Goal: Task Accomplishment & Management: Complete application form

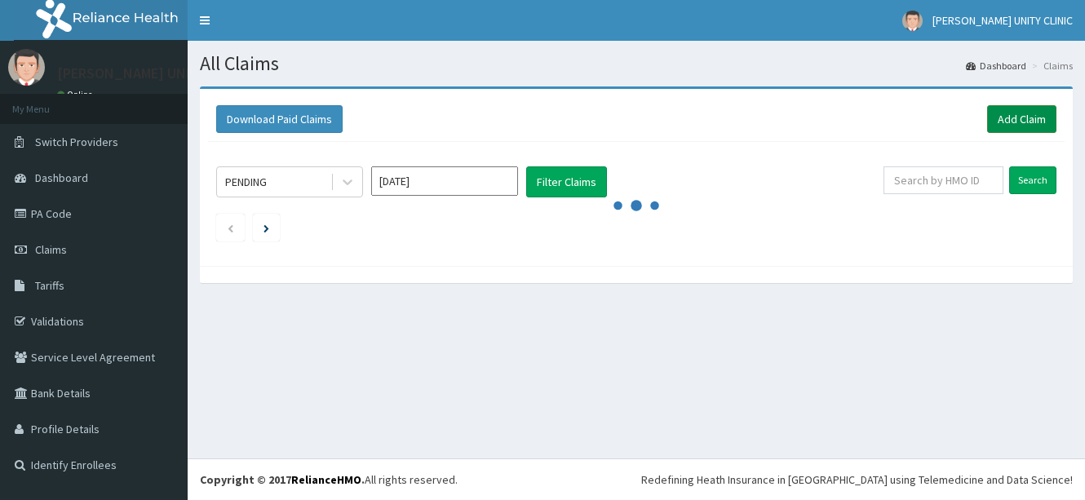
click at [1015, 115] on link "Add Claim" at bounding box center [1021, 119] width 69 height 28
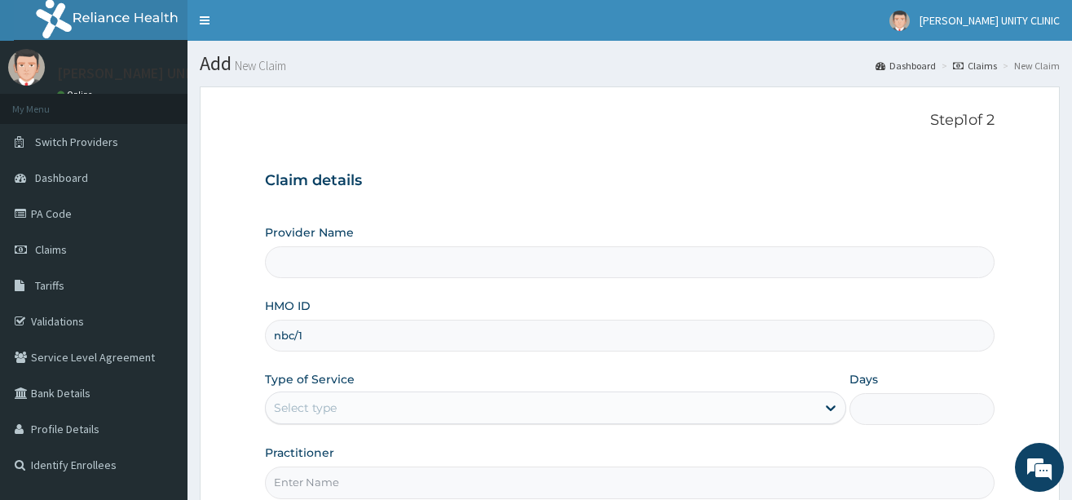
type input "nbc/11"
type input "Unity Clinics and Maternity"
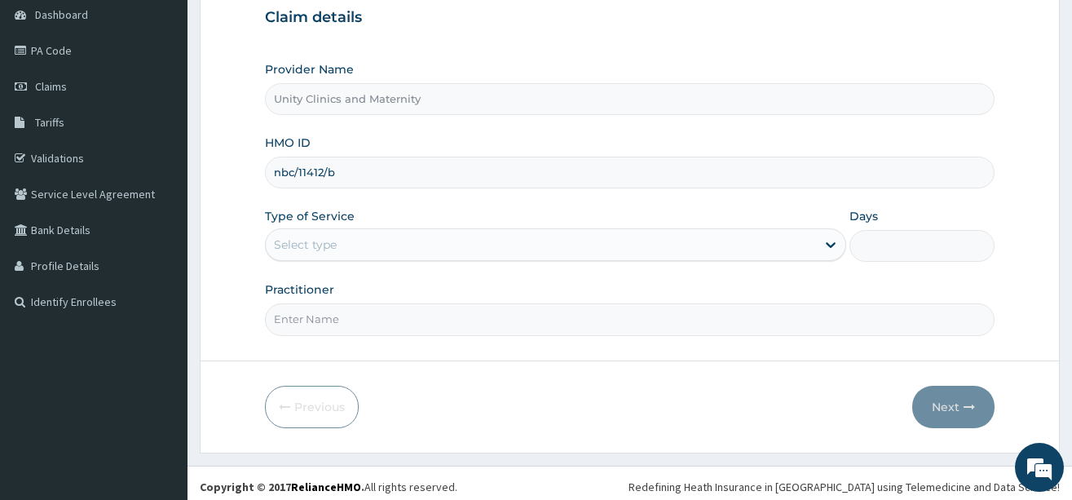
scroll to position [170, 0]
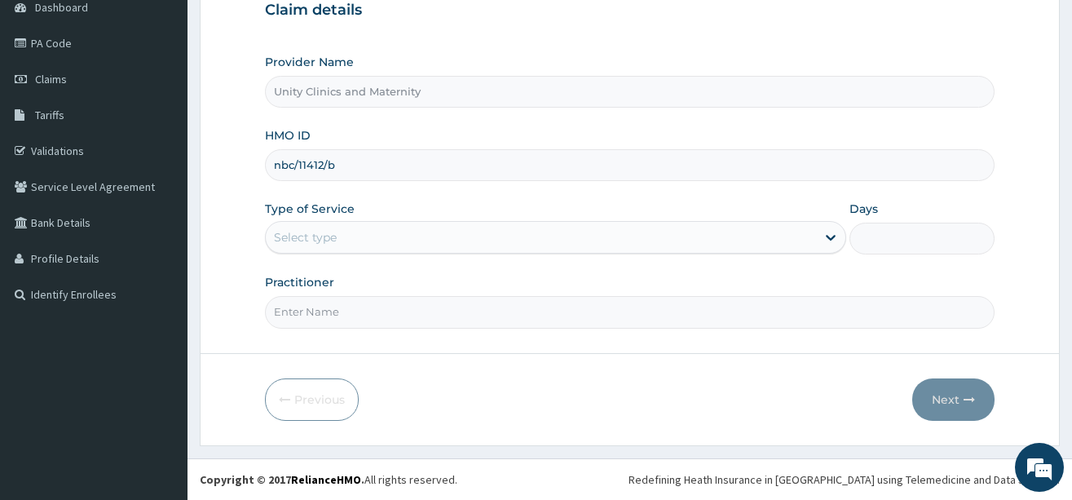
type input "nbc/11412/b"
click at [384, 221] on div "Select type" at bounding box center [555, 237] width 581 height 33
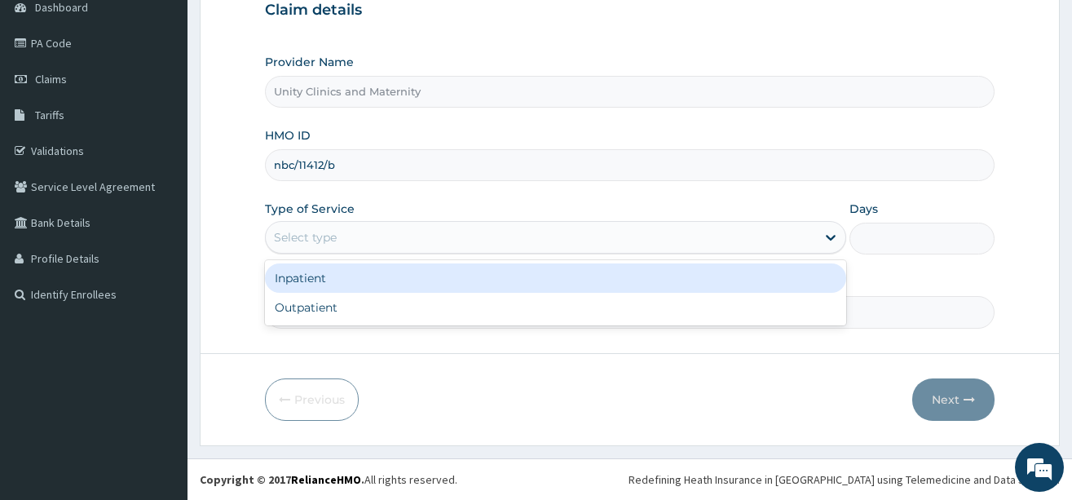
scroll to position [0, 0]
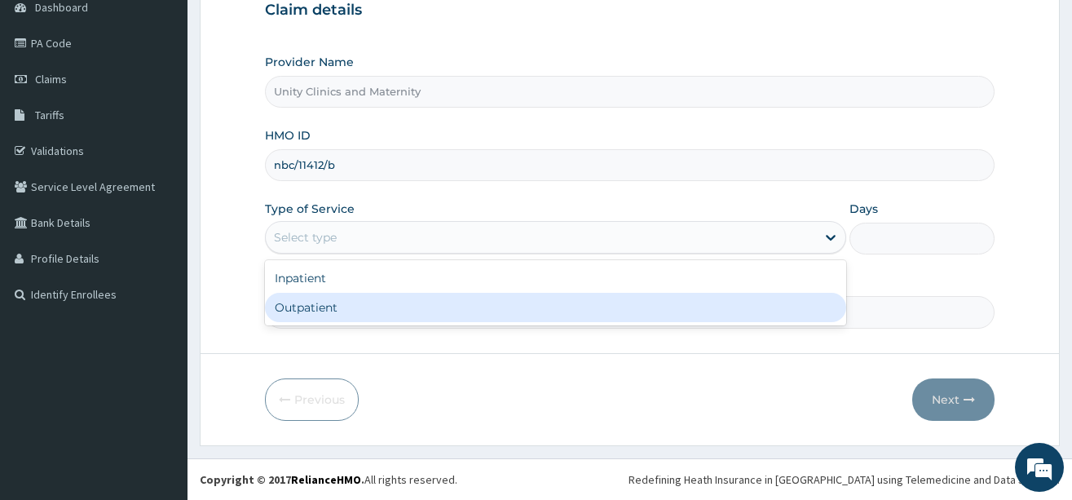
click at [349, 315] on div "Outpatient" at bounding box center [555, 307] width 581 height 29
type input "1"
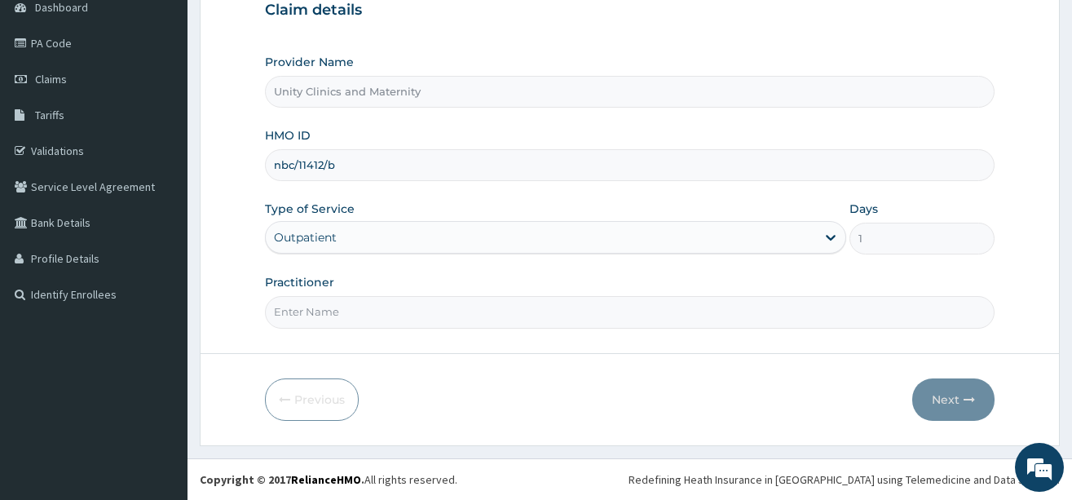
click at [453, 312] on input "Practitioner" at bounding box center [630, 312] width 730 height 32
type input "Dr [PERSON_NAME]"
click at [946, 387] on button "Next" at bounding box center [954, 399] width 82 height 42
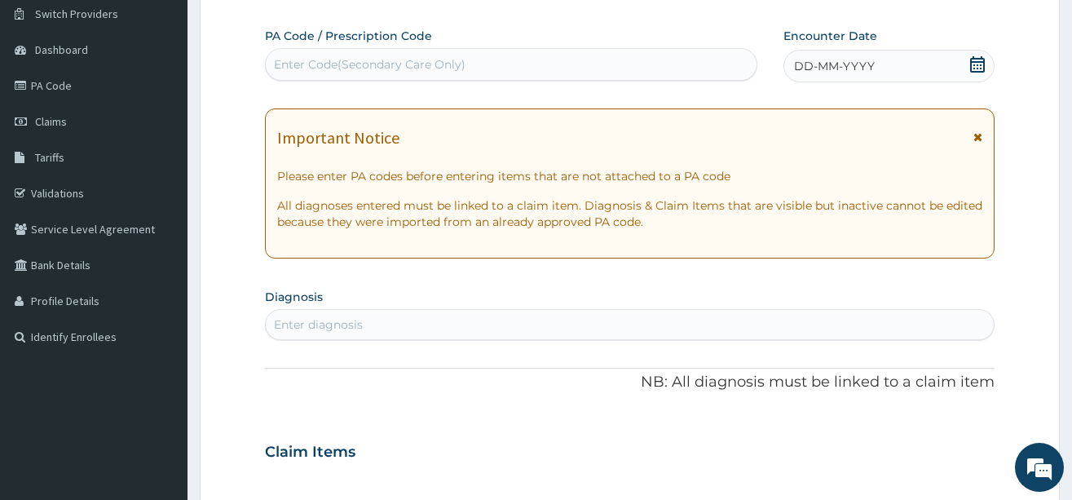
scroll to position [89, 0]
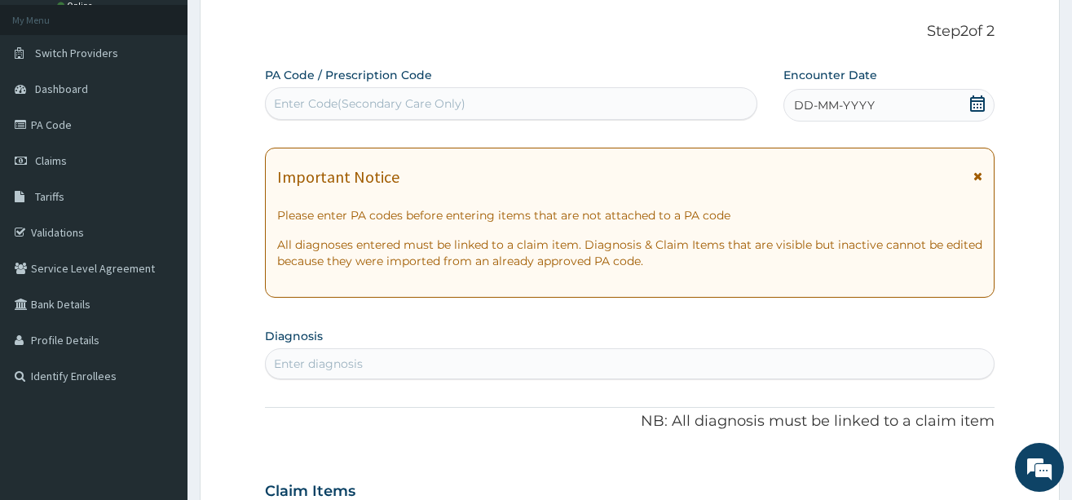
click at [808, 101] on span "DD-MM-YYYY" at bounding box center [834, 105] width 81 height 16
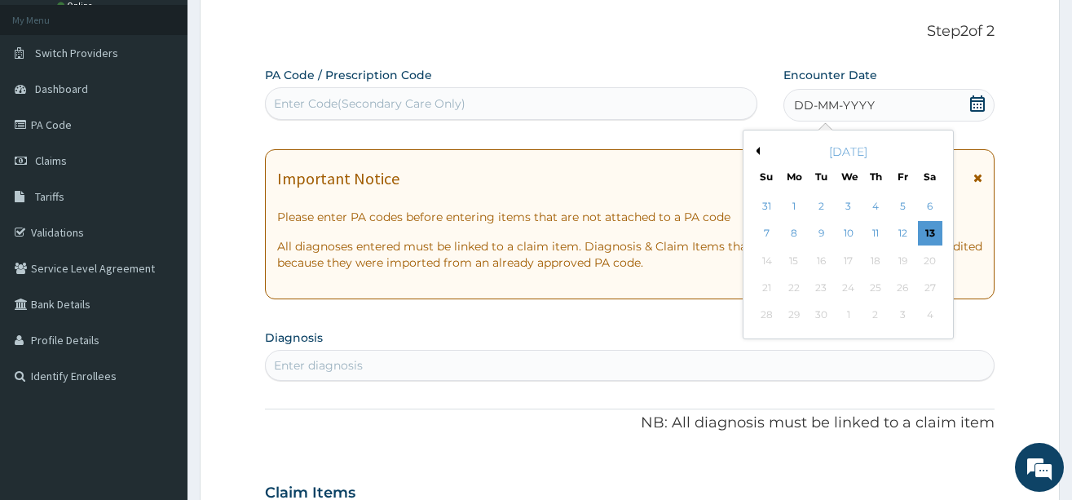
click at [759, 150] on button "Previous Month" at bounding box center [756, 151] width 8 height 8
click at [938, 148] on button "Next Month" at bounding box center [941, 151] width 8 height 8
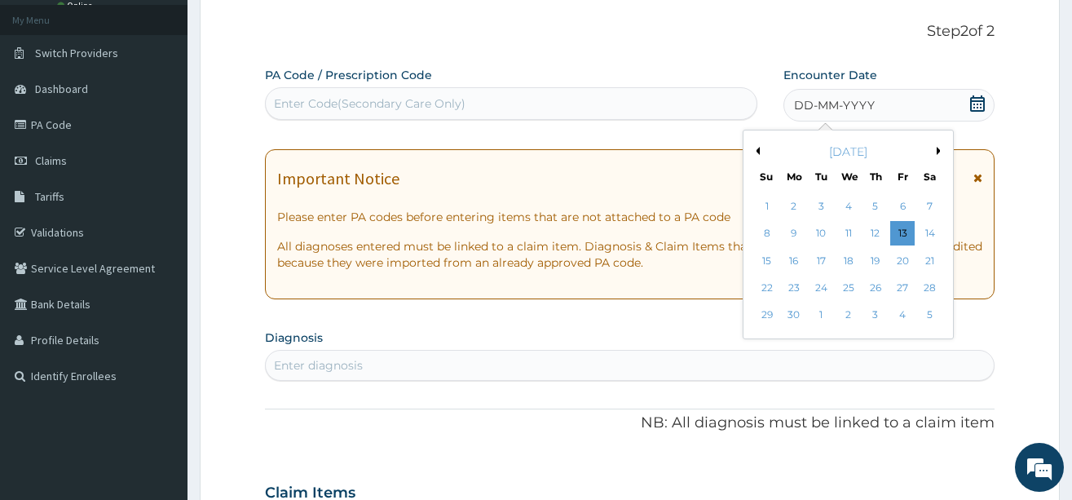
click at [938, 148] on button "Next Month" at bounding box center [941, 151] width 8 height 8
click at [793, 229] on div "7" at bounding box center [794, 234] width 24 height 24
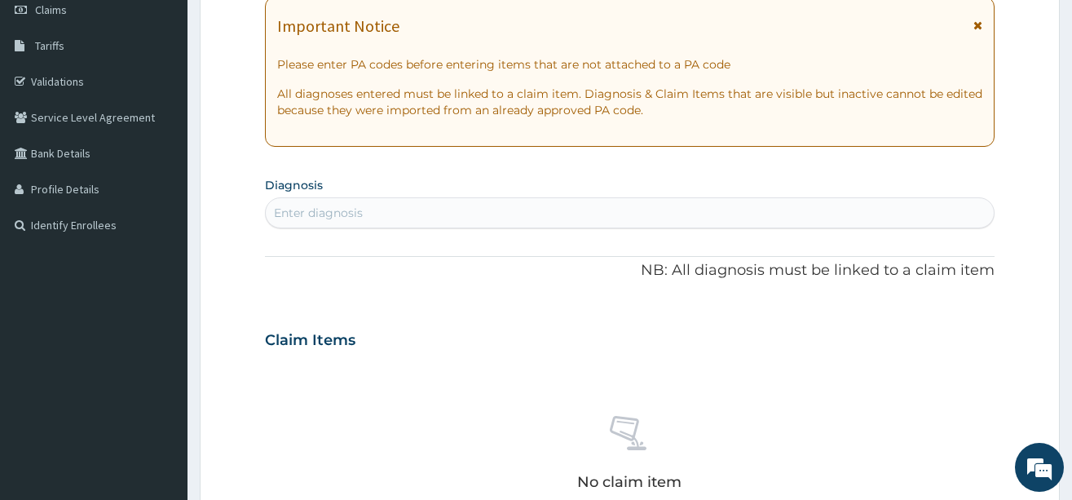
scroll to position [252, 0]
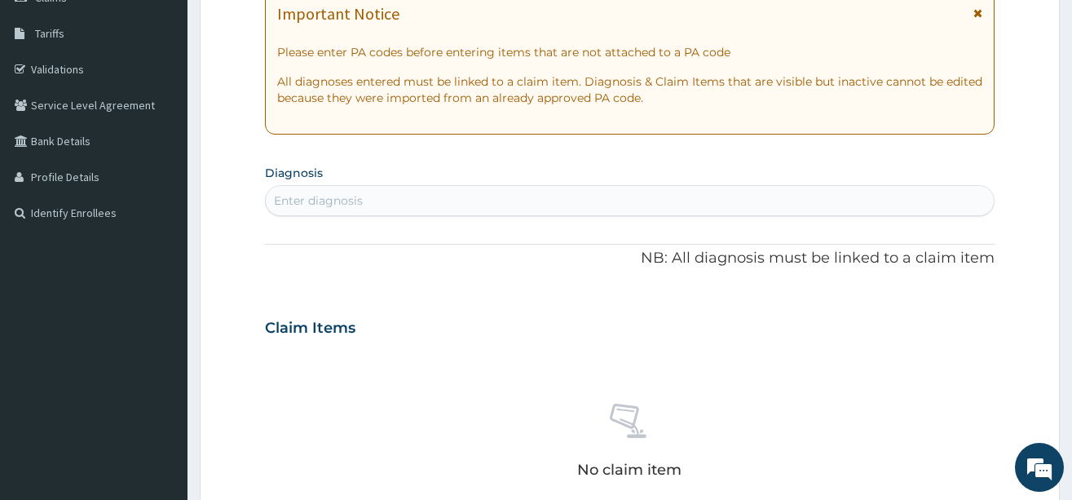
click at [361, 206] on div "Enter diagnosis" at bounding box center [318, 200] width 89 height 16
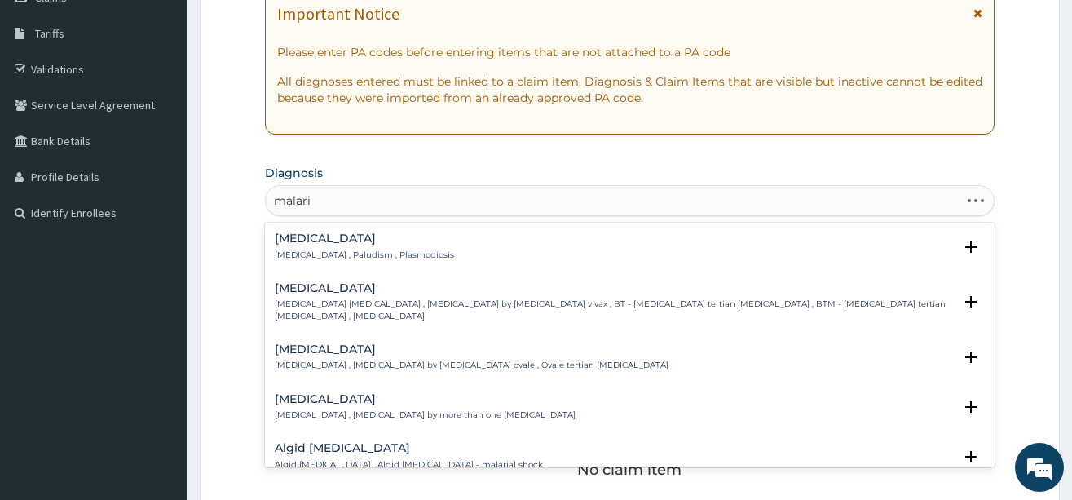
type input "[MEDICAL_DATA]"
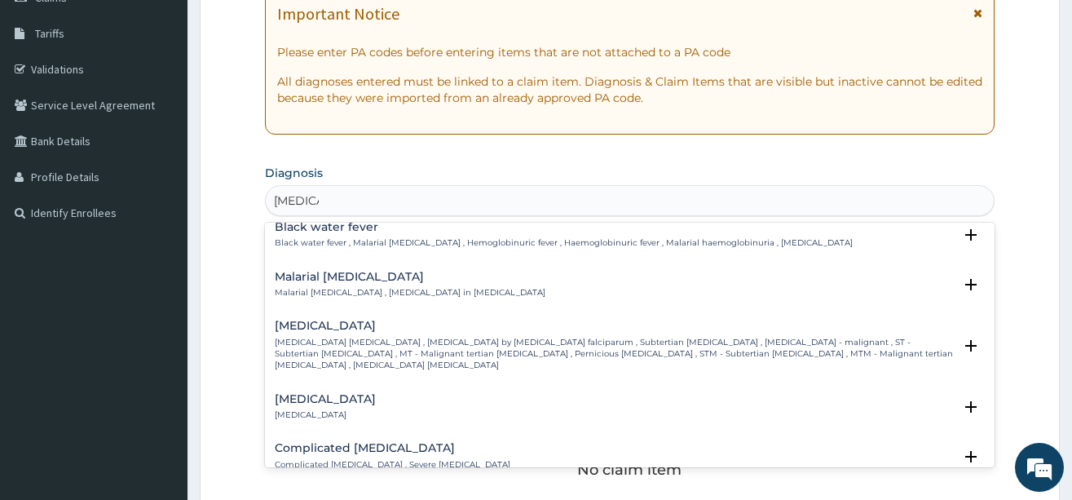
scroll to position [571, 0]
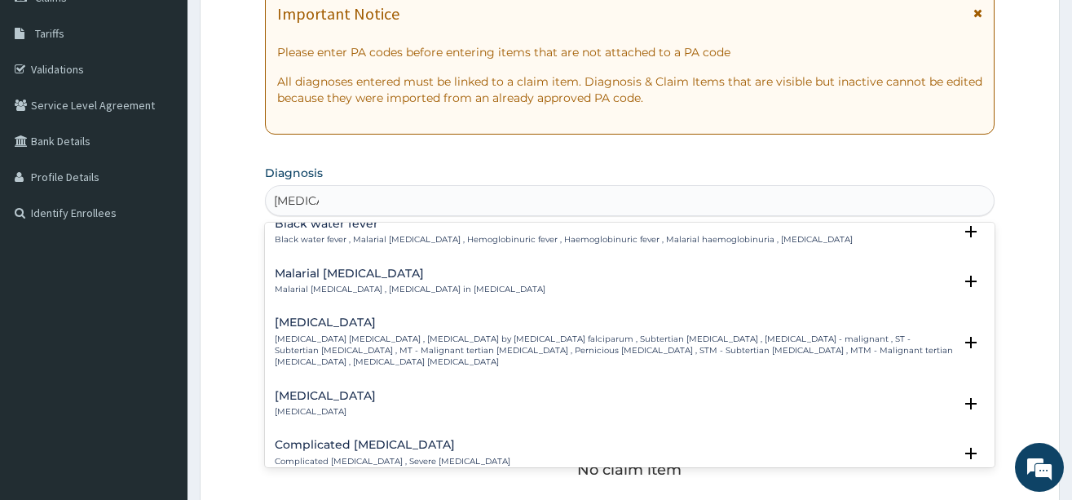
click at [365, 334] on p "[MEDICAL_DATA] [MEDICAL_DATA] , [MEDICAL_DATA] by [MEDICAL_DATA] falciparum , S…" at bounding box center [614, 351] width 678 height 35
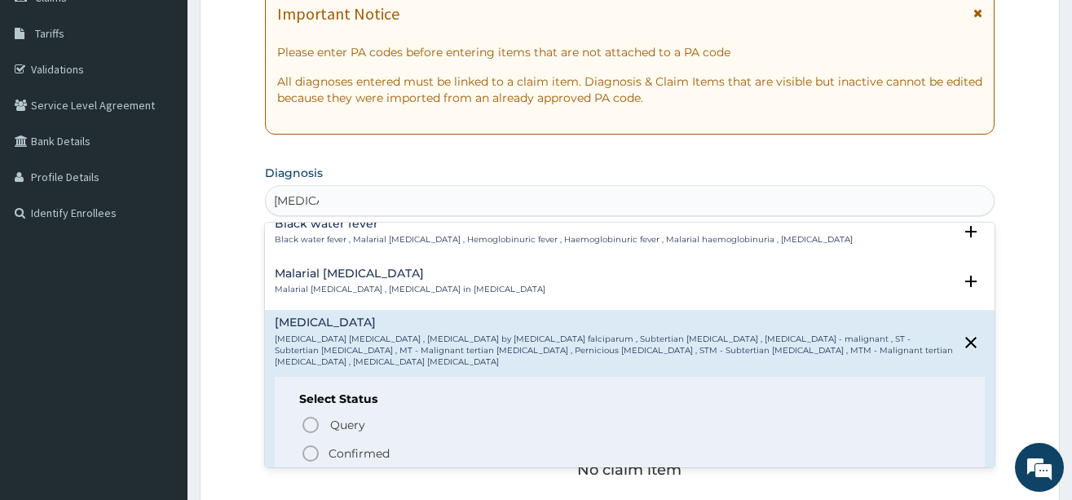
click at [305, 444] on icon "status option filled" at bounding box center [311, 454] width 20 height 20
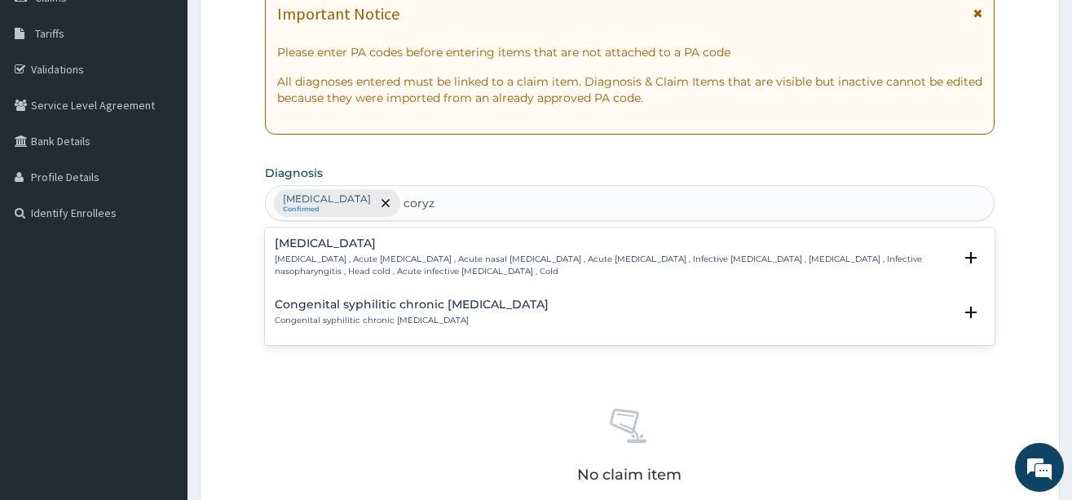
type input "coryz"
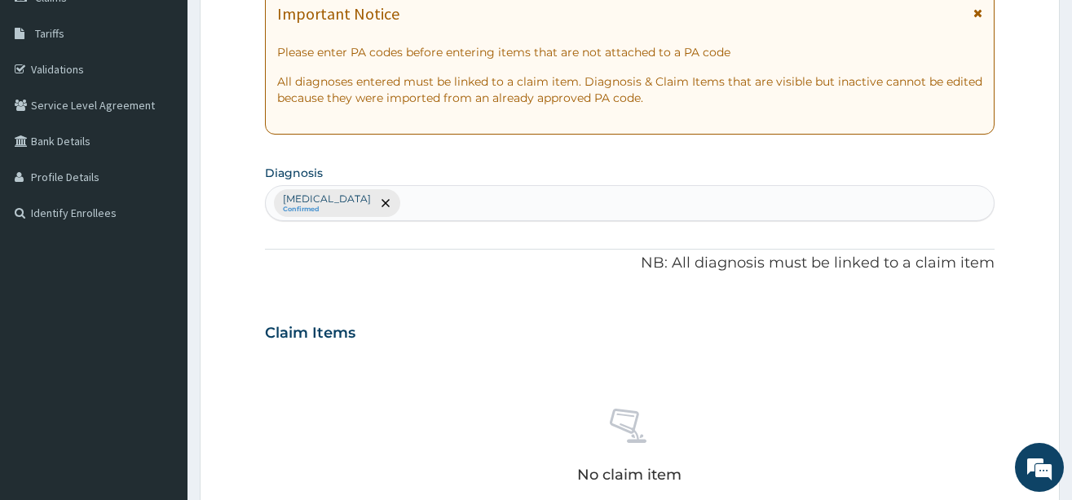
click at [263, 264] on form "Step 2 of 2 PA Code / Prescription Code Enter Code(Secondary Care Only) Encount…" at bounding box center [630, 351] width 860 height 1035
click at [443, 197] on div "[MEDICAL_DATA] Confirmed" at bounding box center [630, 203] width 728 height 34
type input "[PERSON_NAME]"
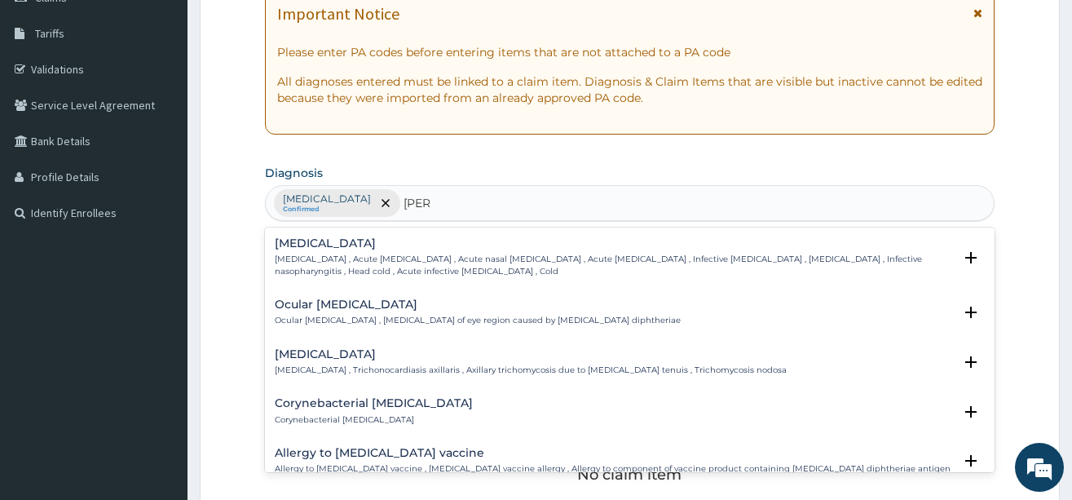
click at [316, 250] on div "Common cold Common cold , Acute coryza , Acute nasal catarrh , Acute rhinitis ,…" at bounding box center [614, 257] width 678 height 40
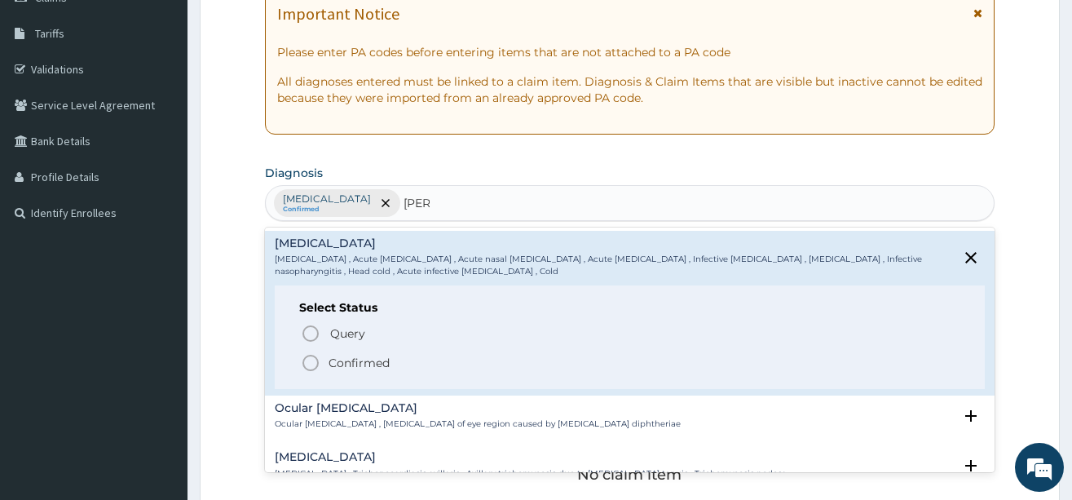
click at [310, 360] on icon "status option filled" at bounding box center [311, 363] width 20 height 20
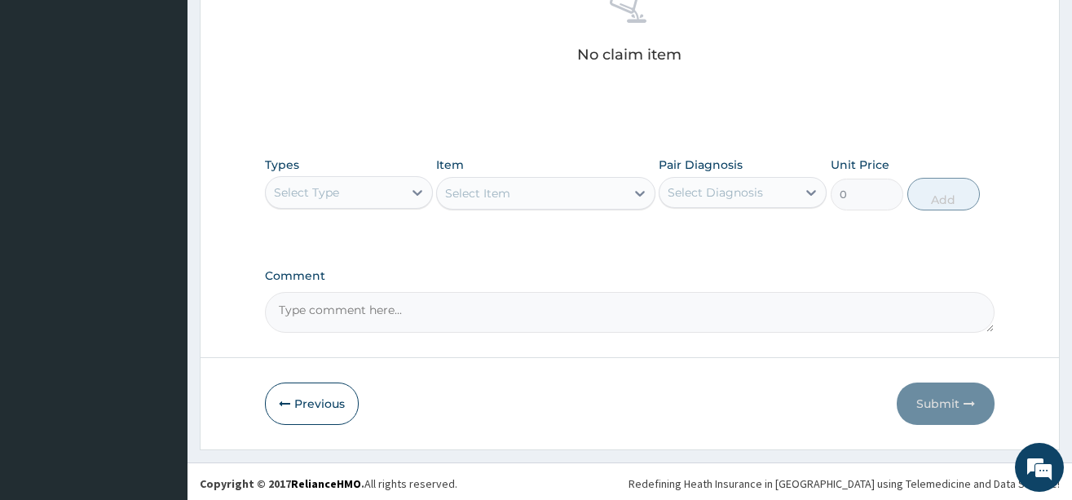
scroll to position [676, 0]
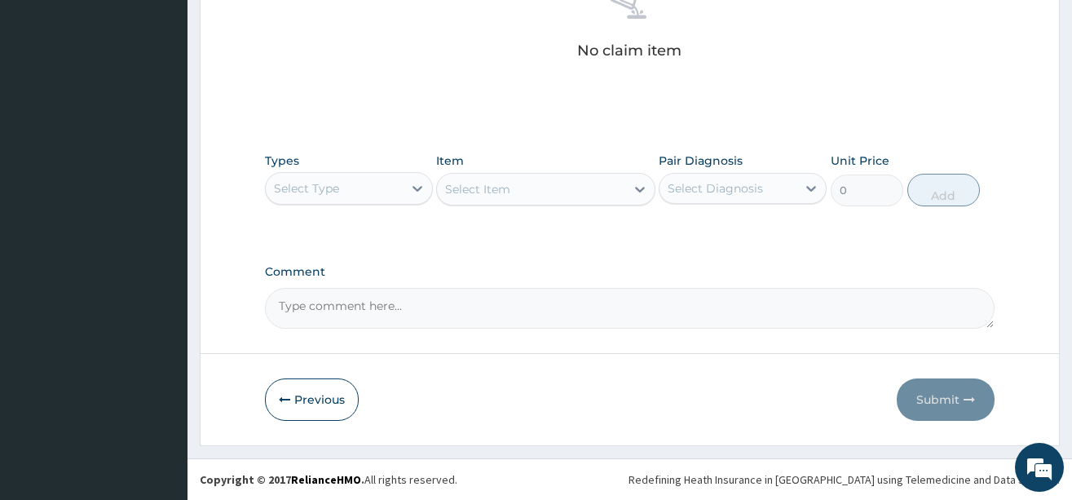
click at [367, 181] on div "Select Type" at bounding box center [334, 188] width 137 height 26
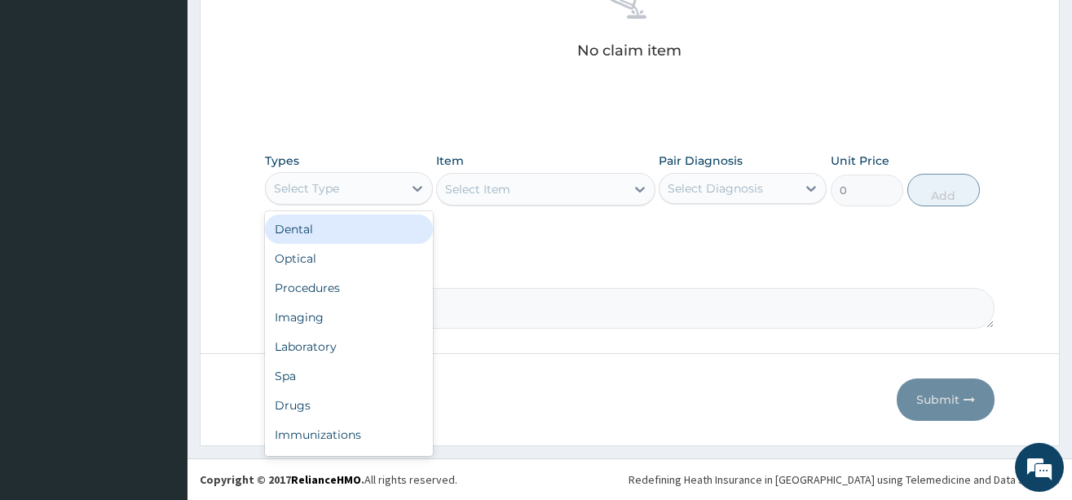
scroll to position [55, 0]
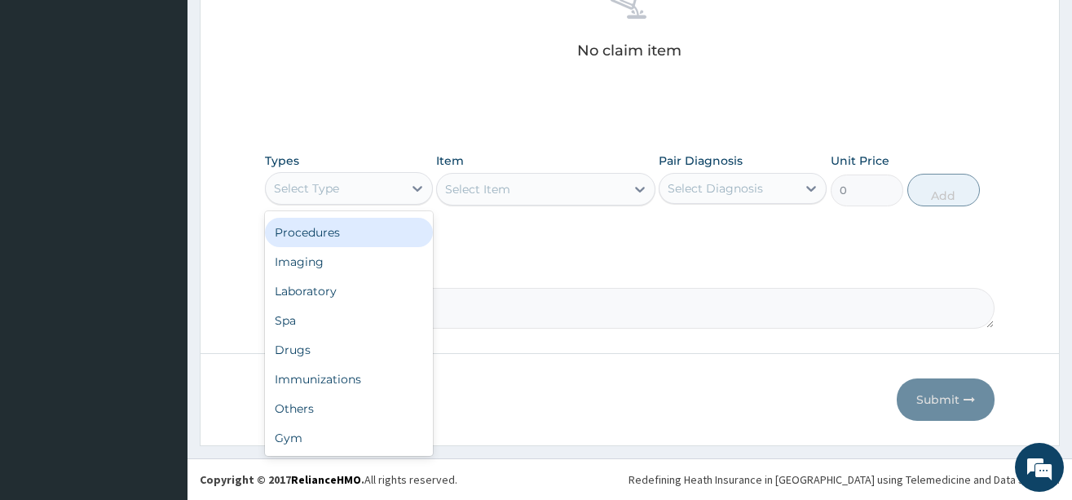
click at [346, 231] on div "Procedures" at bounding box center [349, 232] width 168 height 29
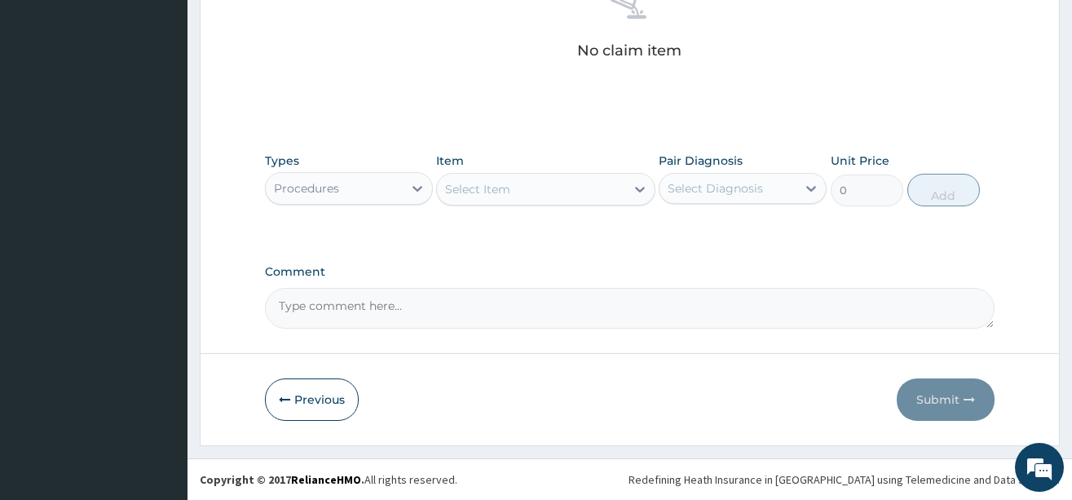
click at [570, 192] on div "Select Item" at bounding box center [531, 189] width 188 height 26
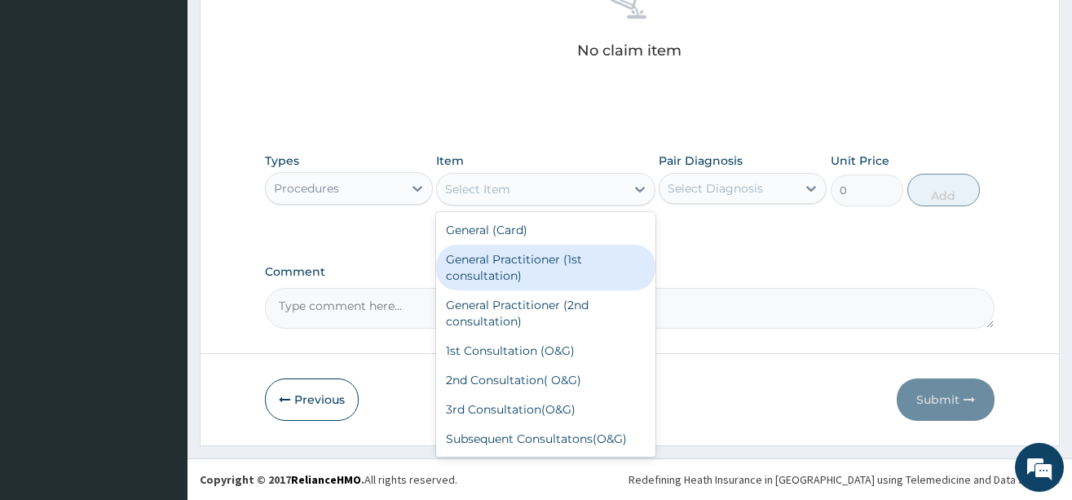
click at [527, 263] on div "General Practitioner (1st consultation)" at bounding box center [545, 268] width 219 height 46
type input "3900"
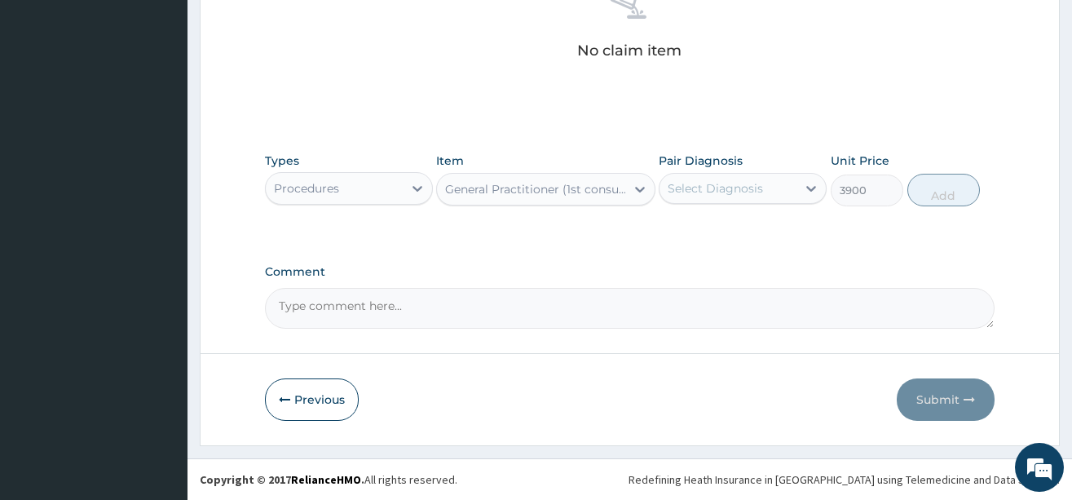
drag, startPoint x: 759, startPoint y: 189, endPoint x: 745, endPoint y: 209, distance: 24.5
click at [753, 199] on div "Select Diagnosis" at bounding box center [728, 188] width 137 height 26
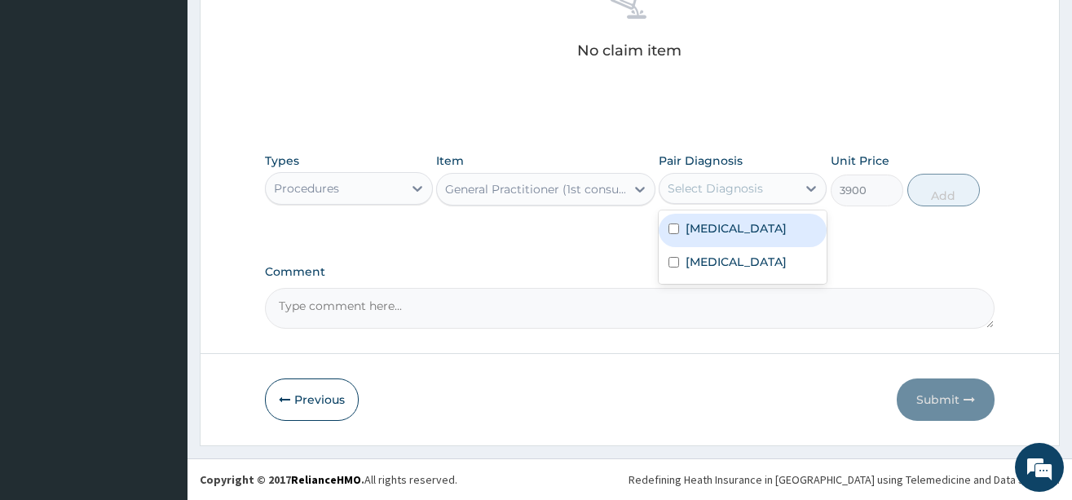
drag, startPoint x: 738, startPoint y: 223, endPoint x: 731, endPoint y: 252, distance: 30.3
click at [736, 227] on label "[MEDICAL_DATA]" at bounding box center [736, 228] width 101 height 16
checkbox input "true"
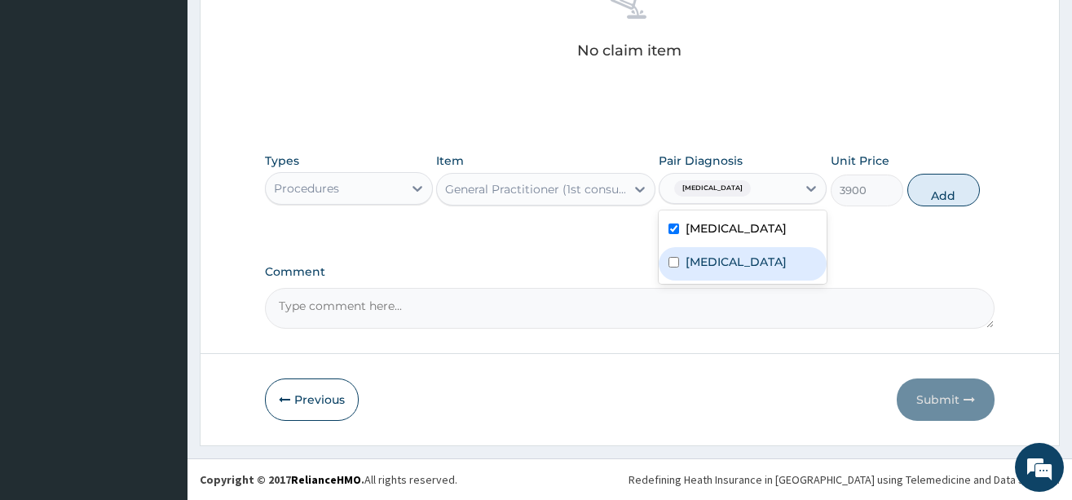
click at [726, 257] on label "[MEDICAL_DATA]" at bounding box center [736, 262] width 101 height 16
checkbox input "true"
click at [947, 206] on button "Add" at bounding box center [944, 190] width 73 height 33
type input "0"
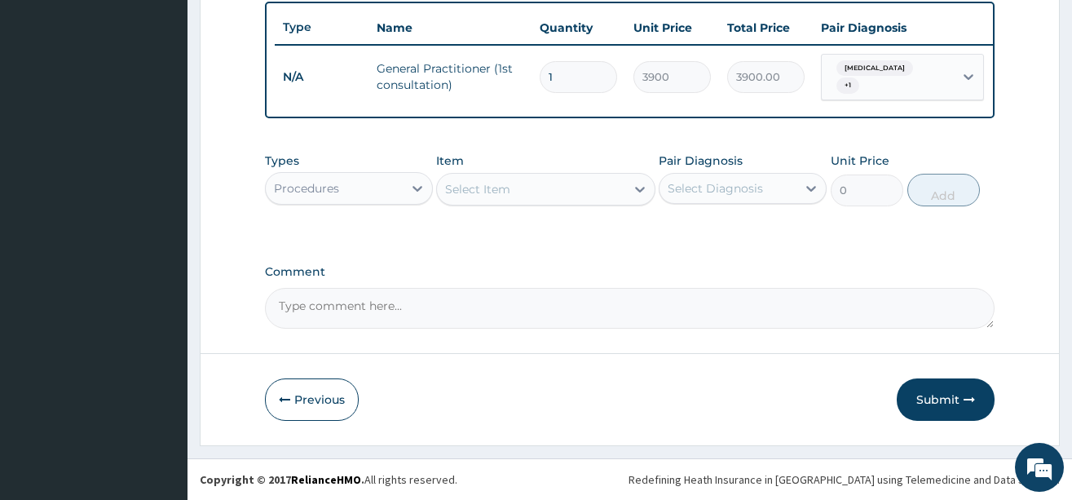
scroll to position [617, 0]
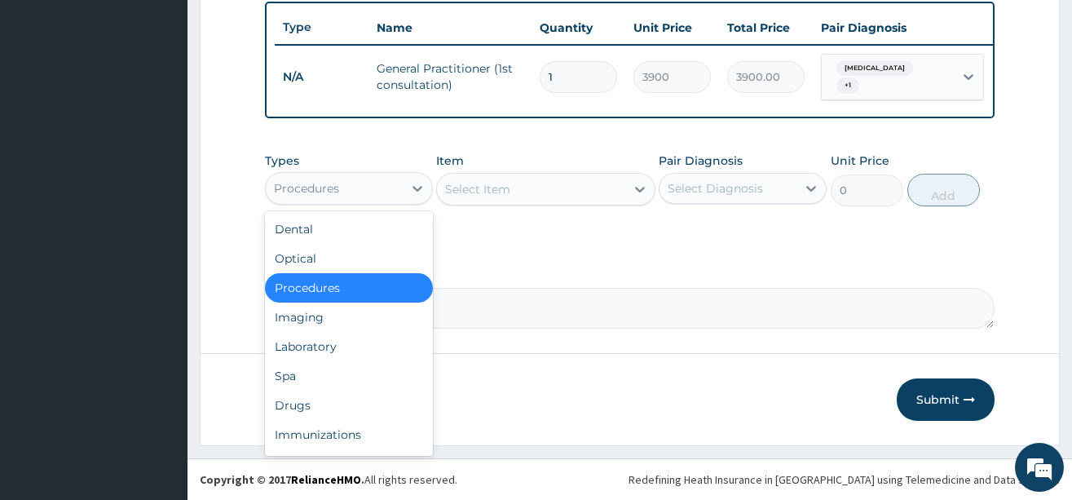
click at [385, 188] on div "Procedures" at bounding box center [334, 188] width 137 height 26
click at [326, 330] on div "Imaging" at bounding box center [349, 317] width 168 height 29
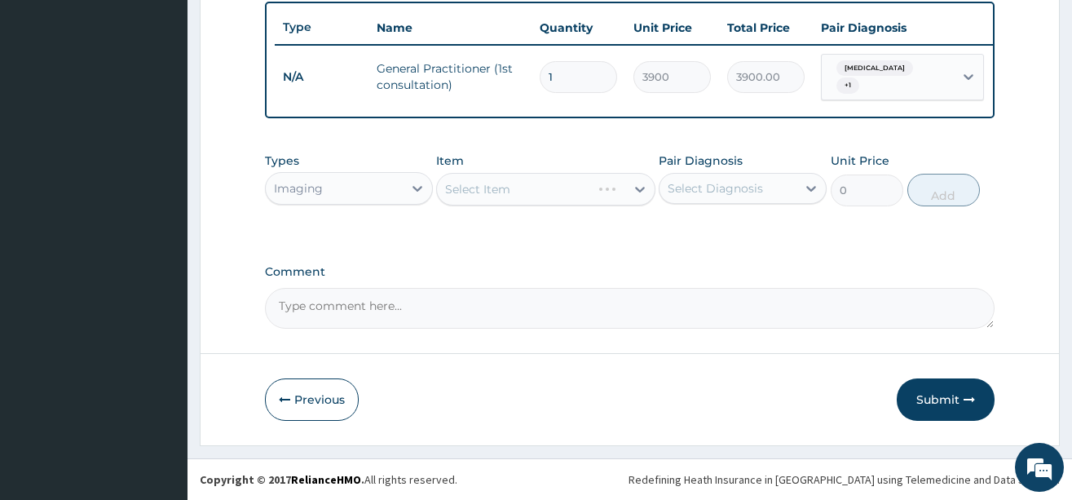
click at [354, 194] on div "Imaging" at bounding box center [334, 188] width 137 height 26
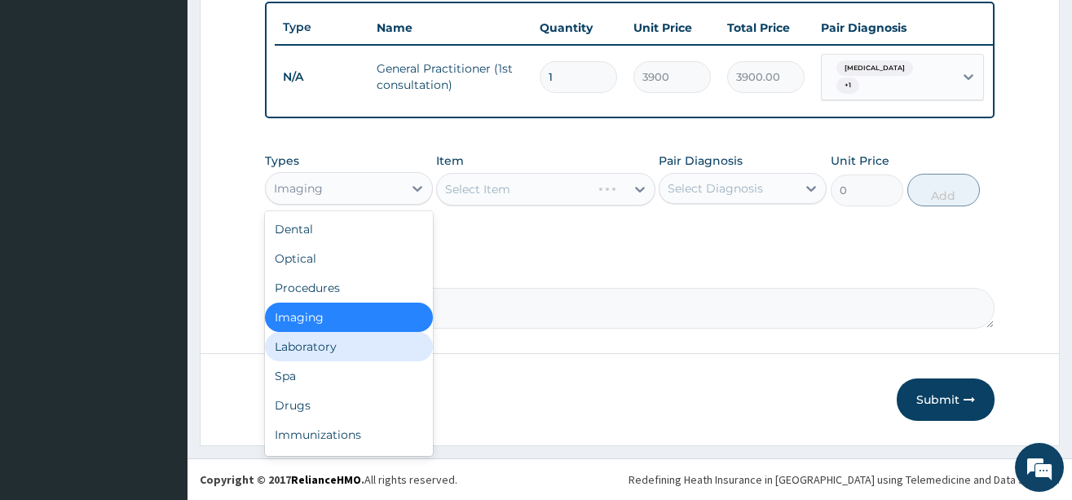
click at [336, 351] on div "Laboratory" at bounding box center [349, 346] width 168 height 29
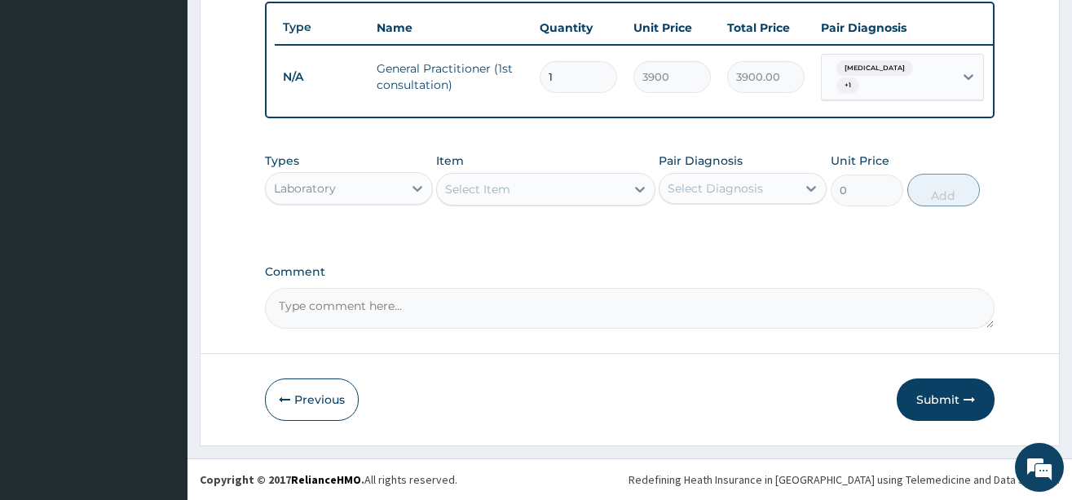
click at [583, 185] on div "Select Item" at bounding box center [531, 189] width 188 height 26
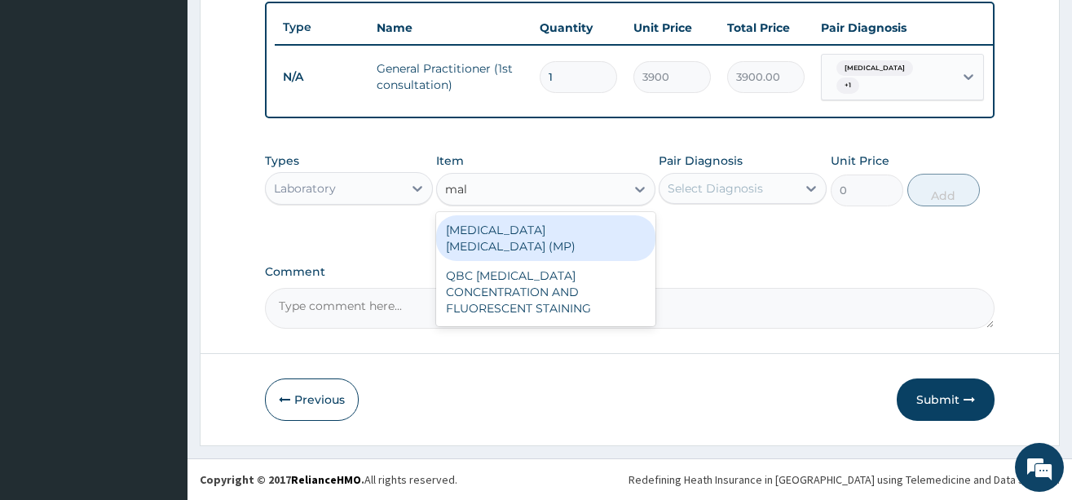
type input "mala"
click at [590, 223] on div "[MEDICAL_DATA] [MEDICAL_DATA] (MP)" at bounding box center [545, 238] width 219 height 46
type input "1820"
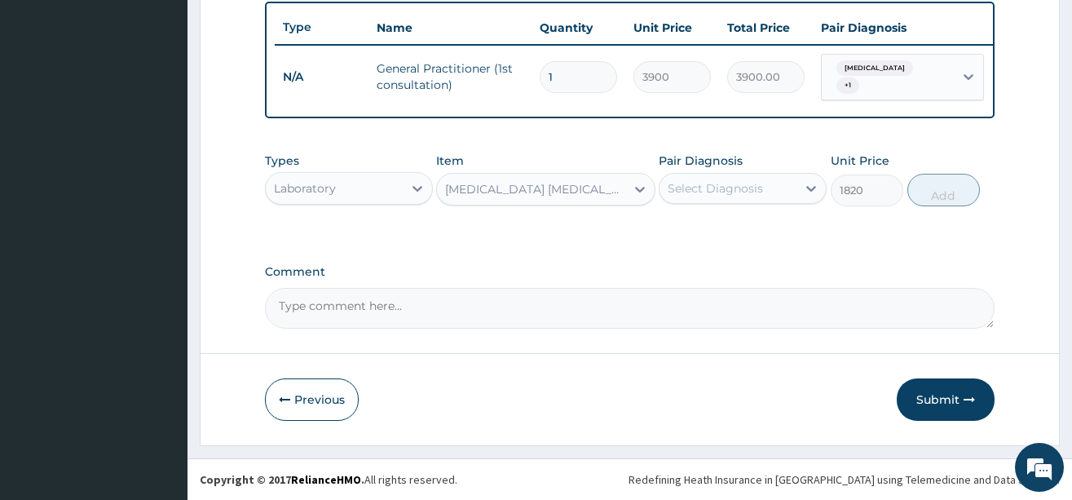
drag, startPoint x: 742, startPoint y: 186, endPoint x: 737, endPoint y: 209, distance: 23.4
click at [742, 188] on div "Select Diagnosis" at bounding box center [715, 188] width 95 height 16
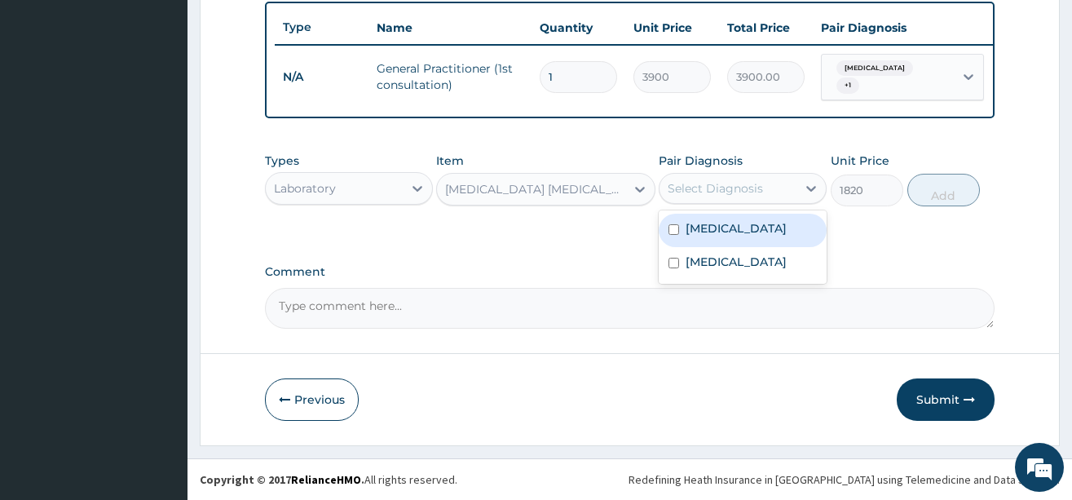
click at [735, 225] on label "[MEDICAL_DATA]" at bounding box center [736, 228] width 101 height 16
checkbox input "true"
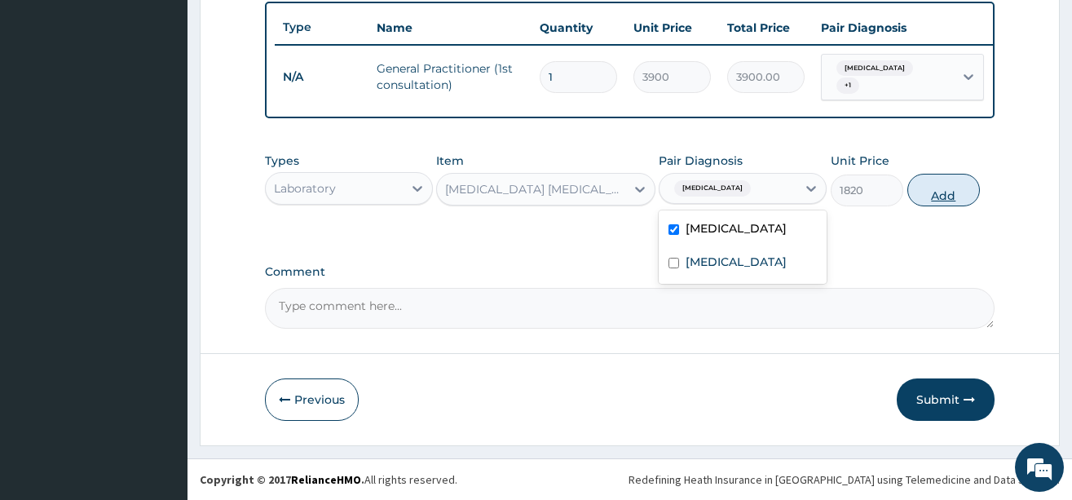
click at [952, 188] on button "Add" at bounding box center [944, 190] width 73 height 33
type input "0"
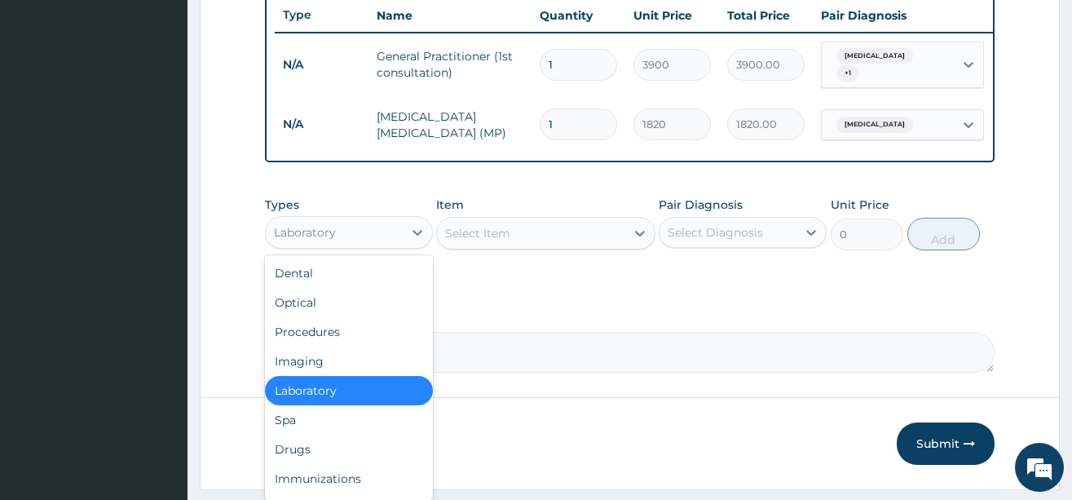
click at [336, 239] on div "Laboratory" at bounding box center [334, 232] width 137 height 26
click at [303, 459] on div "Dental Optical Procedures Imaging Laboratory Spa Drugs Immunizations Others Gym" at bounding box center [349, 377] width 168 height 245
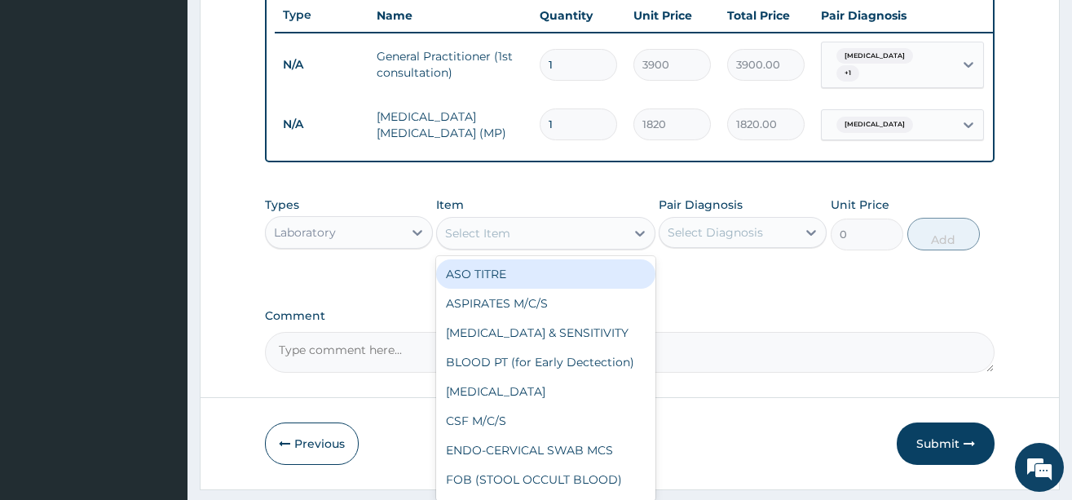
click at [562, 246] on div "Select Item" at bounding box center [531, 233] width 188 height 26
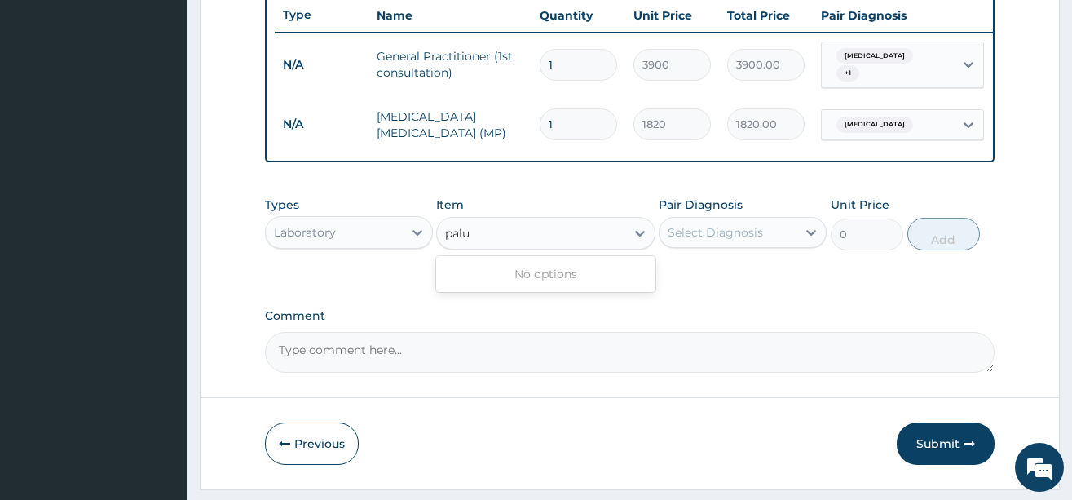
type input "palu"
click at [360, 239] on div "Laboratory" at bounding box center [334, 232] width 137 height 26
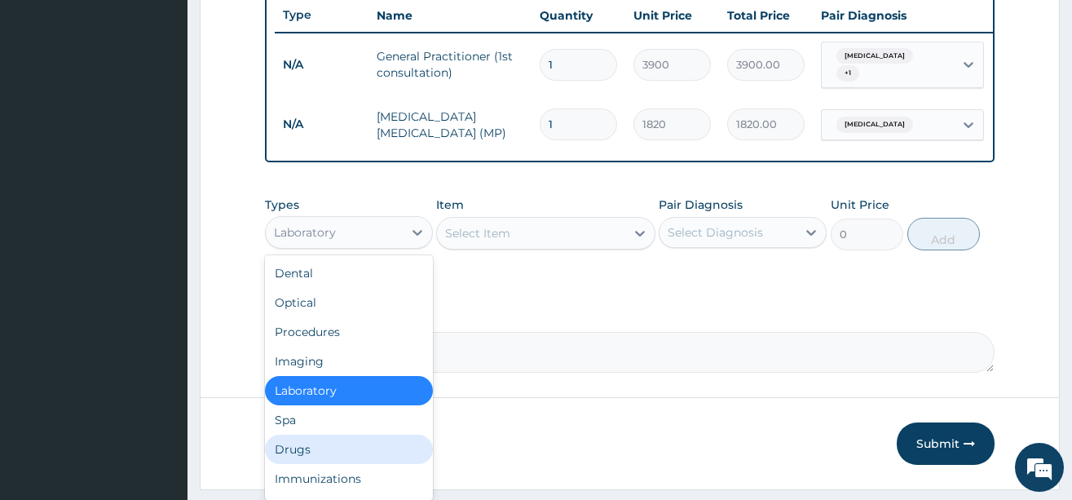
click at [301, 464] on div "Drugs" at bounding box center [349, 449] width 168 height 29
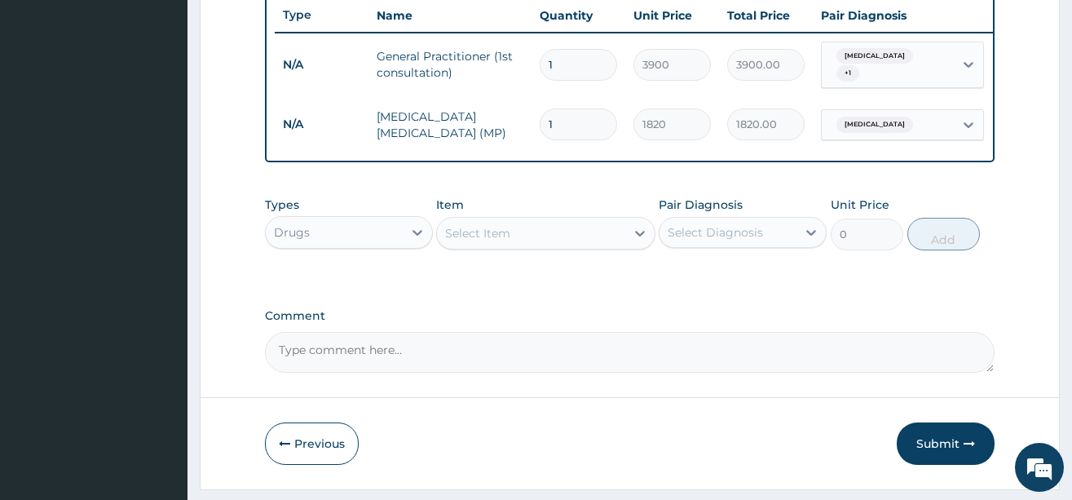
click at [566, 243] on div "Select Item" at bounding box center [531, 233] width 188 height 26
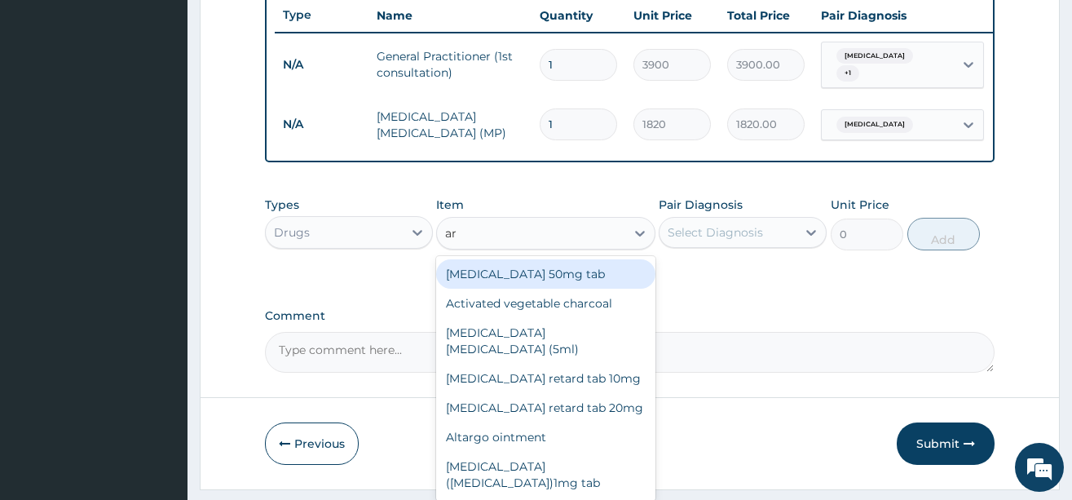
type input "a"
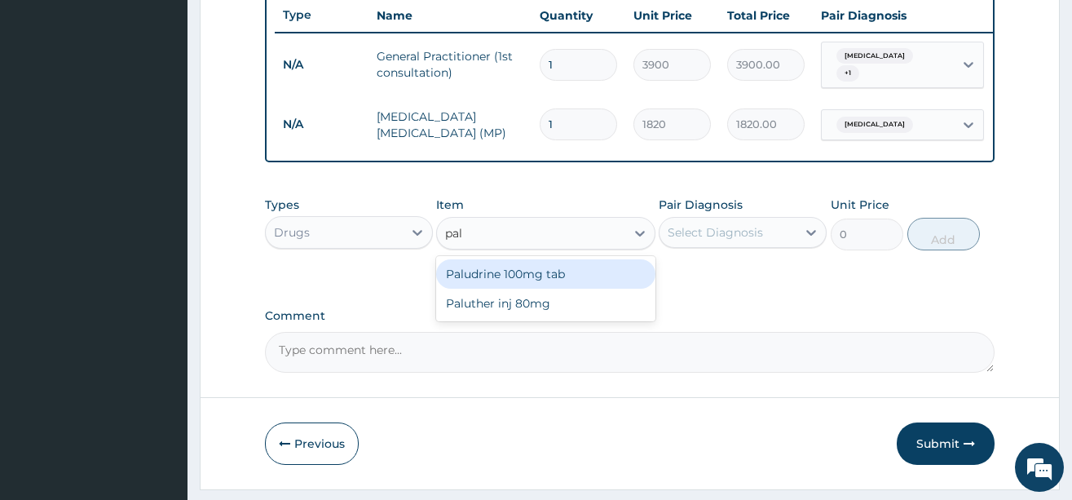
type input "palu"
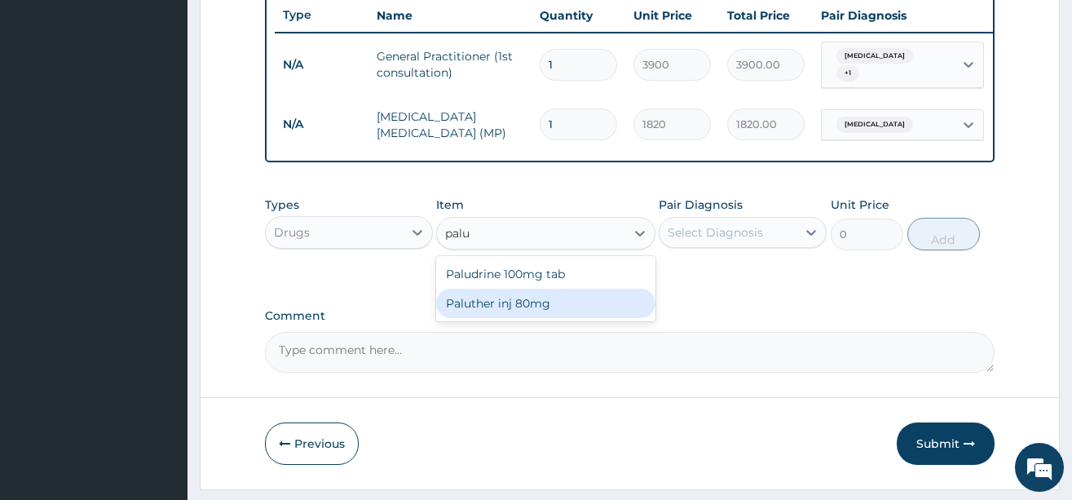
click at [555, 317] on div "Paluther inj 80mg" at bounding box center [545, 303] width 219 height 29
type input "780"
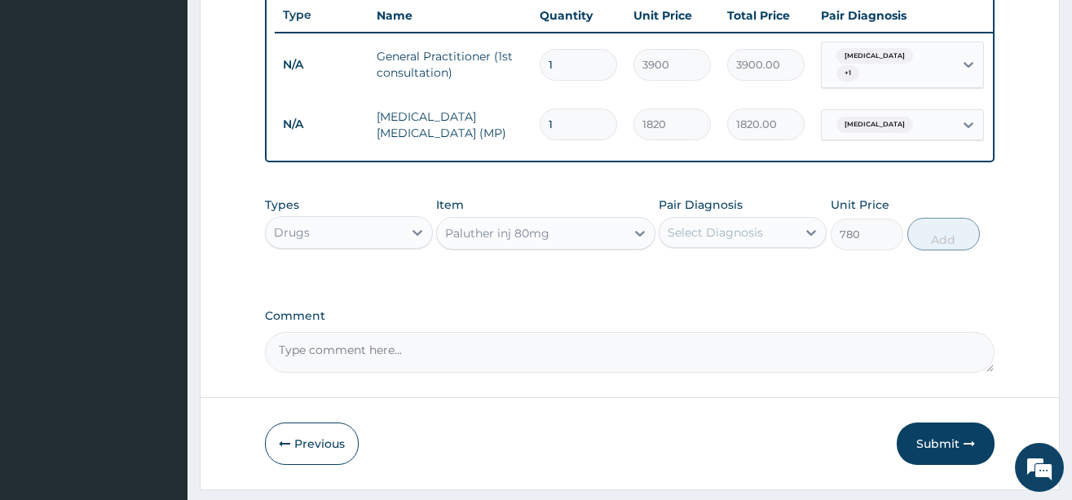
click at [771, 245] on div "Select Diagnosis" at bounding box center [728, 232] width 137 height 26
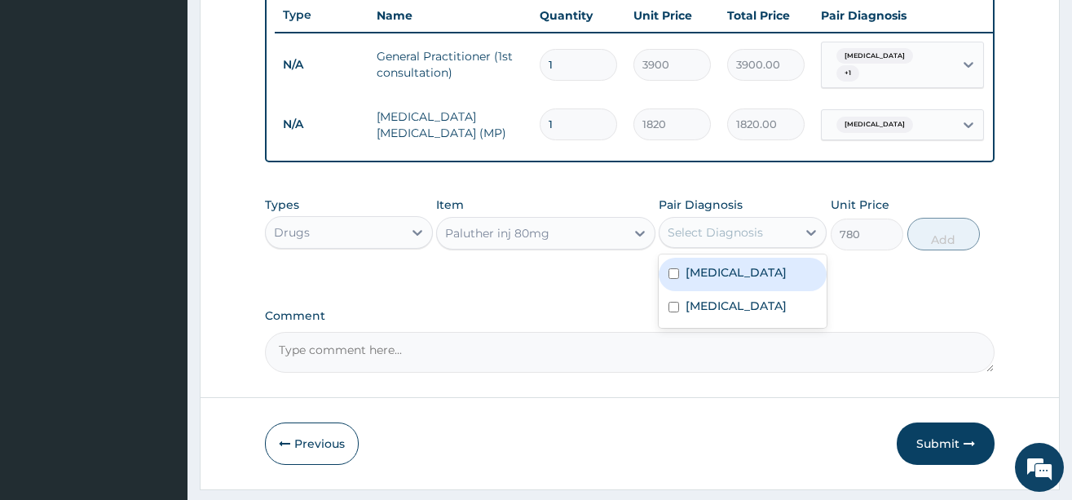
click at [736, 281] on label "[MEDICAL_DATA]" at bounding box center [736, 272] width 101 height 16
checkbox input "true"
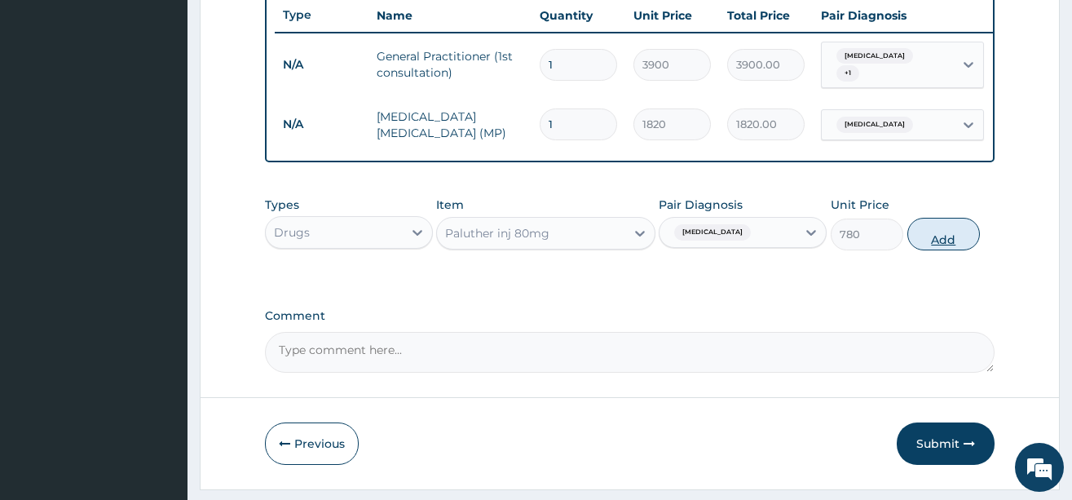
click at [944, 250] on button "Add" at bounding box center [944, 234] width 73 height 33
type input "0"
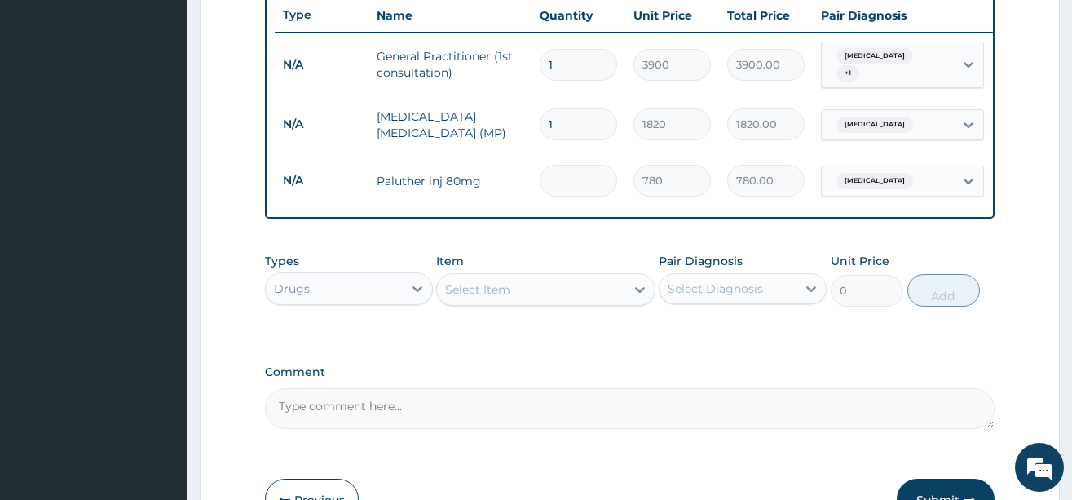
type input "0.00"
type input "6"
type input "4680.00"
type input "6"
click at [563, 303] on div "Select Item" at bounding box center [531, 289] width 188 height 26
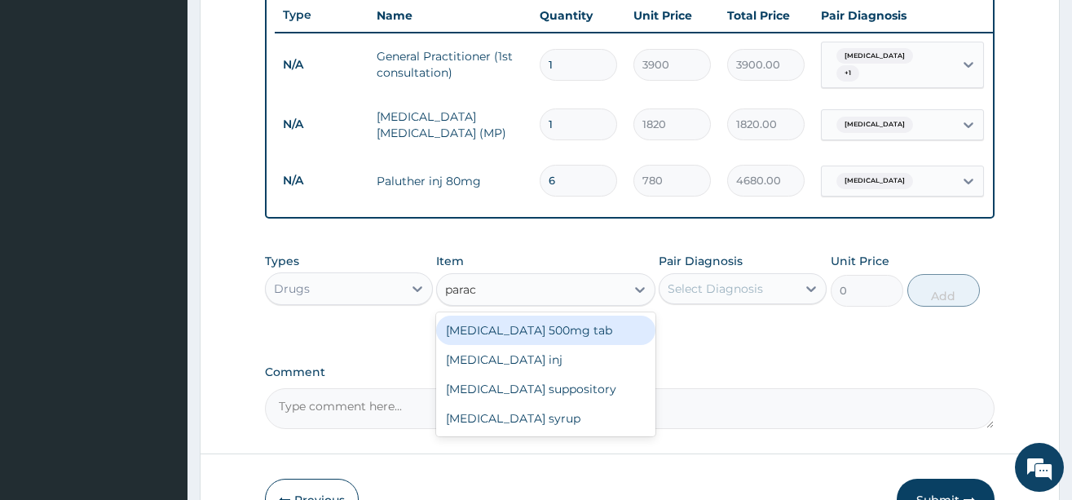
type input "parace"
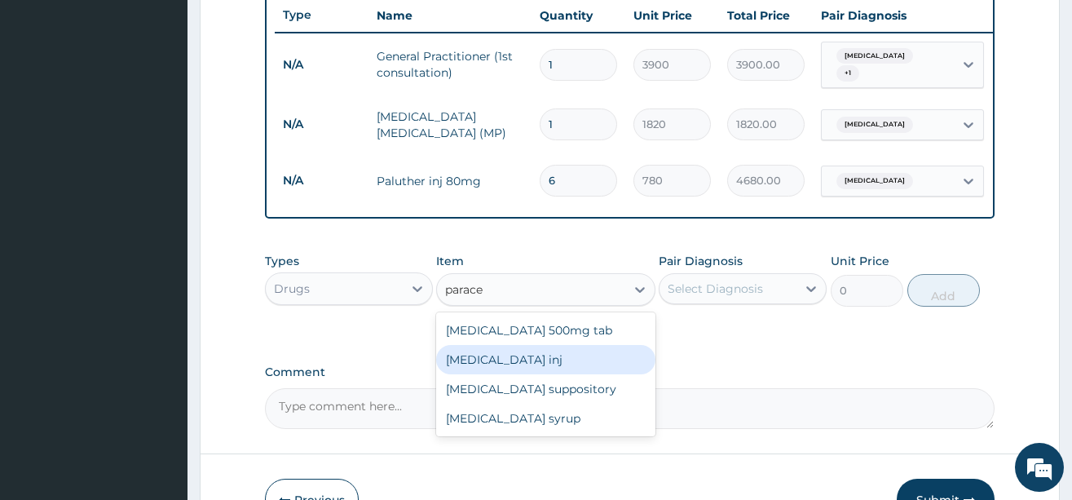
click at [556, 370] on div "[MEDICAL_DATA] inj" at bounding box center [545, 359] width 219 height 29
type input "180"
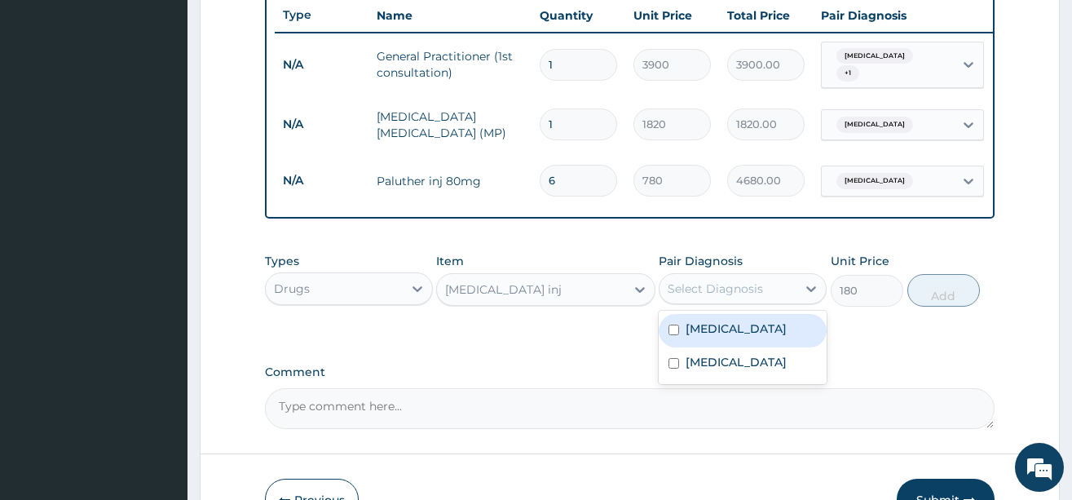
click at [779, 300] on div "Select Diagnosis" at bounding box center [728, 289] width 137 height 26
click at [750, 337] on label "[MEDICAL_DATA]" at bounding box center [736, 328] width 101 height 16
checkbox input "true"
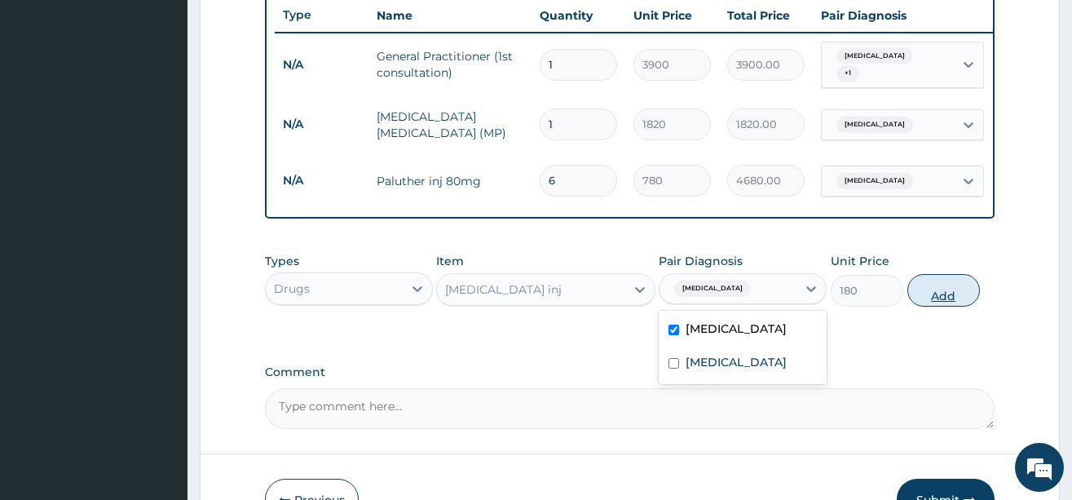
click at [948, 307] on button "Add" at bounding box center [944, 290] width 73 height 33
type input "0"
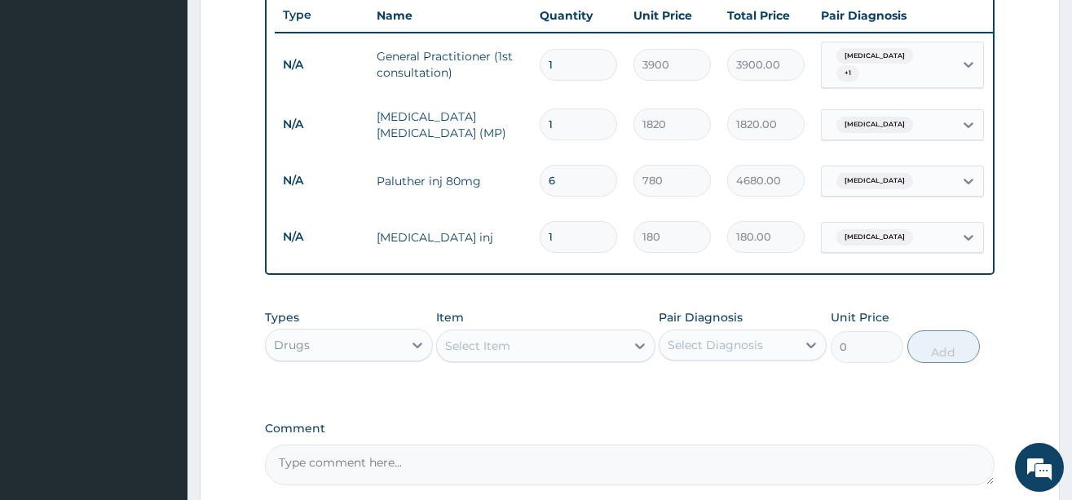
type input "0.00"
type input "2"
type input "360.00"
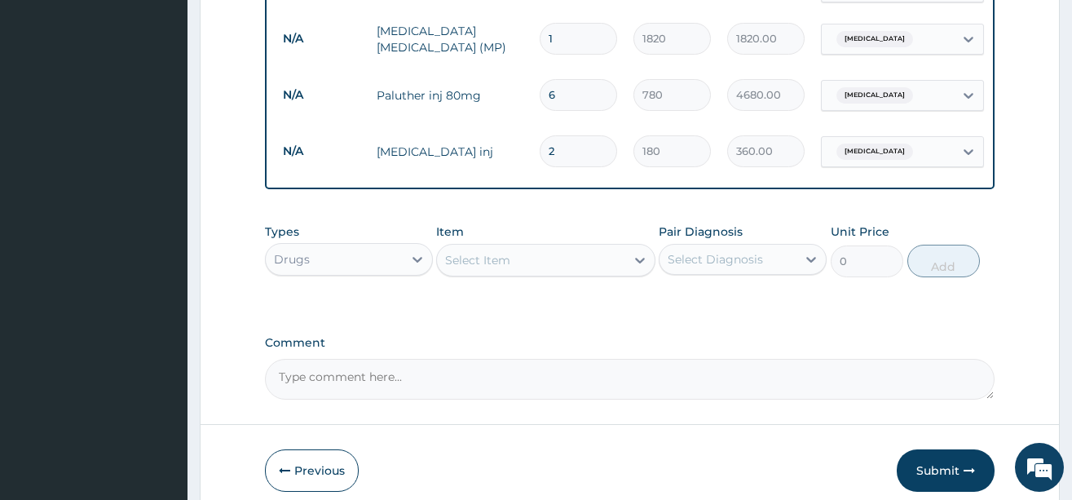
scroll to position [786, 0]
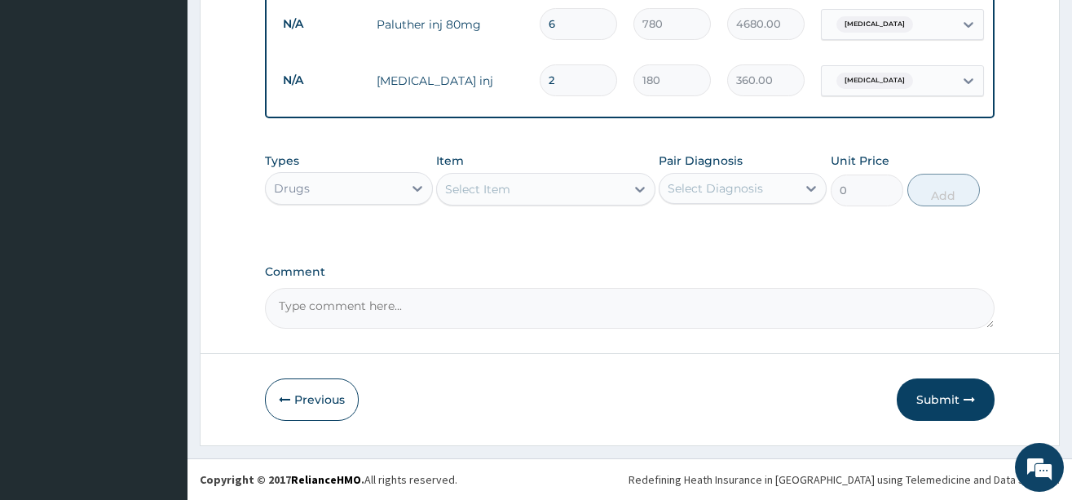
type input "2"
click at [550, 185] on div "Select Item" at bounding box center [531, 189] width 188 height 26
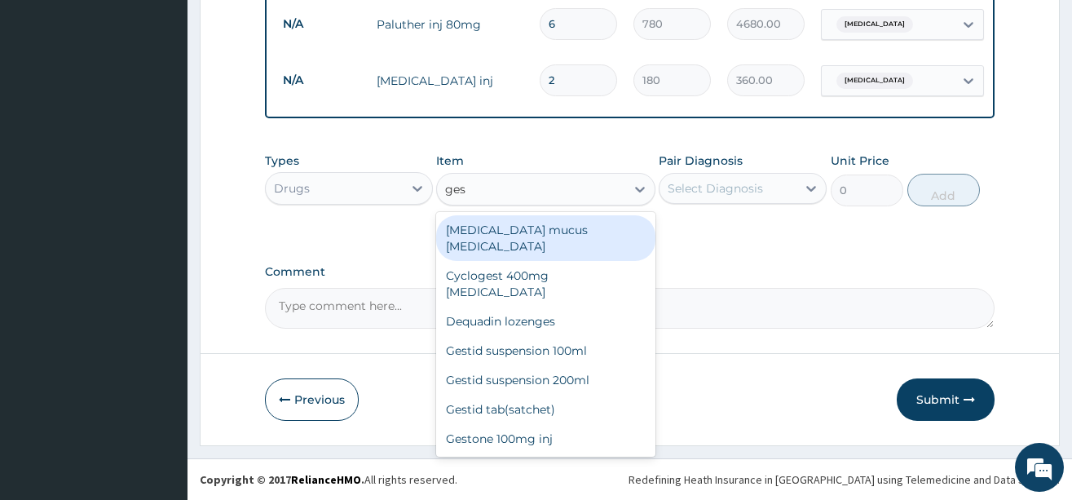
type input "gest"
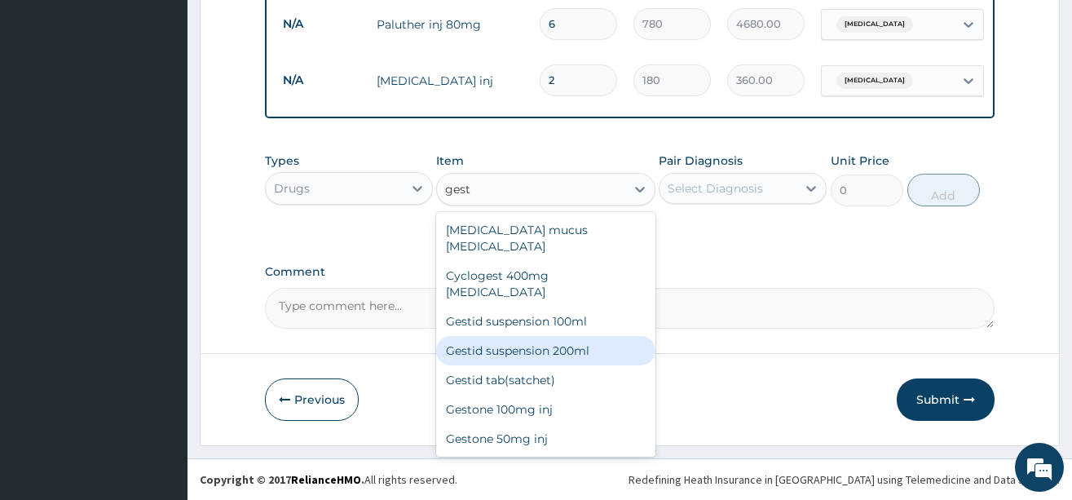
click at [515, 336] on div "Gestid suspension 200ml" at bounding box center [545, 350] width 219 height 29
type input "1080"
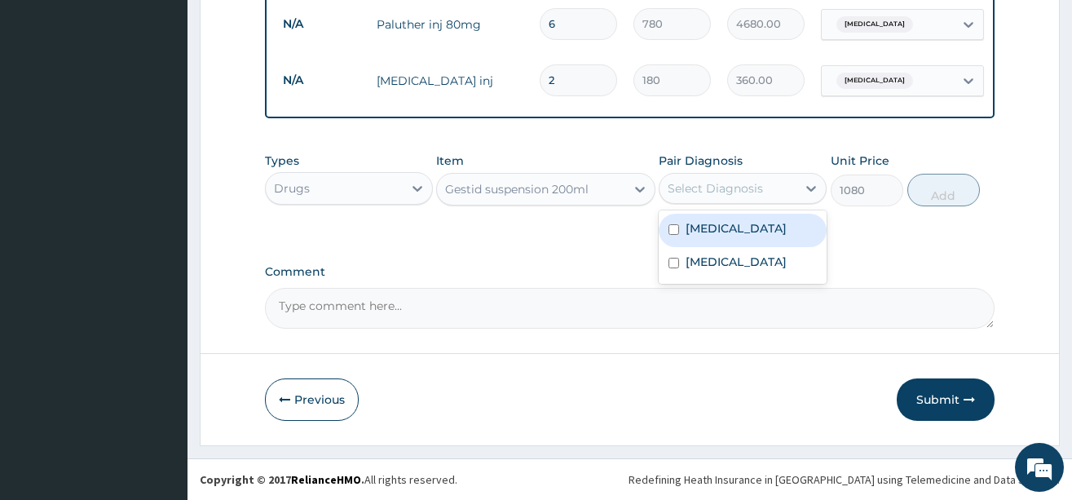
click at [762, 190] on div "Select Diagnosis" at bounding box center [728, 188] width 137 height 26
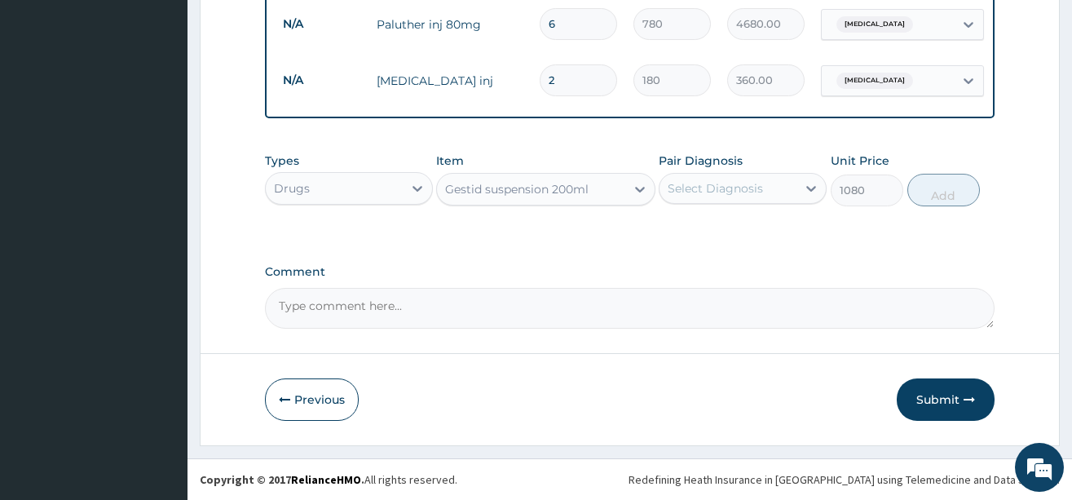
click at [762, 190] on div "Select Diagnosis" at bounding box center [728, 188] width 137 height 26
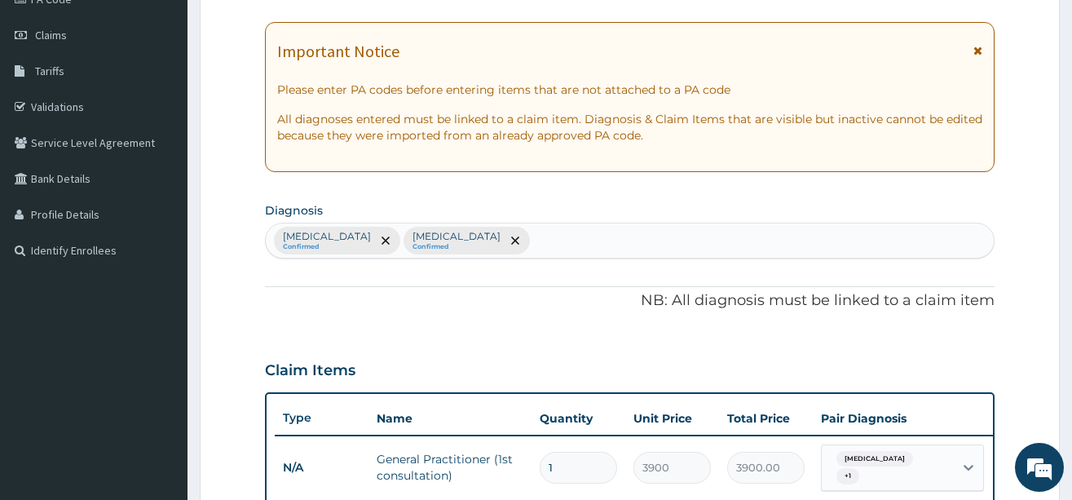
scroll to position [215, 0]
click at [552, 245] on div "Falciparum malaria Confirmed Common cold Confirmed" at bounding box center [630, 240] width 728 height 34
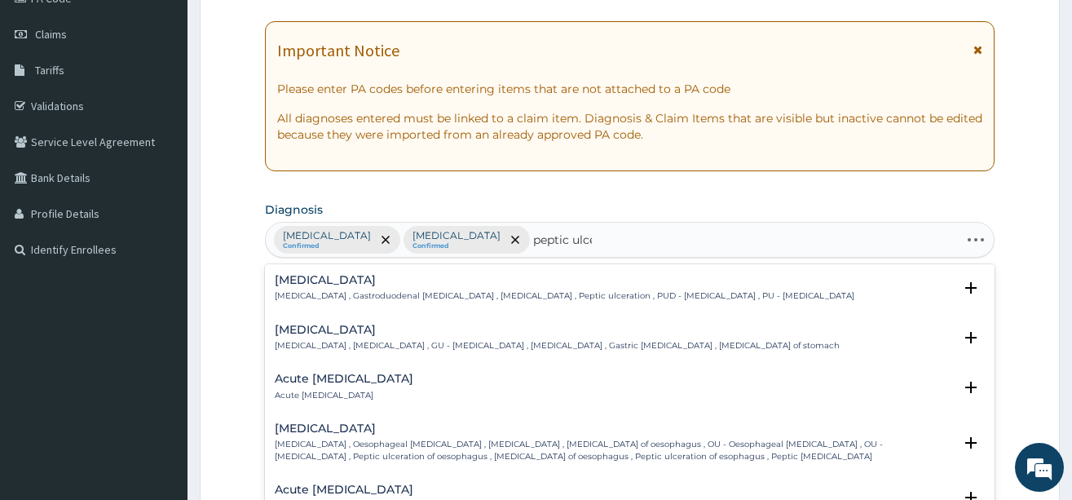
type input "peptic ulcer"
click at [318, 296] on p "Peptic ulcer , Gastroduodenal ulcer , Peptic ulcer disease , Peptic ulceration …" at bounding box center [565, 295] width 580 height 11
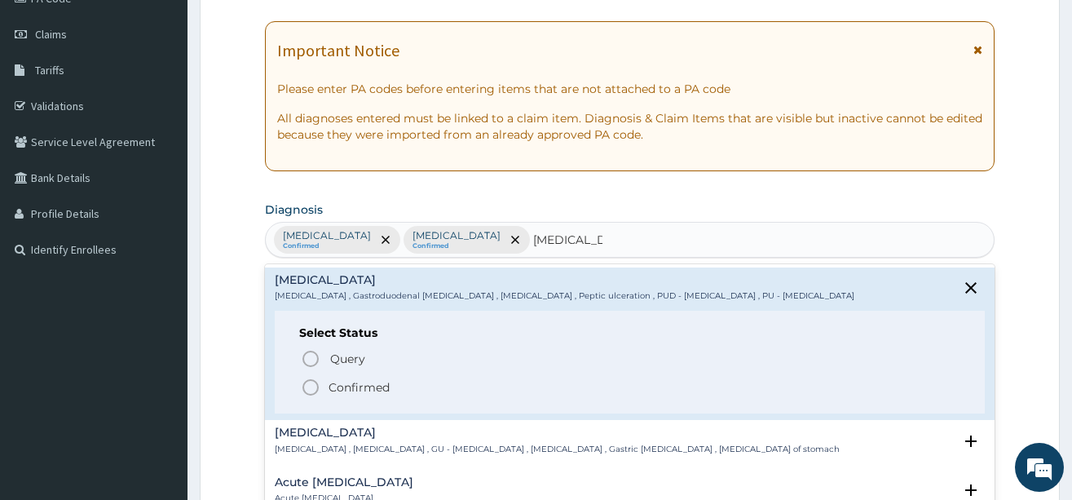
click at [314, 389] on icon "status option filled" at bounding box center [311, 388] width 20 height 20
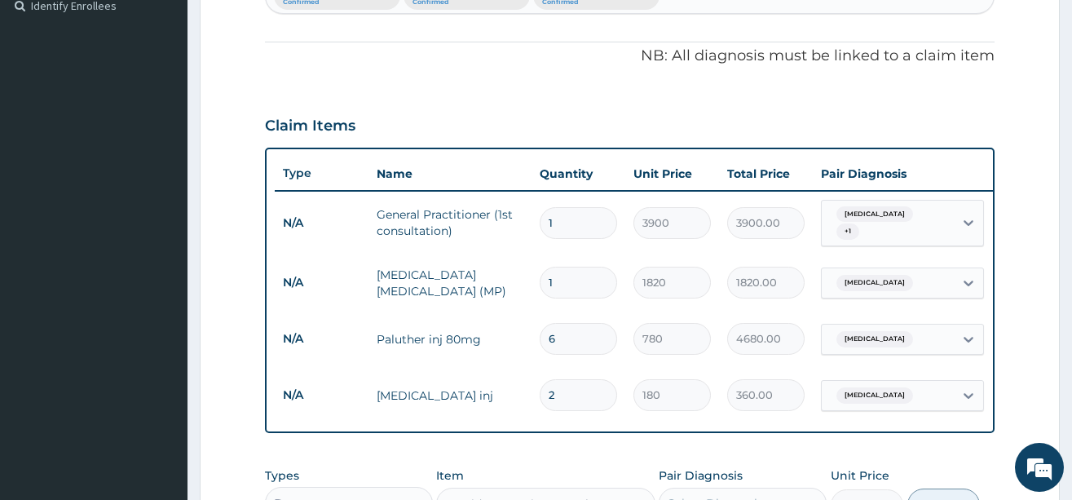
scroll to position [460, 0]
click at [911, 230] on div "Falciparum malaria + 1" at bounding box center [885, 222] width 111 height 39
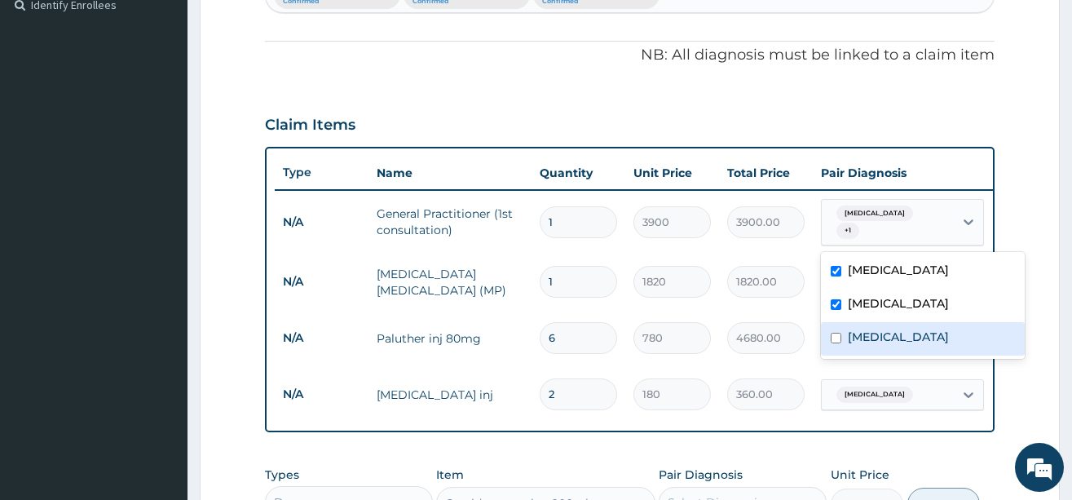
click at [837, 339] on input "checkbox" at bounding box center [836, 338] width 11 height 11
checkbox input "true"
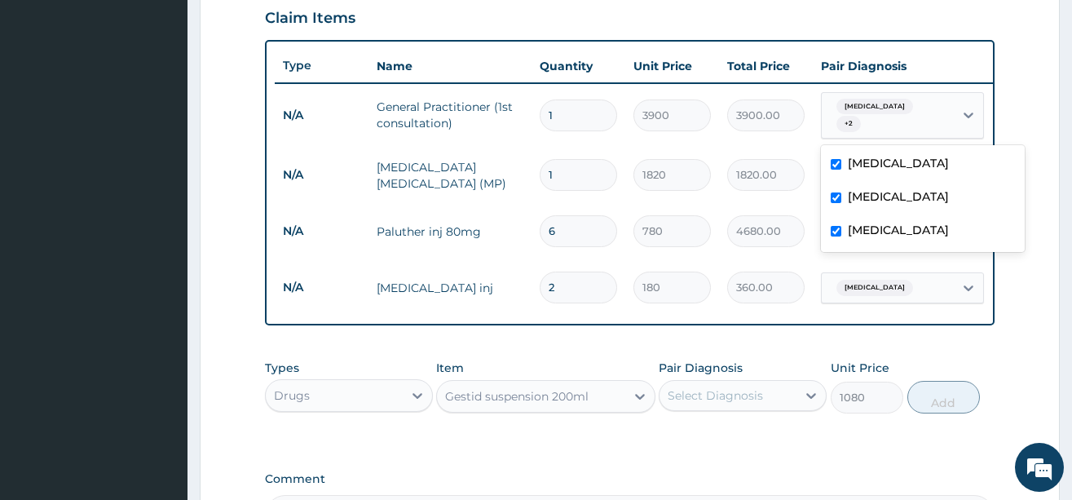
scroll to position [623, 0]
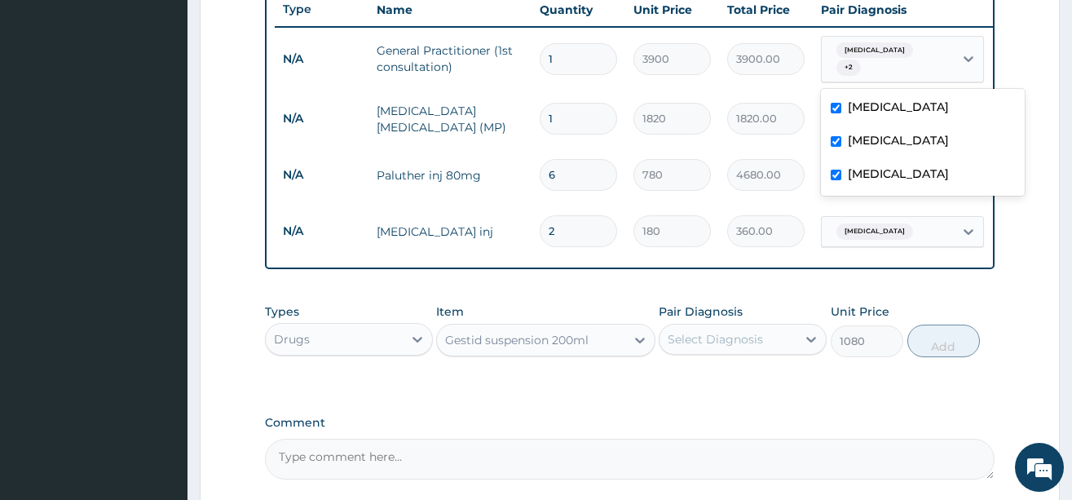
click at [721, 352] on div "Select Diagnosis" at bounding box center [728, 339] width 137 height 26
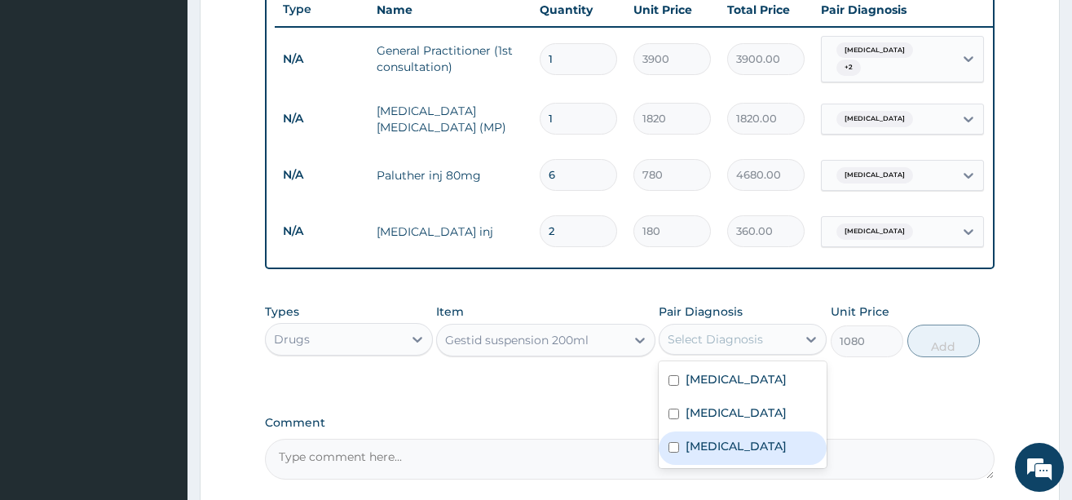
click at [673, 453] on input "checkbox" at bounding box center [674, 447] width 11 height 11
checkbox input "true"
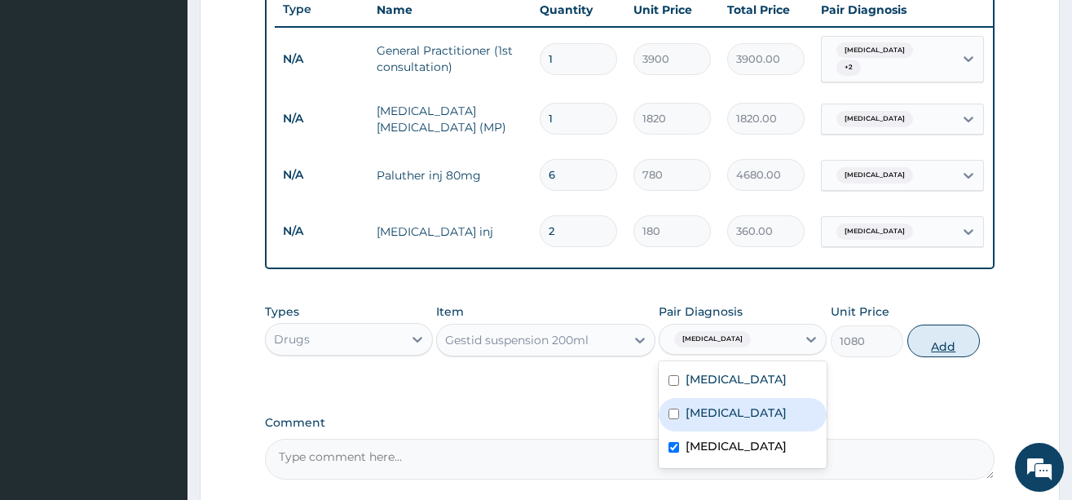
click at [937, 357] on button "Add" at bounding box center [944, 341] width 73 height 33
type input "0"
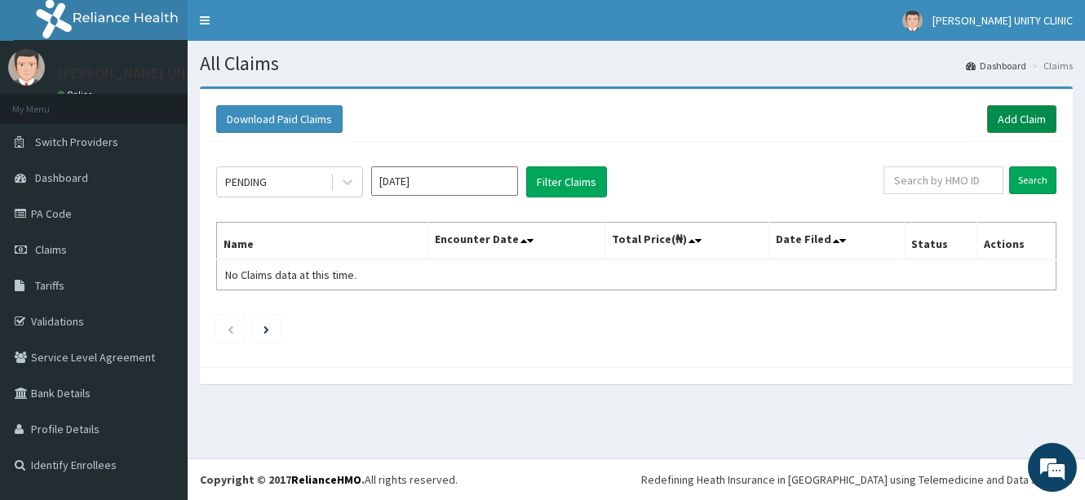
click at [1022, 127] on link "Add Claim" at bounding box center [1021, 119] width 69 height 28
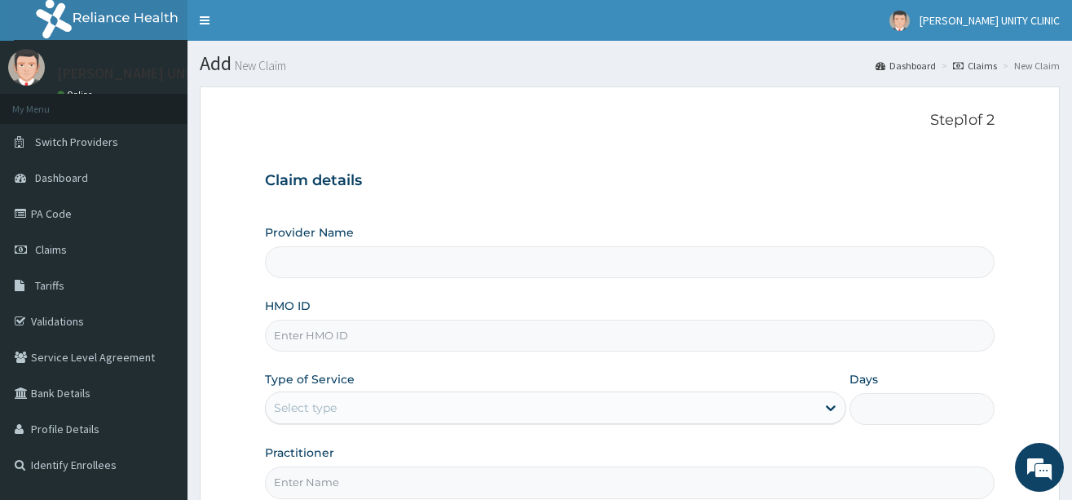
click at [338, 334] on input "HMO ID" at bounding box center [630, 336] width 730 height 32
type input "nbc"
type input "Unity Clinics and Maternity"
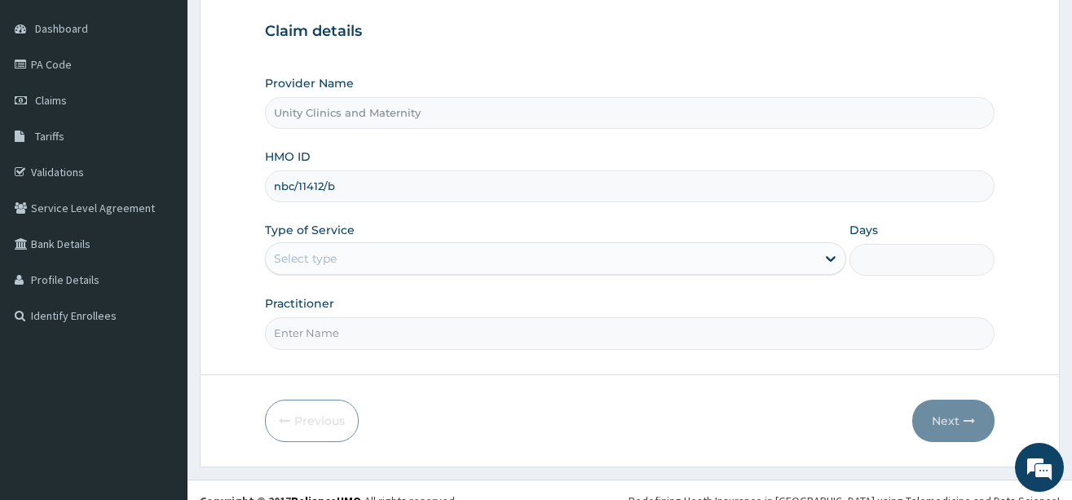
scroll to position [163, 0]
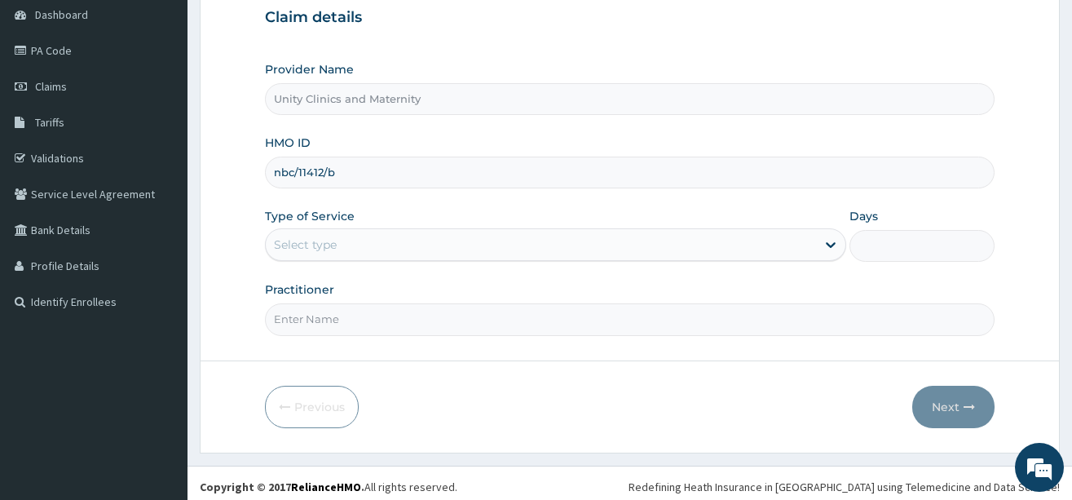
type input "nbc/11412/b"
click at [461, 237] on div "Select type" at bounding box center [541, 245] width 550 height 26
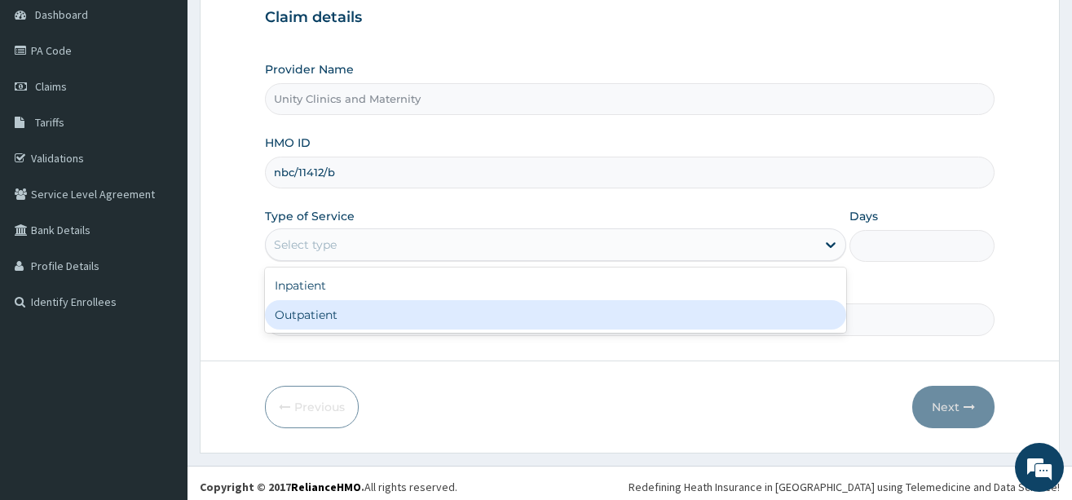
click at [389, 315] on div "Outpatient" at bounding box center [555, 314] width 581 height 29
type input "1"
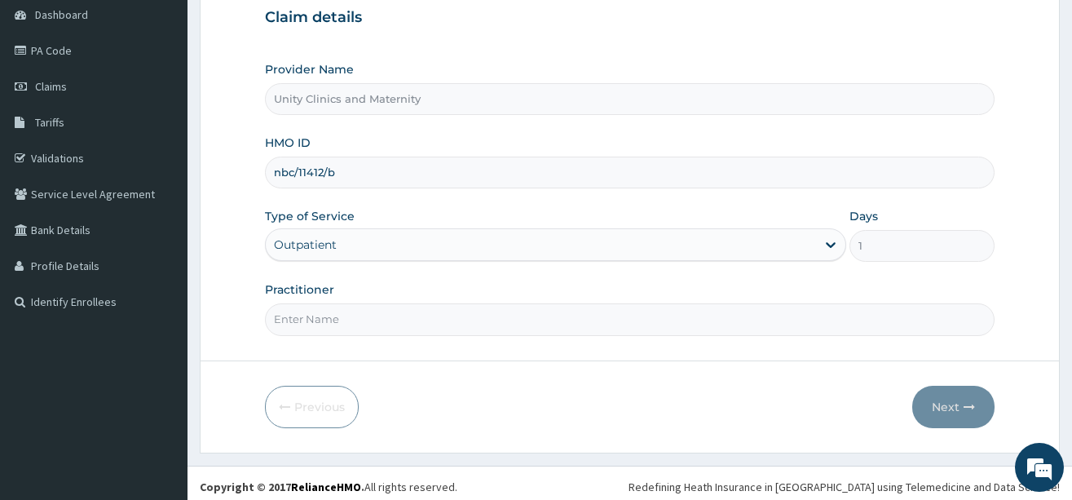
click at [431, 330] on input "Practitioner" at bounding box center [630, 319] width 730 height 32
type input "Dr [PERSON_NAME]"
click at [941, 405] on button "Next" at bounding box center [954, 407] width 82 height 42
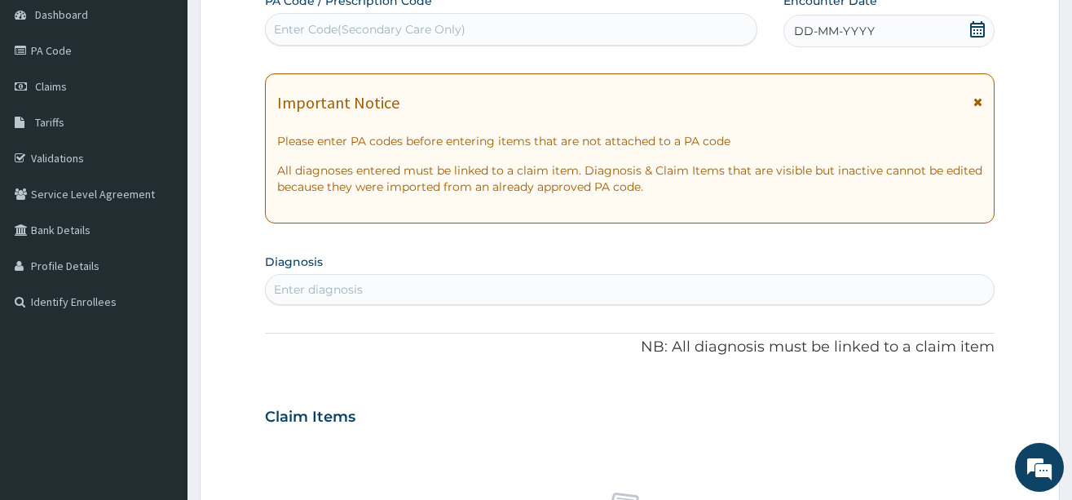
click at [808, 31] on span "DD-MM-YYYY" at bounding box center [834, 31] width 81 height 16
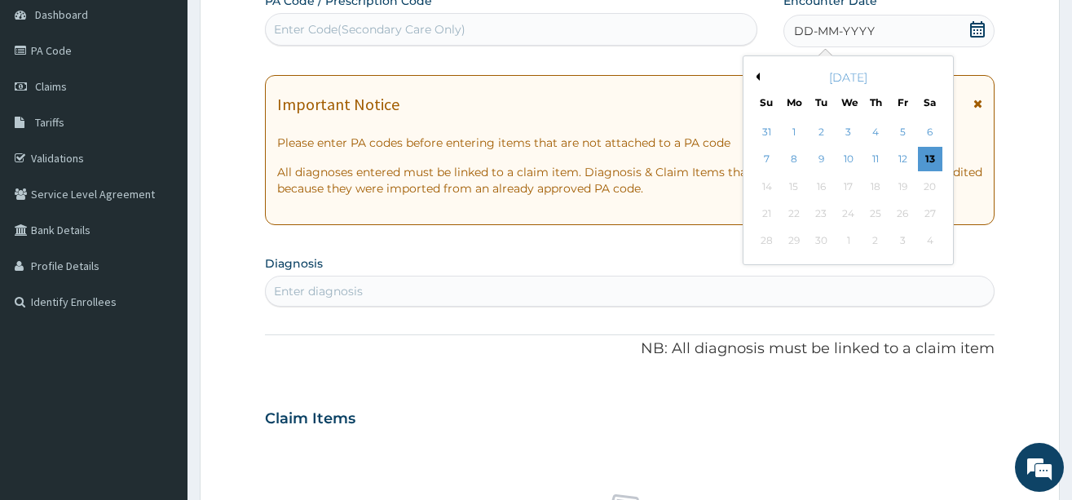
click at [758, 79] on button "Previous Month" at bounding box center [756, 77] width 8 height 8
click at [798, 163] on div "7" at bounding box center [794, 160] width 24 height 24
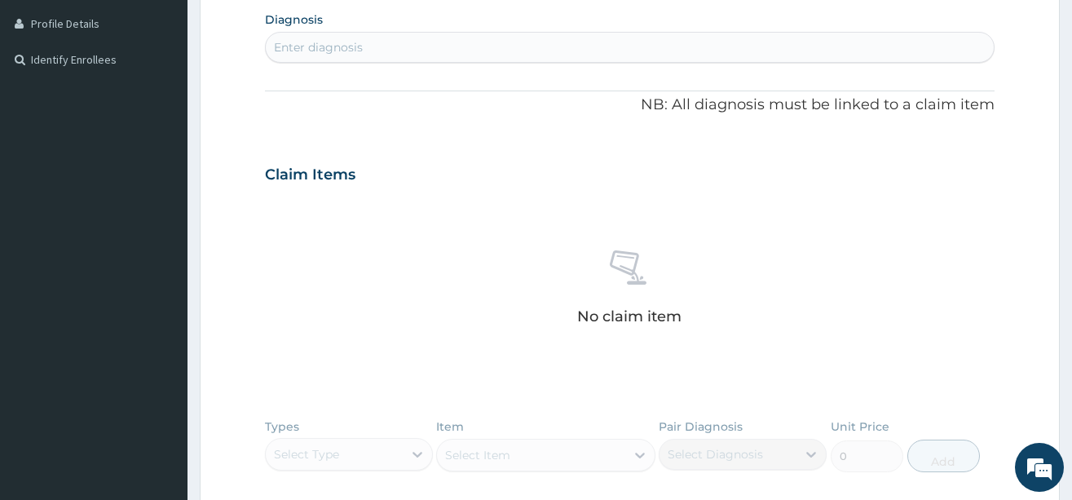
scroll to position [408, 0]
click at [347, 48] on div "Enter diagnosis" at bounding box center [318, 45] width 89 height 16
type input "n"
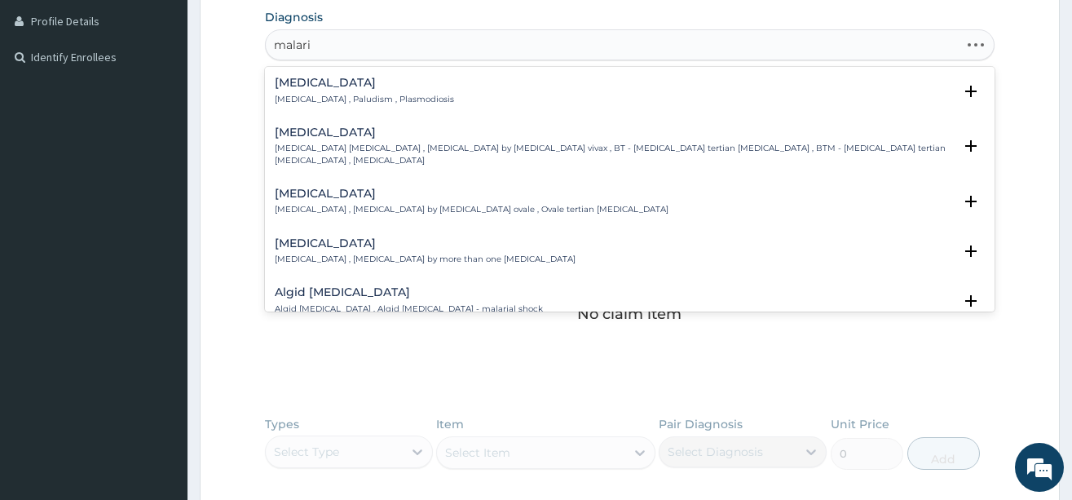
type input "[MEDICAL_DATA]"
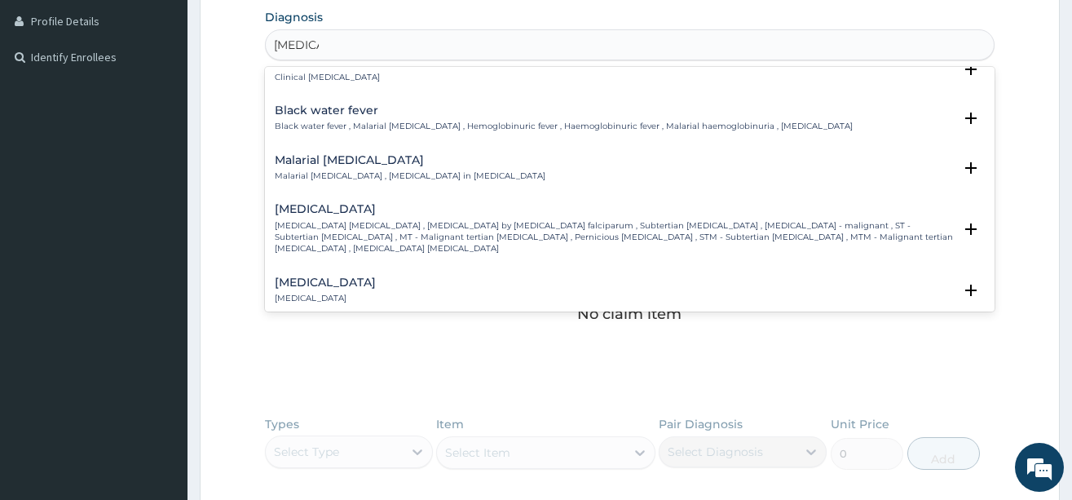
scroll to position [571, 0]
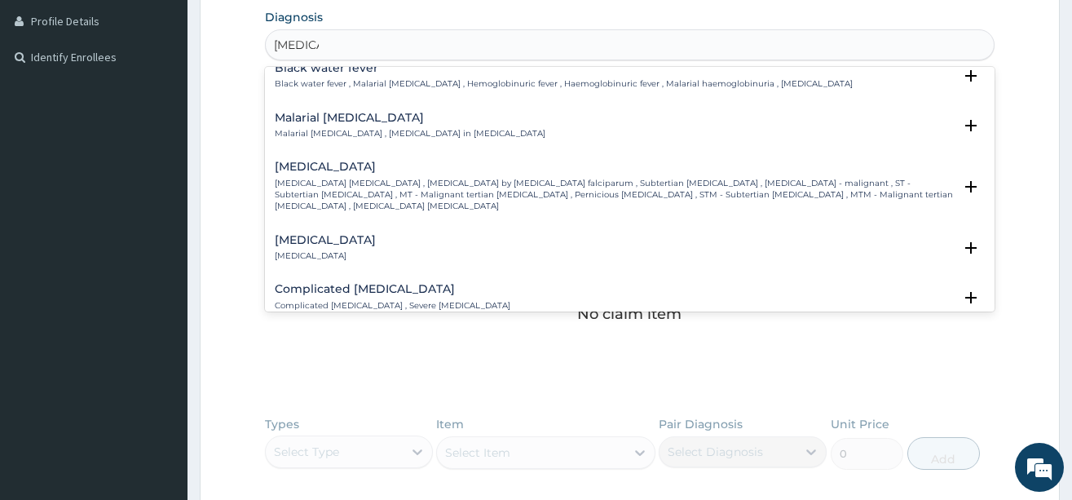
click at [314, 178] on p "[MEDICAL_DATA] [MEDICAL_DATA] , [MEDICAL_DATA] by [MEDICAL_DATA] falciparum , S…" at bounding box center [614, 195] width 678 height 35
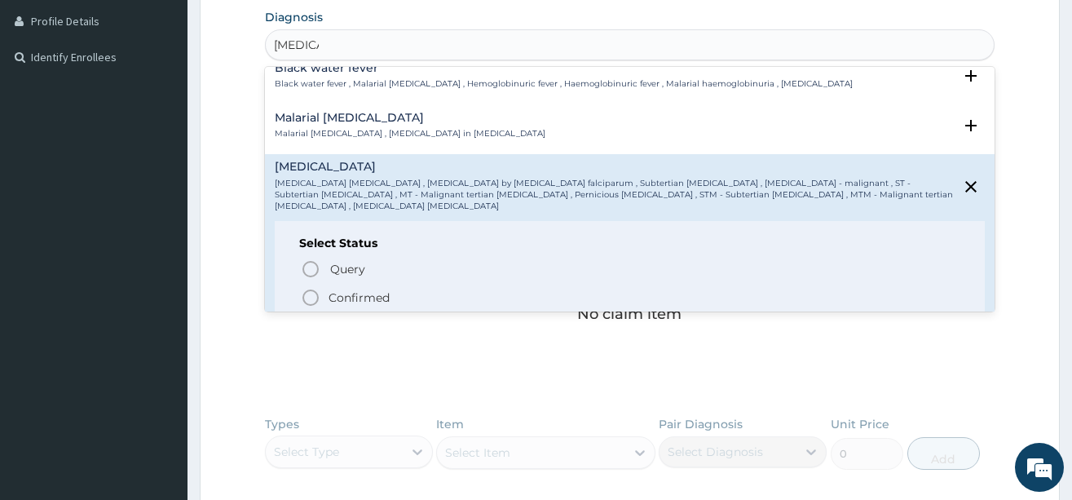
click at [313, 288] on icon "status option filled" at bounding box center [311, 298] width 20 height 20
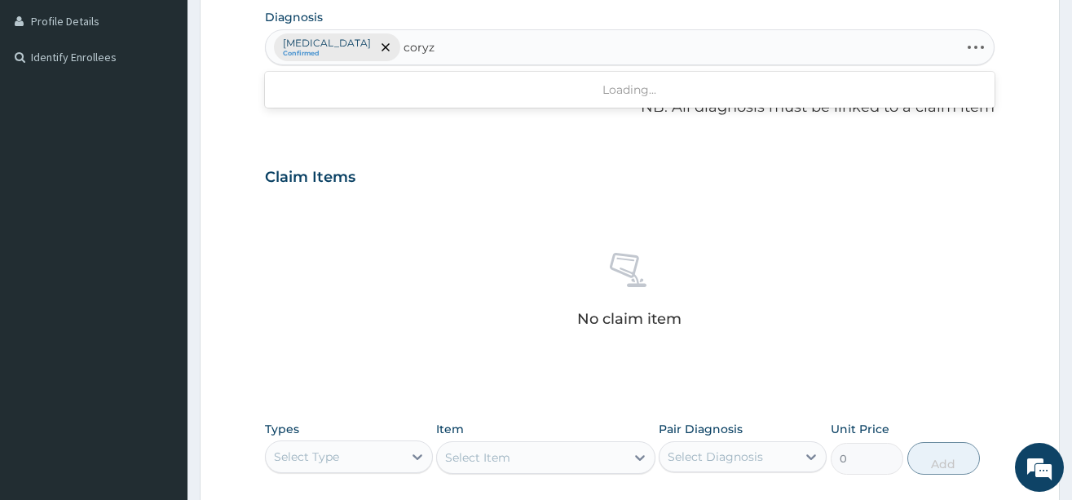
type input "[MEDICAL_DATA]"
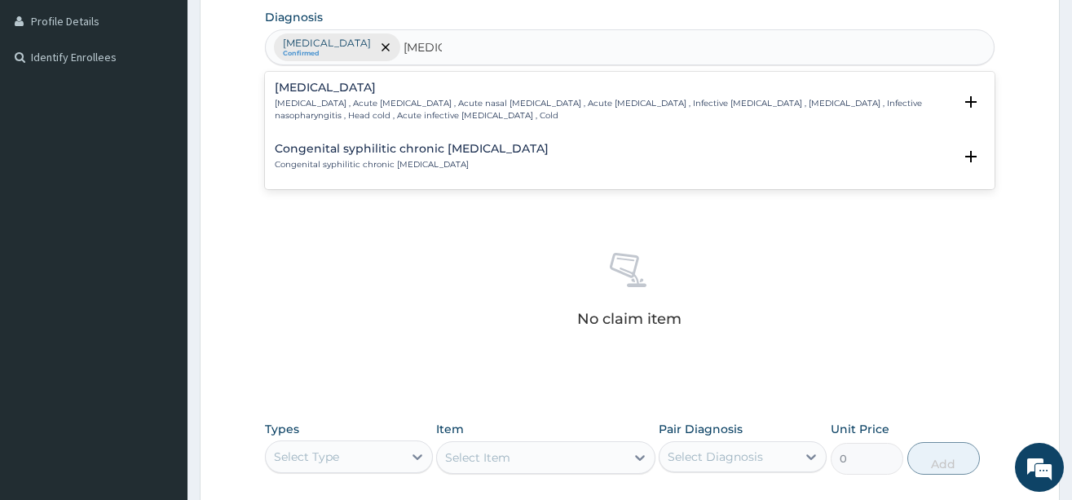
click at [306, 93] on h4 "[MEDICAL_DATA]" at bounding box center [614, 88] width 678 height 12
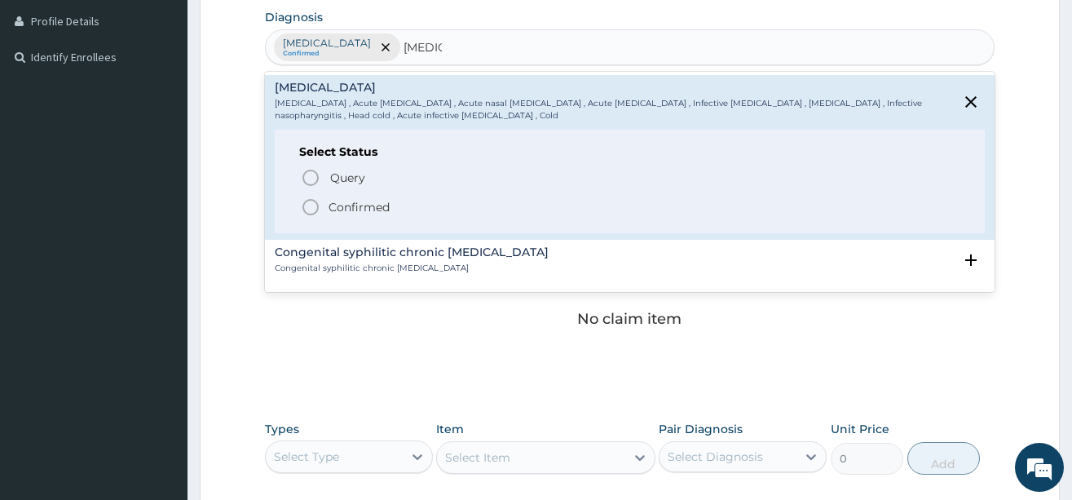
click at [306, 208] on icon "status option filled" at bounding box center [311, 207] width 20 height 20
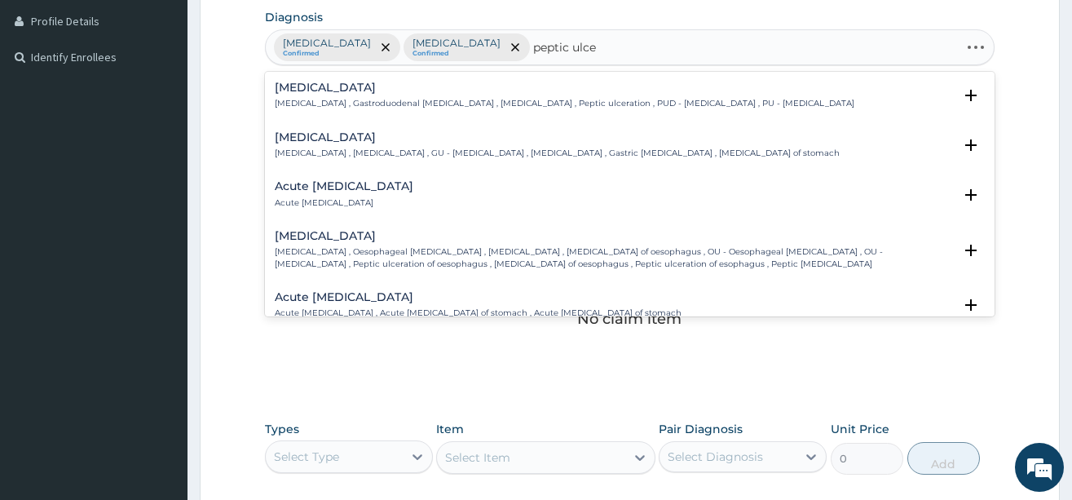
type input "peptic ulcer"
click at [306, 100] on p "Peptic ulcer , Gastroduodenal ulcer , Peptic ulcer disease , Peptic ulceration …" at bounding box center [565, 103] width 580 height 11
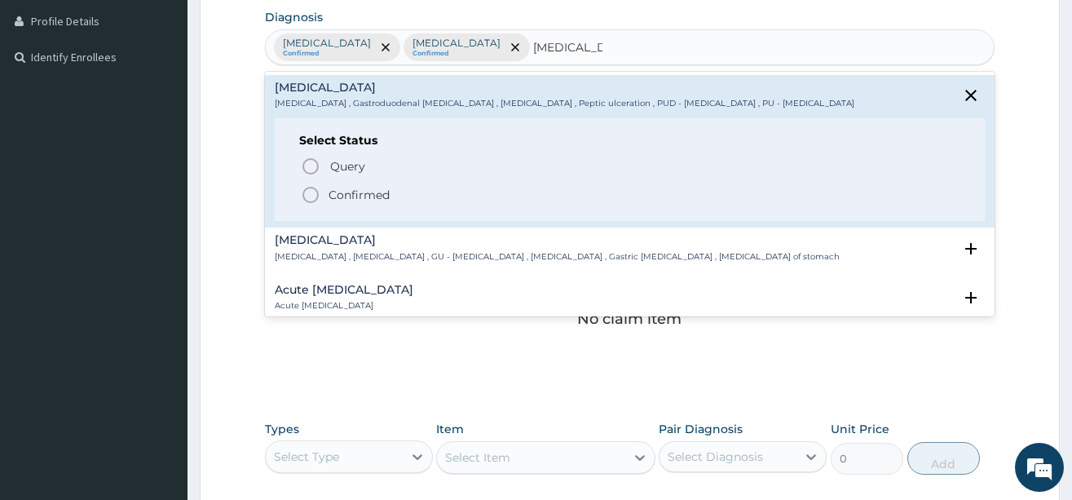
click at [312, 192] on icon "status option filled" at bounding box center [311, 195] width 20 height 20
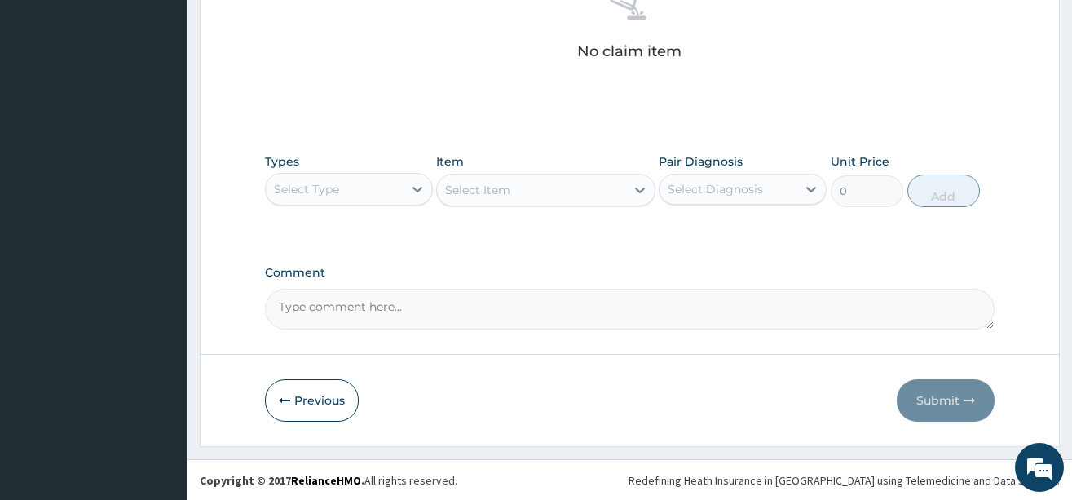
scroll to position [676, 0]
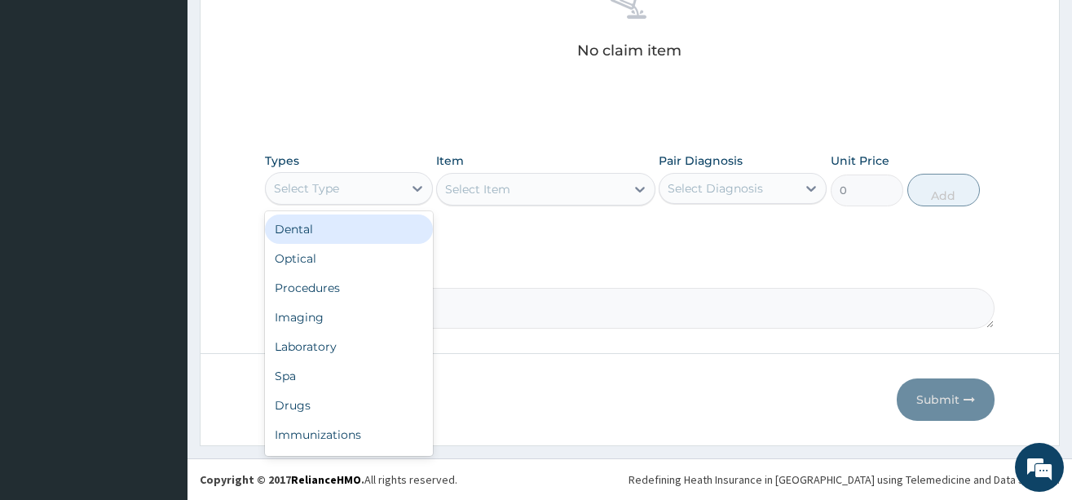
click at [349, 190] on div "Select Type" at bounding box center [334, 188] width 137 height 26
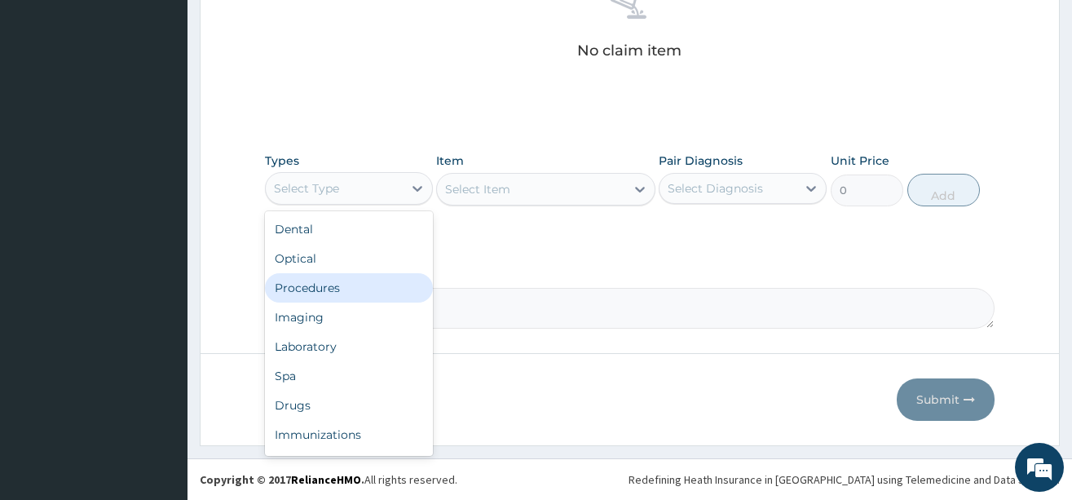
click at [355, 282] on div "Procedures" at bounding box center [349, 287] width 168 height 29
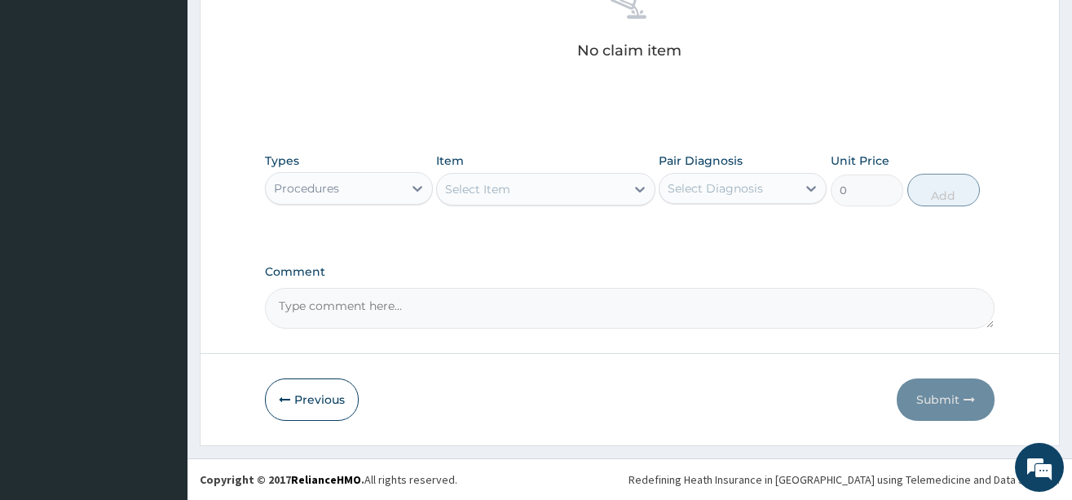
click at [555, 192] on div "Select Item" at bounding box center [531, 189] width 188 height 26
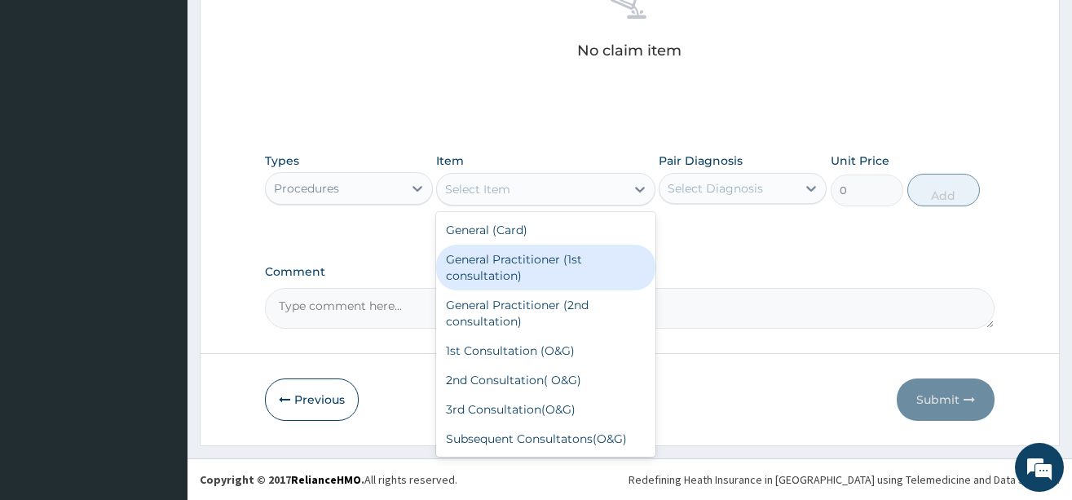
click at [537, 254] on div "General Practitioner (1st consultation)" at bounding box center [545, 268] width 219 height 46
type input "3900"
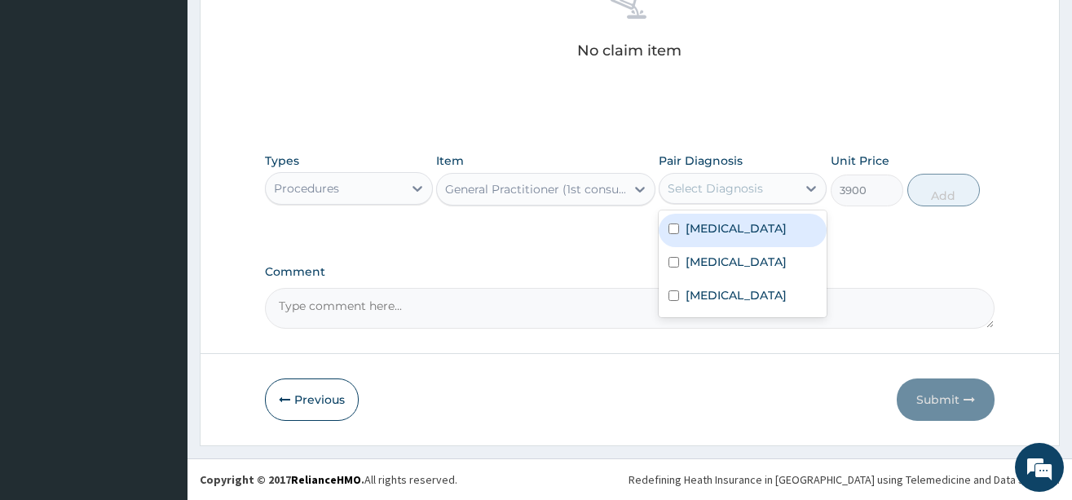
click at [757, 190] on div "Select Diagnosis" at bounding box center [715, 188] width 95 height 16
click at [745, 223] on label "[MEDICAL_DATA]" at bounding box center [736, 228] width 101 height 16
checkbox input "true"
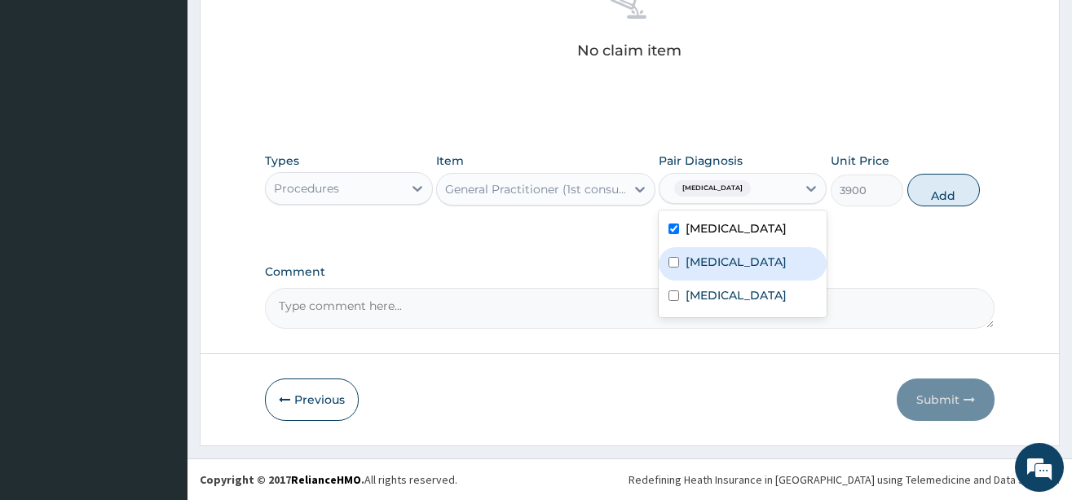
click at [740, 262] on label "[MEDICAL_DATA]" at bounding box center [736, 262] width 101 height 16
checkbox input "true"
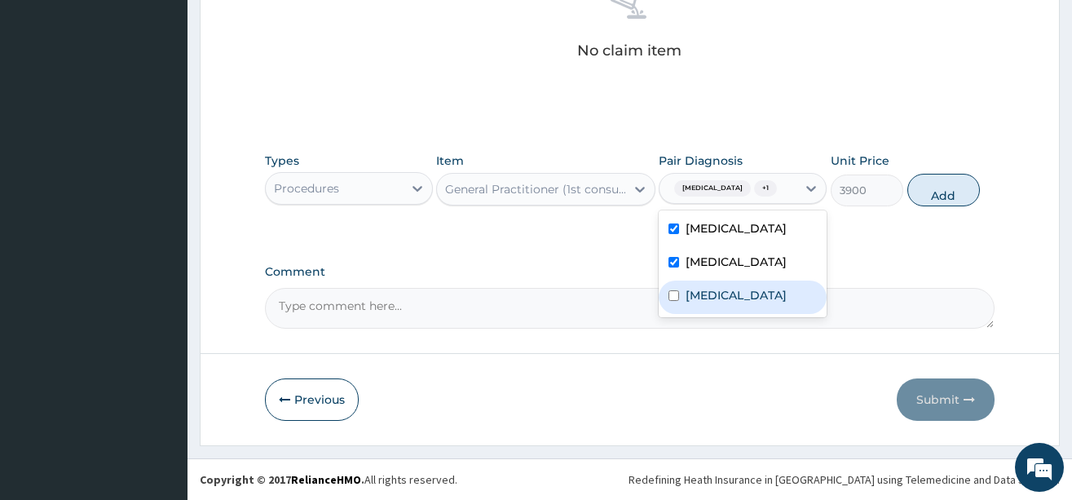
click at [723, 303] on label "Peptic ulcer" at bounding box center [736, 295] width 101 height 16
checkbox input "true"
click at [940, 203] on button "Add" at bounding box center [944, 190] width 73 height 33
type input "0"
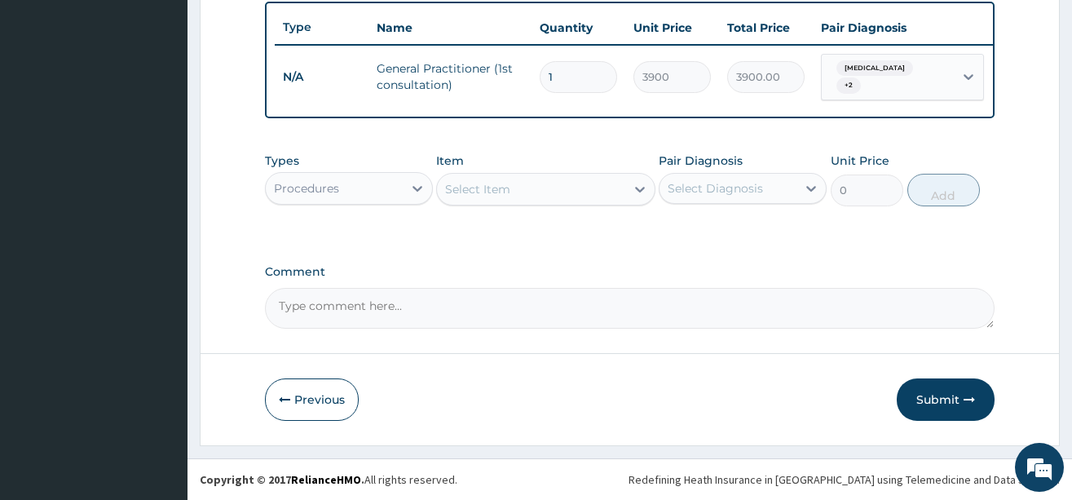
scroll to position [617, 0]
click at [330, 186] on div "Procedures" at bounding box center [306, 188] width 65 height 16
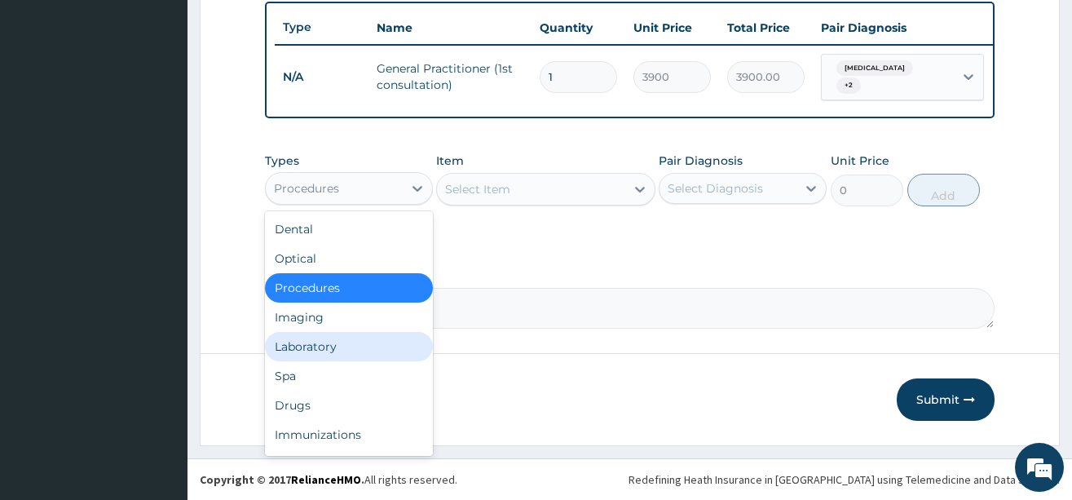
click at [321, 343] on div "Laboratory" at bounding box center [349, 346] width 168 height 29
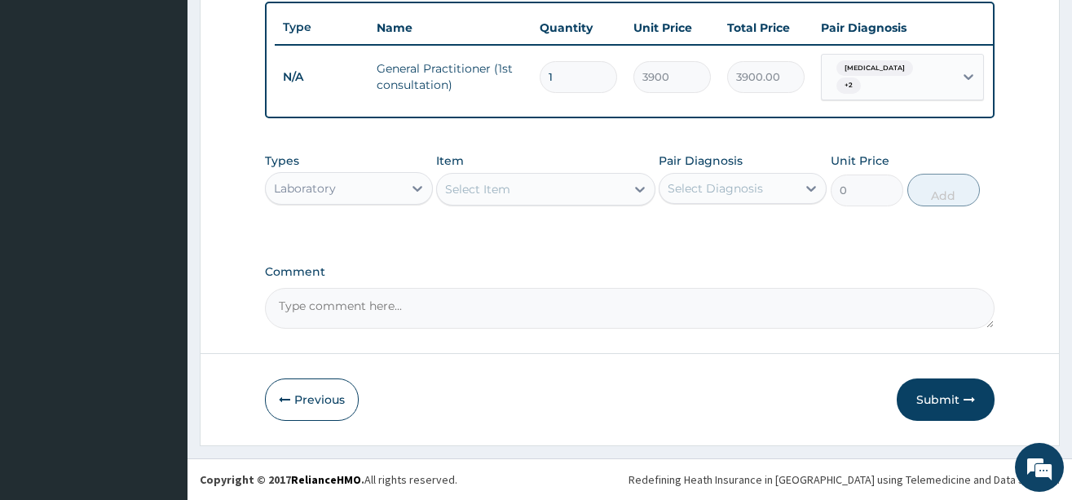
click at [563, 192] on div "Select Item" at bounding box center [531, 189] width 188 height 26
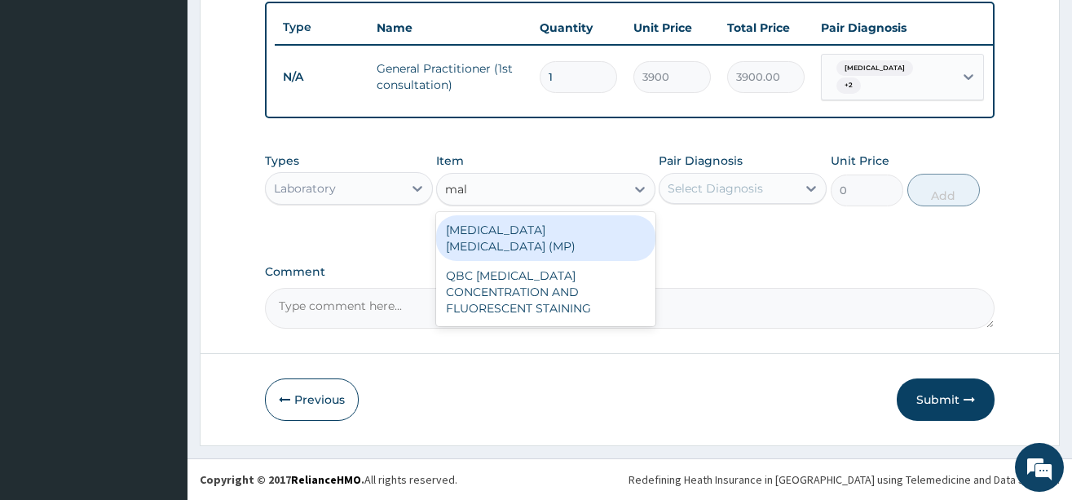
type input "mala"
click at [569, 231] on div "[MEDICAL_DATA] [MEDICAL_DATA] (MP)" at bounding box center [545, 238] width 219 height 46
type input "1820"
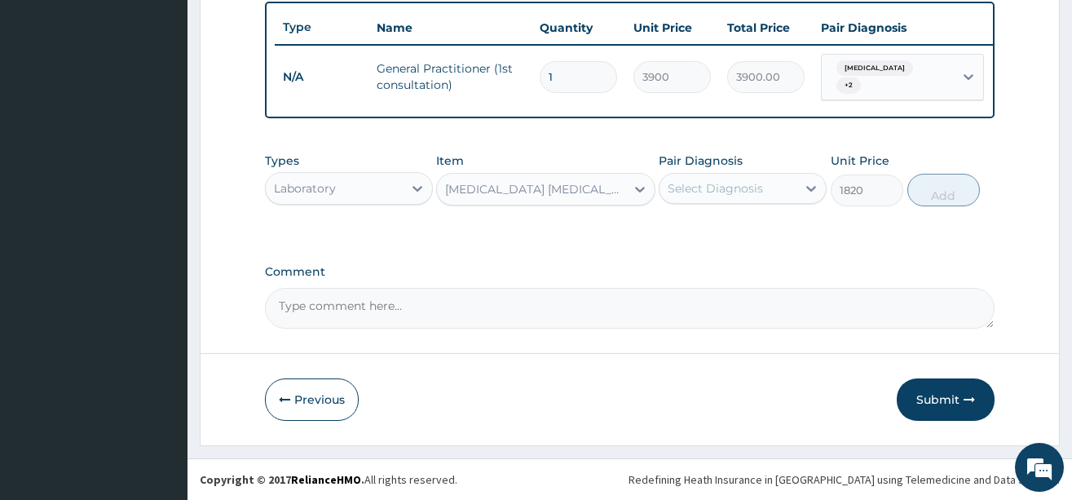
click at [764, 182] on div "Select Diagnosis" at bounding box center [728, 188] width 137 height 26
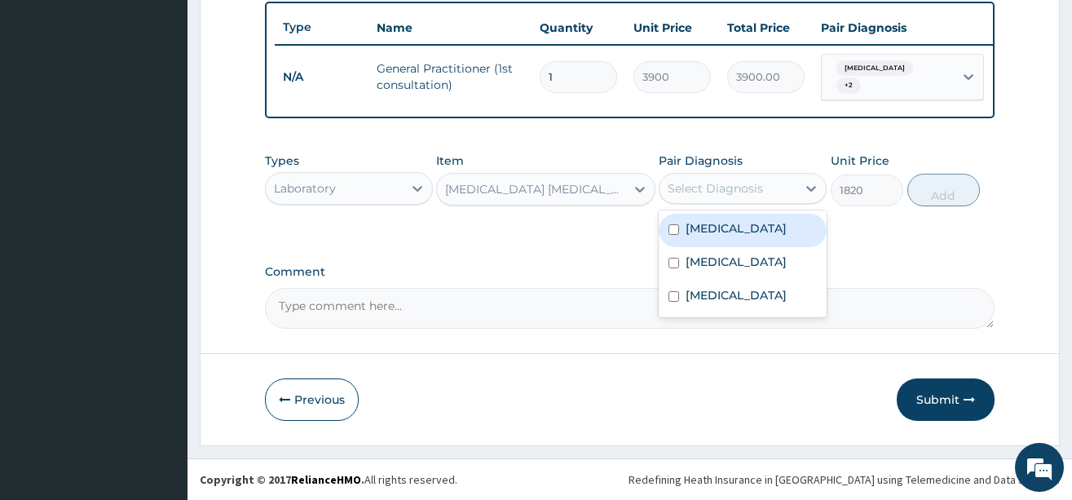
click at [763, 242] on div "[MEDICAL_DATA]" at bounding box center [743, 230] width 168 height 33
checkbox input "true"
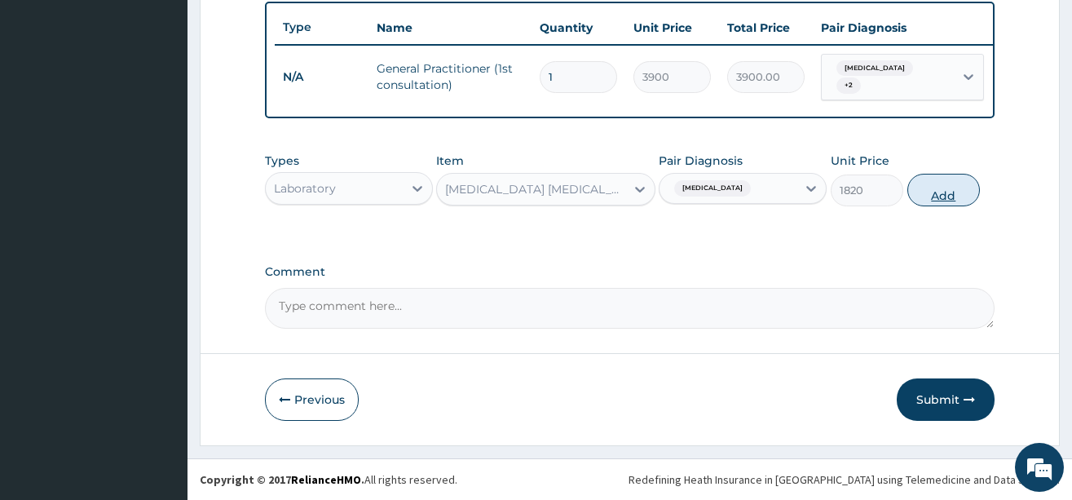
click at [935, 199] on button "Add" at bounding box center [944, 190] width 73 height 33
type input "0"
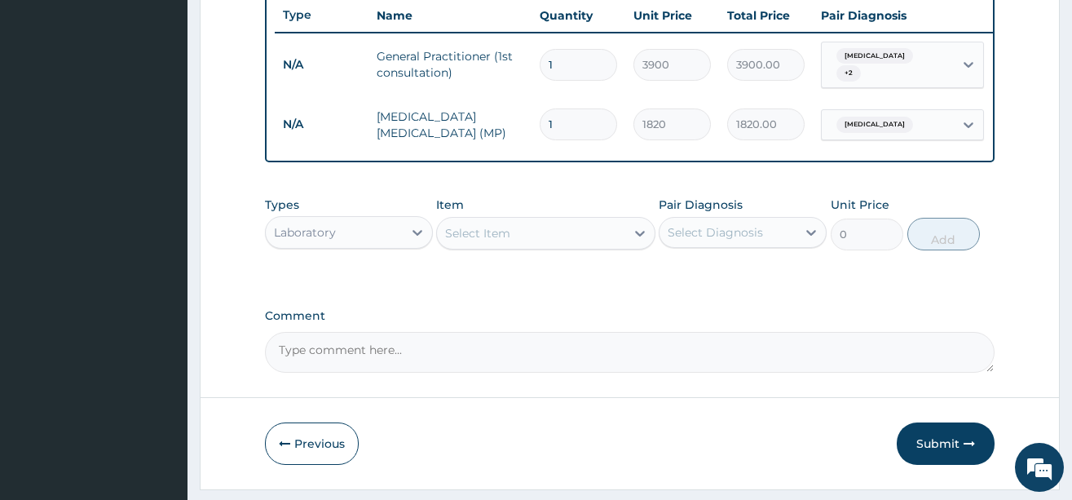
click at [325, 240] on div "Laboratory" at bounding box center [305, 232] width 62 height 16
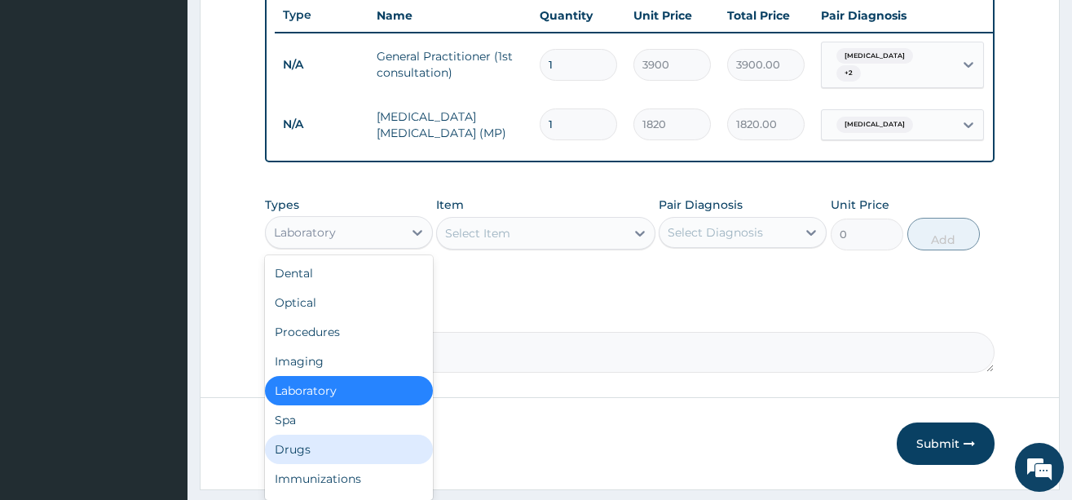
click at [303, 453] on div "Drugs" at bounding box center [349, 449] width 168 height 29
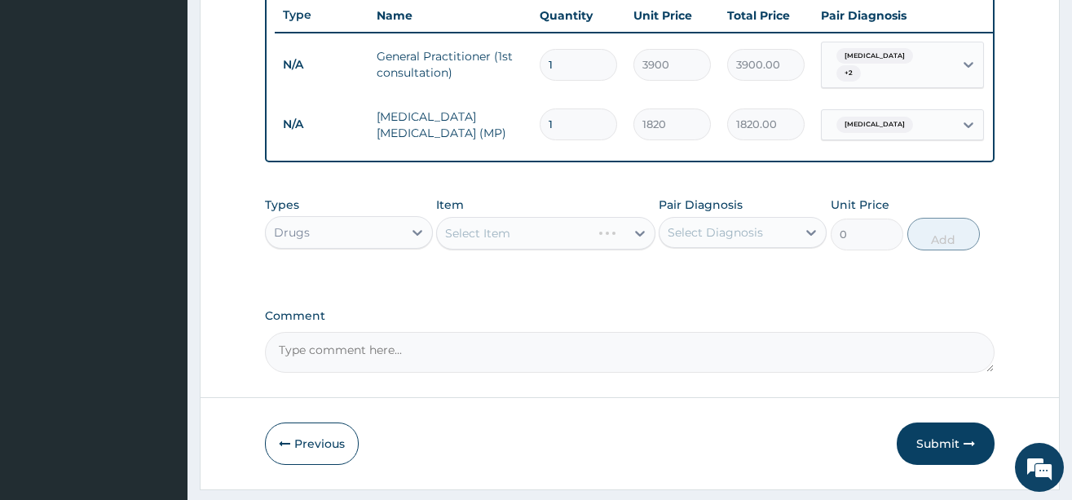
click at [544, 250] on div "Select Item" at bounding box center [545, 233] width 219 height 33
click at [565, 246] on div "Select Item" at bounding box center [531, 233] width 188 height 26
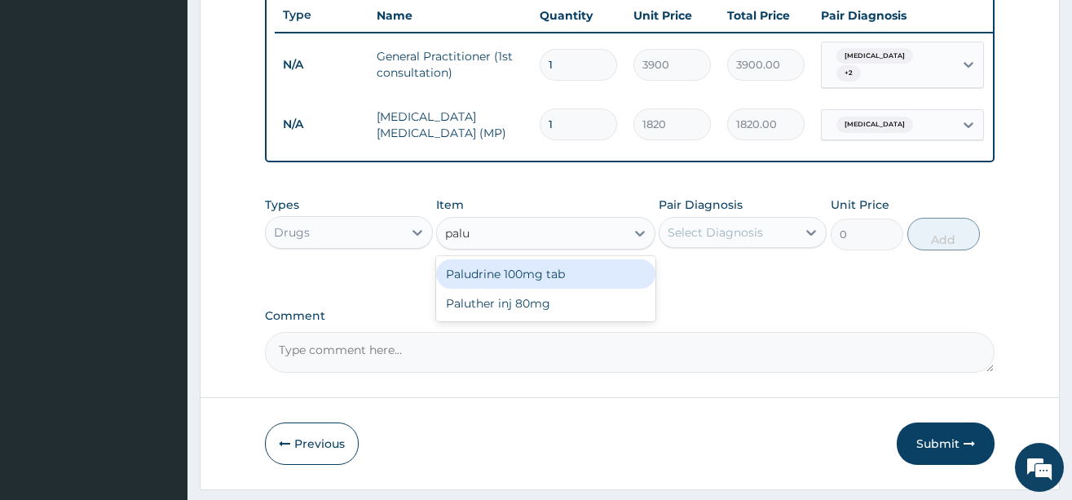
type input "palut"
click at [558, 278] on div "Paluther inj 80mg" at bounding box center [545, 273] width 219 height 29
type input "780"
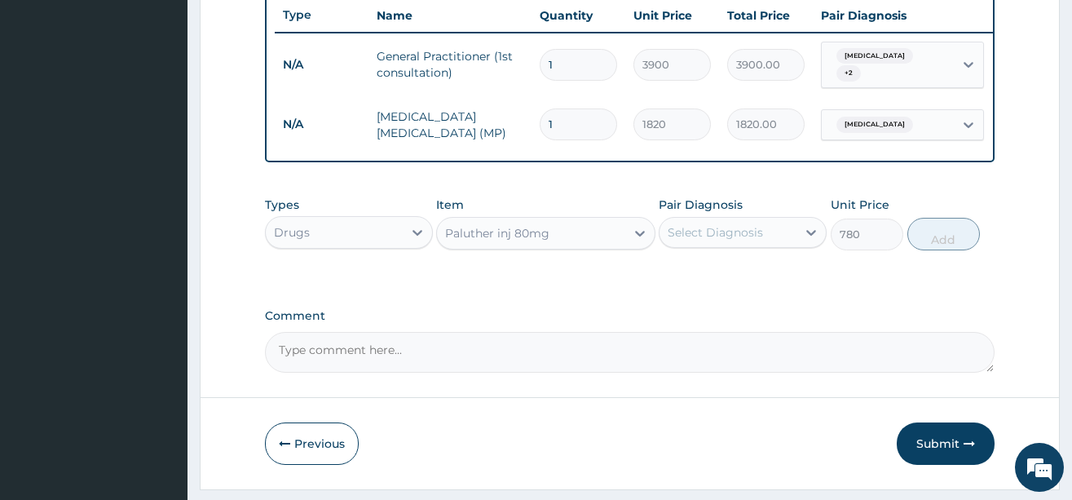
click at [699, 241] on div "Select Diagnosis" at bounding box center [715, 232] width 95 height 16
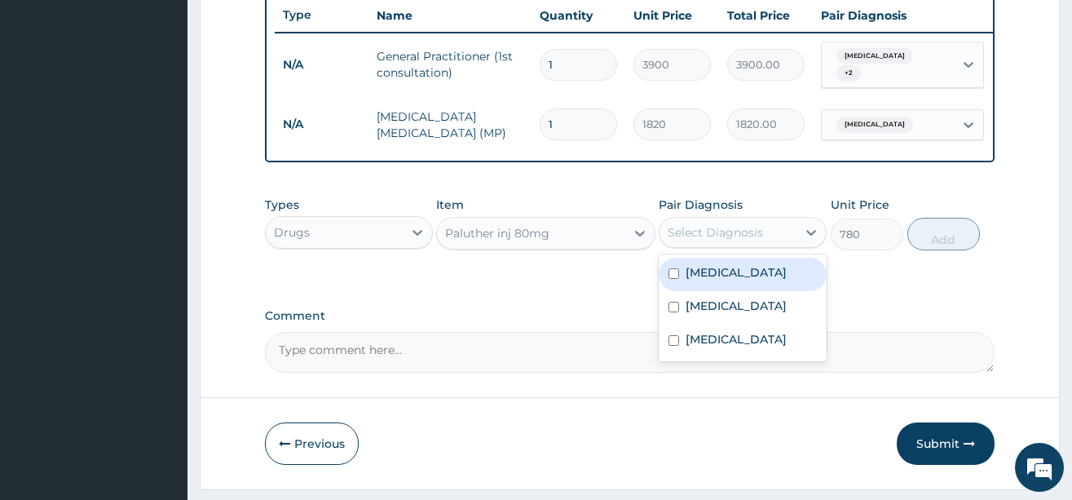
click at [711, 281] on label "[MEDICAL_DATA]" at bounding box center [736, 272] width 101 height 16
checkbox input "true"
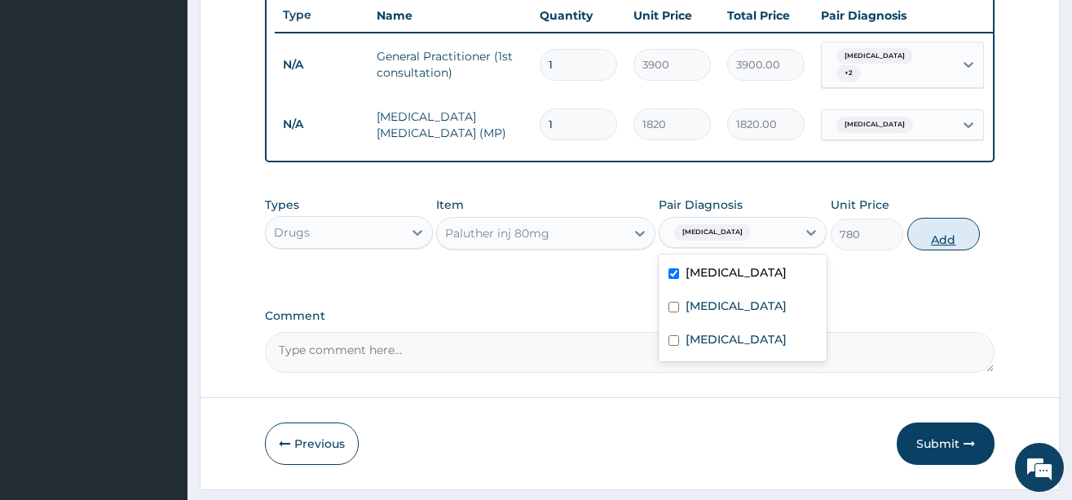
click at [947, 250] on button "Add" at bounding box center [944, 234] width 73 height 33
type input "0"
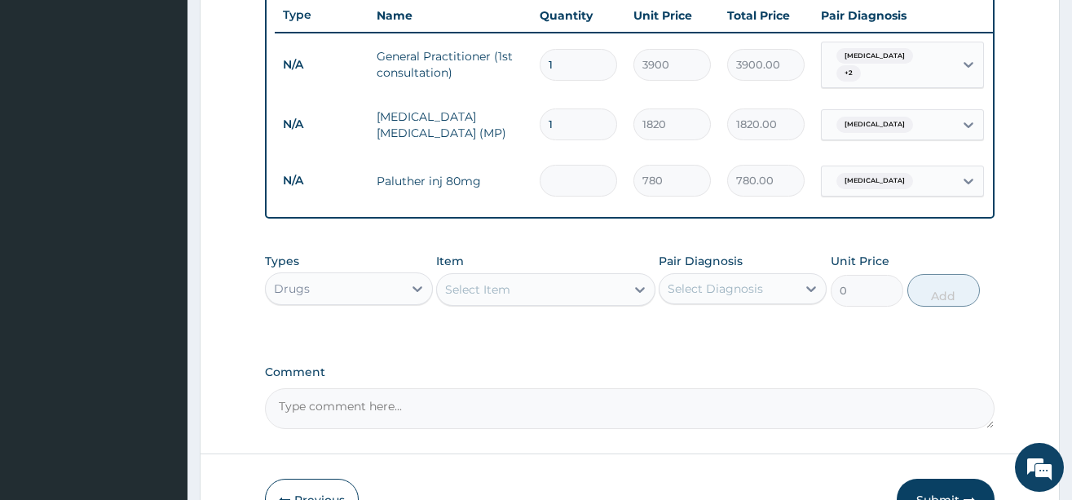
type input "0.00"
type input "6"
type input "4680.00"
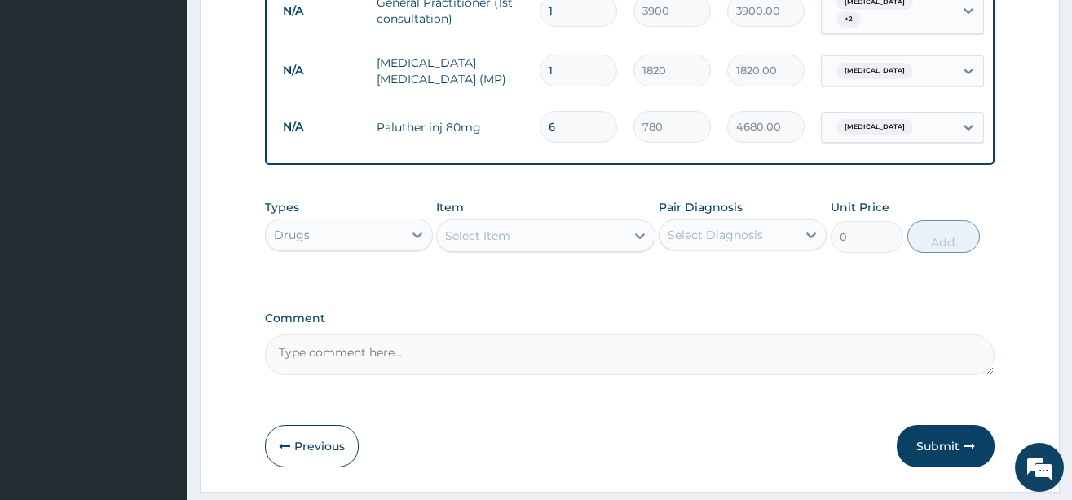
scroll to position [730, 0]
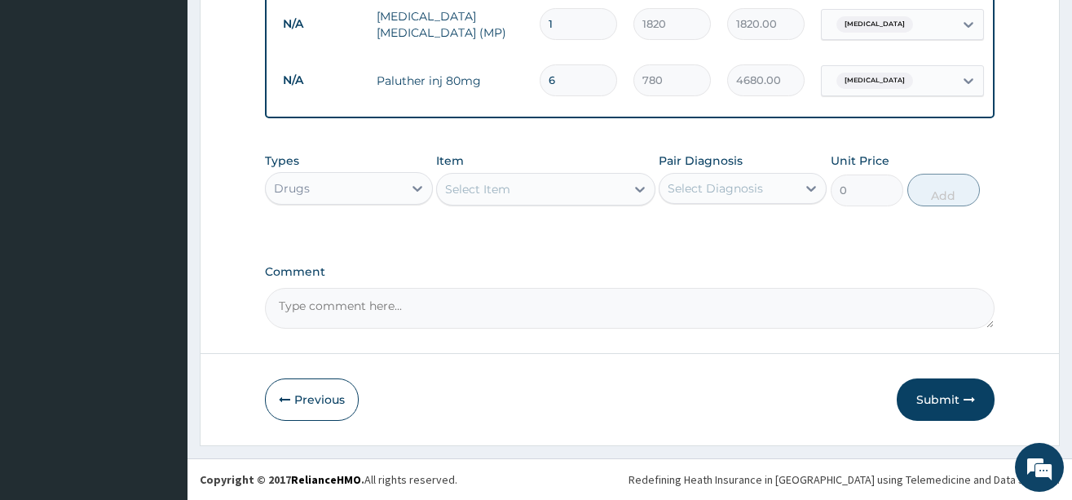
type input "6"
click at [535, 189] on div "Select Item" at bounding box center [531, 189] width 188 height 26
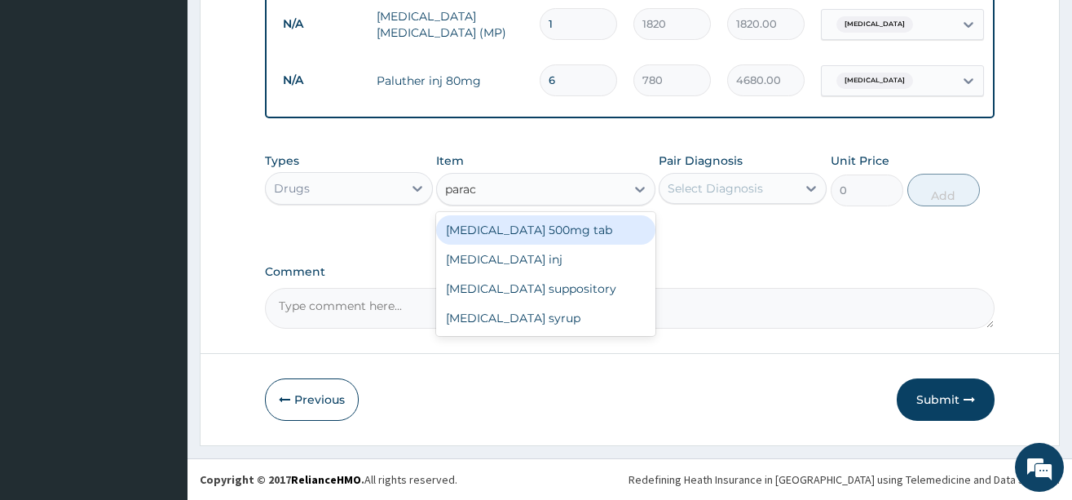
type input "parace"
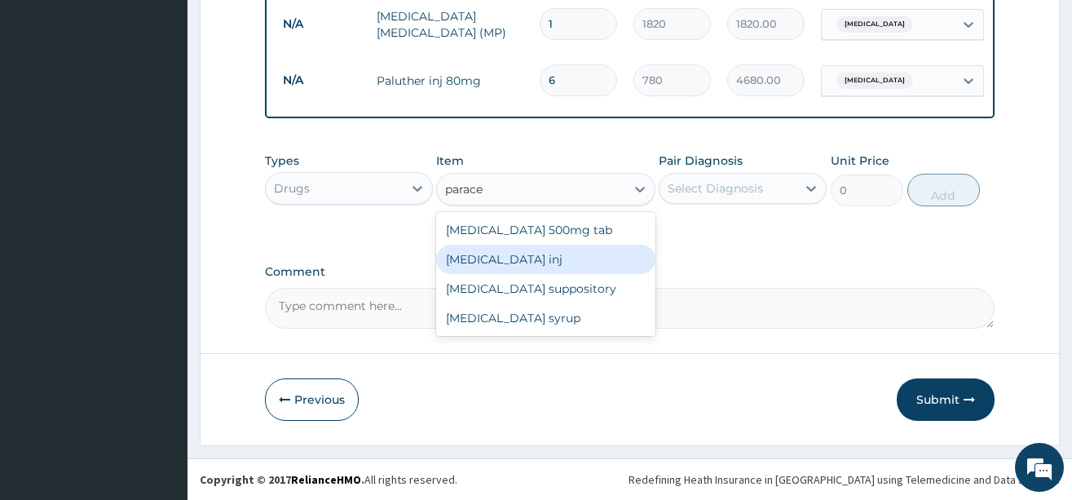
click at [557, 254] on div "[MEDICAL_DATA] inj" at bounding box center [545, 259] width 219 height 29
type input "180"
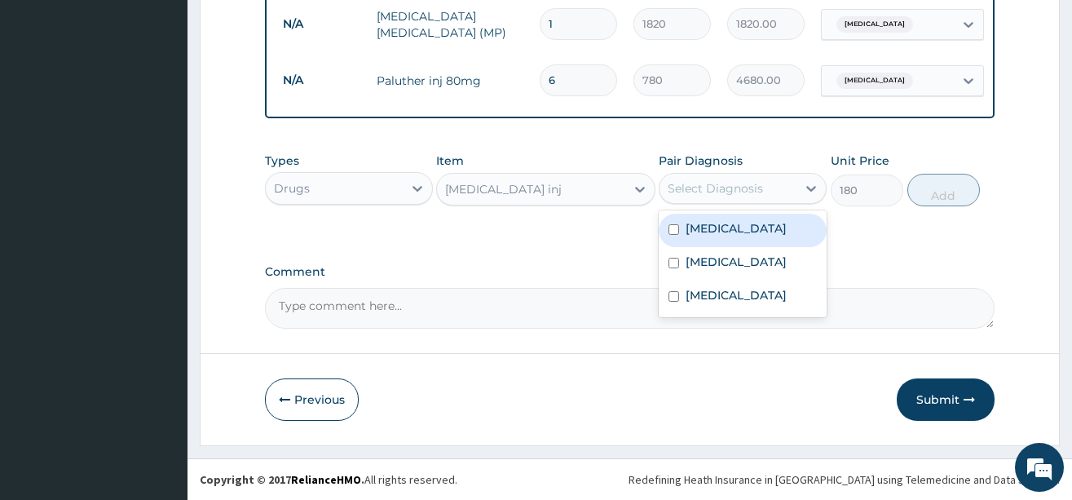
click at [732, 186] on div "Select Diagnosis" at bounding box center [715, 188] width 95 height 16
click at [727, 224] on label "[MEDICAL_DATA]" at bounding box center [736, 228] width 101 height 16
checkbox input "true"
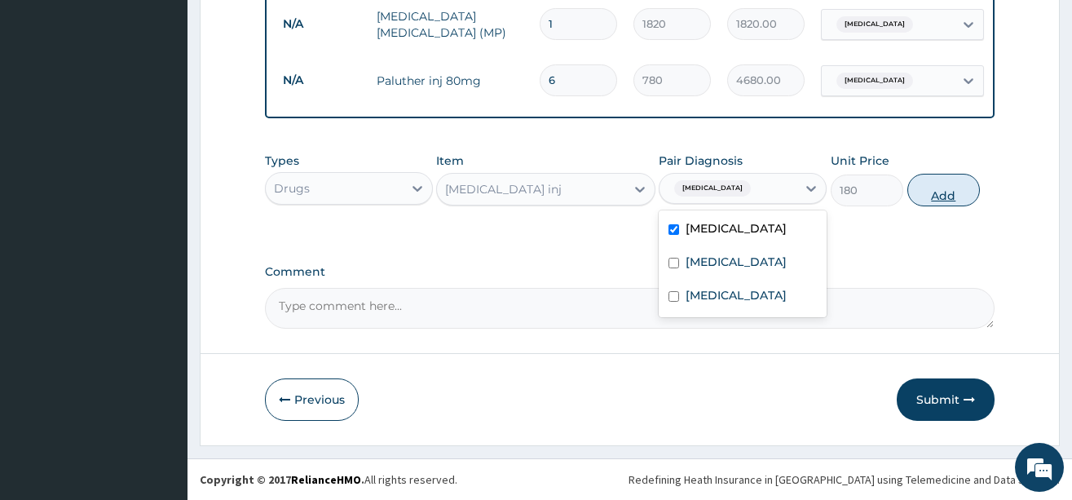
click at [953, 189] on button "Add" at bounding box center [944, 190] width 73 height 33
type input "0"
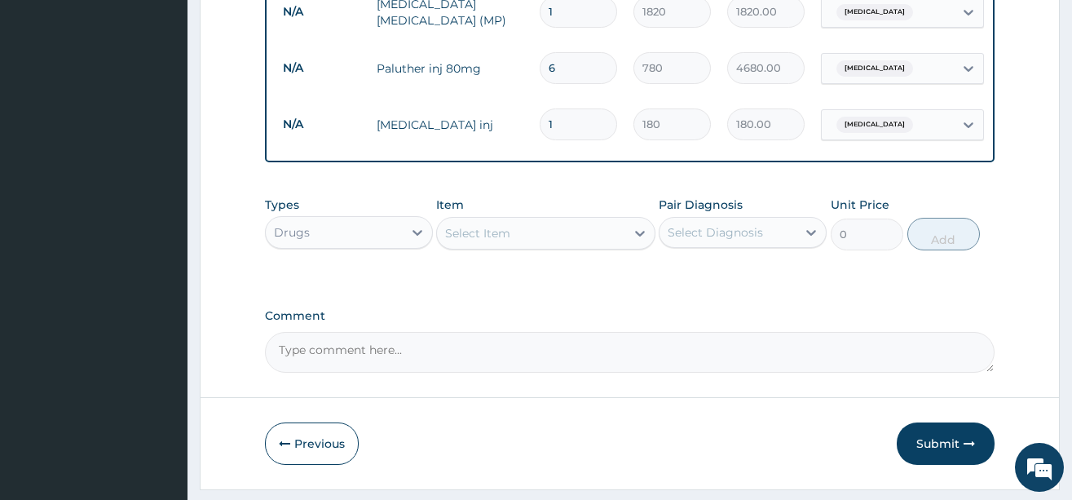
type input "0.00"
type input "2"
type input "360.00"
type input "2"
click at [475, 241] on div "Select Item" at bounding box center [477, 233] width 65 height 16
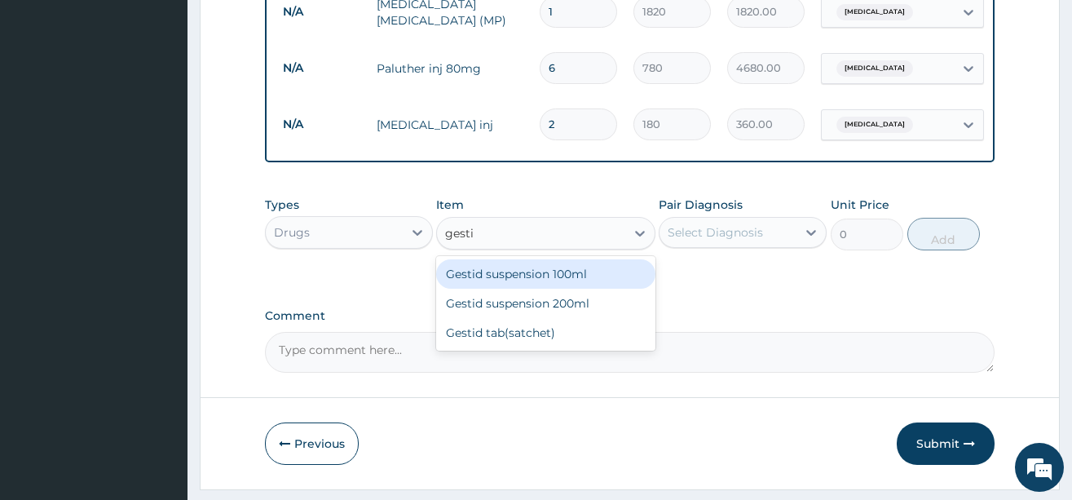
type input "gestid"
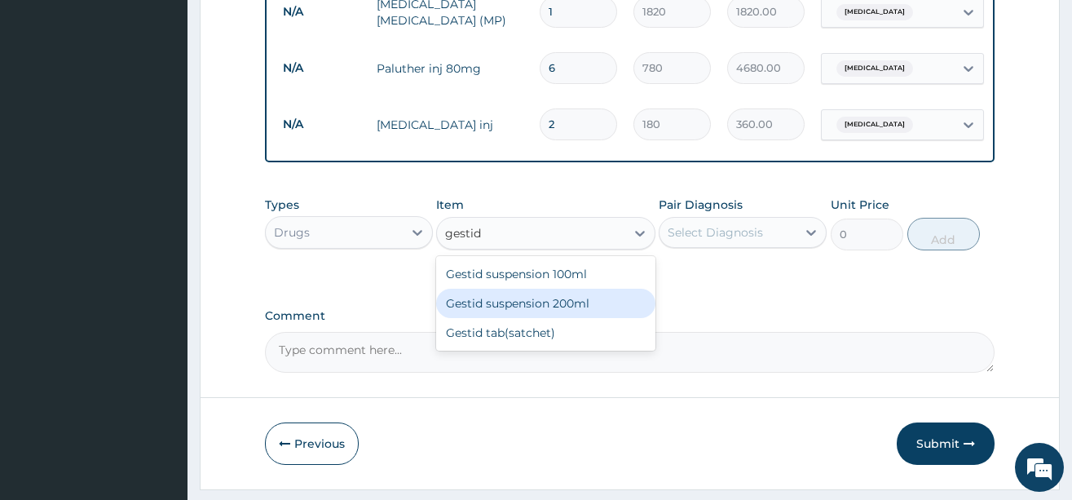
click at [500, 312] on div "Gestid suspension 200ml" at bounding box center [545, 303] width 219 height 29
type input "1080"
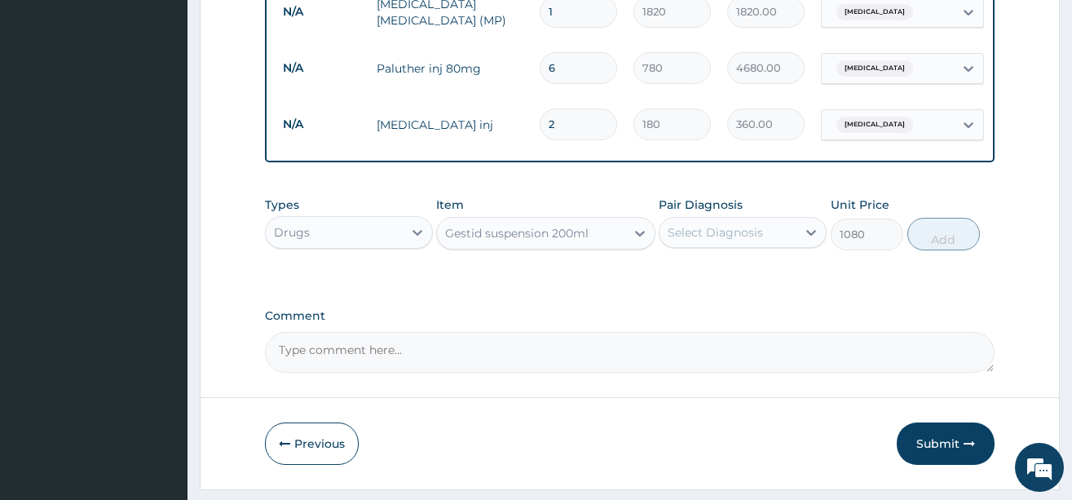
click at [747, 234] on div "Select Diagnosis" at bounding box center [728, 232] width 137 height 26
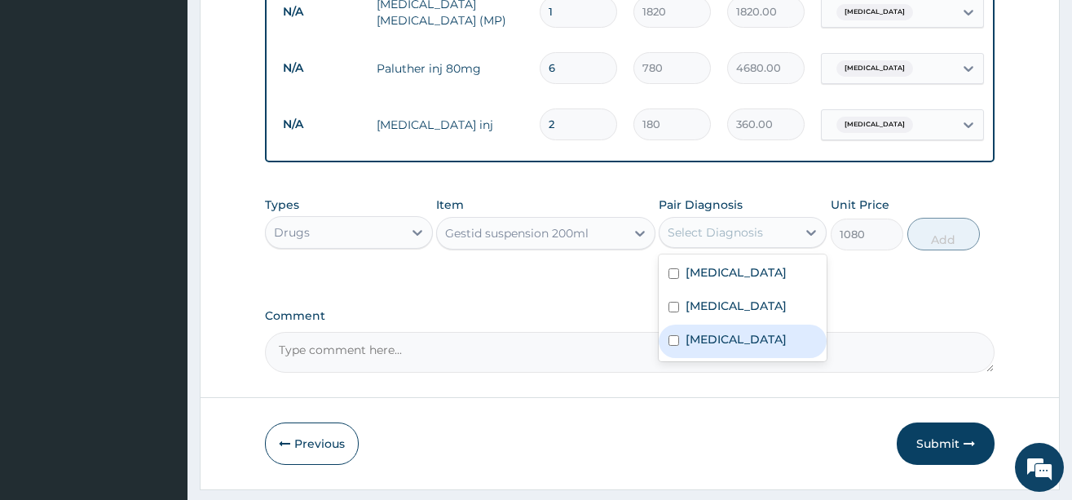
click at [752, 346] on label "Peptic ulcer" at bounding box center [736, 339] width 101 height 16
checkbox input "true"
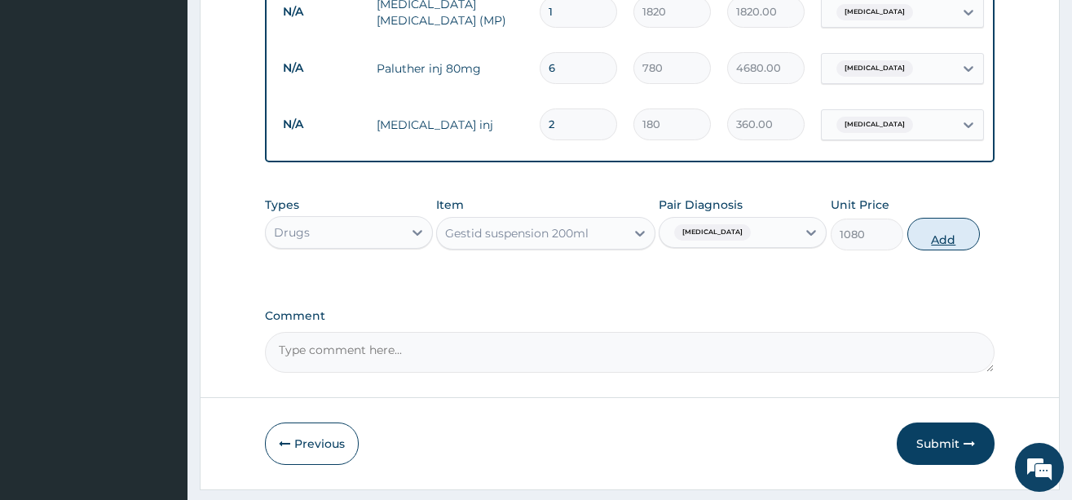
click at [952, 250] on button "Add" at bounding box center [944, 234] width 73 height 33
type input "0"
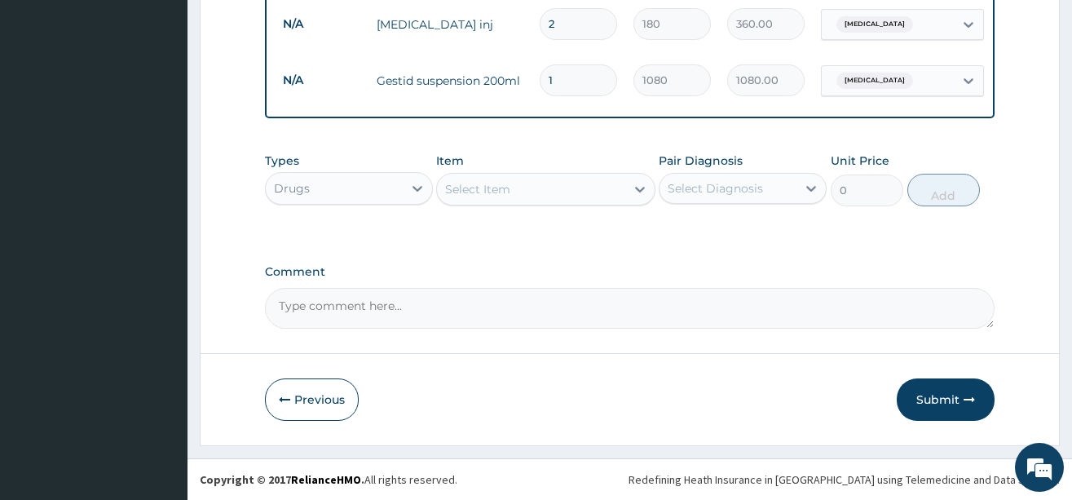
scroll to position [842, 0]
click at [512, 197] on div "Select Item" at bounding box center [531, 189] width 188 height 26
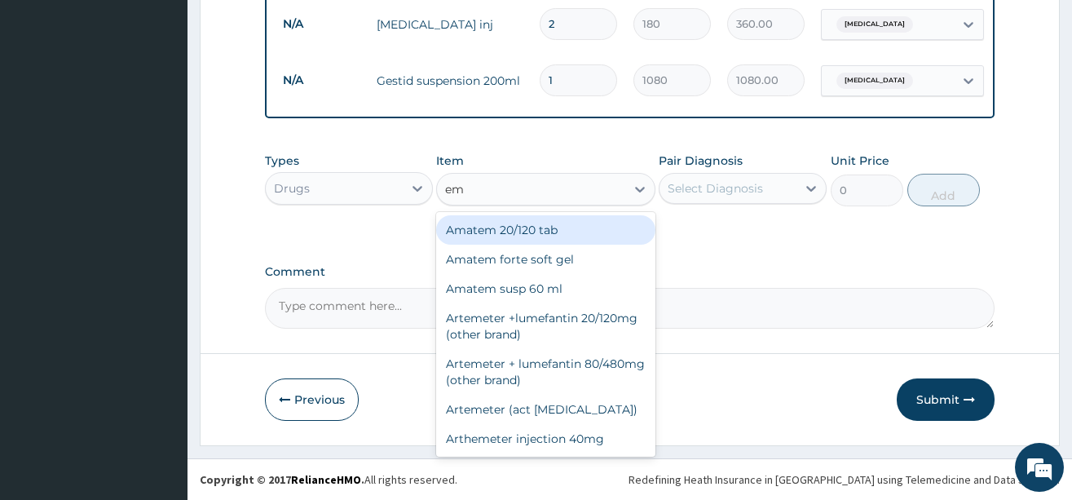
type input "emz"
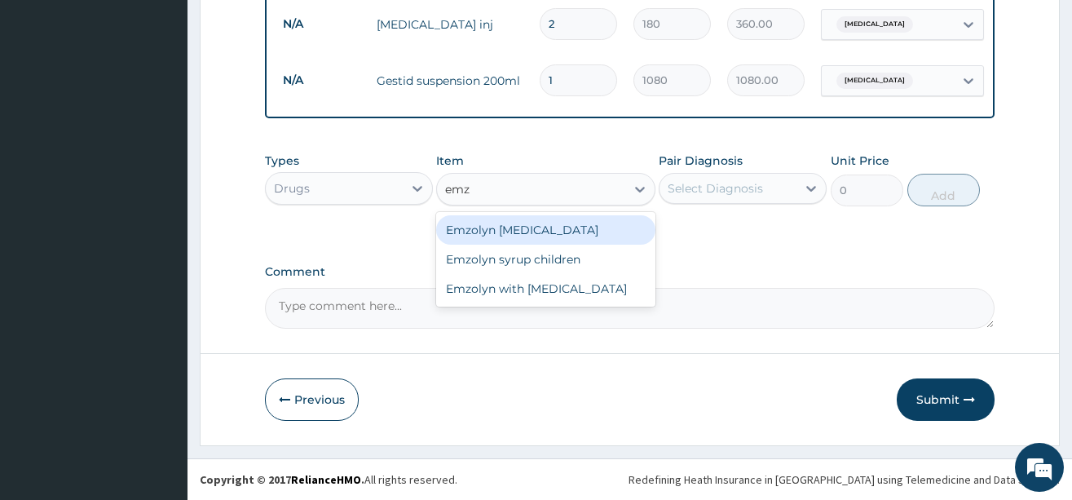
click at [527, 225] on div "Emzolyn [MEDICAL_DATA]" at bounding box center [545, 229] width 219 height 29
type input "840"
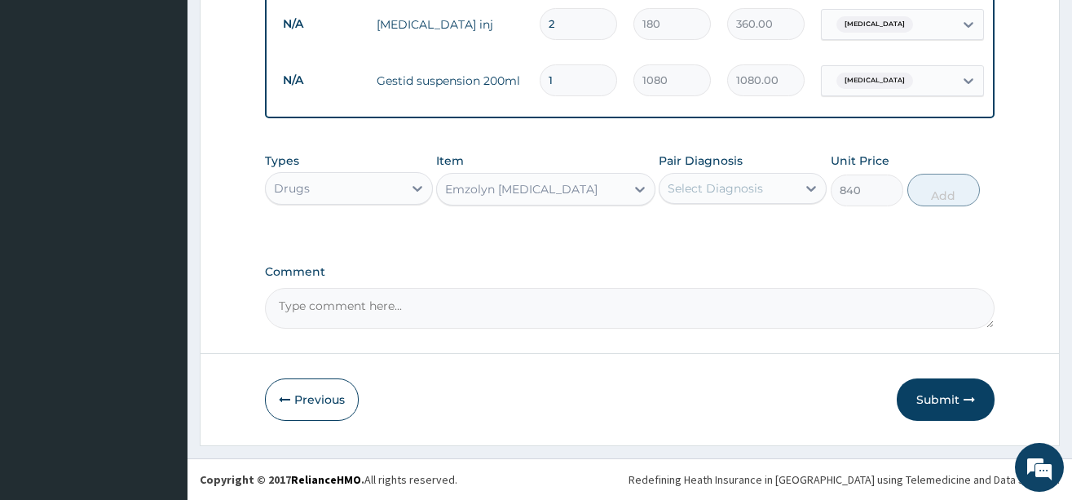
click at [721, 183] on div "Select Diagnosis" at bounding box center [715, 188] width 95 height 16
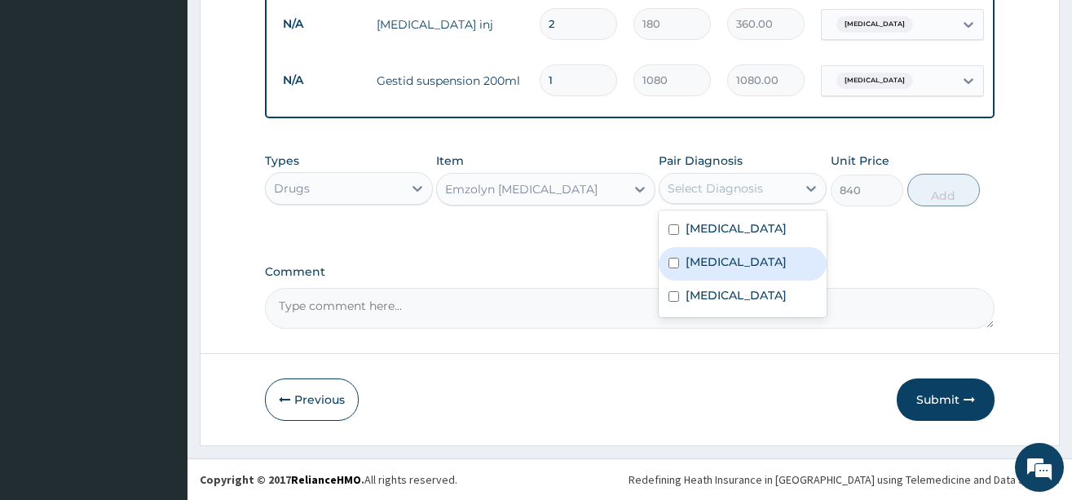
click at [733, 269] on label "[MEDICAL_DATA]" at bounding box center [736, 262] width 101 height 16
checkbox input "true"
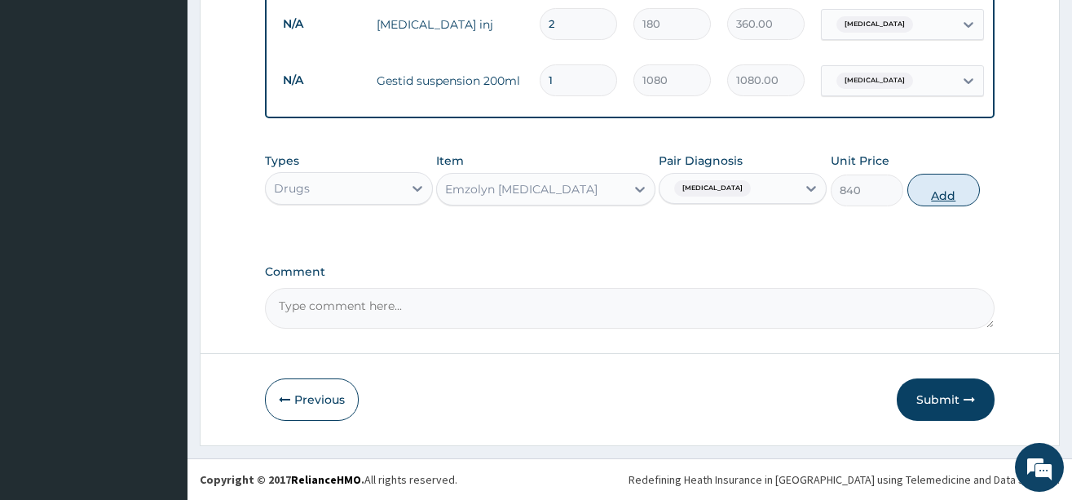
click at [948, 192] on button "Add" at bounding box center [944, 190] width 73 height 33
type input "0"
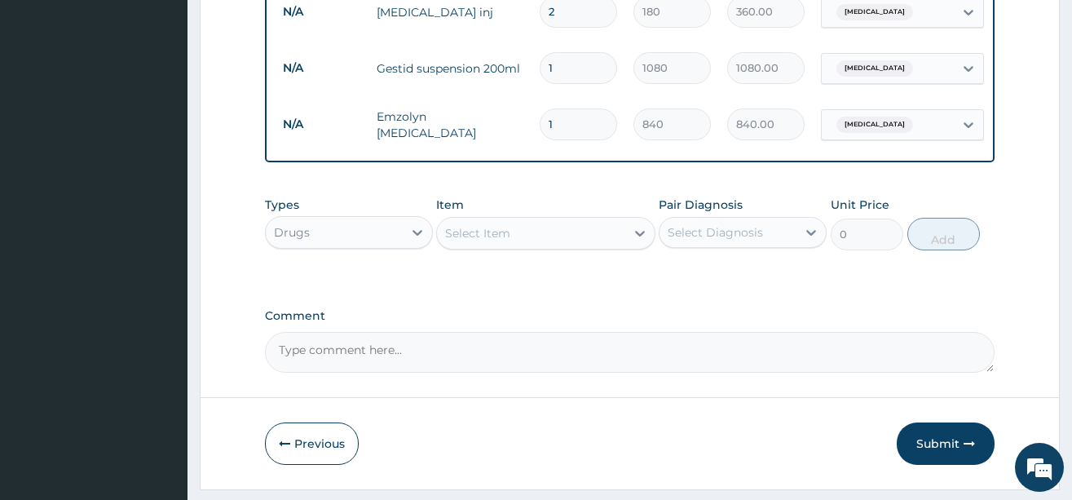
click at [527, 239] on div "Select Item" at bounding box center [531, 233] width 188 height 26
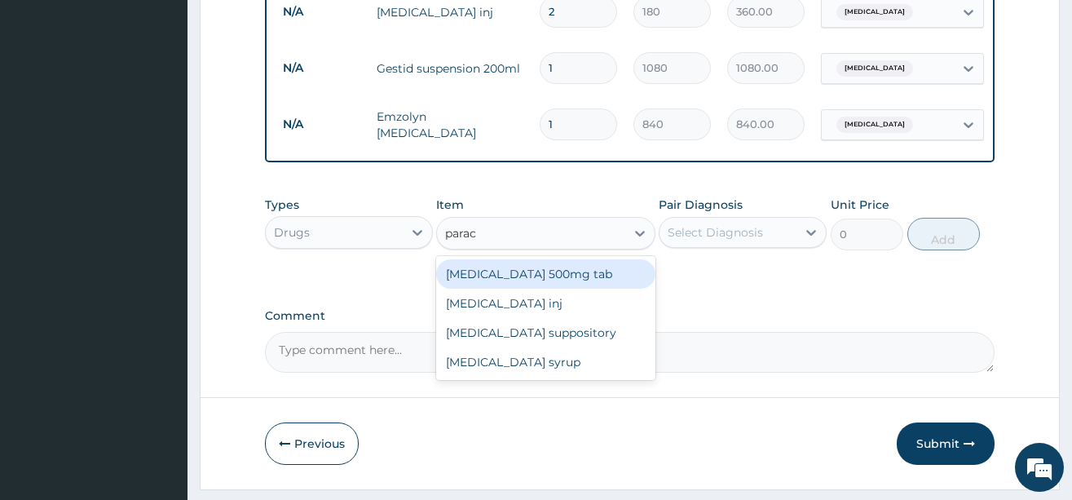
type input "parace"
click at [547, 284] on div "[MEDICAL_DATA] 500mg tab" at bounding box center [545, 273] width 219 height 29
type input "12"
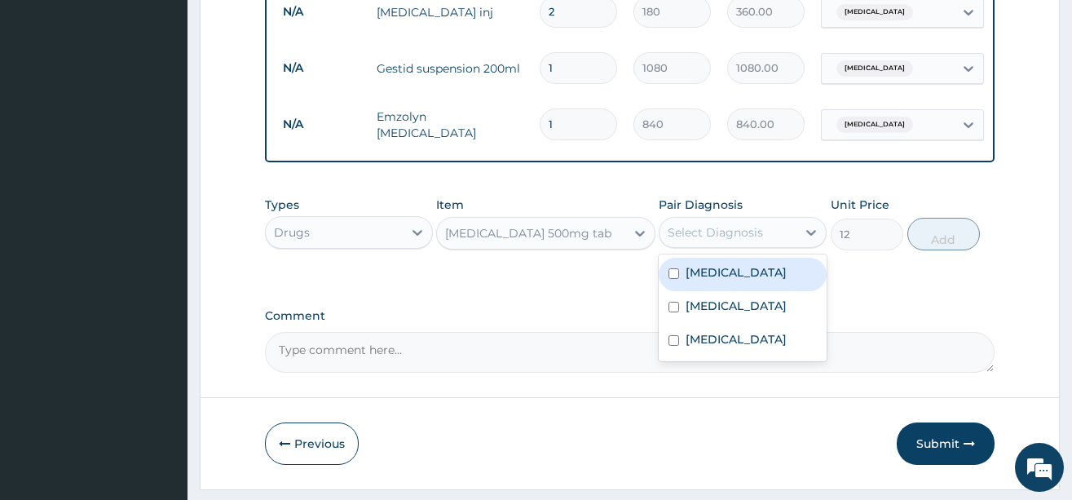
click at [746, 241] on div "Select Diagnosis" at bounding box center [715, 232] width 95 height 16
click at [750, 281] on label "[MEDICAL_DATA]" at bounding box center [736, 272] width 101 height 16
checkbox input "true"
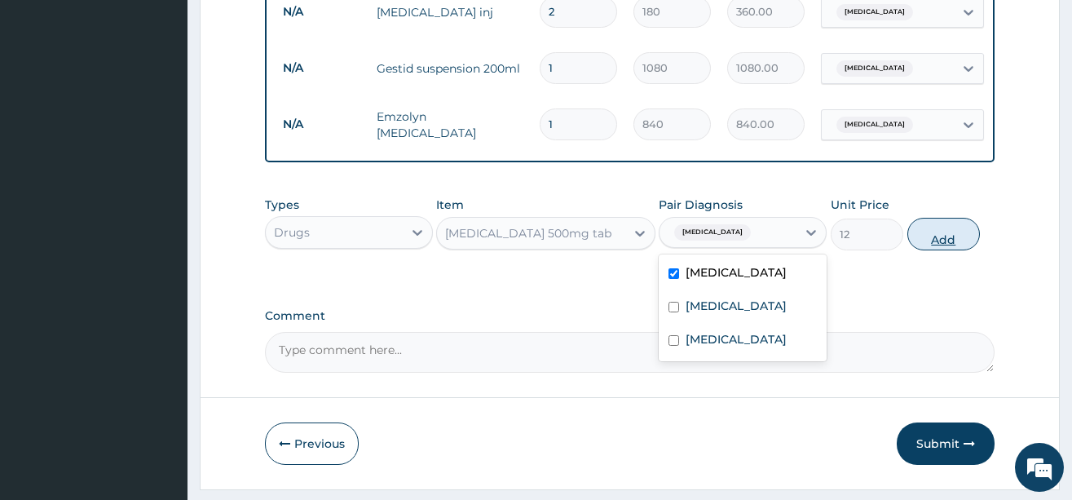
click at [947, 250] on button "Add" at bounding box center [944, 234] width 73 height 33
type input "0"
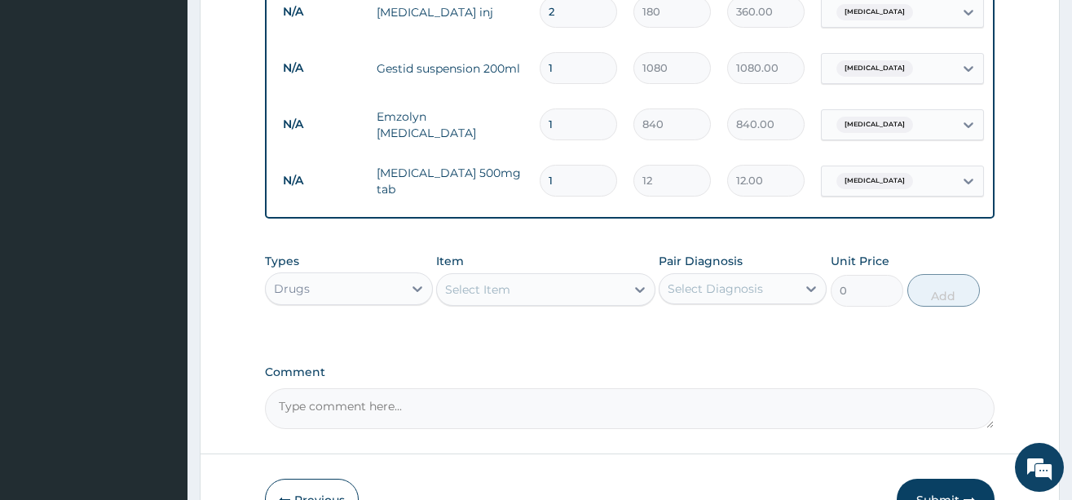
type input "18"
type input "216.00"
type input "17"
type input "204.00"
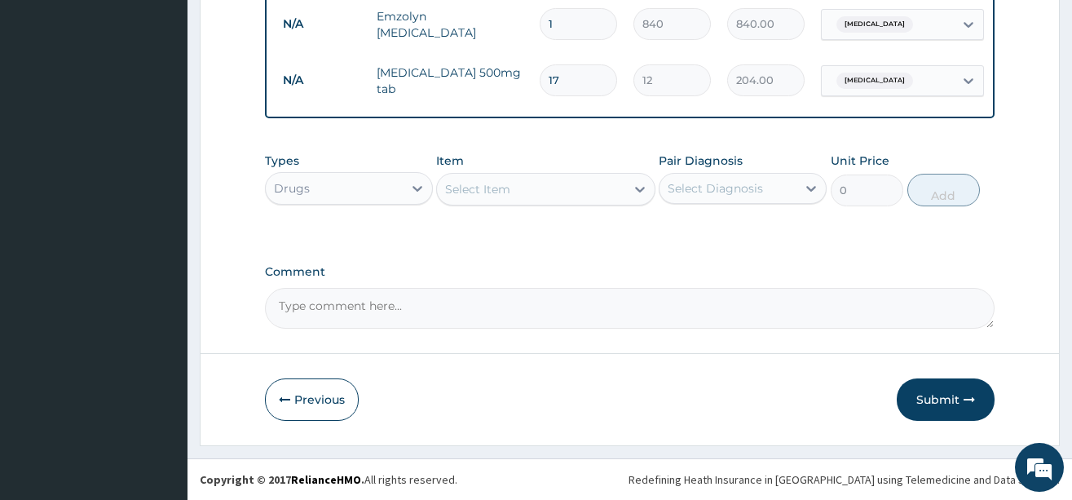
scroll to position [955, 0]
type input "17"
click at [529, 191] on div "Select Item" at bounding box center [531, 189] width 188 height 26
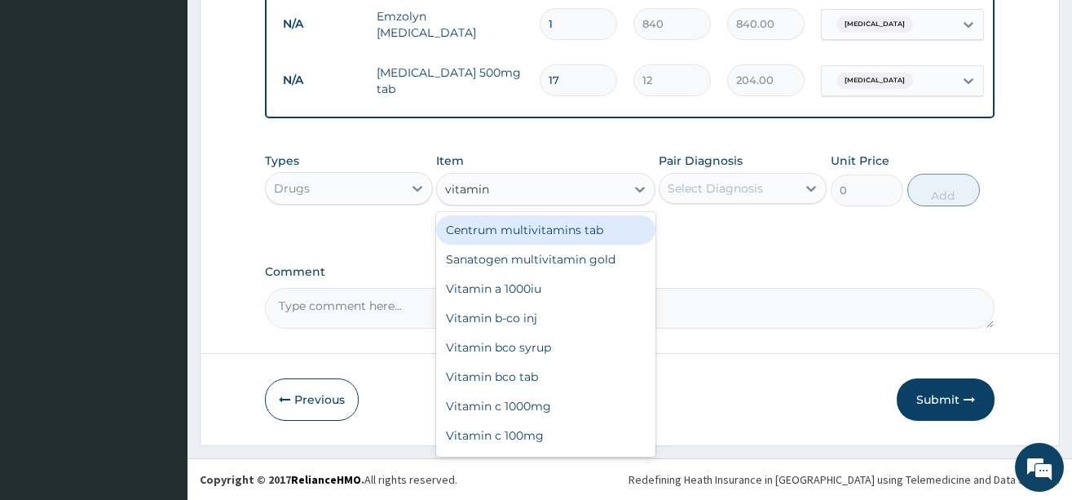
type input "vitamin b"
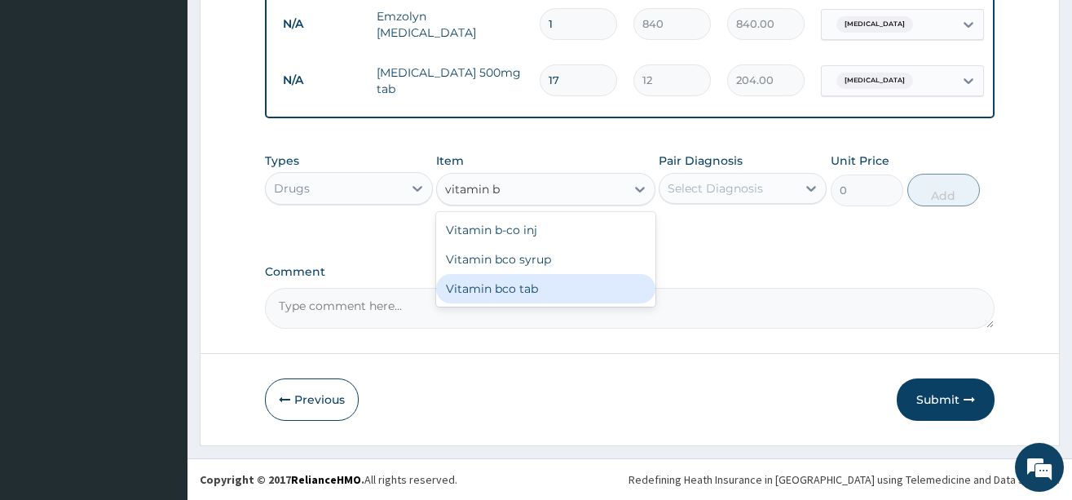
click at [543, 294] on div "Vitamin bco tab" at bounding box center [545, 288] width 219 height 29
type input "12"
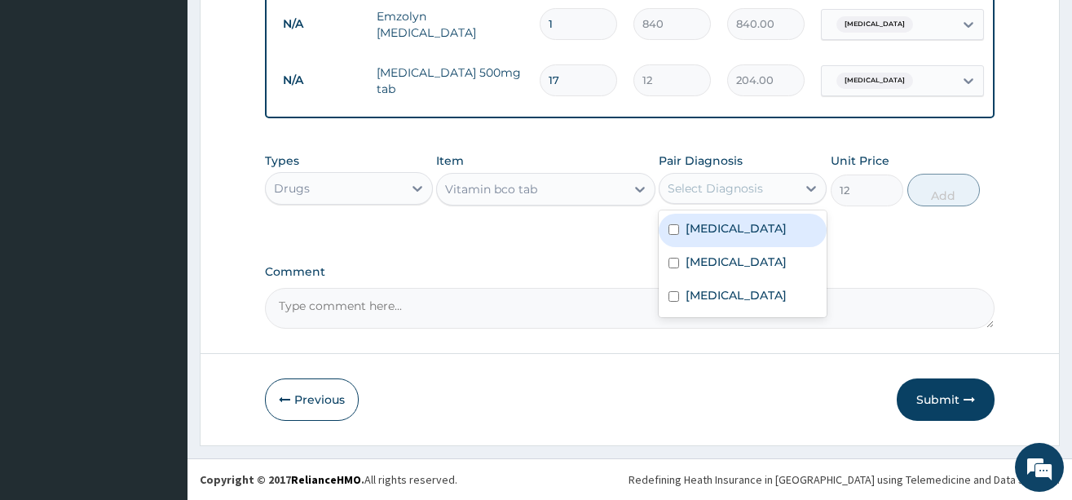
click at [744, 177] on div "Select Diagnosis" at bounding box center [728, 188] width 137 height 26
click at [759, 226] on label "[MEDICAL_DATA]" at bounding box center [736, 228] width 101 height 16
checkbox input "true"
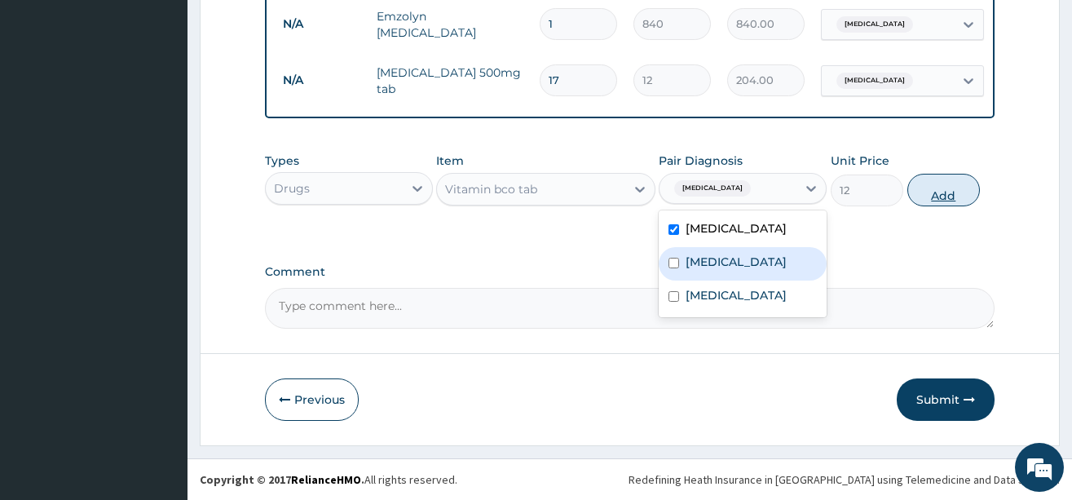
click at [933, 197] on button "Add" at bounding box center [944, 190] width 73 height 33
type input "0"
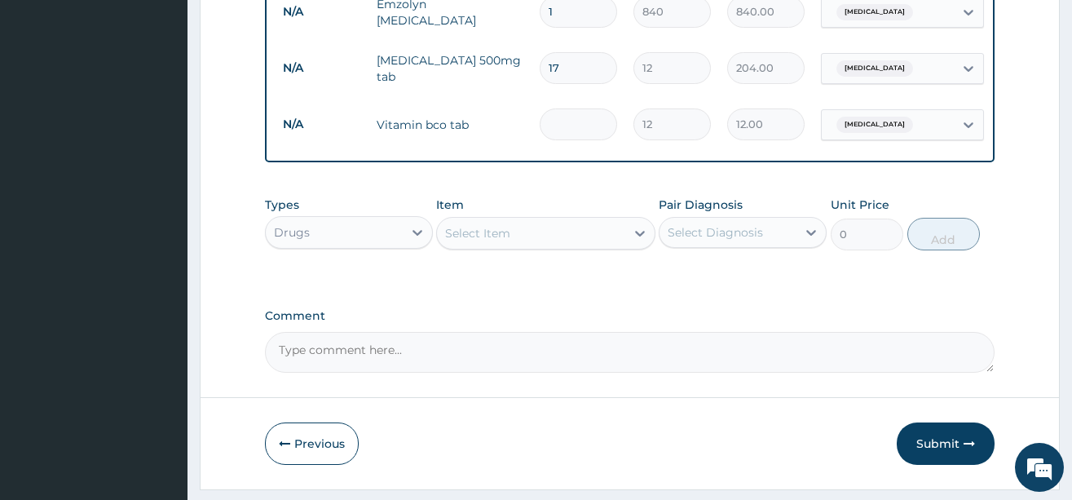
type input "0.00"
type input "9"
type input "108.00"
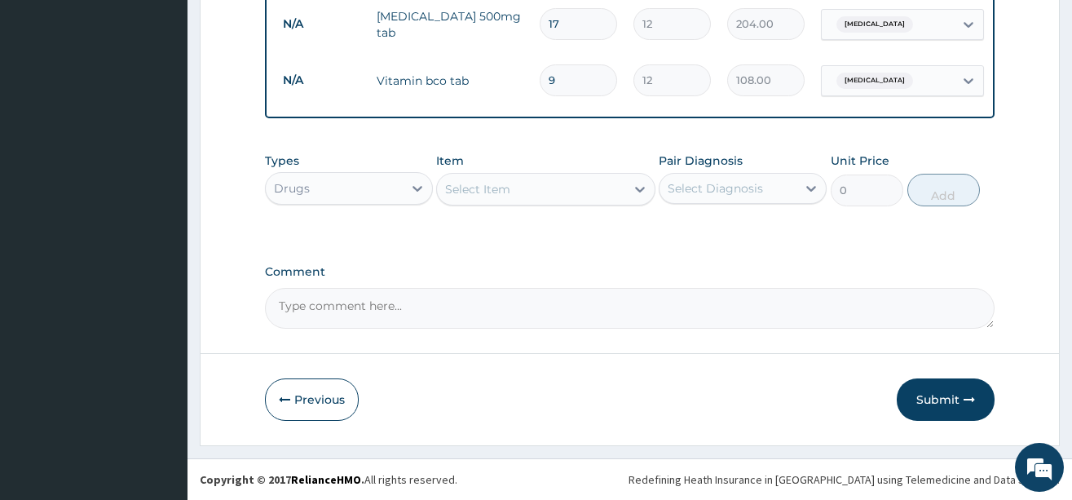
type input "9"
click at [543, 188] on div "Select Item" at bounding box center [531, 189] width 188 height 26
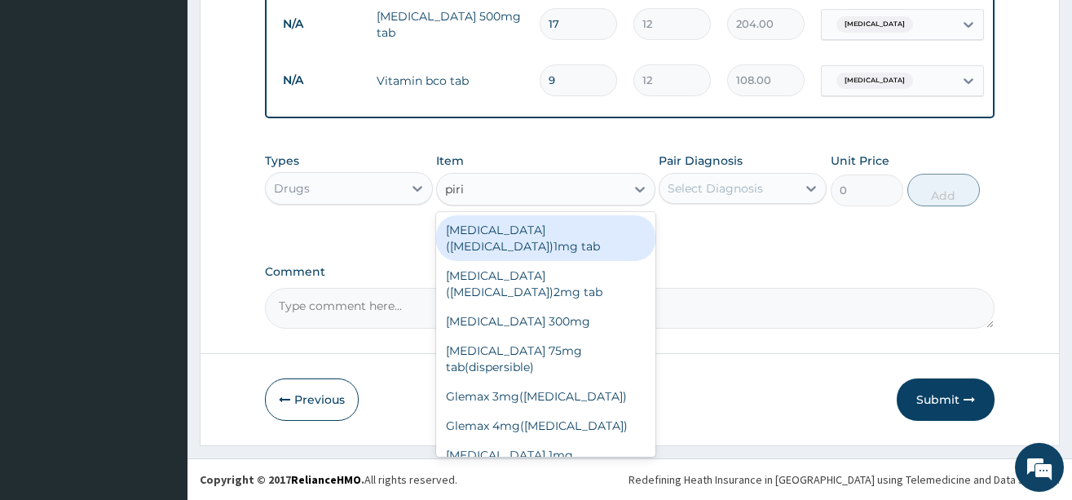
type input "pirit"
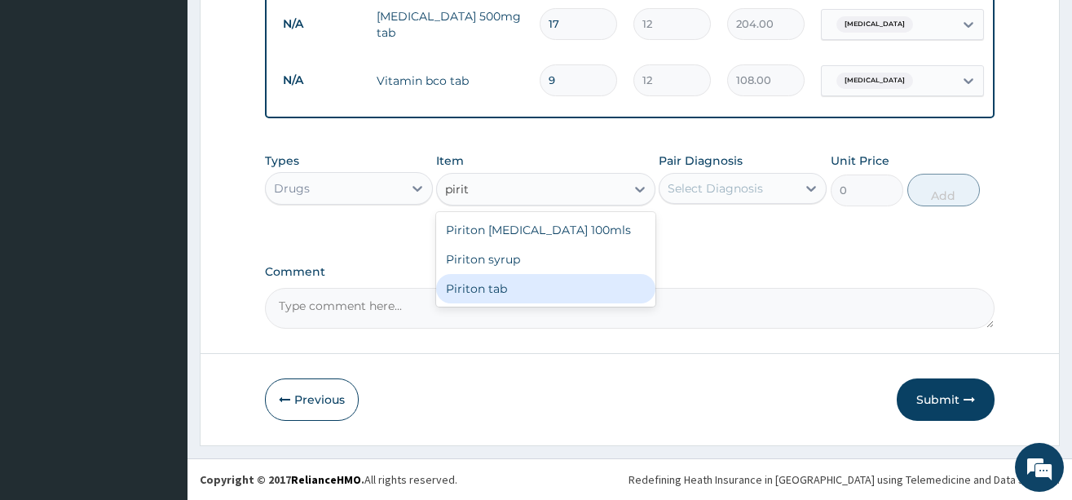
click at [506, 289] on div "Piriton tab" at bounding box center [545, 288] width 219 height 29
type input "24"
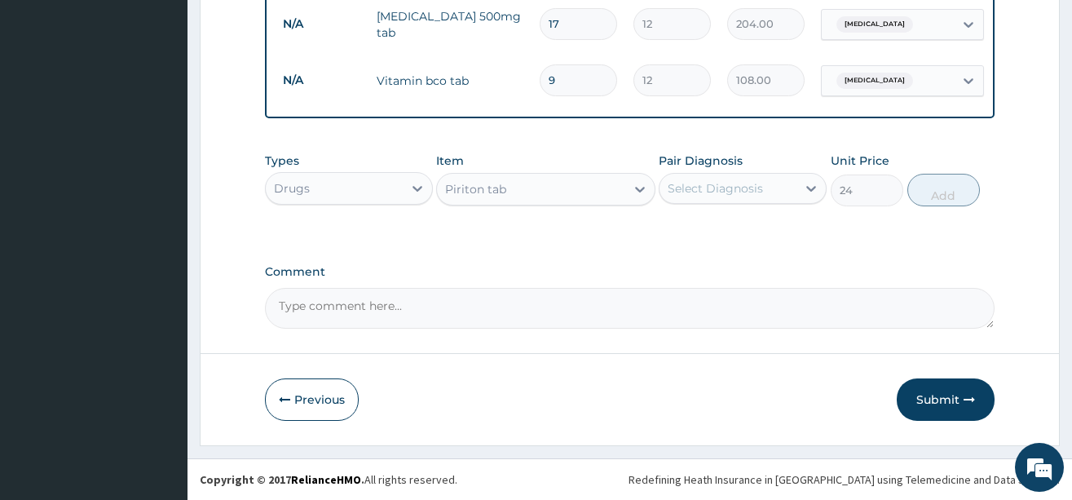
click at [750, 192] on div "Select Diagnosis" at bounding box center [715, 188] width 95 height 16
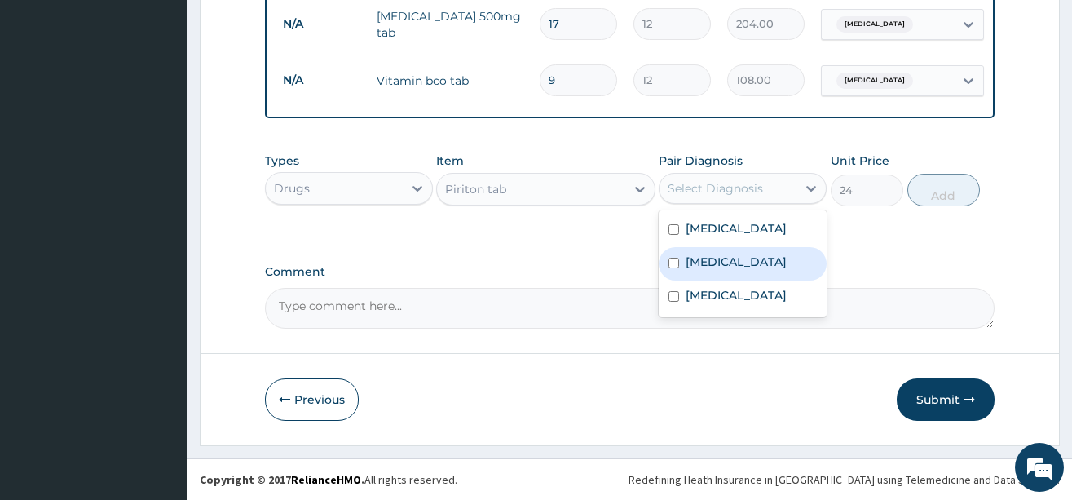
click at [730, 256] on label "[MEDICAL_DATA]" at bounding box center [736, 262] width 101 height 16
checkbox input "true"
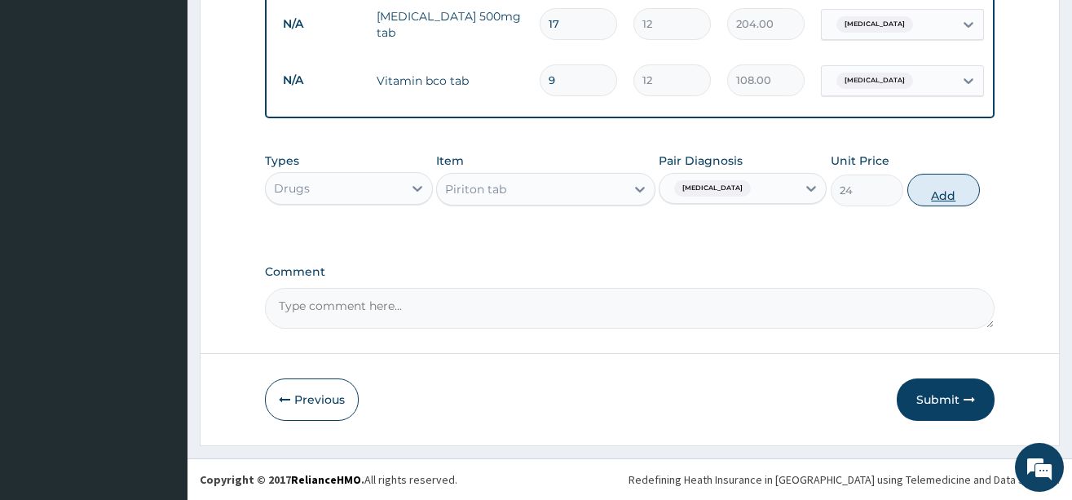
click at [942, 196] on button "Add" at bounding box center [944, 190] width 73 height 33
type input "0"
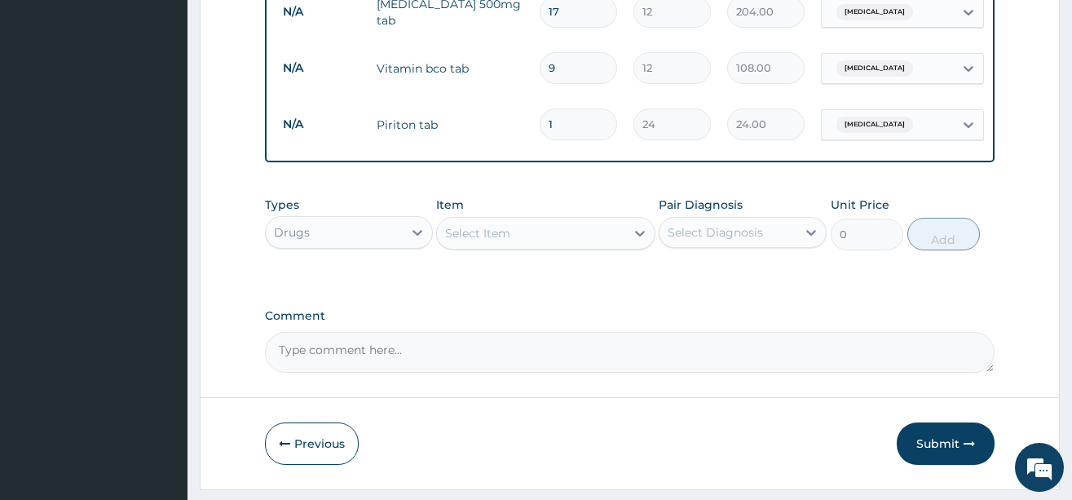
type input "0.00"
type input "8"
type input "192.00"
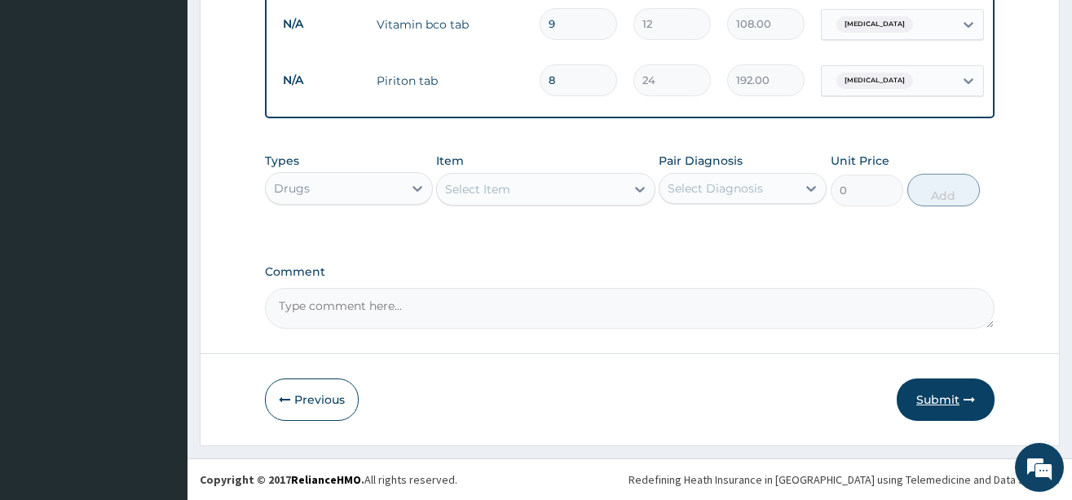
type input "8"
click at [941, 402] on button "Submit" at bounding box center [946, 399] width 98 height 42
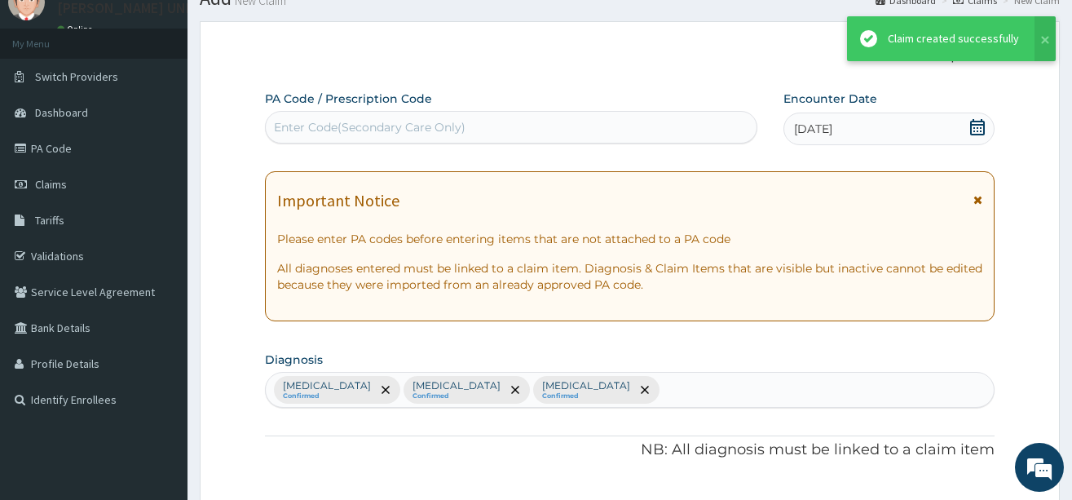
scroll to position [1067, 0]
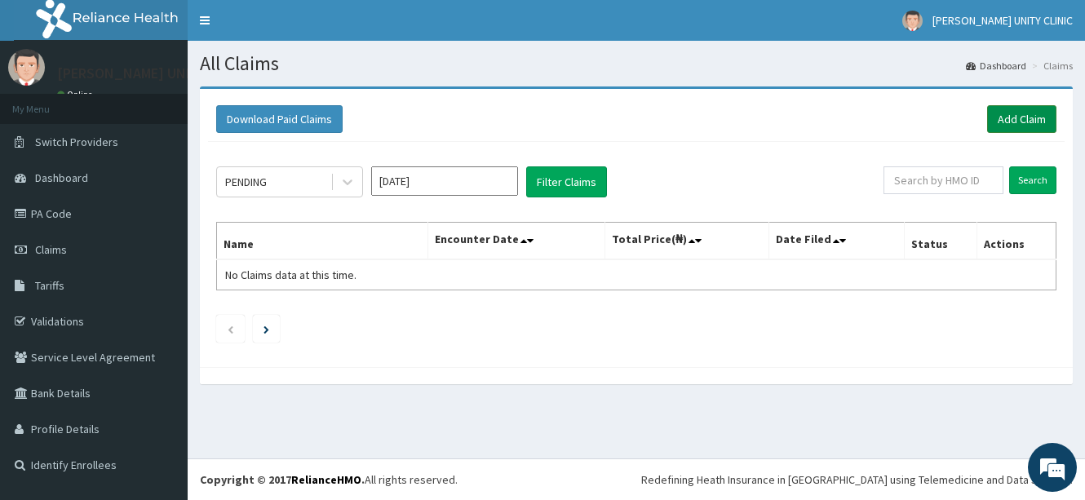
click at [1012, 116] on link "Add Claim" at bounding box center [1021, 119] width 69 height 28
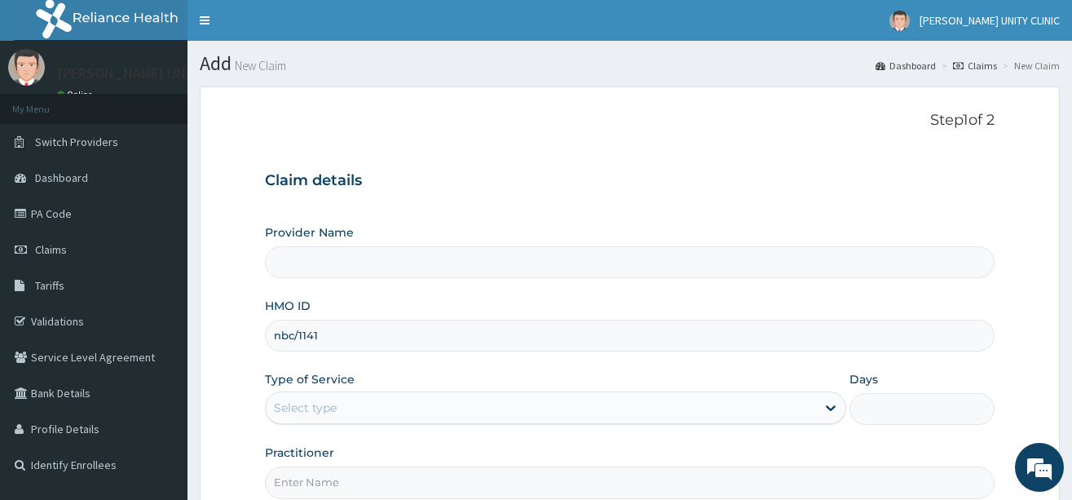
type input "nbc/11412"
type input "Unity Clinics and Maternity"
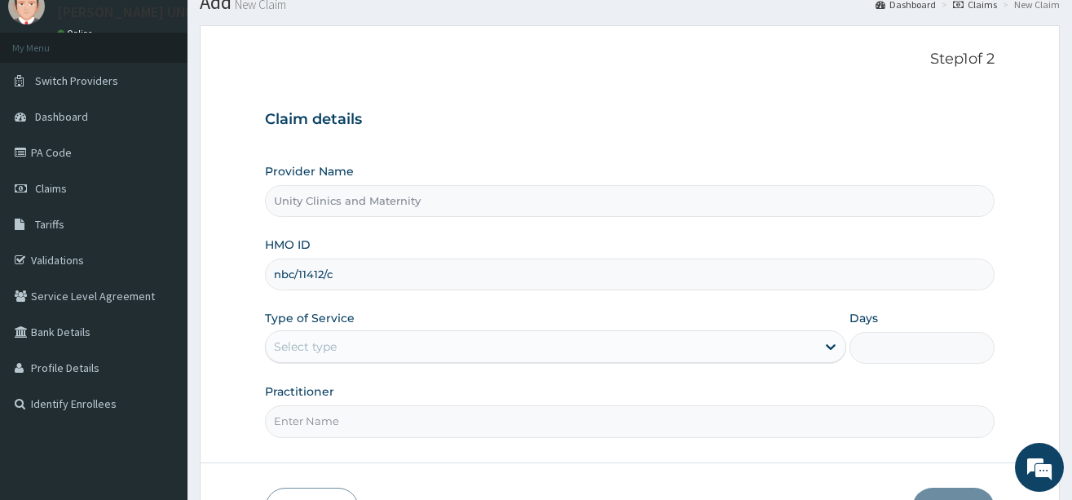
scroll to position [163, 0]
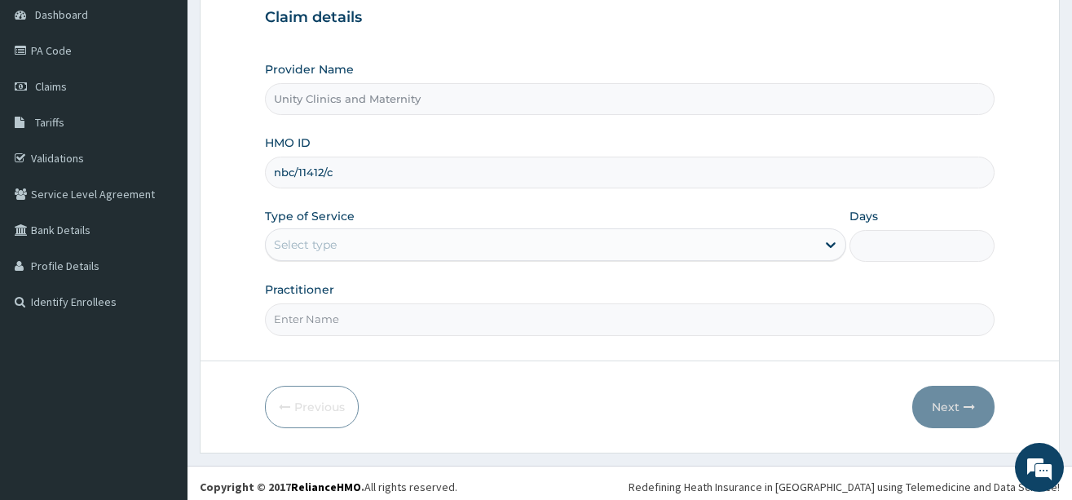
type input "nbc/11412/c"
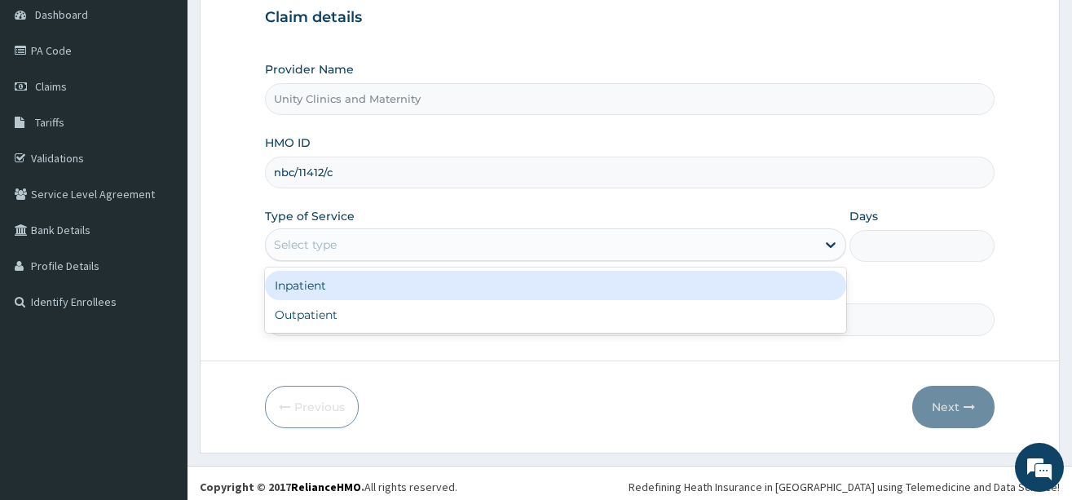
click at [456, 248] on div "Select type" at bounding box center [541, 245] width 550 height 26
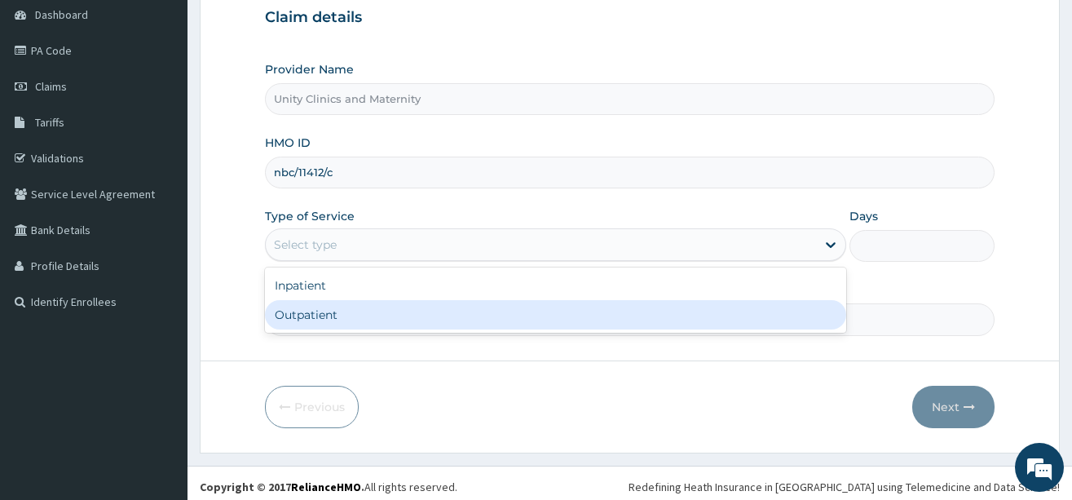
click at [437, 312] on div "Outpatient" at bounding box center [555, 314] width 581 height 29
type input "1"
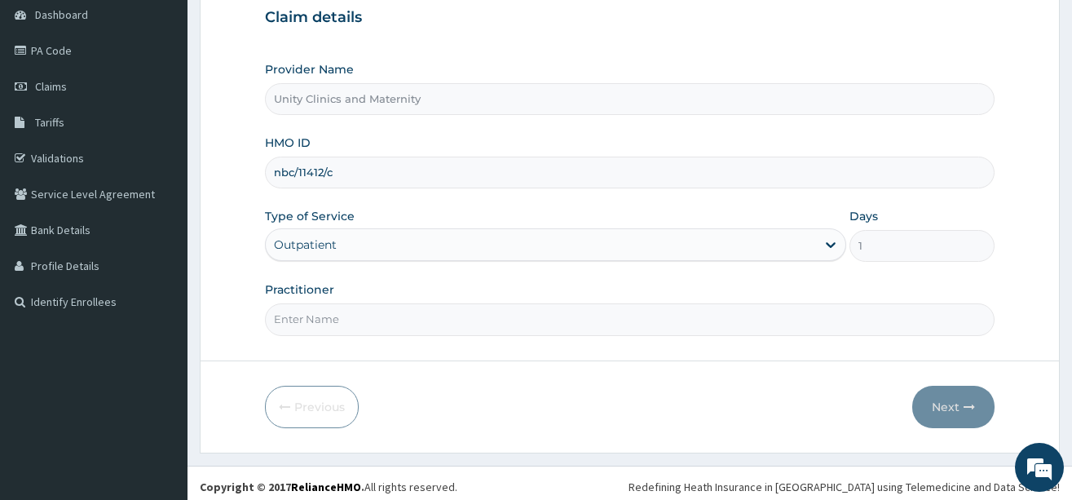
click at [462, 330] on input "Practitioner" at bounding box center [630, 319] width 730 height 32
type input "Dr [PERSON_NAME]"
click at [941, 404] on button "Next" at bounding box center [954, 407] width 82 height 42
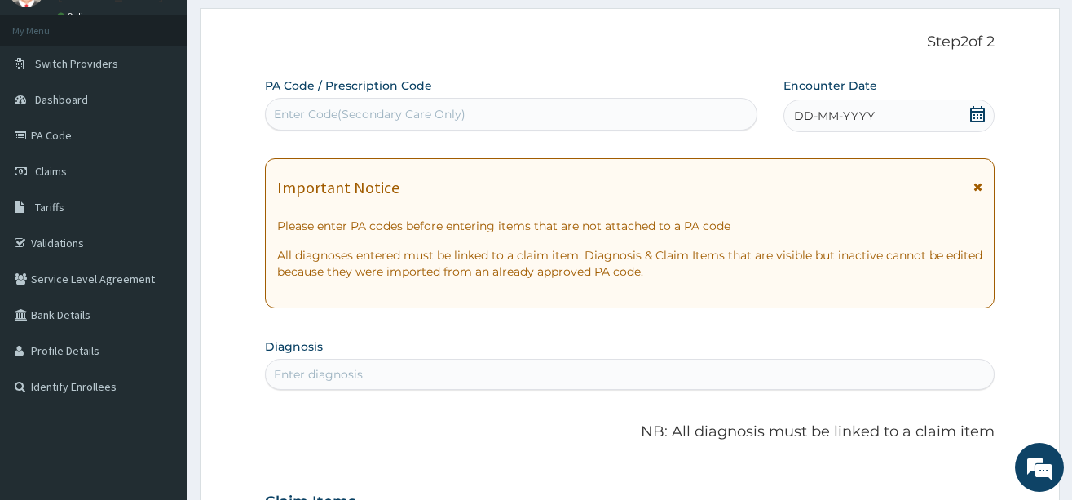
scroll to position [0, 0]
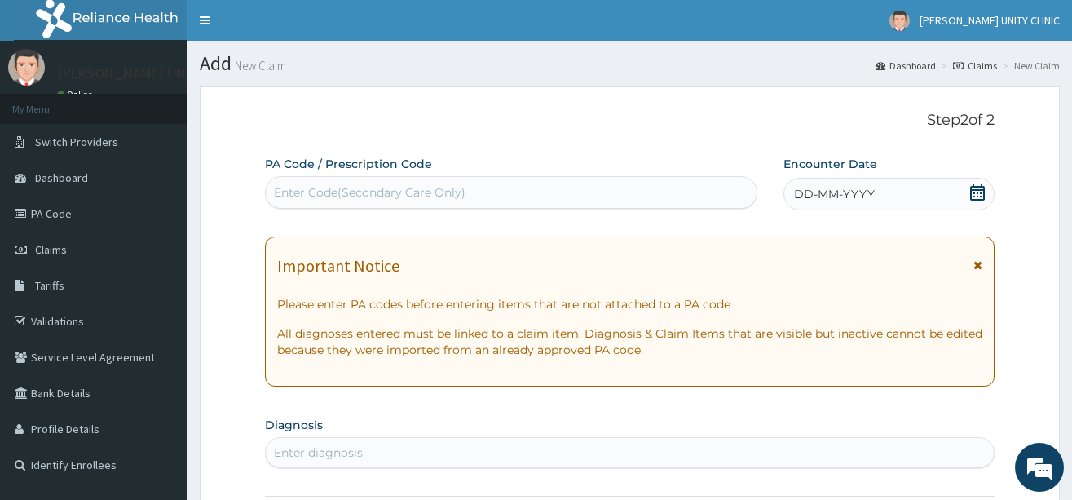
click at [802, 172] on label "Encounter Date" at bounding box center [831, 164] width 94 height 16
click at [801, 197] on span "DD-MM-YYYY" at bounding box center [834, 194] width 81 height 16
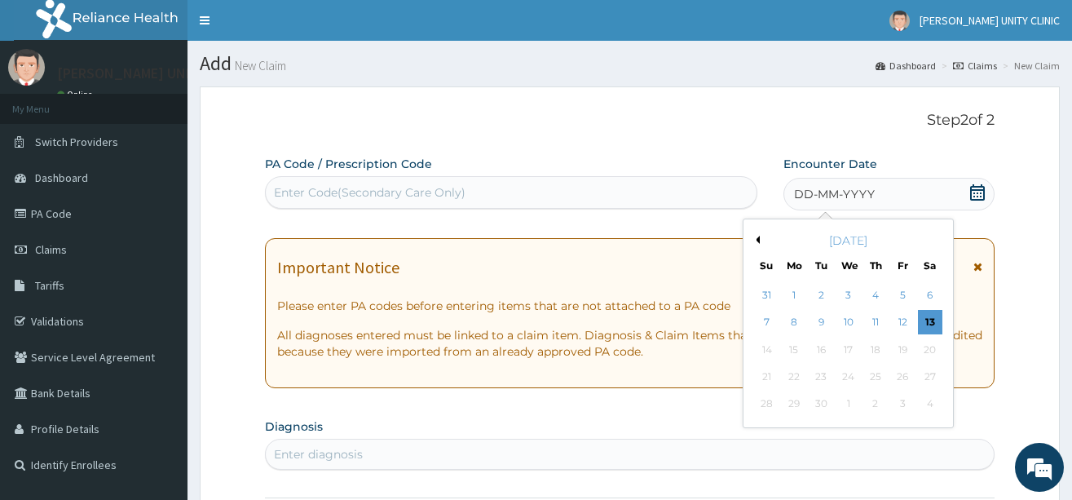
click at [758, 243] on button "Previous Month" at bounding box center [756, 240] width 8 height 8
click at [908, 326] on div "8" at bounding box center [902, 323] width 24 height 24
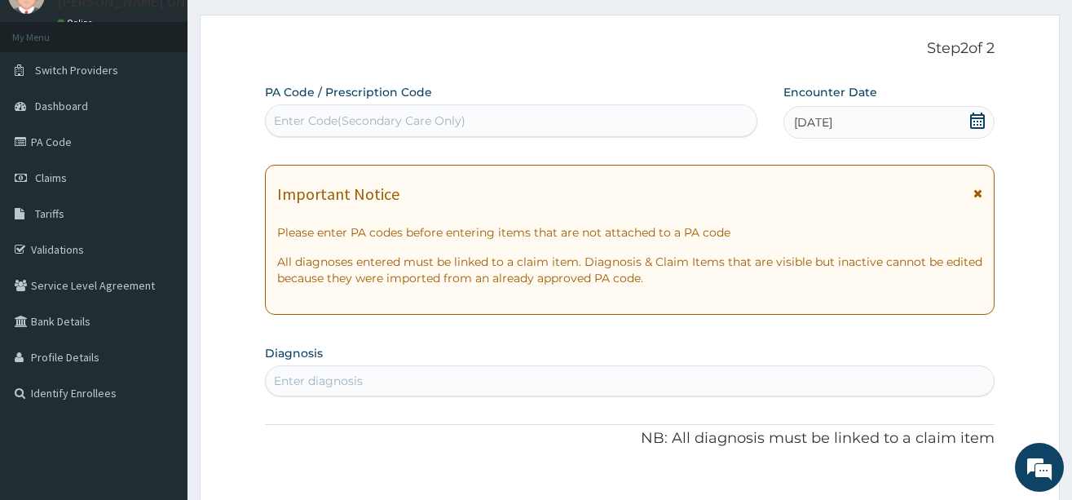
scroll to position [245, 0]
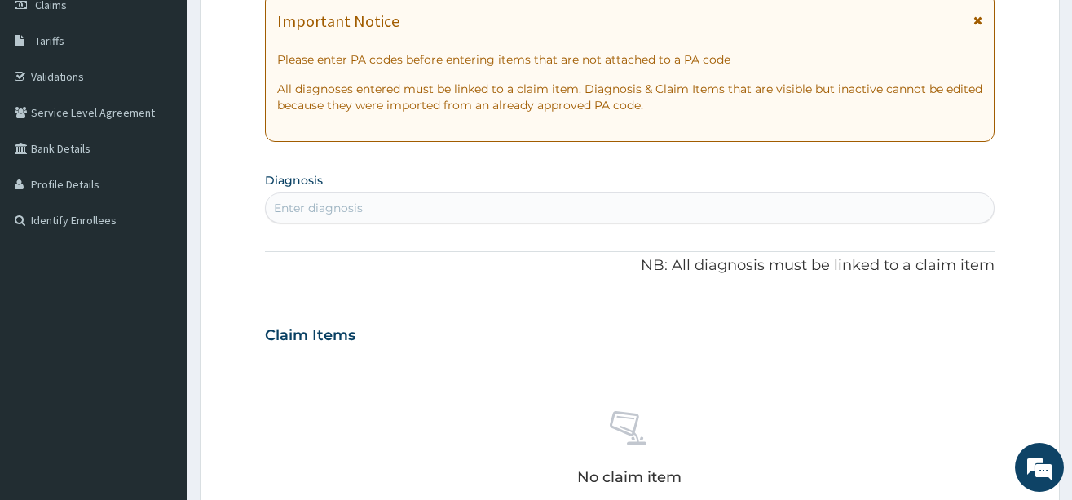
click at [320, 201] on div "Enter diagnosis" at bounding box center [318, 208] width 89 height 16
type input "malaria"
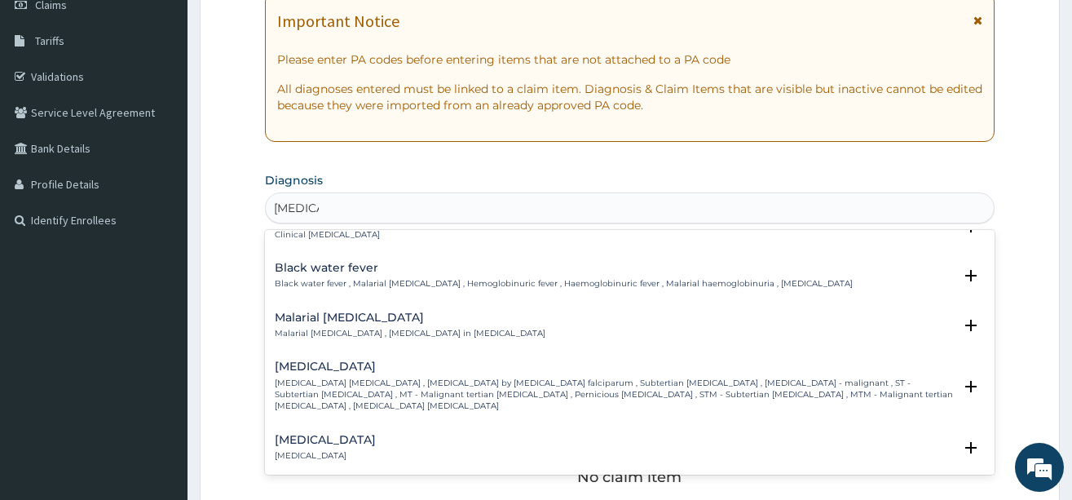
scroll to position [571, 0]
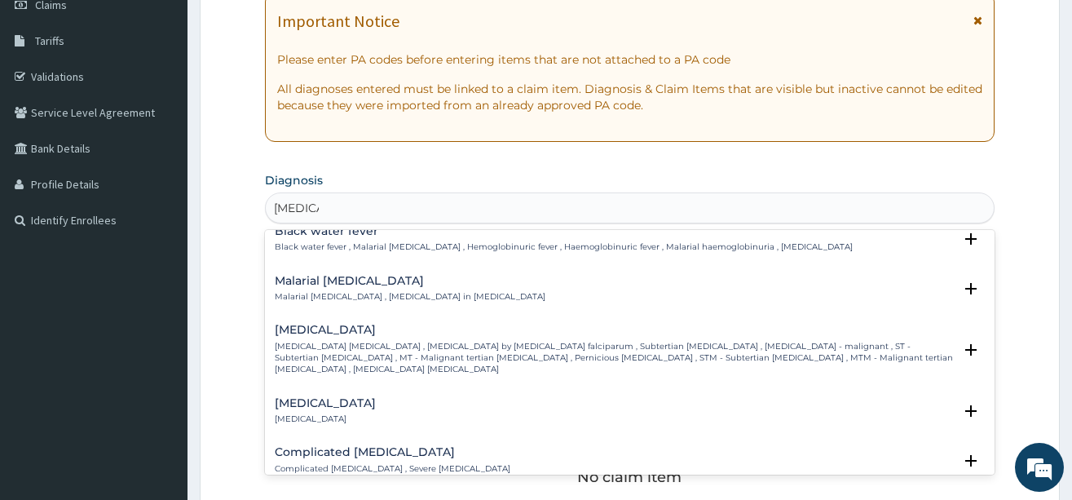
click at [320, 341] on p "Falciparum malaria , Malignant tertian malaria , Malaria by Plasmodium falcipar…" at bounding box center [614, 358] width 678 height 35
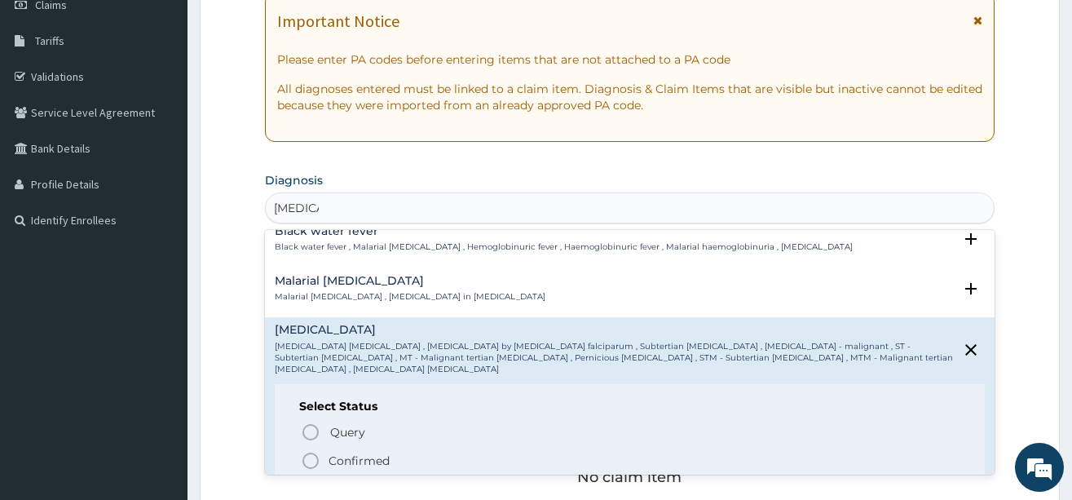
click at [310, 451] on icon "status option filled" at bounding box center [311, 461] width 20 height 20
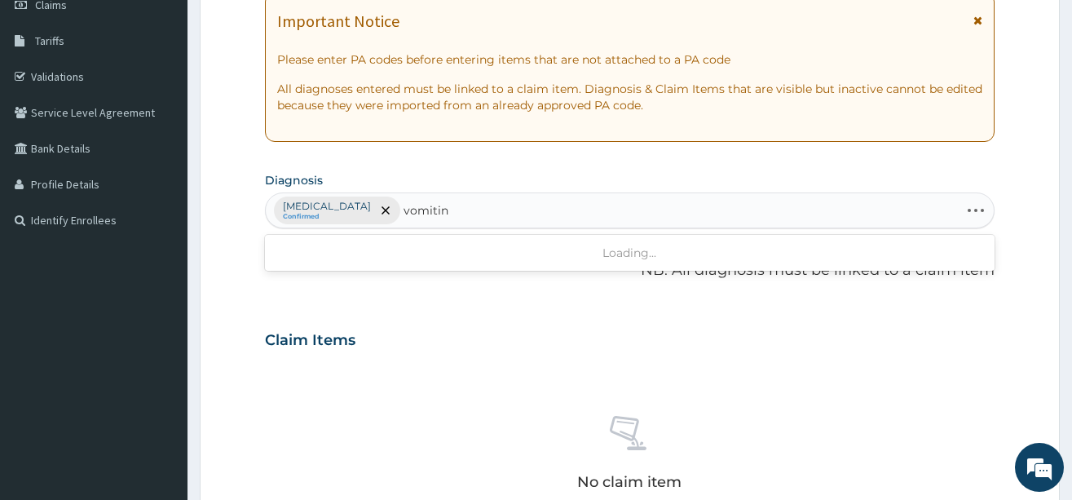
type input "vomiting"
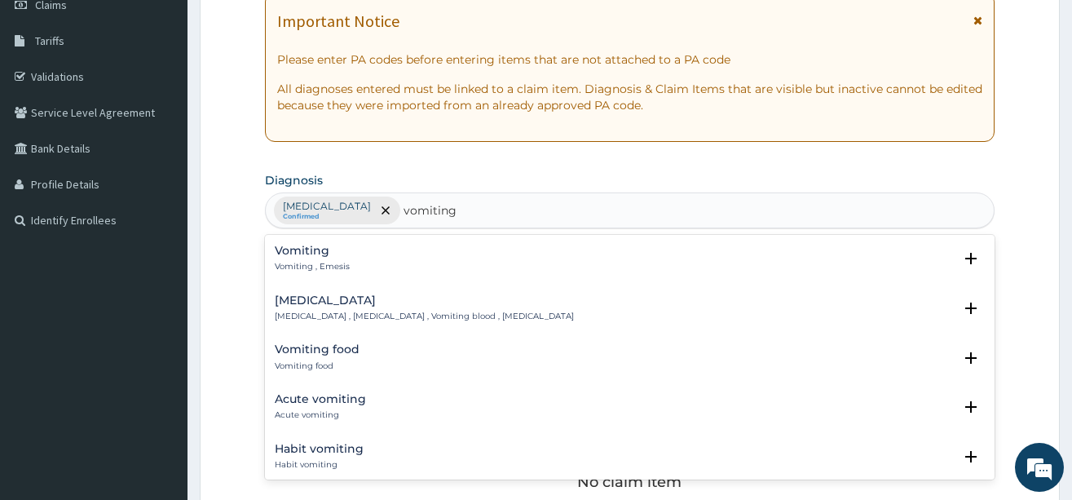
click at [293, 255] on h4 "Vomiting" at bounding box center [312, 251] width 75 height 12
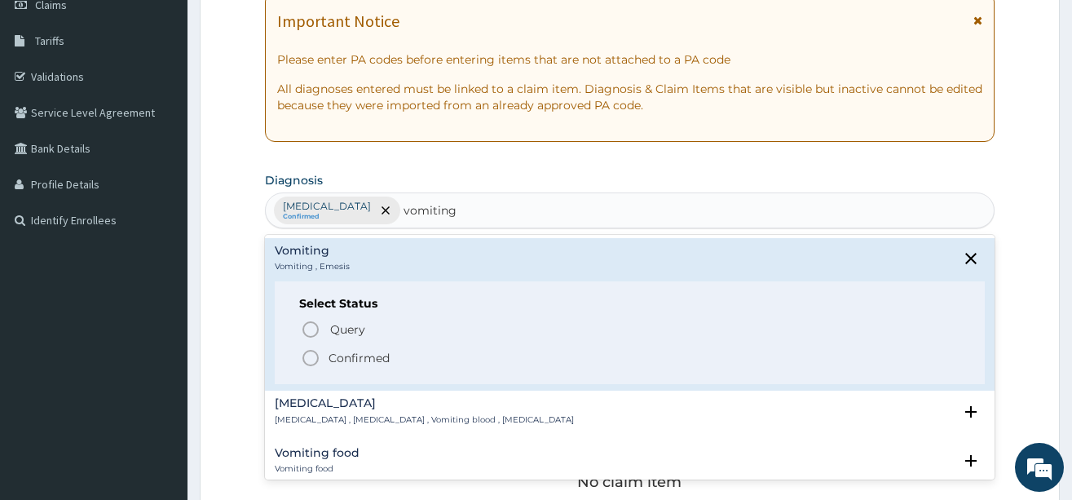
click at [312, 354] on icon "status option filled" at bounding box center [311, 358] width 20 height 20
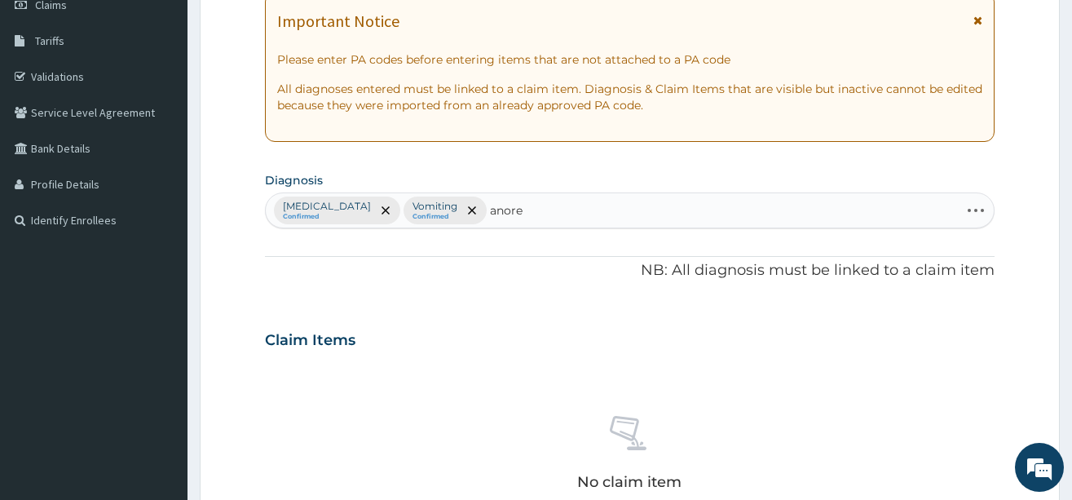
type input "anorex"
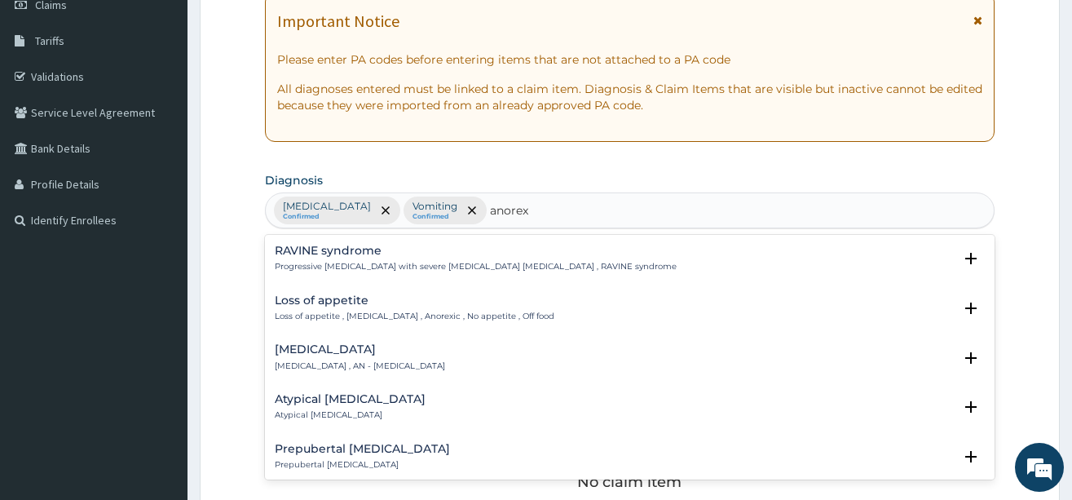
click at [302, 319] on p "Loss of appetite , Anorexia , Anorexic , No appetite , Off food" at bounding box center [415, 316] width 280 height 11
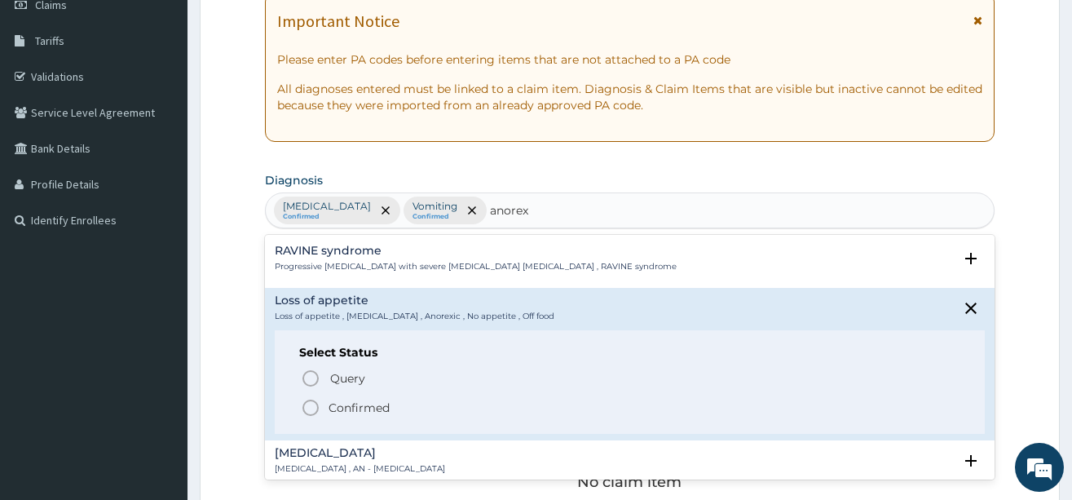
click at [305, 409] on icon "status option filled" at bounding box center [311, 408] width 20 height 20
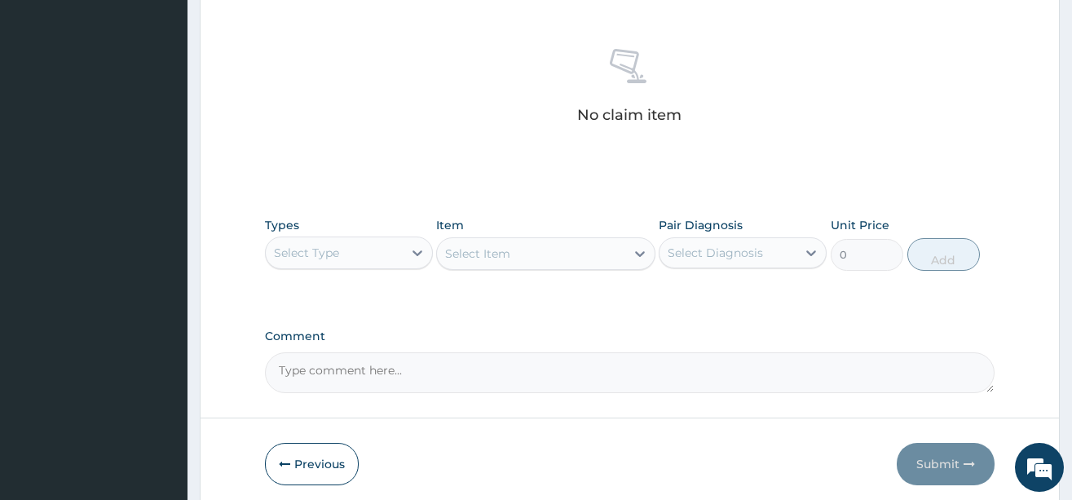
scroll to position [652, 0]
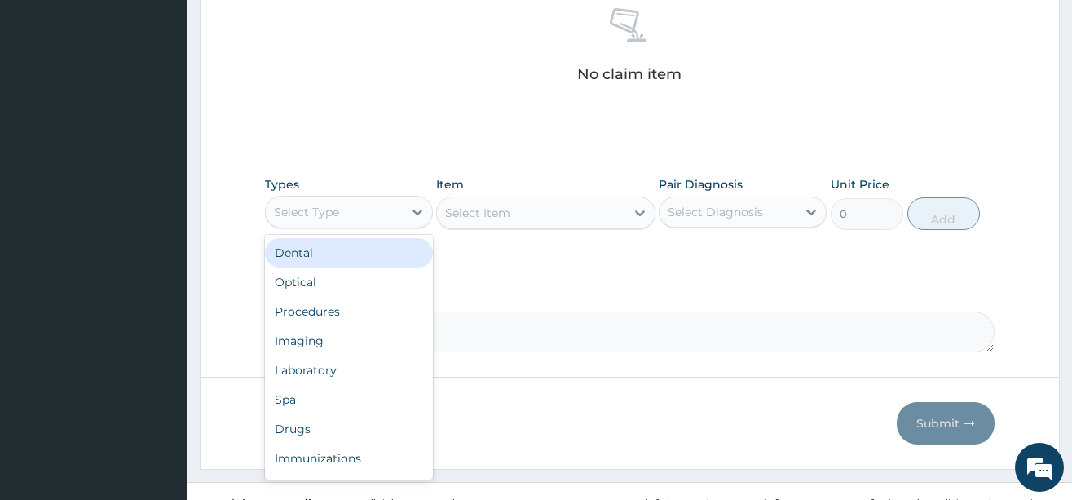
click at [336, 214] on div "Select Type" at bounding box center [306, 212] width 65 height 16
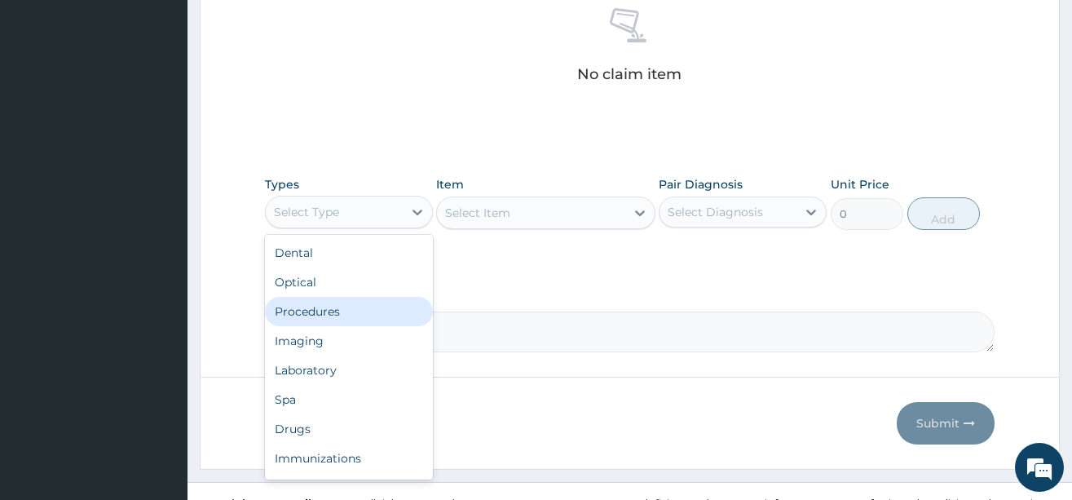
click at [316, 310] on div "Procedures" at bounding box center [349, 311] width 168 height 29
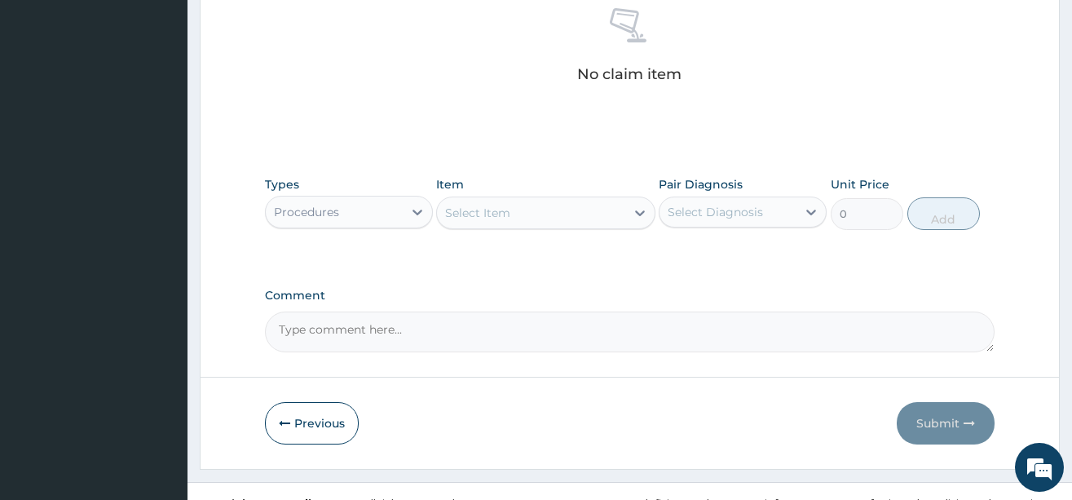
click at [582, 218] on div "Select Item" at bounding box center [531, 213] width 188 height 26
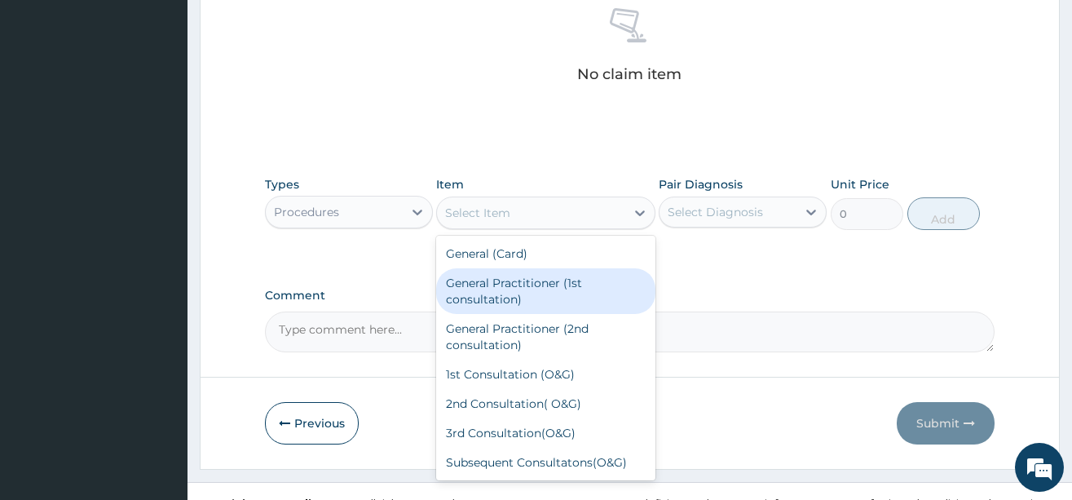
click at [537, 292] on div "General Practitioner (1st consultation)" at bounding box center [545, 291] width 219 height 46
type input "3900"
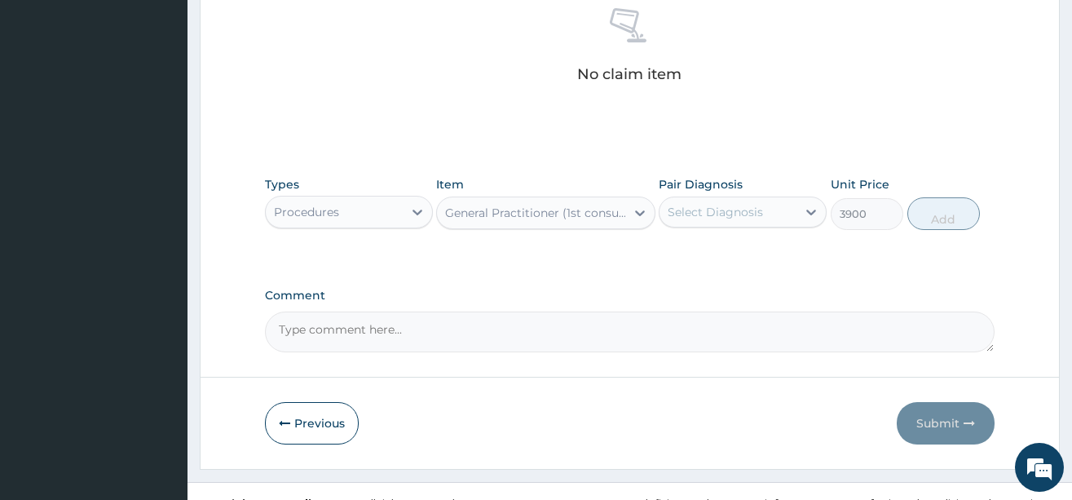
click at [739, 209] on div "Select Diagnosis" at bounding box center [715, 212] width 95 height 16
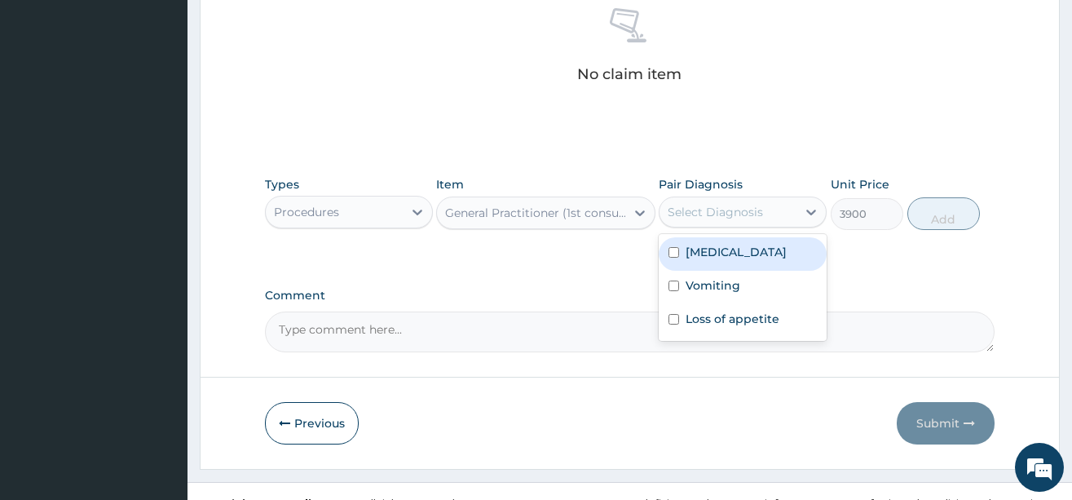
click at [730, 253] on label "[MEDICAL_DATA]" at bounding box center [736, 252] width 101 height 16
checkbox input "true"
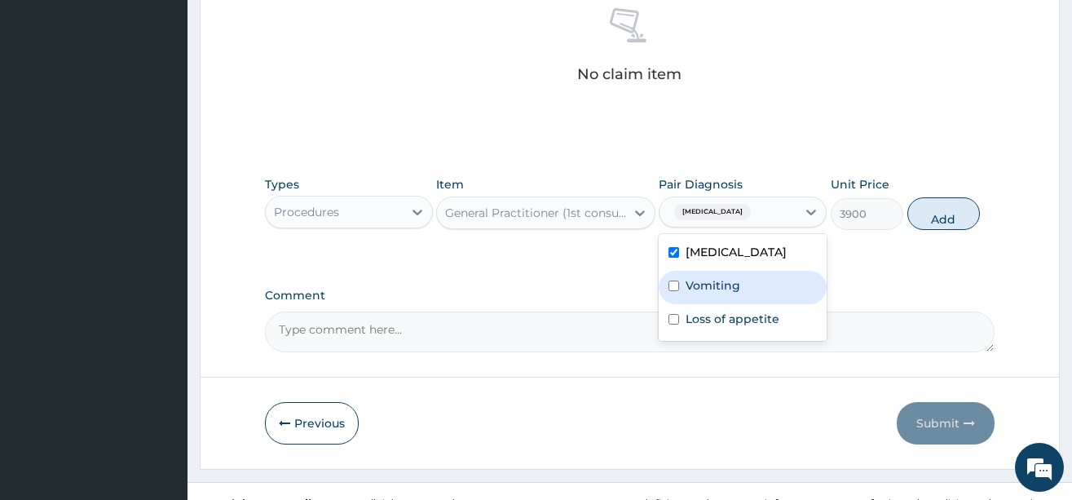
click at [718, 293] on label "Vomiting" at bounding box center [713, 285] width 55 height 16
checkbox input "true"
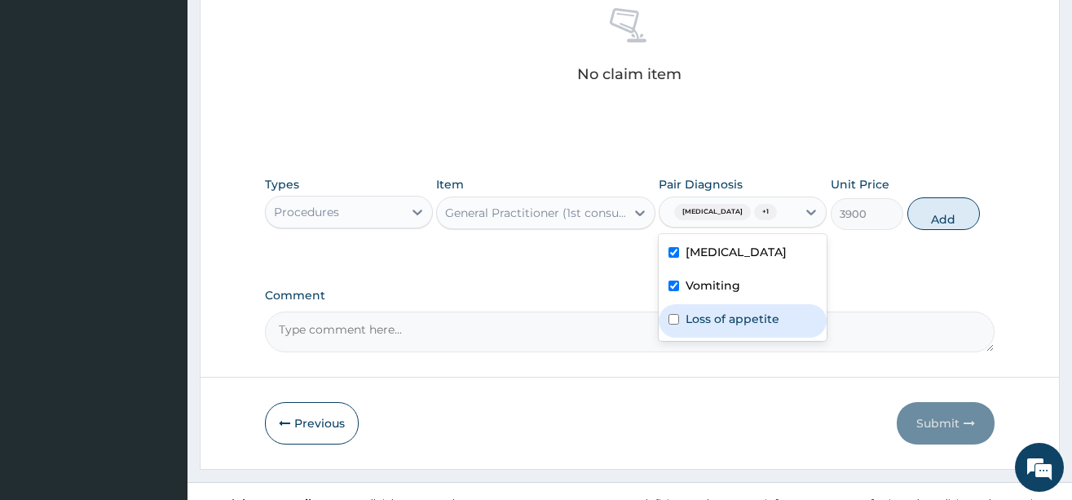
click at [720, 326] on label "Loss of appetite" at bounding box center [733, 319] width 94 height 16
checkbox input "true"
click at [945, 230] on button "Add" at bounding box center [944, 213] width 73 height 33
type input "0"
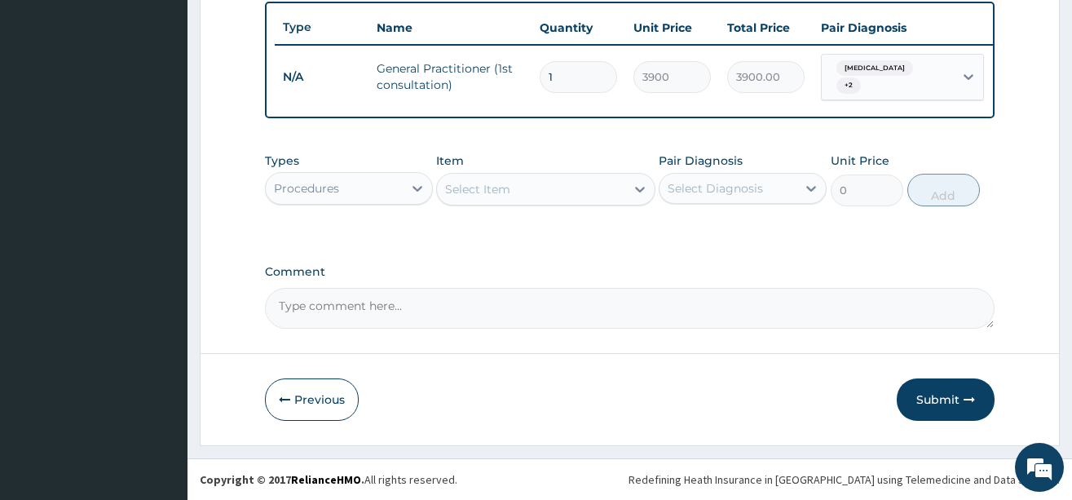
scroll to position [617, 0]
click at [345, 192] on div "Procedures" at bounding box center [334, 188] width 137 height 26
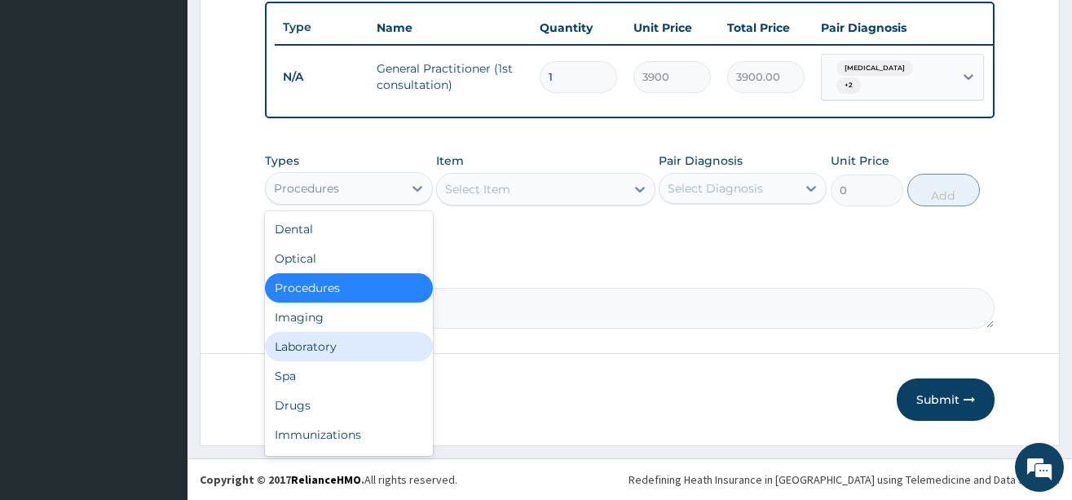
click at [338, 345] on div "Laboratory" at bounding box center [349, 346] width 168 height 29
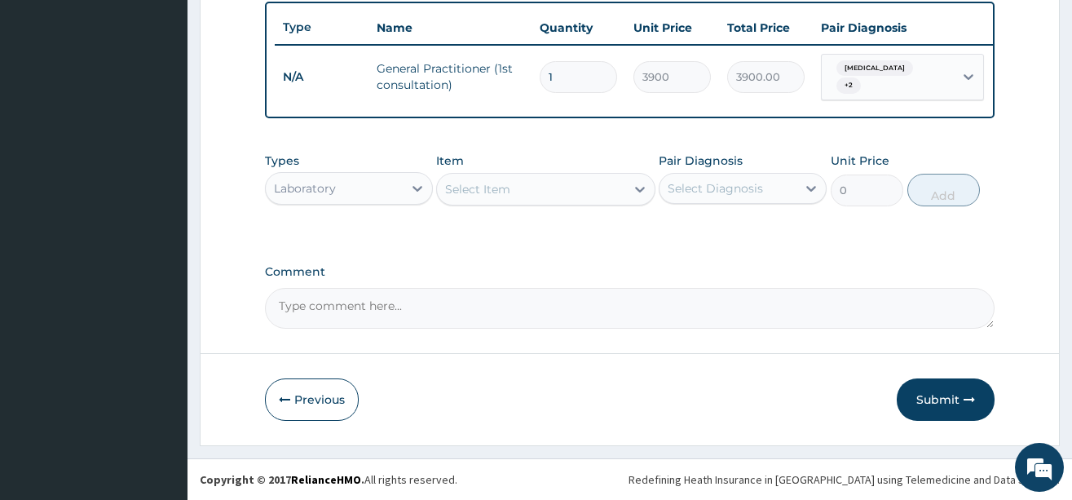
click at [579, 184] on div "Select Item" at bounding box center [531, 189] width 188 height 26
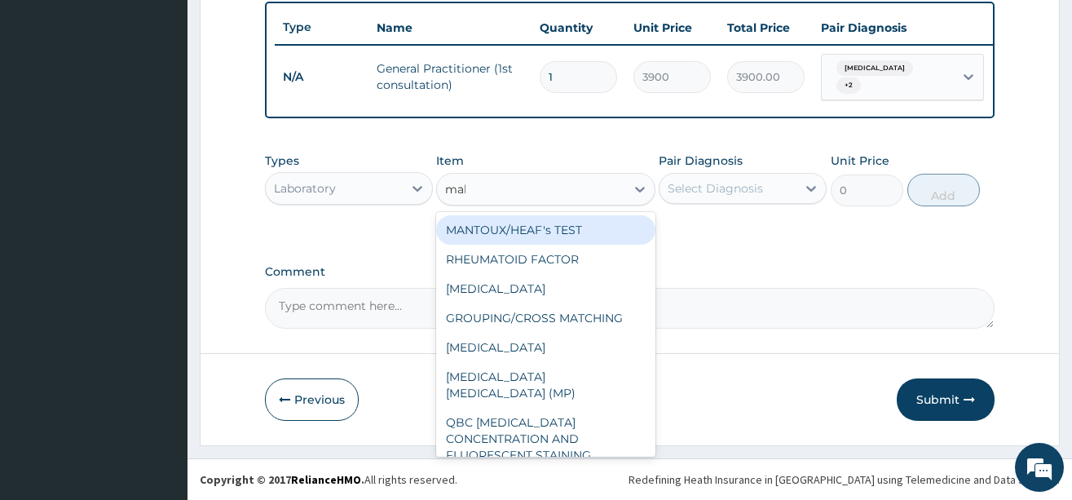
type input "mala"
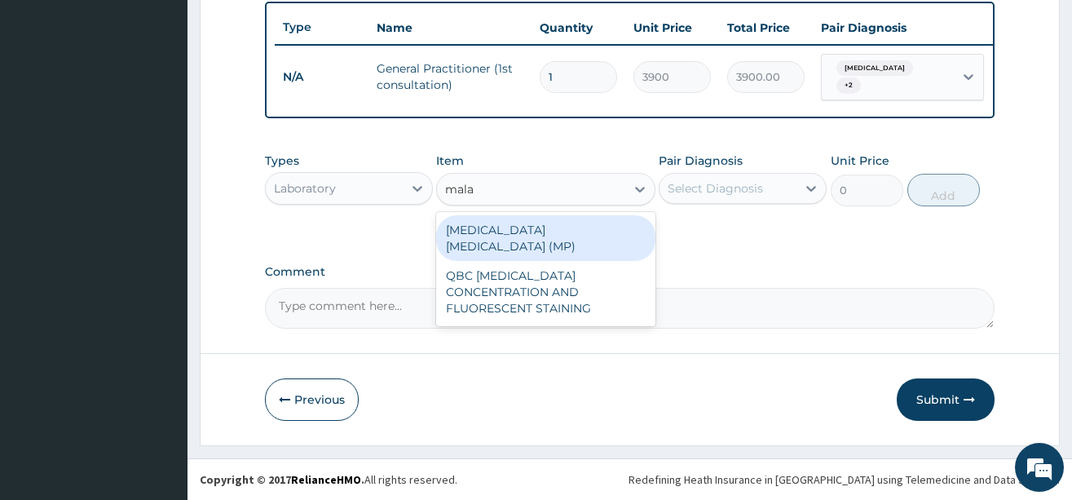
click at [568, 228] on div "[MEDICAL_DATA] [MEDICAL_DATA] (MP)" at bounding box center [545, 238] width 219 height 46
type input "1820"
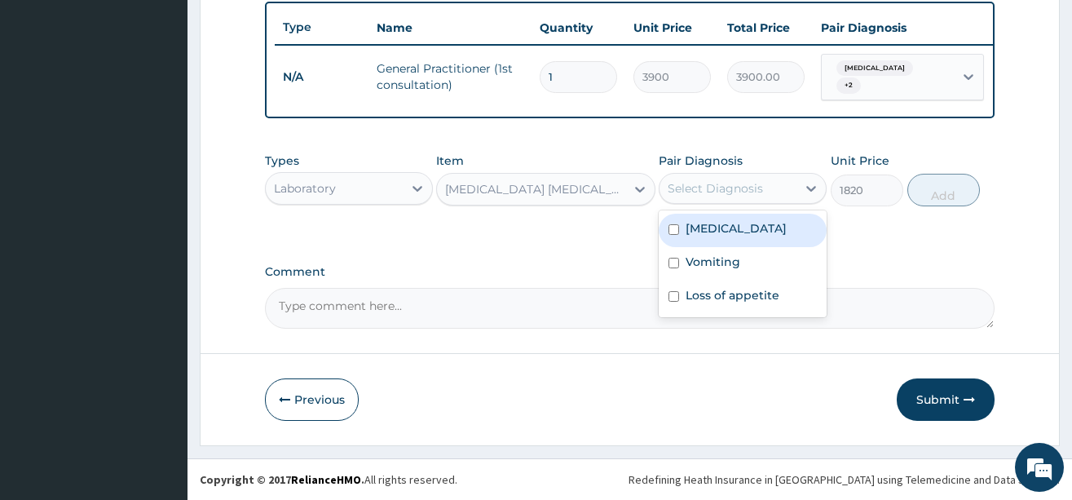
click at [753, 193] on div "Select Diagnosis" at bounding box center [715, 188] width 95 height 16
click at [753, 228] on label "Falciparum malaria" at bounding box center [736, 228] width 101 height 16
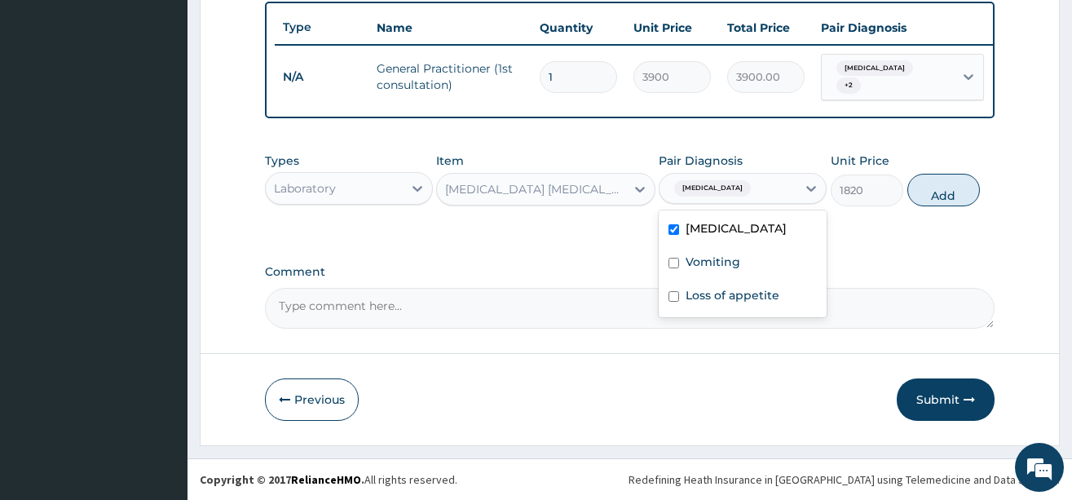
checkbox input "true"
click at [943, 193] on button "Add" at bounding box center [944, 190] width 73 height 33
type input "0"
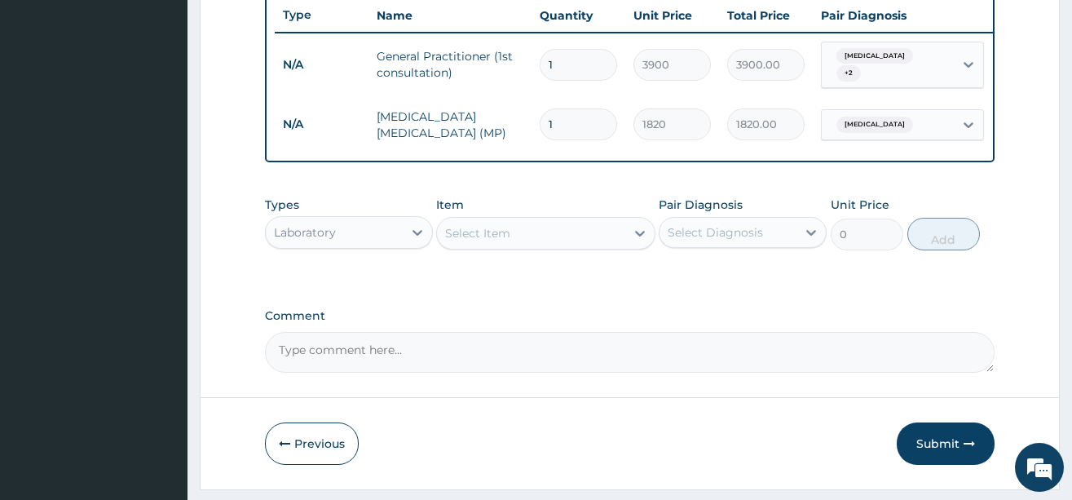
click at [387, 245] on div "Laboratory" at bounding box center [334, 232] width 137 height 26
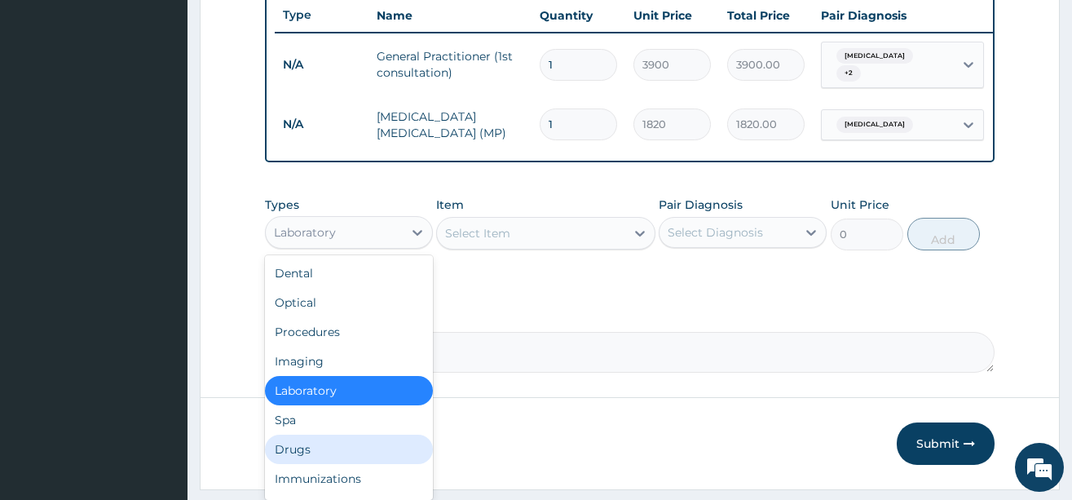
click at [289, 456] on div "Drugs" at bounding box center [349, 449] width 168 height 29
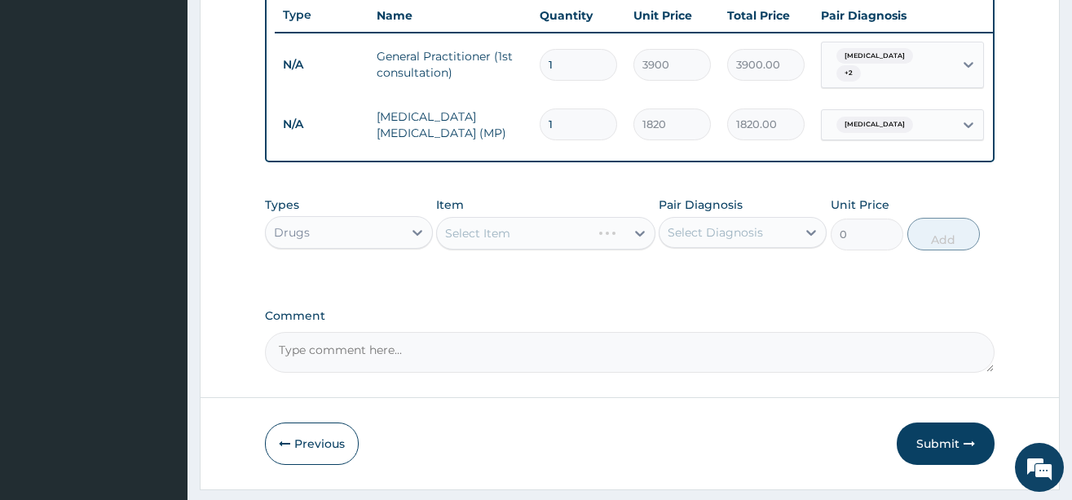
click at [552, 244] on div "Select Item" at bounding box center [545, 233] width 219 height 33
click at [561, 246] on div "Select Item" at bounding box center [531, 233] width 188 height 26
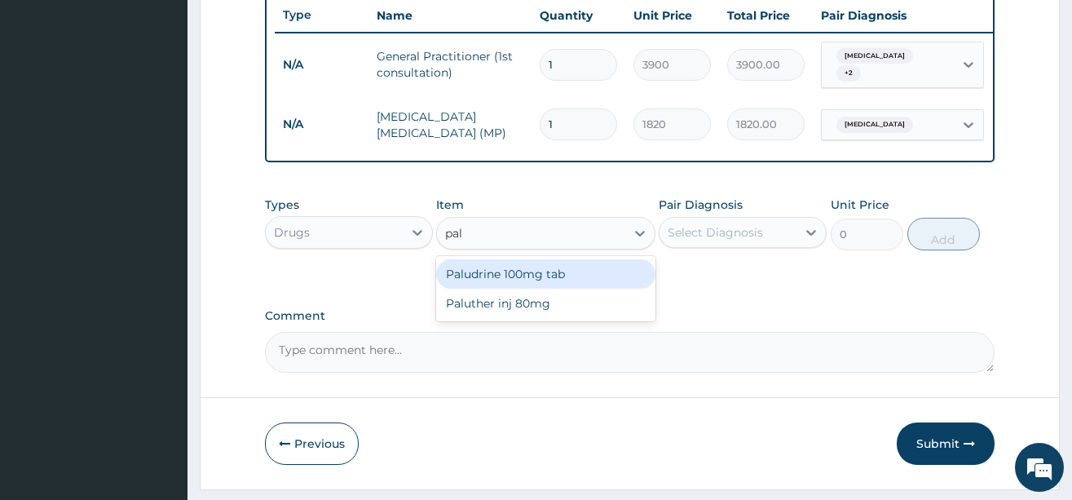
type input "palu"
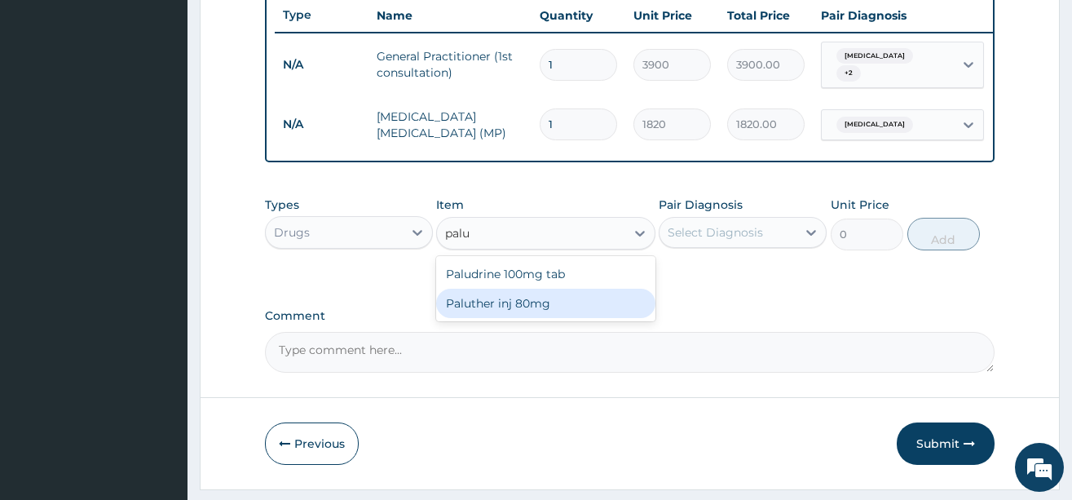
click at [517, 316] on div "Paluther inj 80mg" at bounding box center [545, 303] width 219 height 29
type input "780"
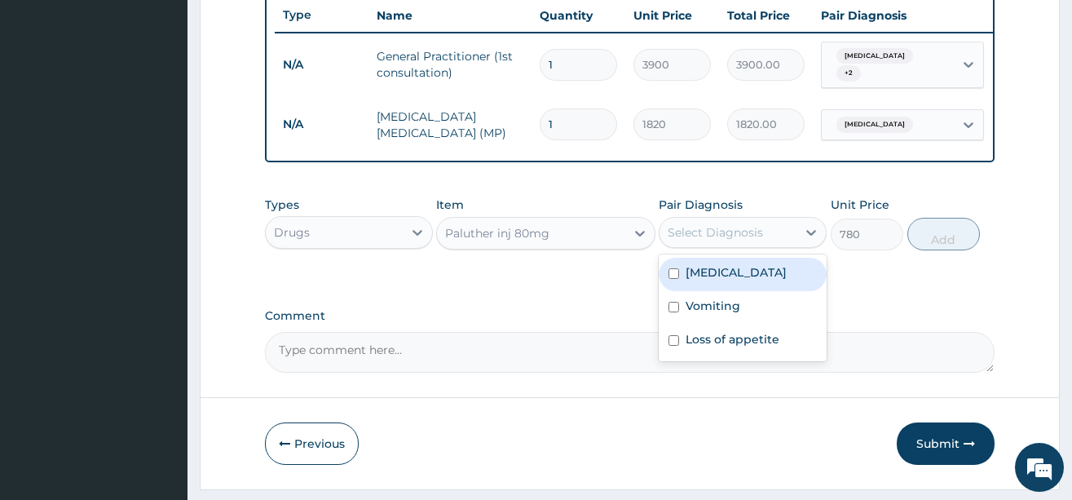
click at [746, 241] on div "Select Diagnosis" at bounding box center [715, 232] width 95 height 16
click at [725, 281] on label "Falciparum malaria" at bounding box center [736, 272] width 101 height 16
checkbox input "true"
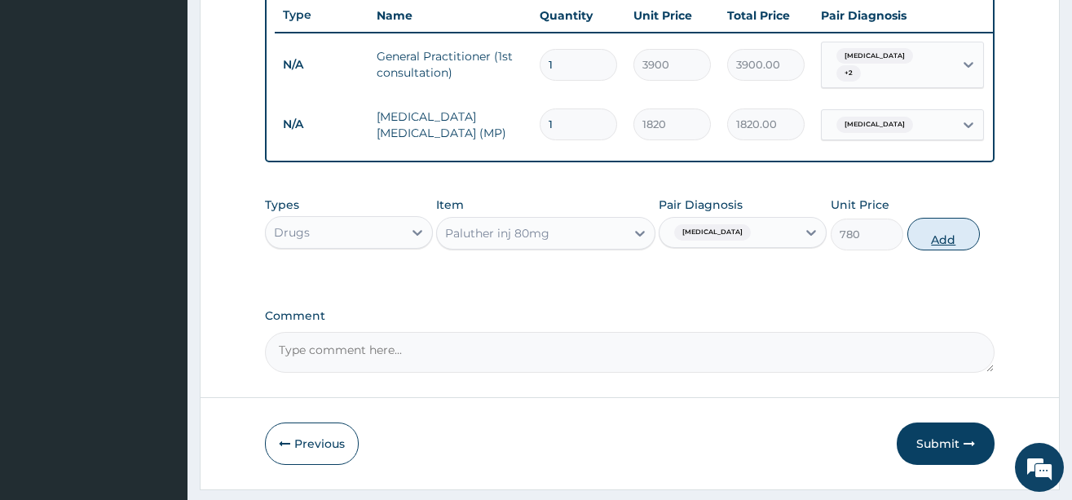
click at [959, 248] on button "Add" at bounding box center [944, 234] width 73 height 33
type input "0"
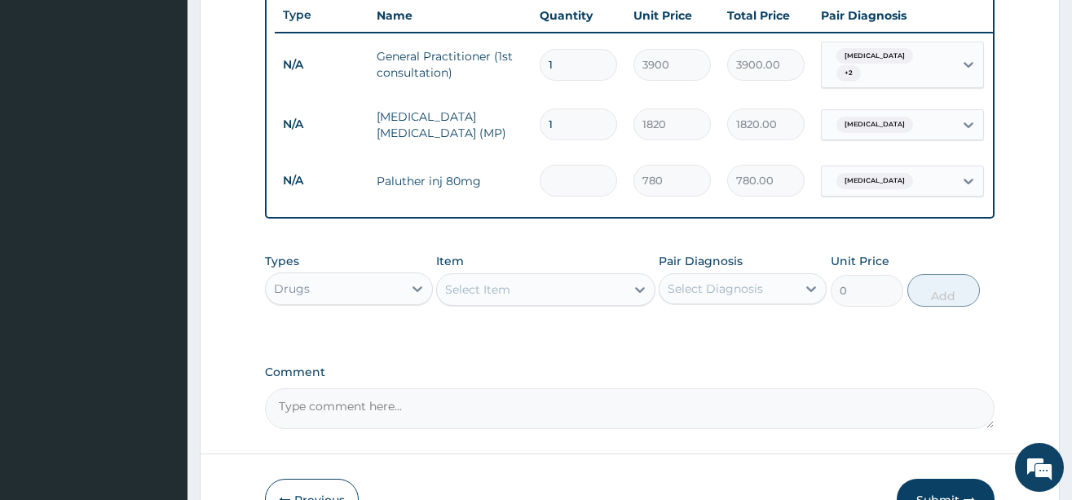
type input "0.00"
type input "6"
type input "4680.00"
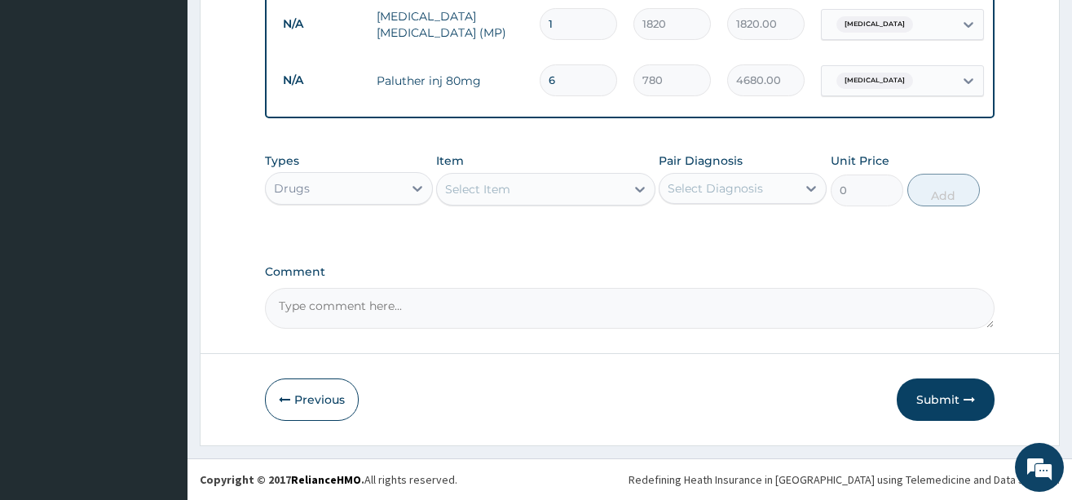
scroll to position [730, 0]
type input "6"
click at [524, 174] on div "Select Item" at bounding box center [545, 189] width 219 height 33
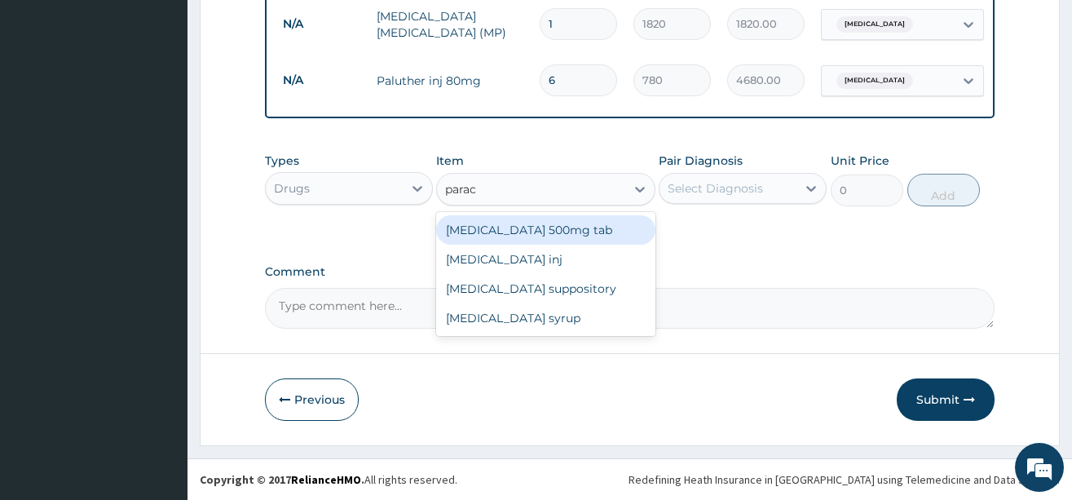
type input "parace"
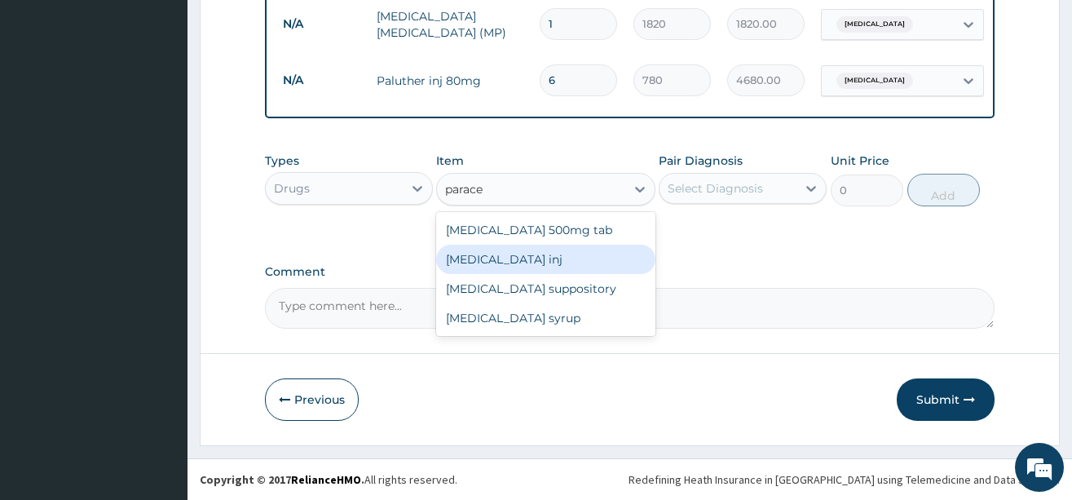
click at [548, 254] on div "[MEDICAL_DATA] inj" at bounding box center [545, 259] width 219 height 29
type input "180"
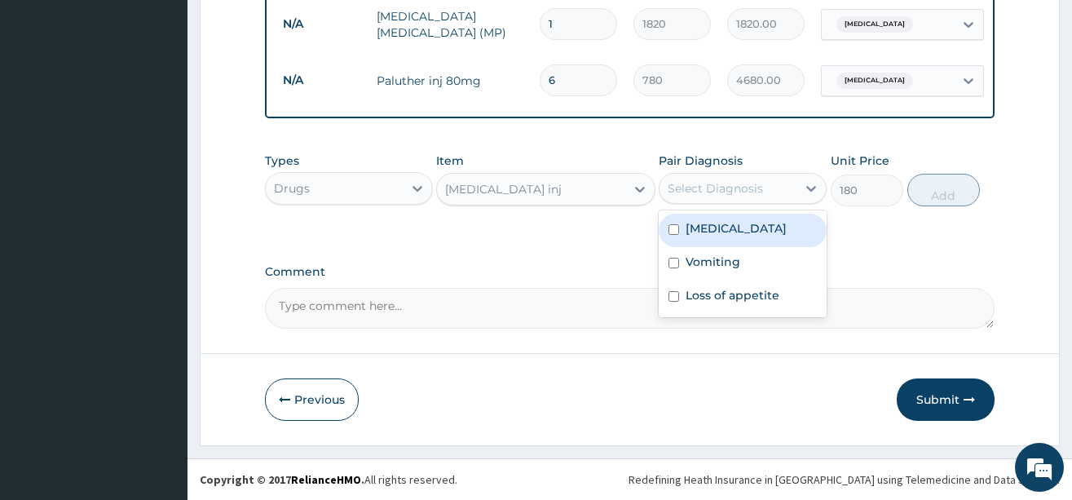
click at [724, 192] on div "Select Diagnosis" at bounding box center [715, 188] width 95 height 16
click at [728, 227] on label "[MEDICAL_DATA]" at bounding box center [736, 228] width 101 height 16
checkbox input "true"
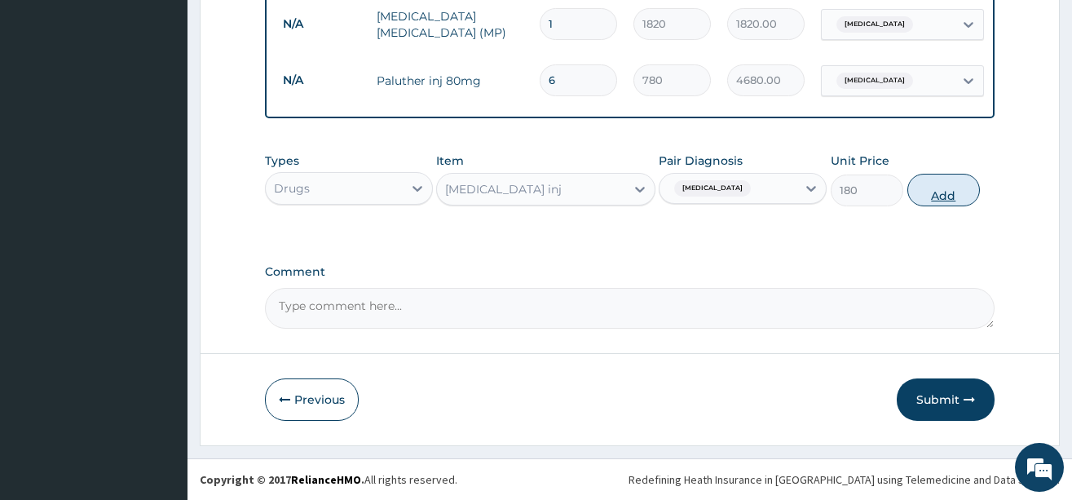
click at [930, 191] on button "Add" at bounding box center [944, 190] width 73 height 33
type input "0"
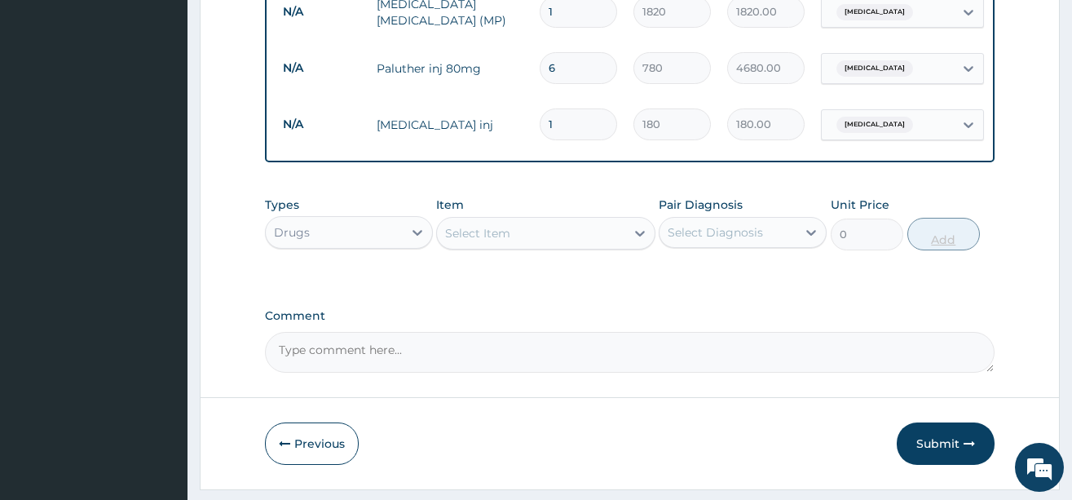
type input "0.00"
type input "2"
type input "360.00"
type input "2"
click at [537, 243] on div "Select Item" at bounding box center [531, 233] width 188 height 26
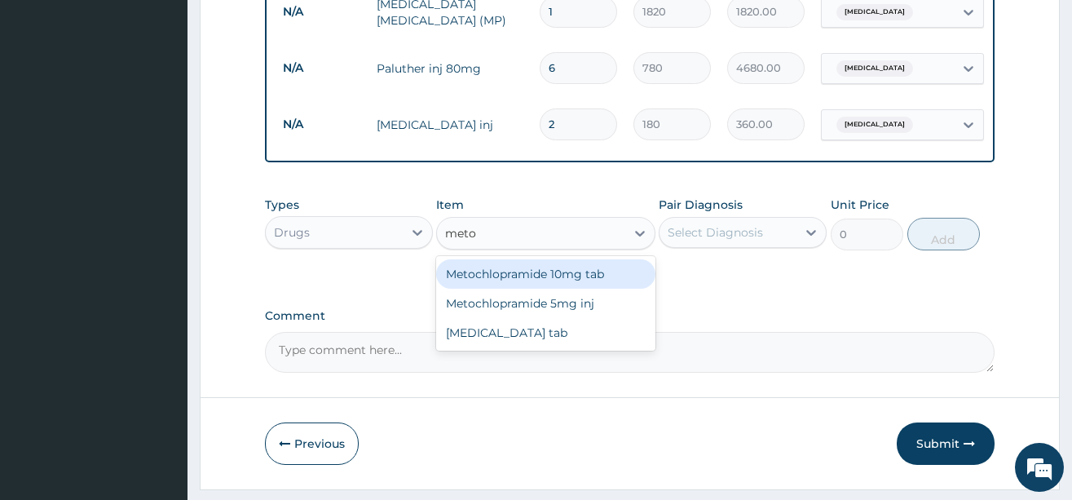
type input "metoc"
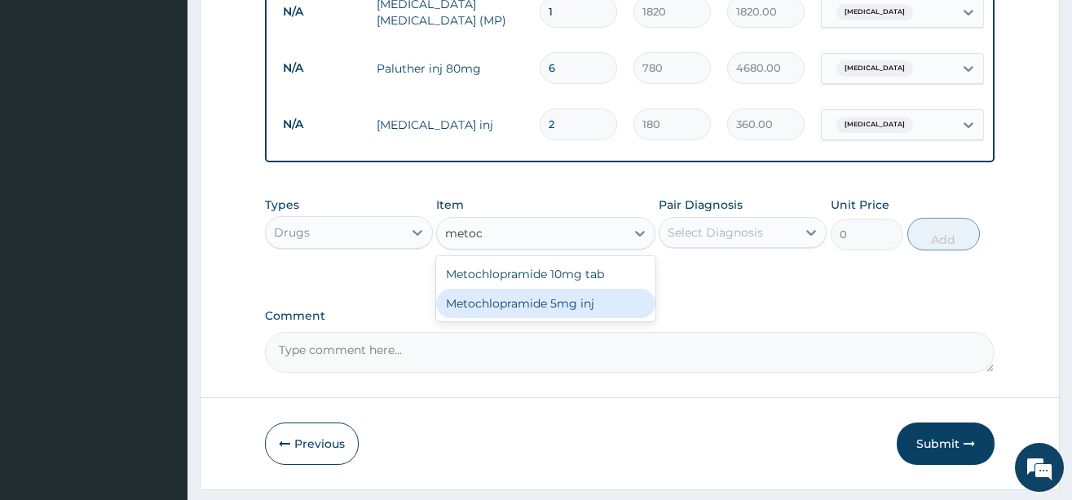
click at [545, 307] on div "Metochlopramide 5mg inj" at bounding box center [545, 303] width 219 height 29
type input "259.2"
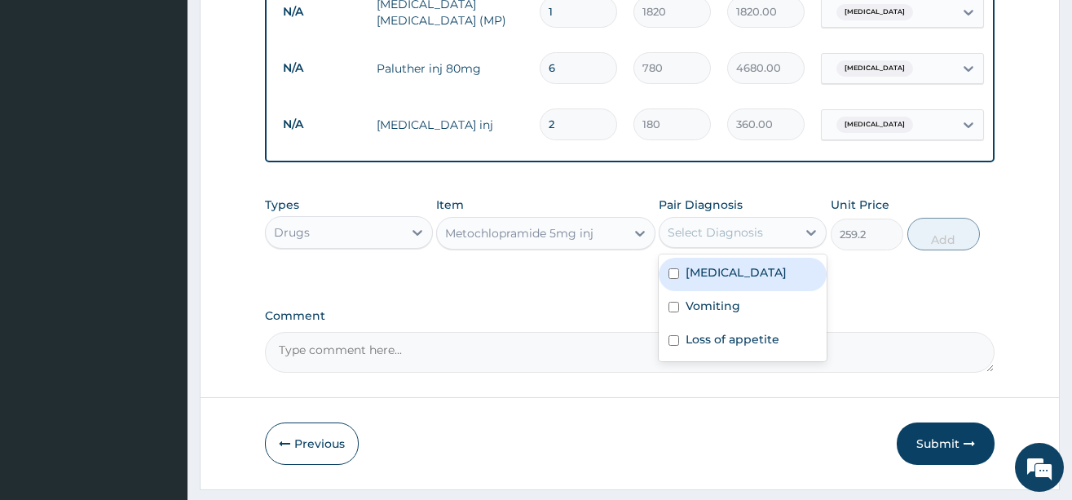
click at [720, 240] on div "Select Diagnosis" at bounding box center [715, 232] width 95 height 16
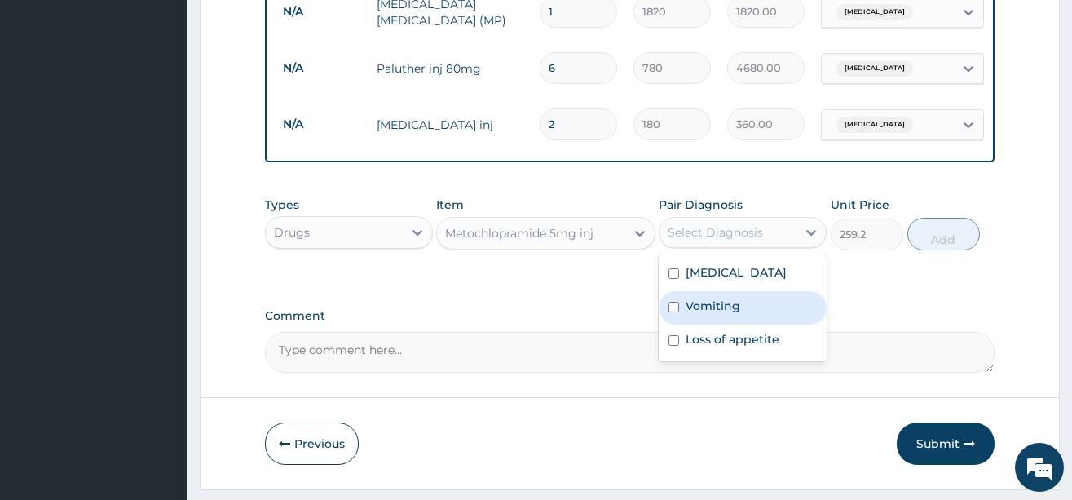
click at [702, 314] on label "Vomiting" at bounding box center [713, 306] width 55 height 16
checkbox input "true"
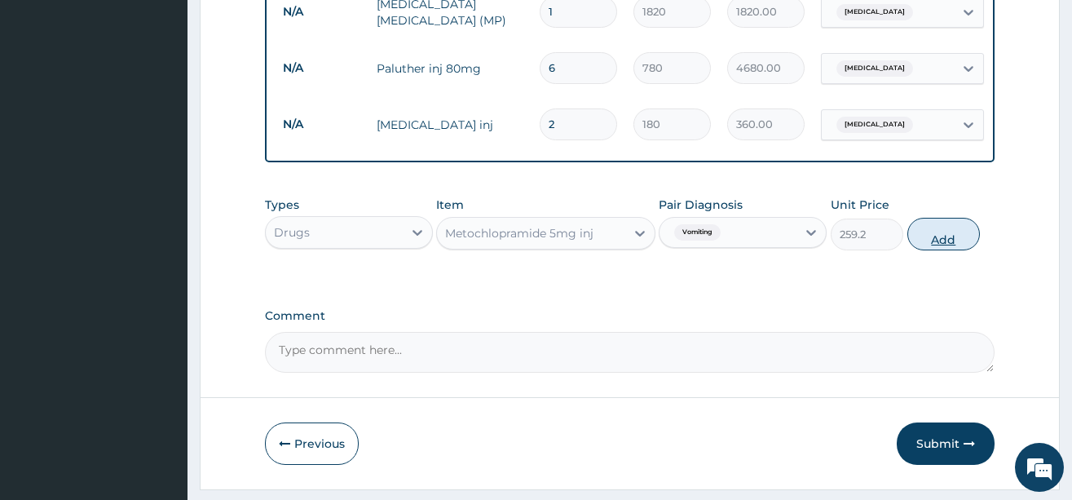
click at [952, 250] on button "Add" at bounding box center [944, 234] width 73 height 33
type input "0"
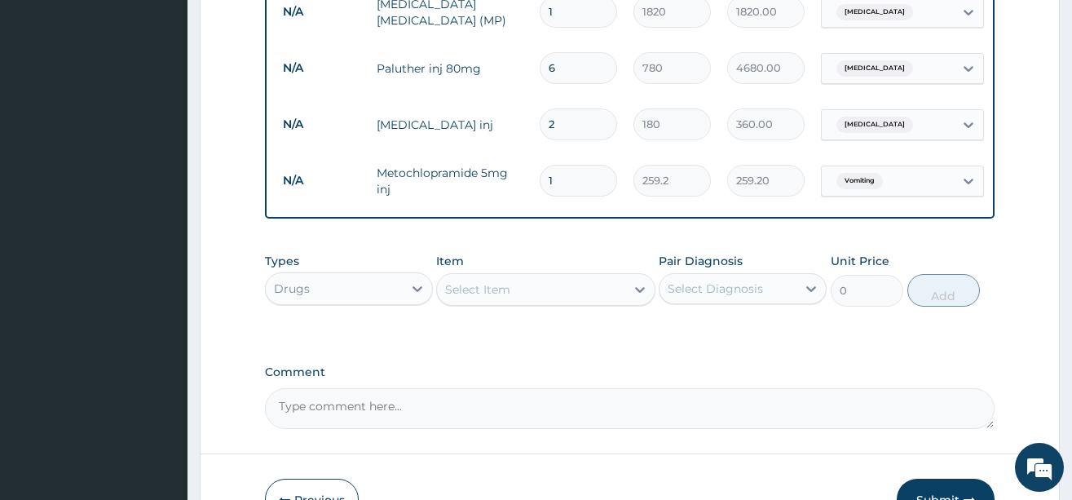
click at [529, 297] on div "Select Item" at bounding box center [531, 289] width 188 height 26
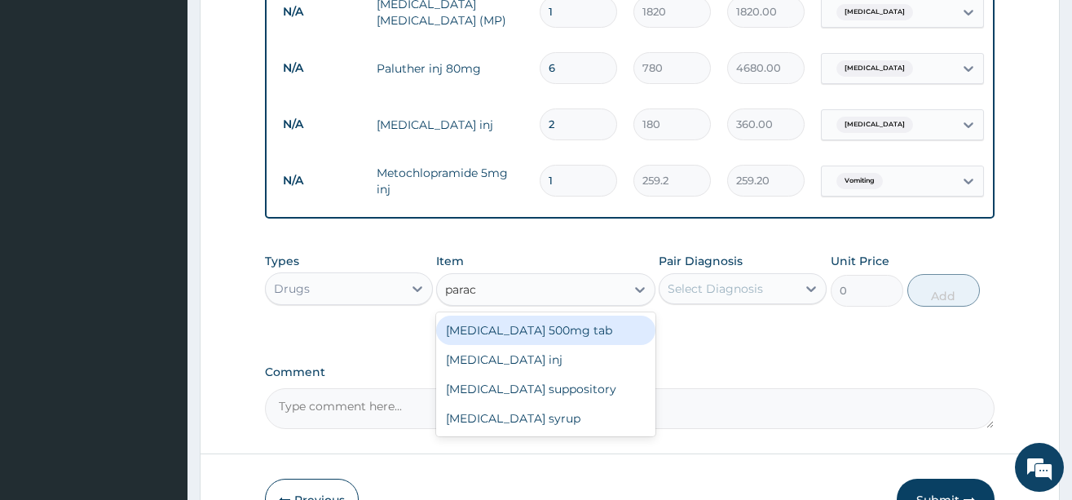
type input "parace"
click at [546, 344] on div "[MEDICAL_DATA] 500mg tab" at bounding box center [545, 330] width 219 height 29
type input "12"
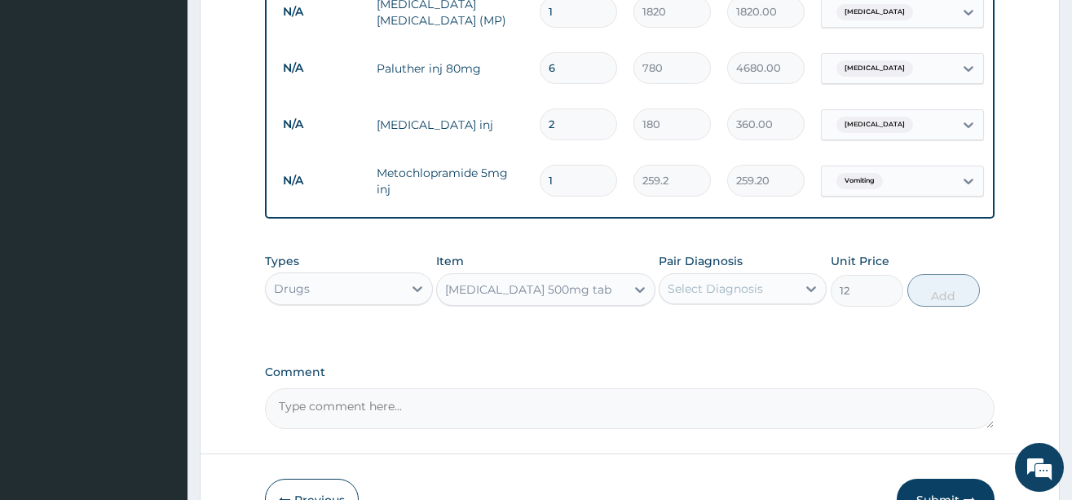
click at [738, 294] on div "Select Diagnosis" at bounding box center [715, 289] width 95 height 16
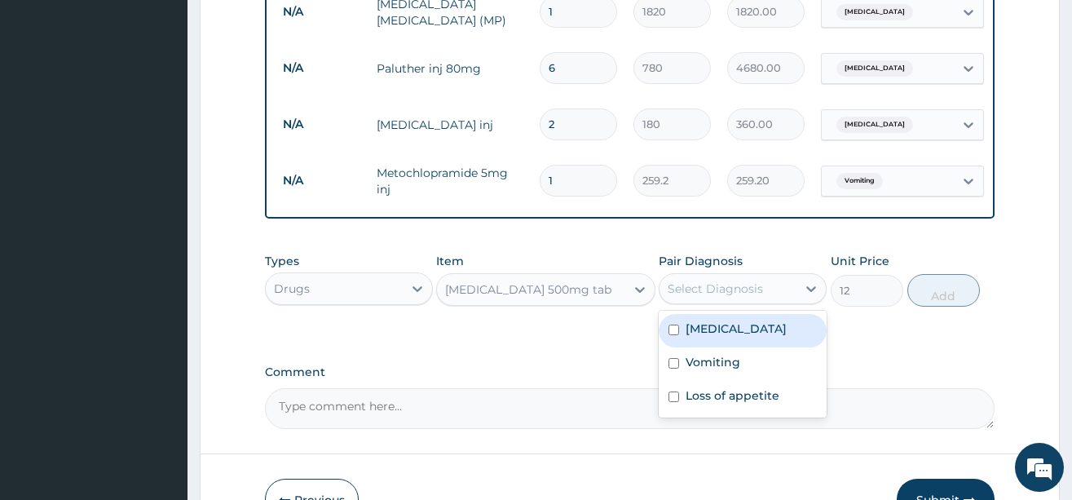
click at [716, 347] on div "[MEDICAL_DATA]" at bounding box center [743, 330] width 168 height 33
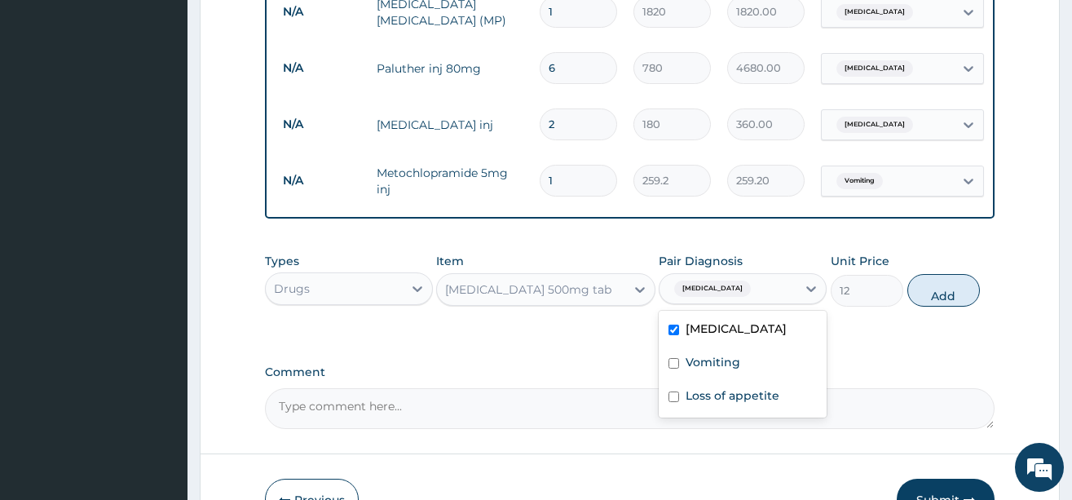
checkbox input "true"
click at [936, 303] on button "Add" at bounding box center [944, 290] width 73 height 33
type input "0"
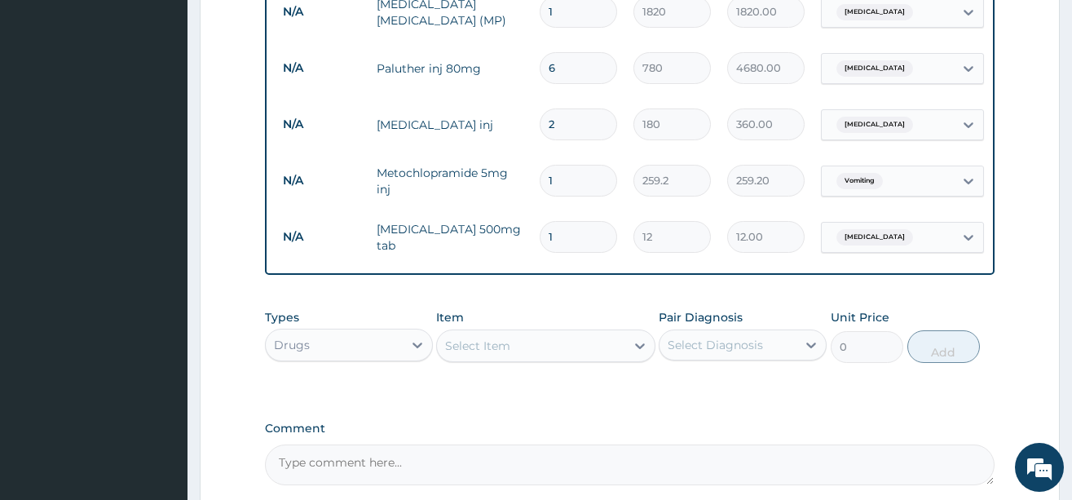
type input "18"
type input "216.00"
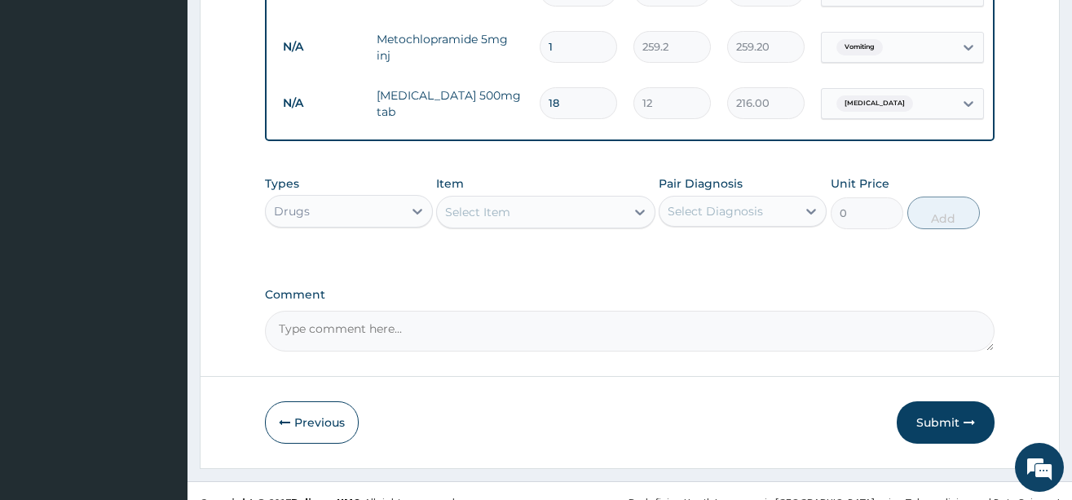
scroll to position [899, 0]
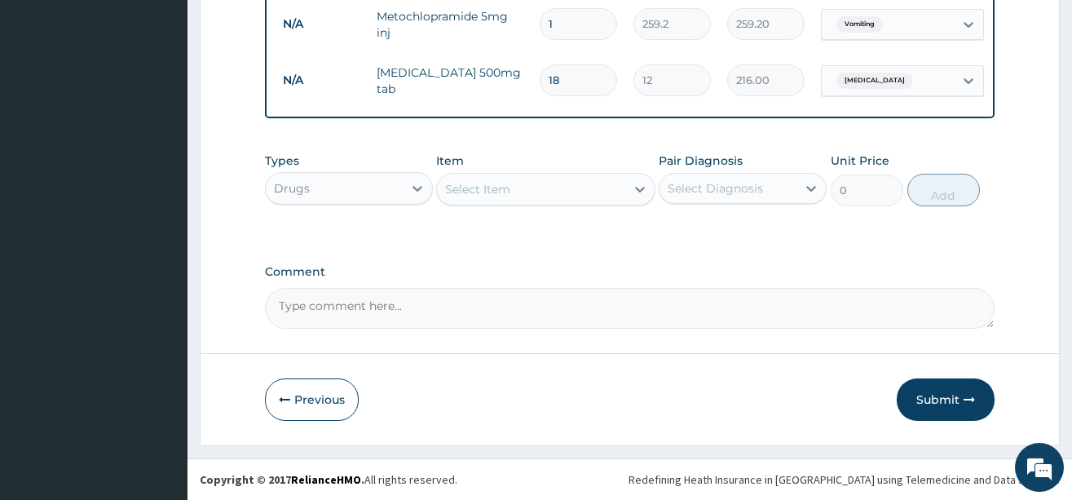
type input "18"
click at [556, 196] on div "Select Item" at bounding box center [531, 189] width 188 height 26
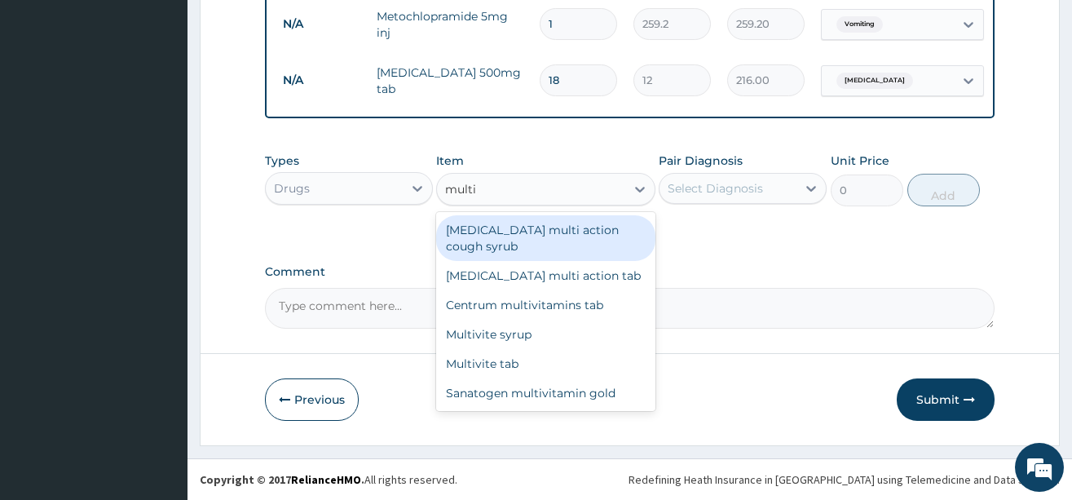
type input "multiv"
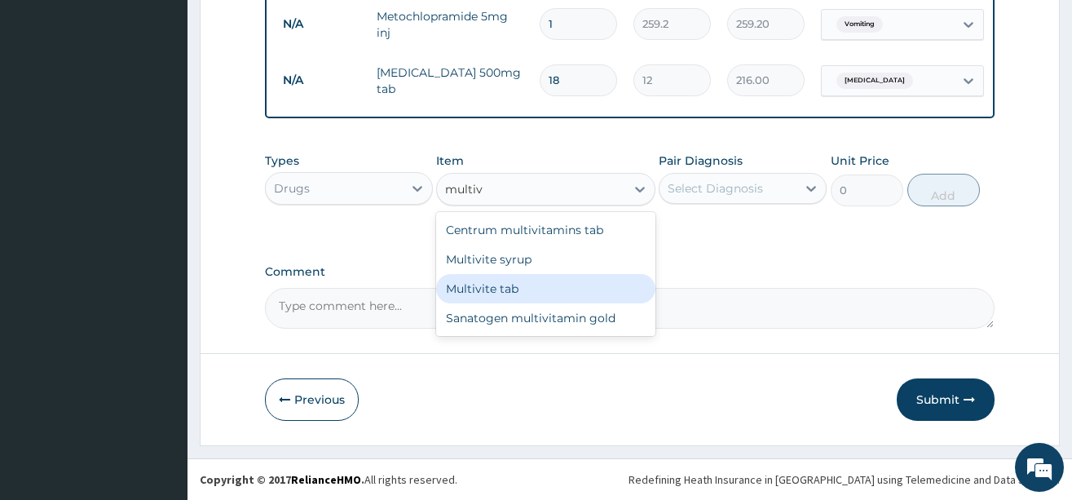
click at [511, 296] on div "Multivite tab" at bounding box center [545, 288] width 219 height 29
type input "21.6"
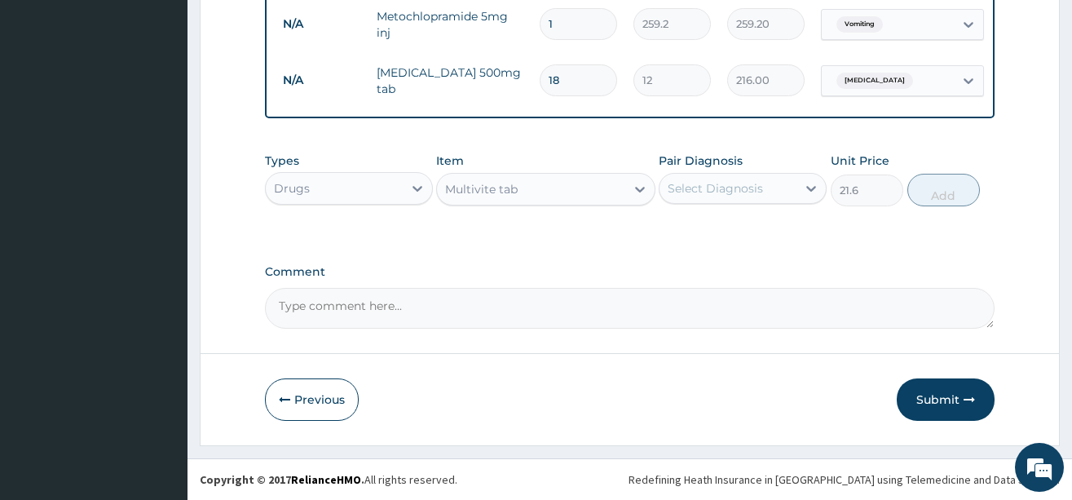
click at [783, 195] on div "Select Diagnosis" at bounding box center [728, 188] width 137 height 26
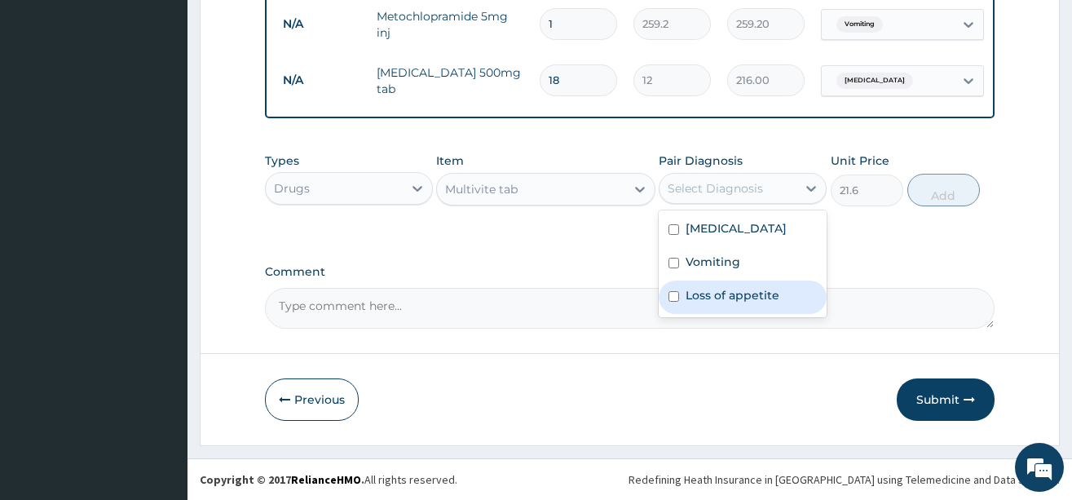
click at [711, 297] on label "Loss of appetite" at bounding box center [733, 295] width 94 height 16
checkbox input "true"
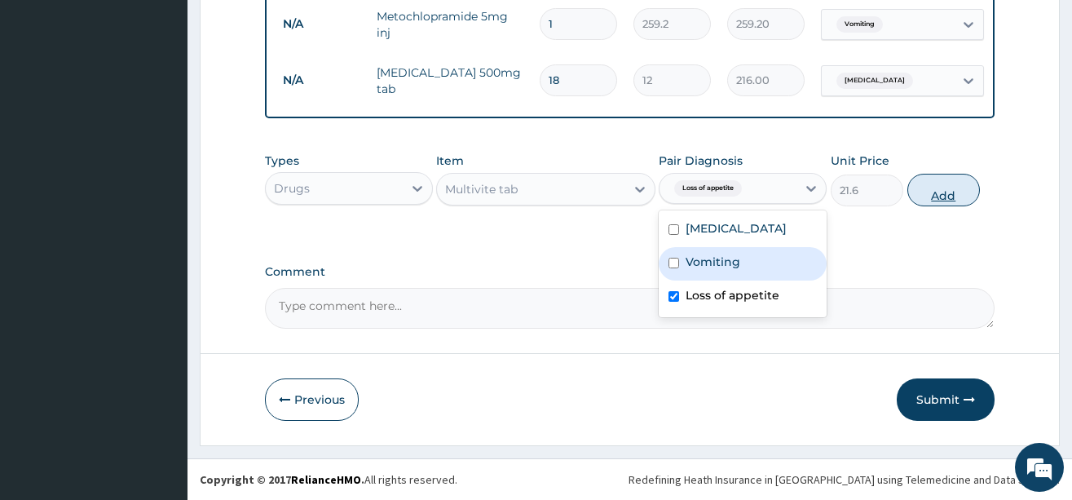
click at [938, 195] on button "Add" at bounding box center [944, 190] width 73 height 33
type input "0"
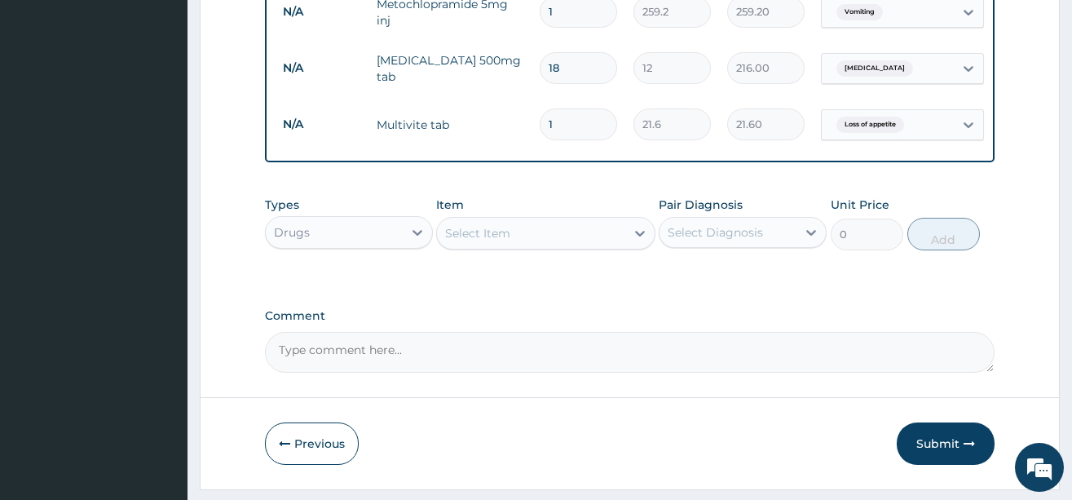
type input "0.00"
type input "6"
type input "129.60"
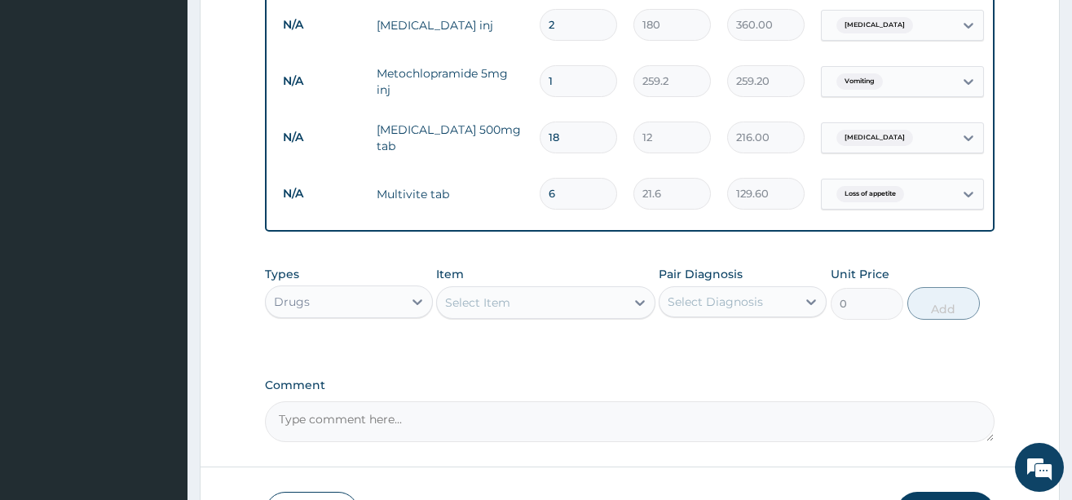
scroll to position [873, 0]
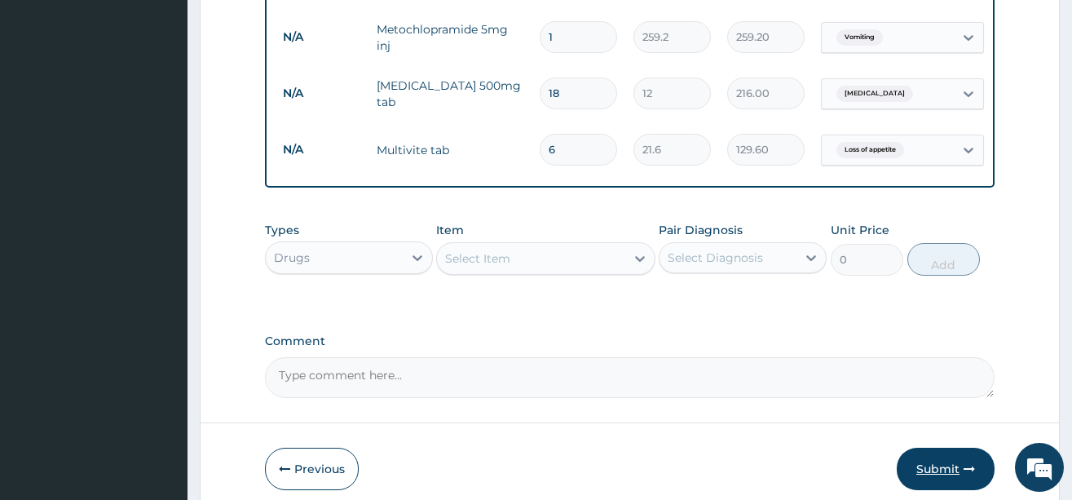
type input "6"
click at [959, 488] on button "Submit" at bounding box center [946, 469] width 98 height 42
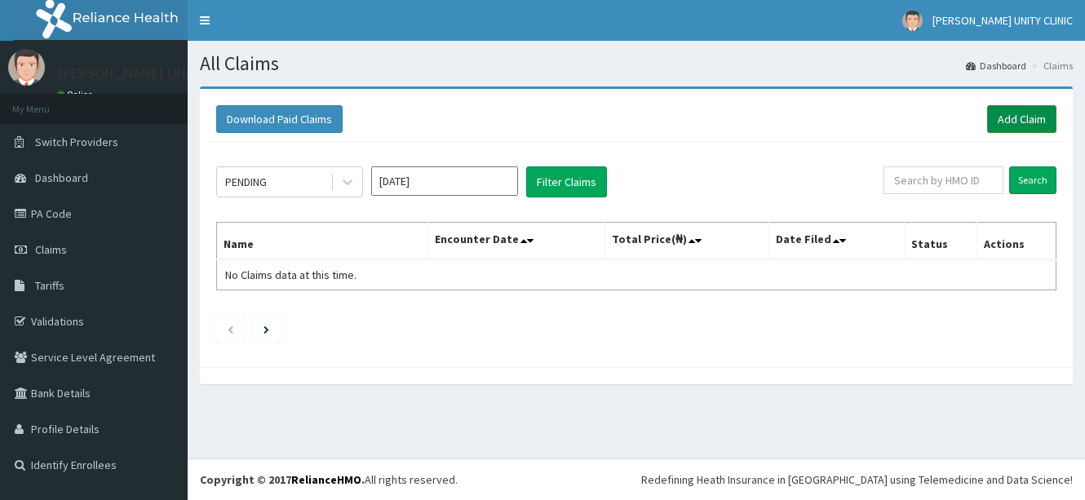
click at [1019, 124] on link "Add Claim" at bounding box center [1021, 119] width 69 height 28
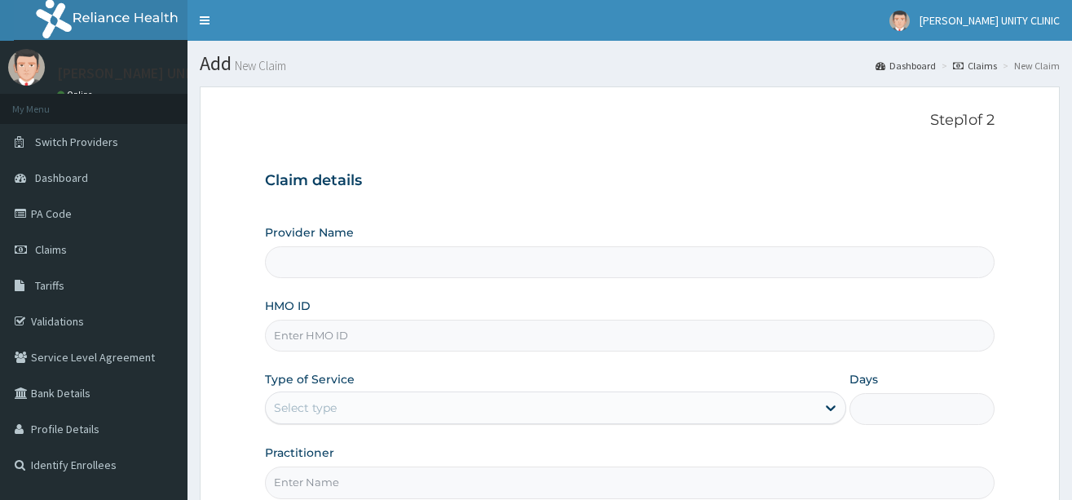
click at [369, 332] on input "HMO ID" at bounding box center [630, 336] width 730 height 32
type input "nbc/11412"
type input "Unity Clinics and Maternity"
type input "nbc/11412/f"
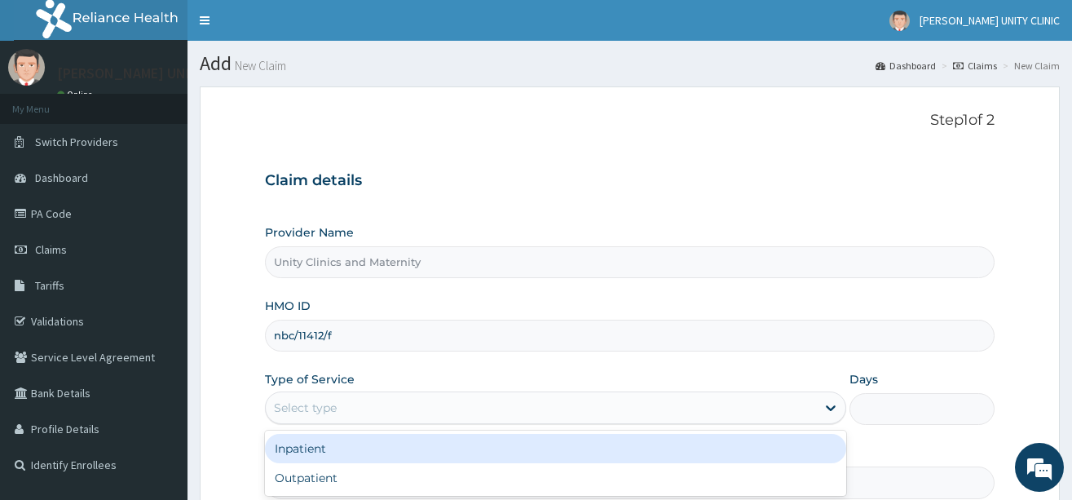
click at [410, 403] on div "Select type" at bounding box center [541, 408] width 550 height 26
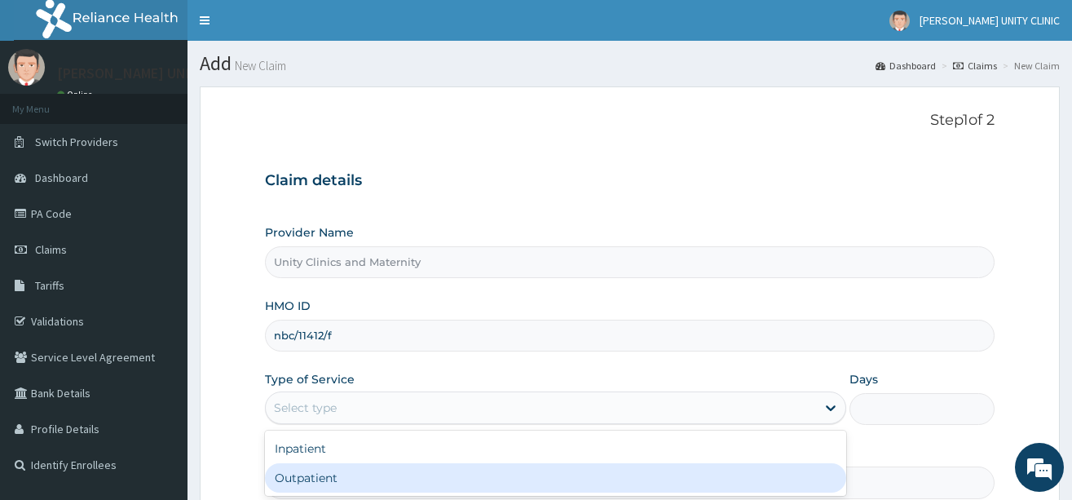
click at [353, 479] on div "Outpatient" at bounding box center [555, 477] width 581 height 29
type input "1"
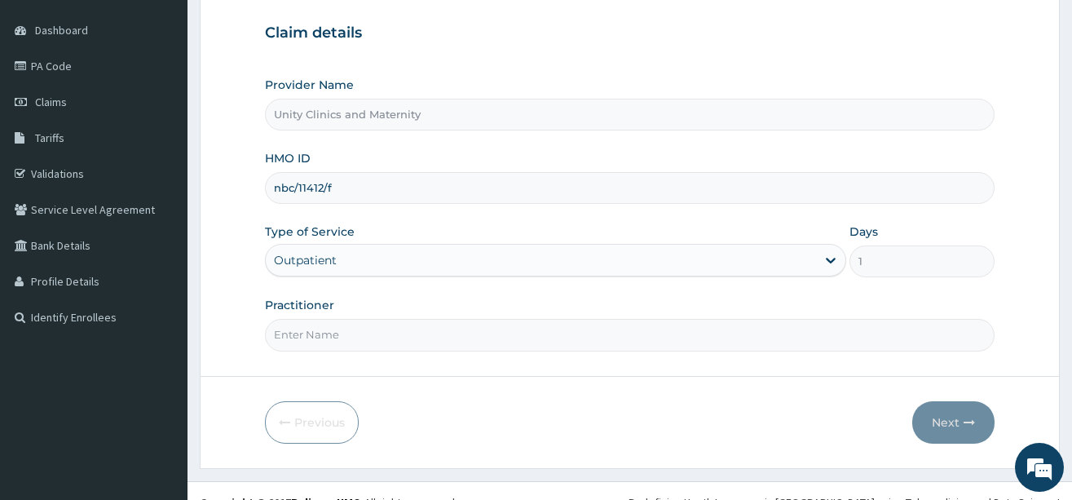
scroll to position [170, 0]
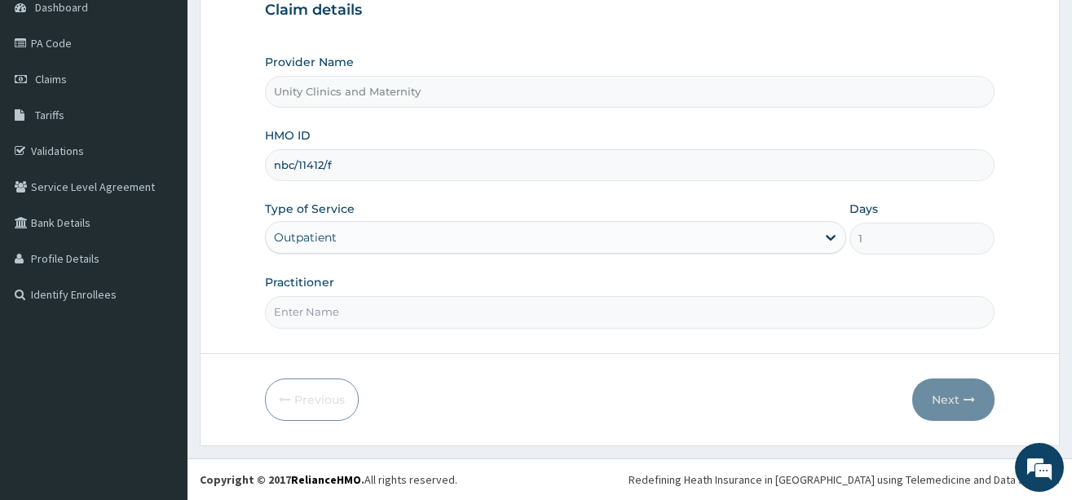
click at [374, 319] on input "Practitioner" at bounding box center [630, 312] width 730 height 32
type input "Dr [PERSON_NAME]"
click at [942, 394] on button "Next" at bounding box center [954, 399] width 82 height 42
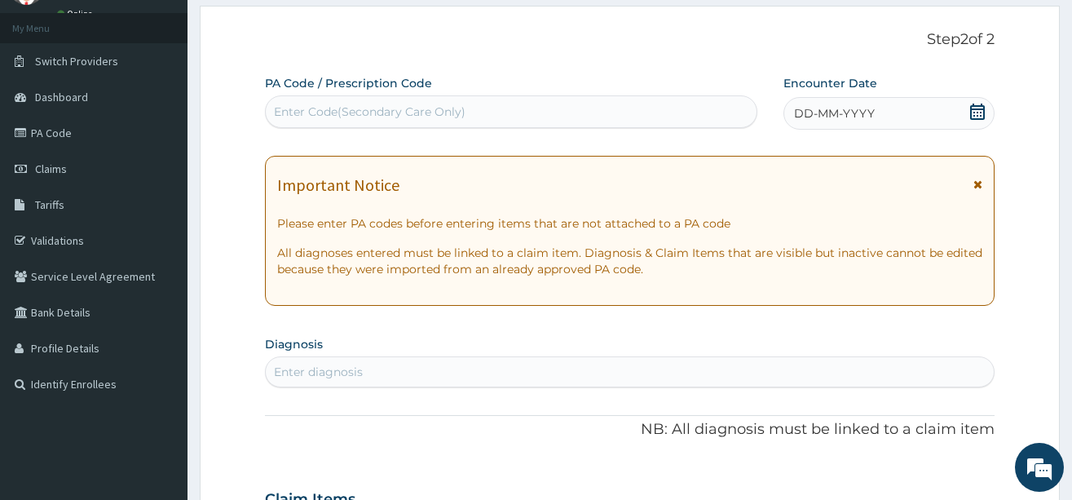
scroll to position [7, 0]
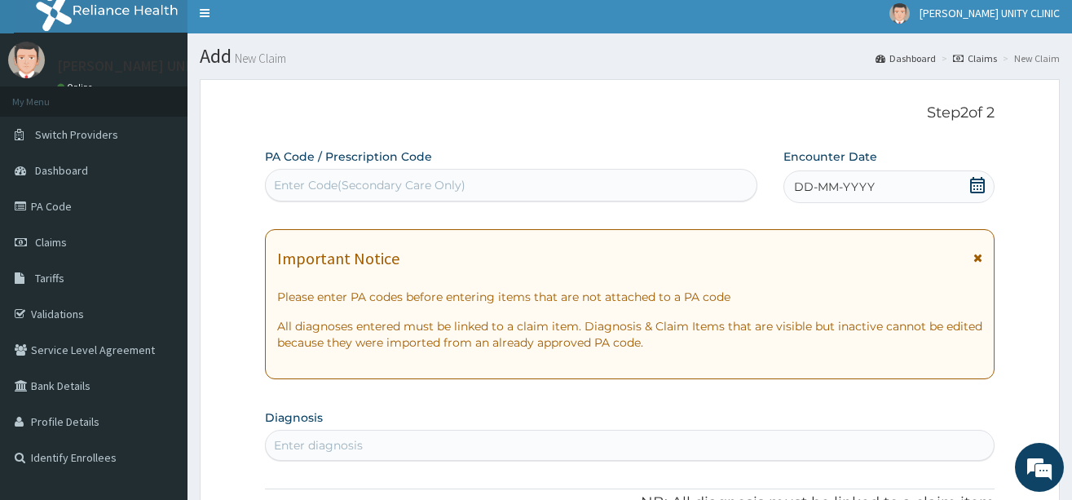
click at [806, 186] on span "DD-MM-YYYY" at bounding box center [834, 187] width 81 height 16
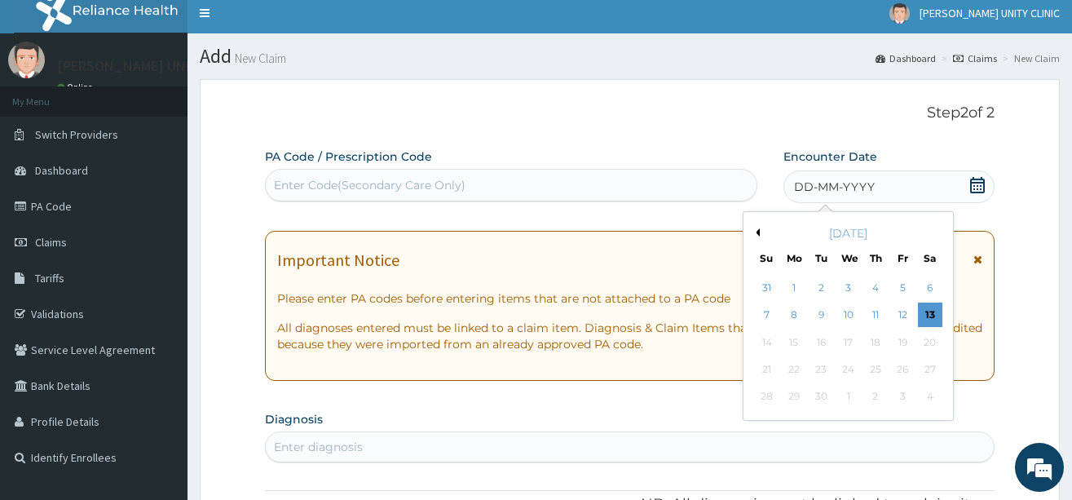
click at [754, 234] on button "Previous Month" at bounding box center [756, 232] width 8 height 8
click at [851, 338] on div "13" at bounding box center [849, 342] width 24 height 24
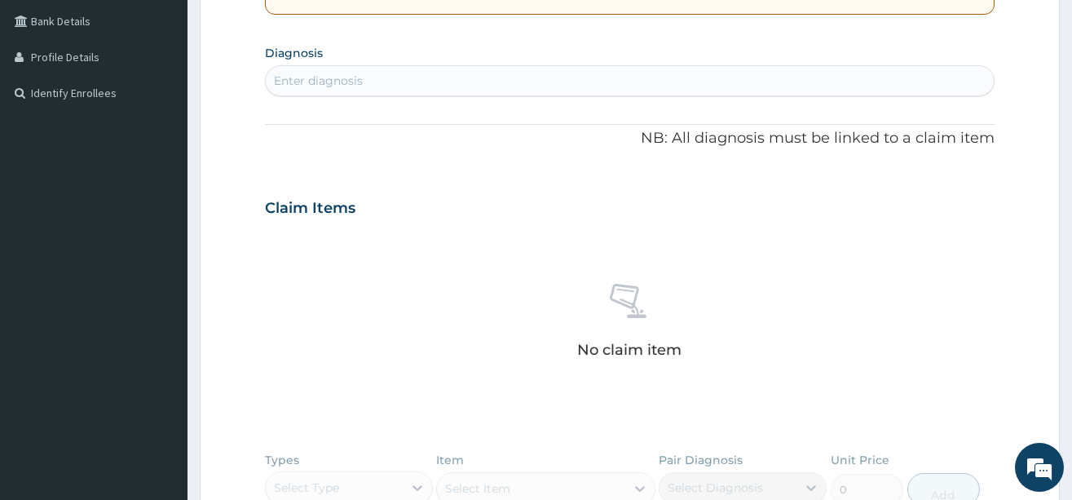
scroll to position [334, 0]
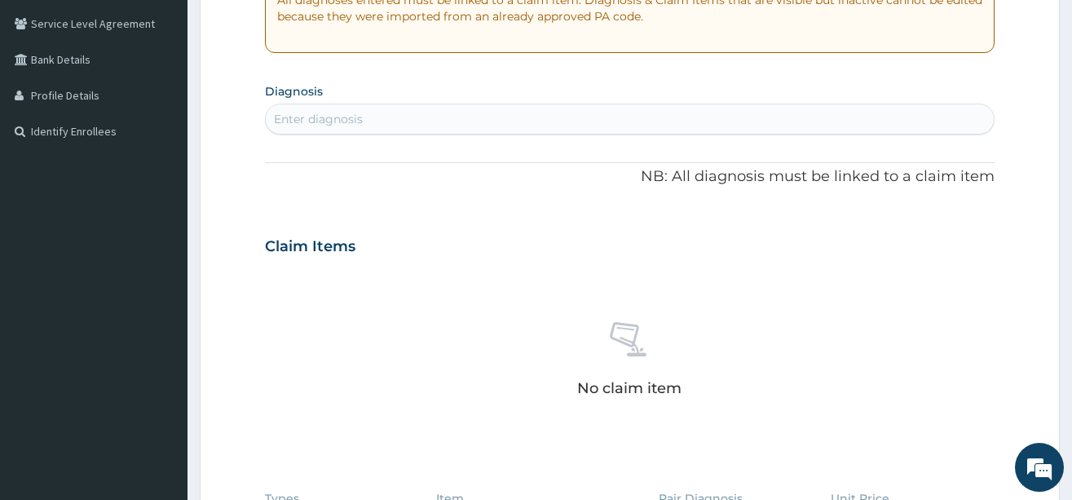
click at [315, 119] on div "Enter diagnosis" at bounding box center [318, 119] width 89 height 16
type input "[MEDICAL_DATA]"
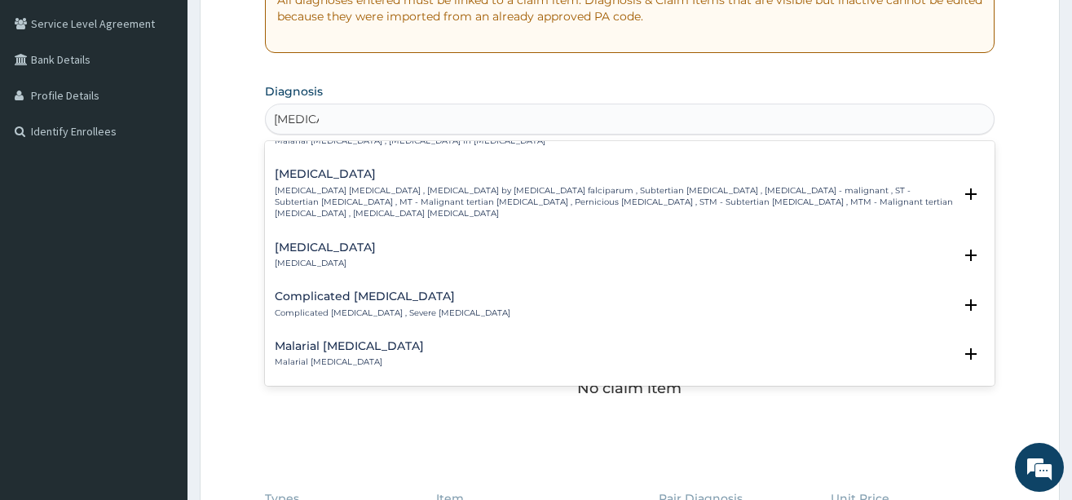
scroll to position [652, 0]
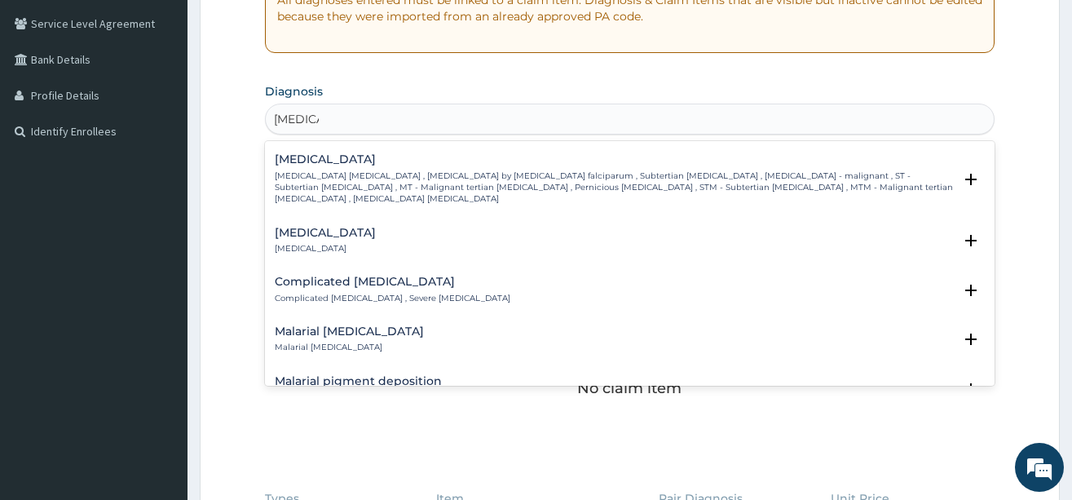
click at [333, 170] on p "[MEDICAL_DATA] [MEDICAL_DATA] , [MEDICAL_DATA] by [MEDICAL_DATA] falciparum , S…" at bounding box center [614, 187] width 678 height 35
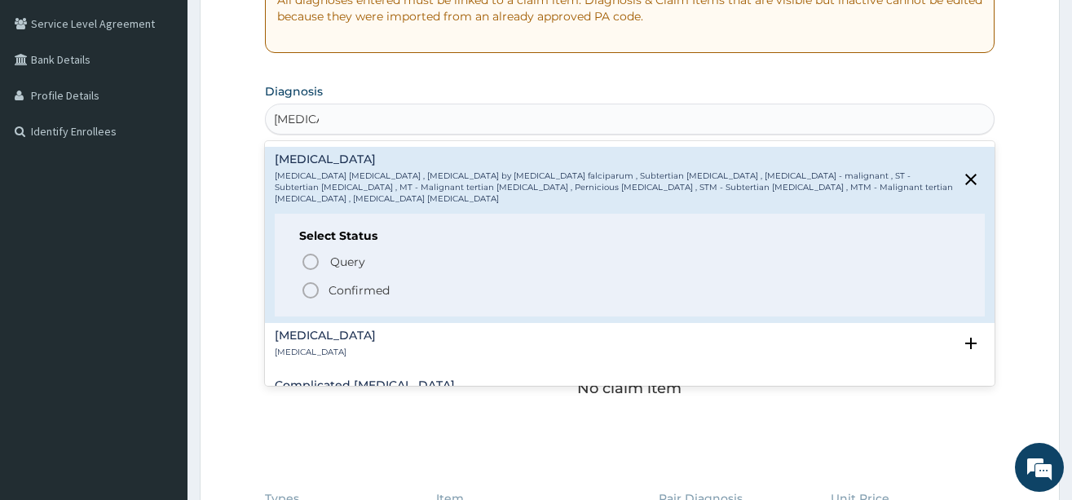
click at [316, 281] on icon "status option filled" at bounding box center [311, 291] width 20 height 20
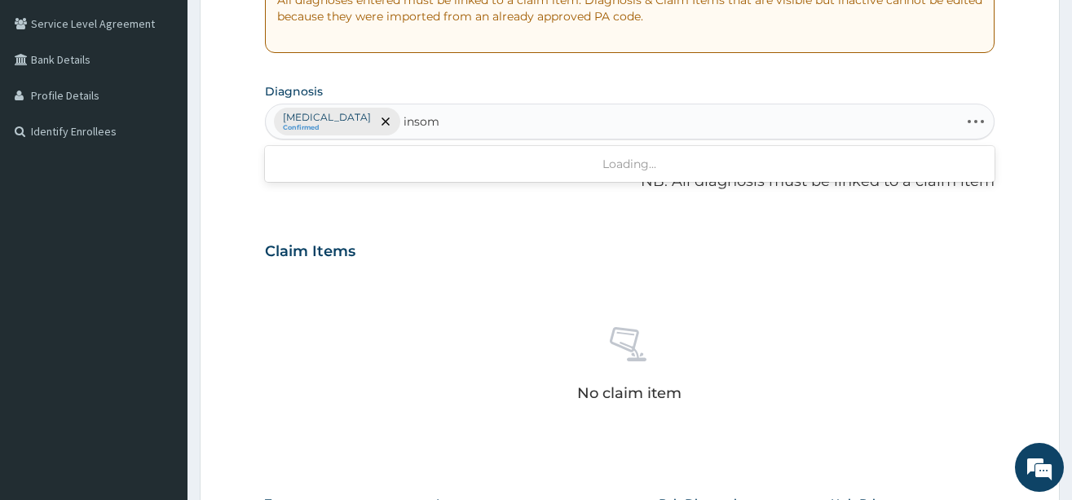
type input "insomn"
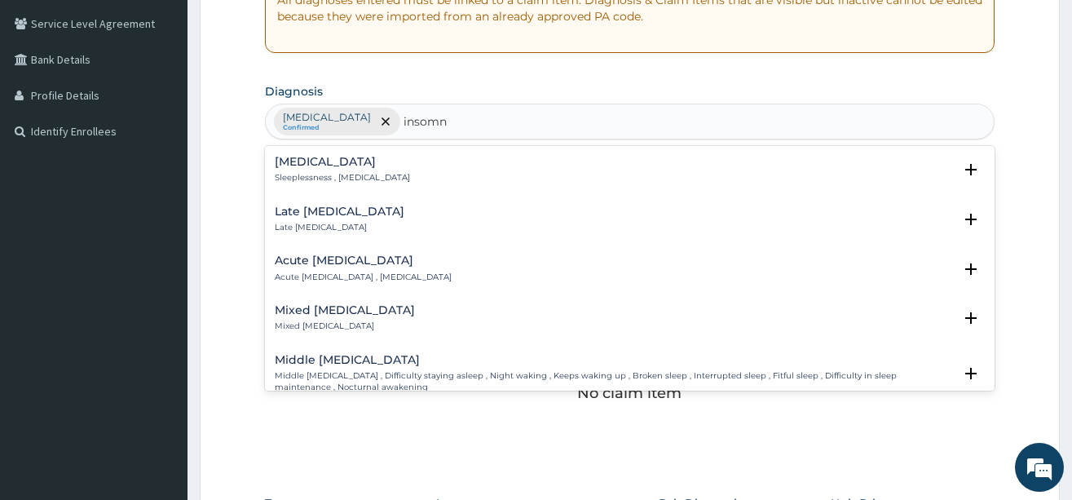
click at [301, 174] on p "Sleeplessness , [MEDICAL_DATA]" at bounding box center [342, 177] width 135 height 11
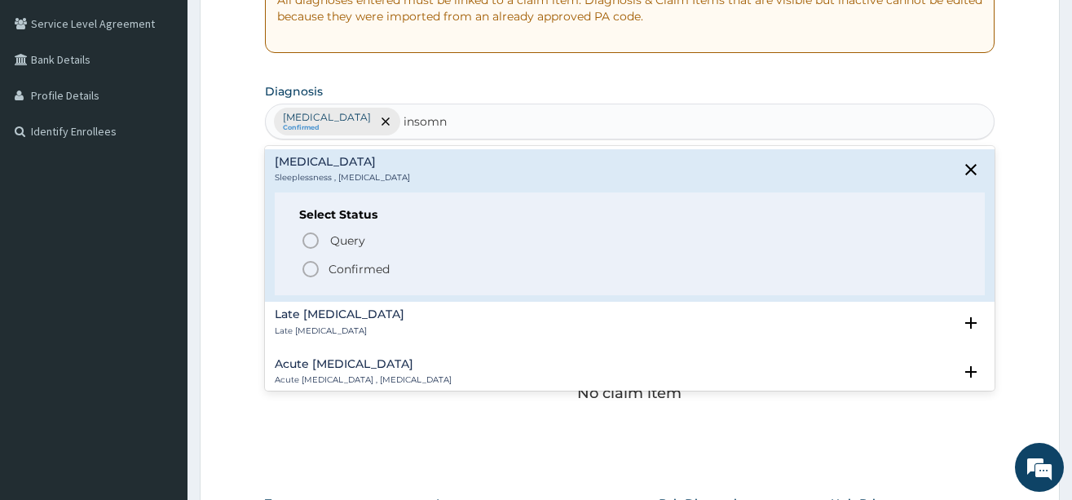
click at [307, 267] on icon "status option filled" at bounding box center [311, 269] width 20 height 20
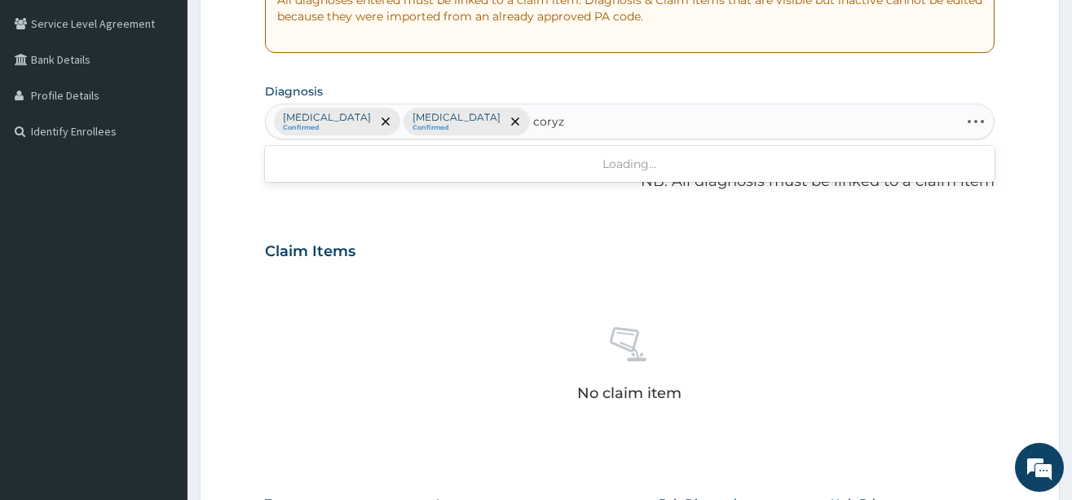
type input "[MEDICAL_DATA]"
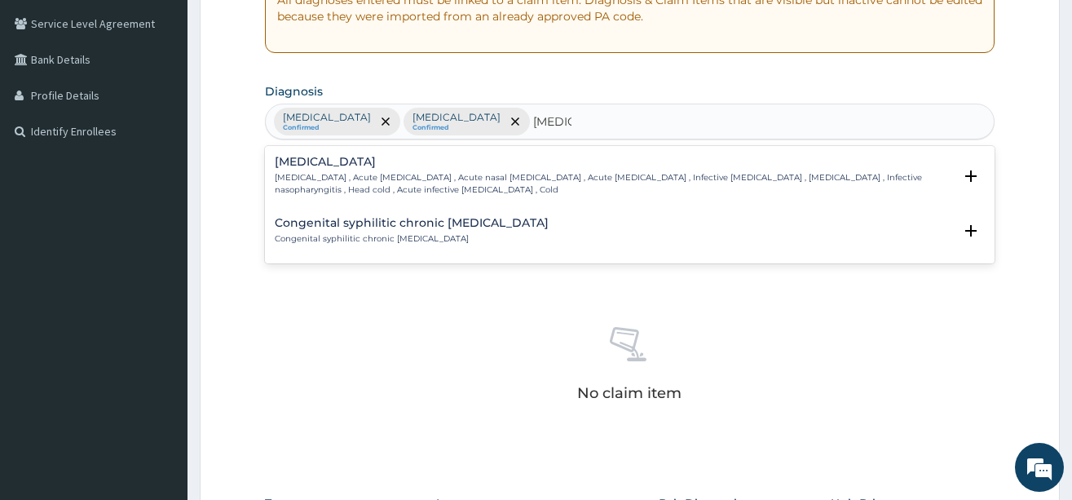
click at [282, 184] on p "[MEDICAL_DATA] , Acute [MEDICAL_DATA] , Acute nasal [MEDICAL_DATA] , Acute [MED…" at bounding box center [614, 184] width 678 height 24
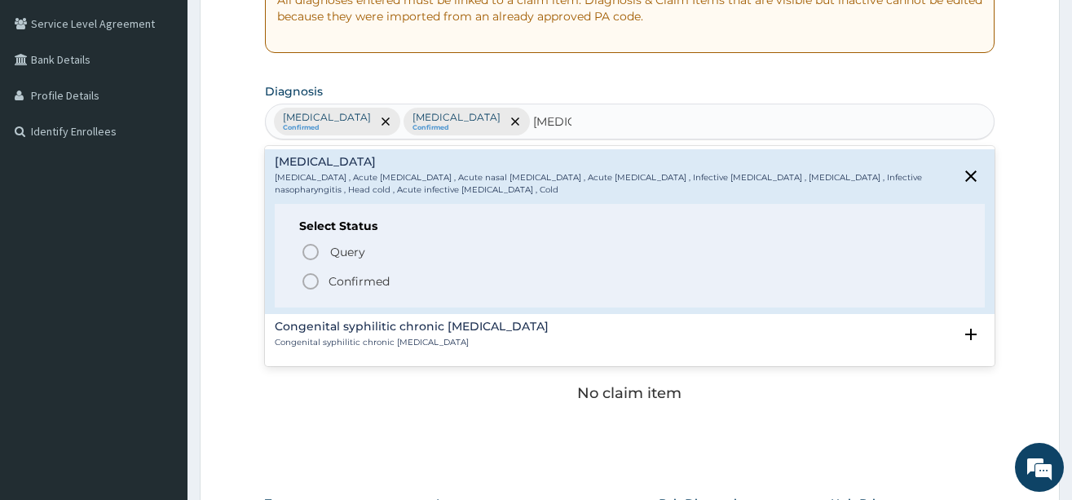
click at [314, 283] on icon "status option filled" at bounding box center [311, 282] width 20 height 20
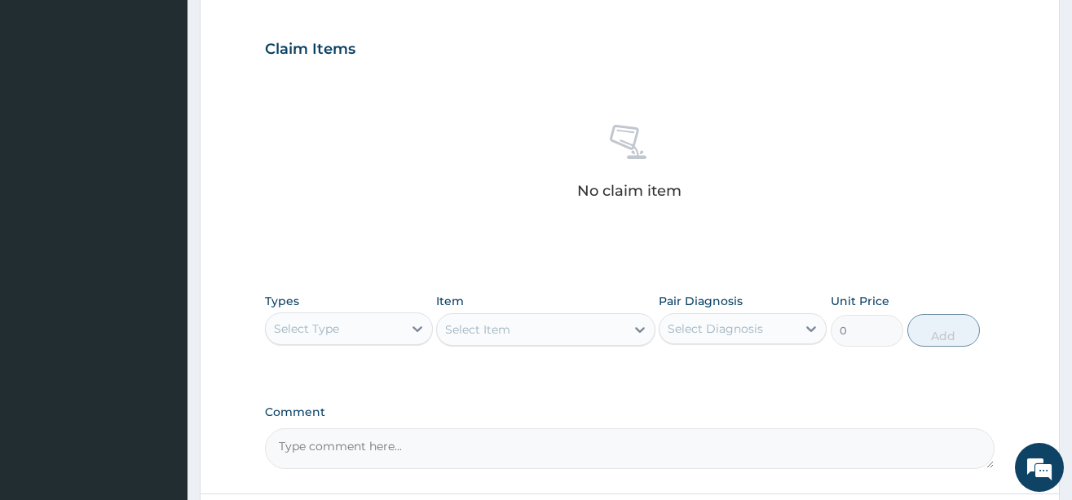
scroll to position [676, 0]
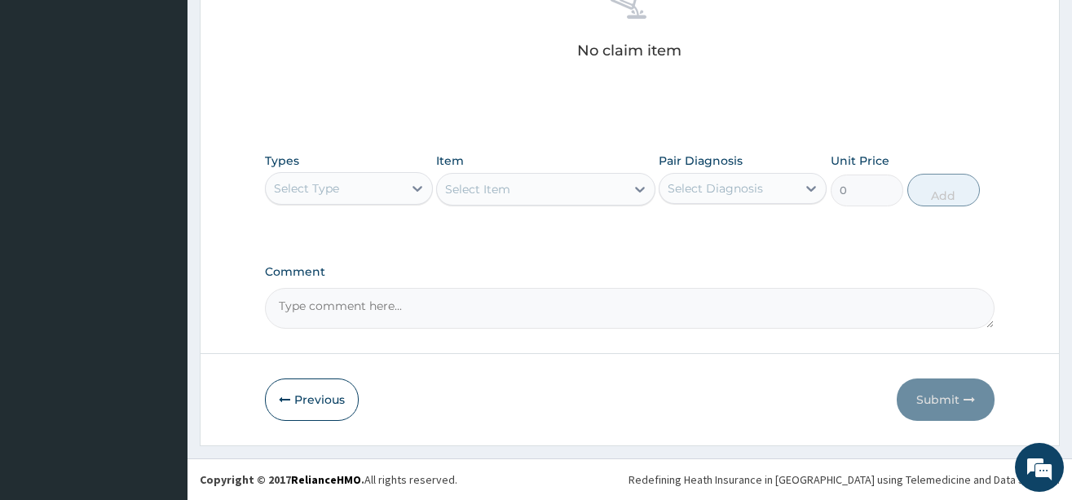
click at [344, 186] on div "Select Type" at bounding box center [334, 188] width 137 height 26
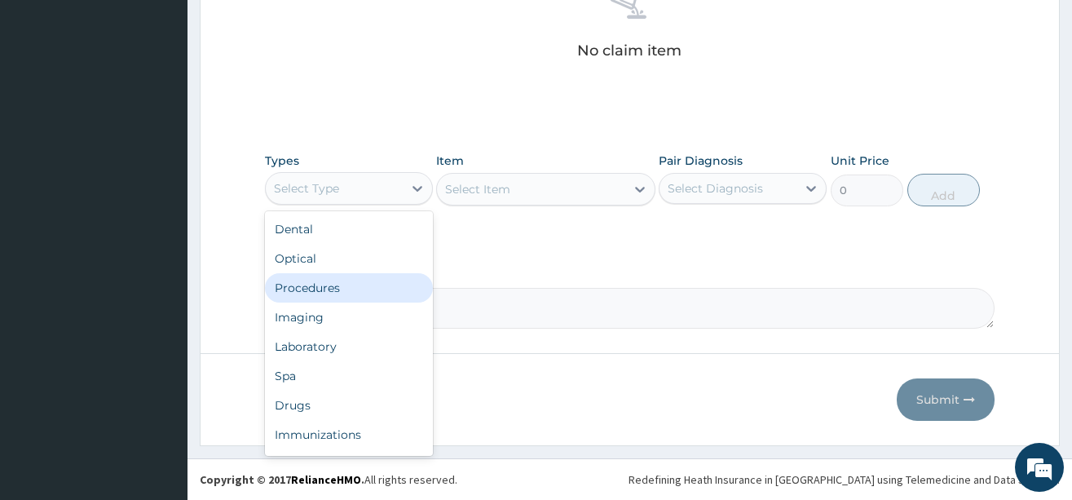
click at [326, 284] on div "Procedures" at bounding box center [349, 287] width 168 height 29
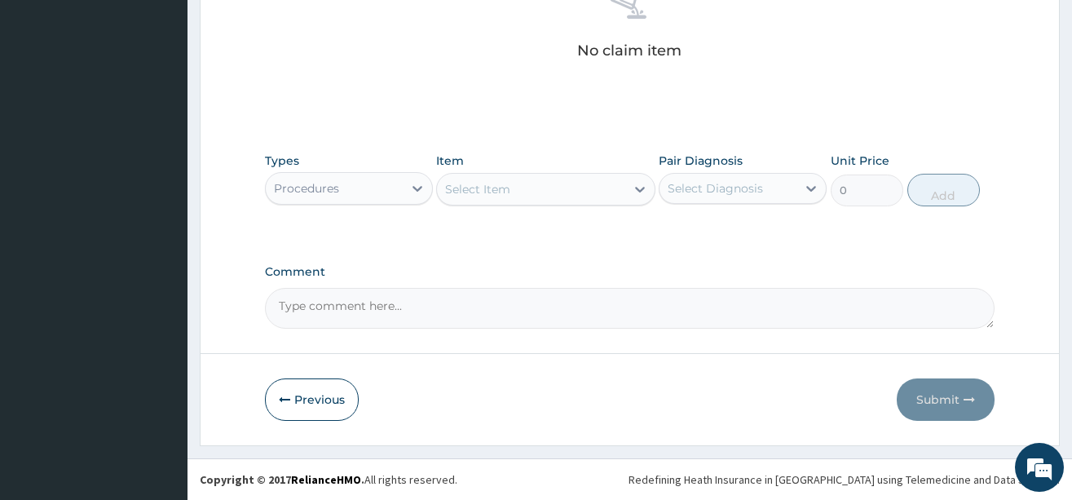
click at [576, 192] on div "Select Item" at bounding box center [531, 189] width 188 height 26
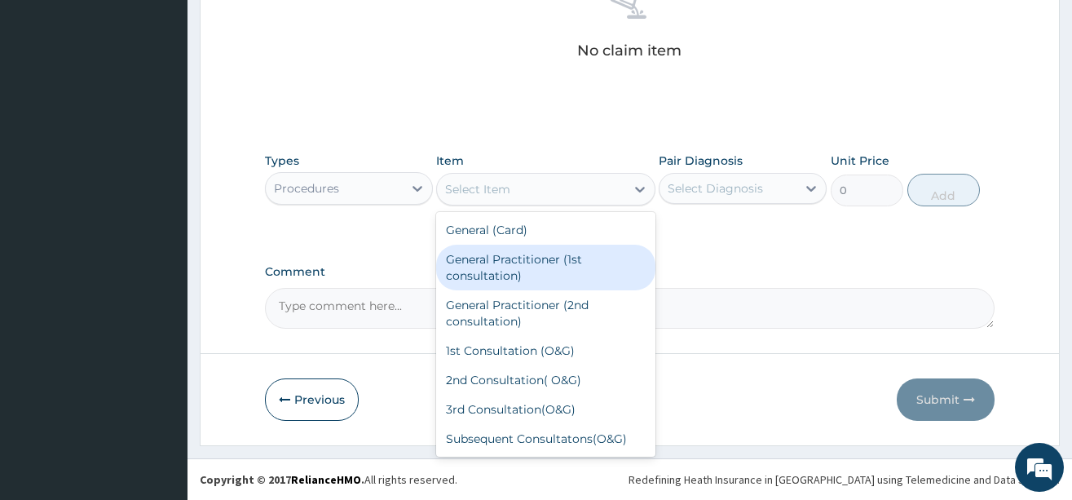
click at [577, 281] on div "General Practitioner (1st consultation)" at bounding box center [545, 268] width 219 height 46
type input "3900"
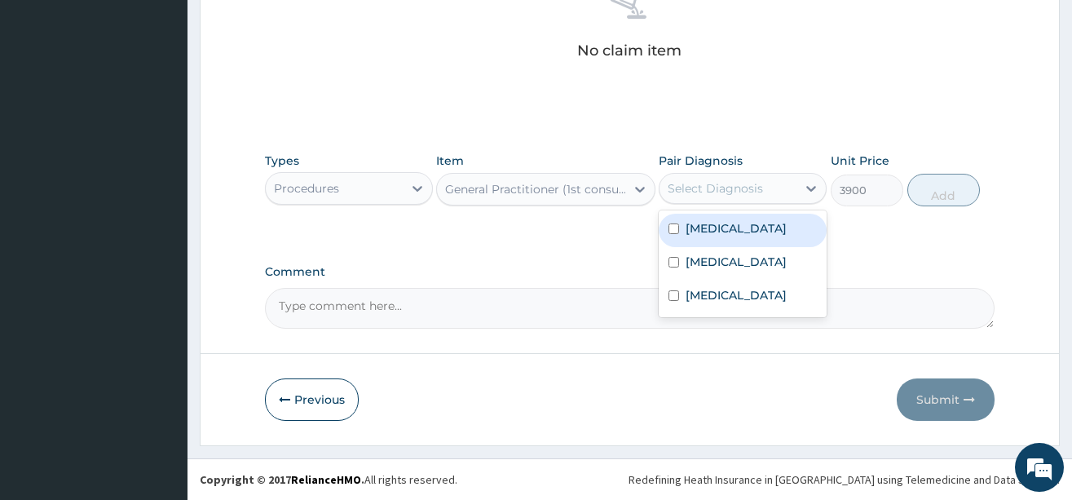
click at [751, 192] on div "Select Diagnosis" at bounding box center [715, 188] width 95 height 16
click at [743, 229] on label "[MEDICAL_DATA]" at bounding box center [736, 228] width 101 height 16
checkbox input "true"
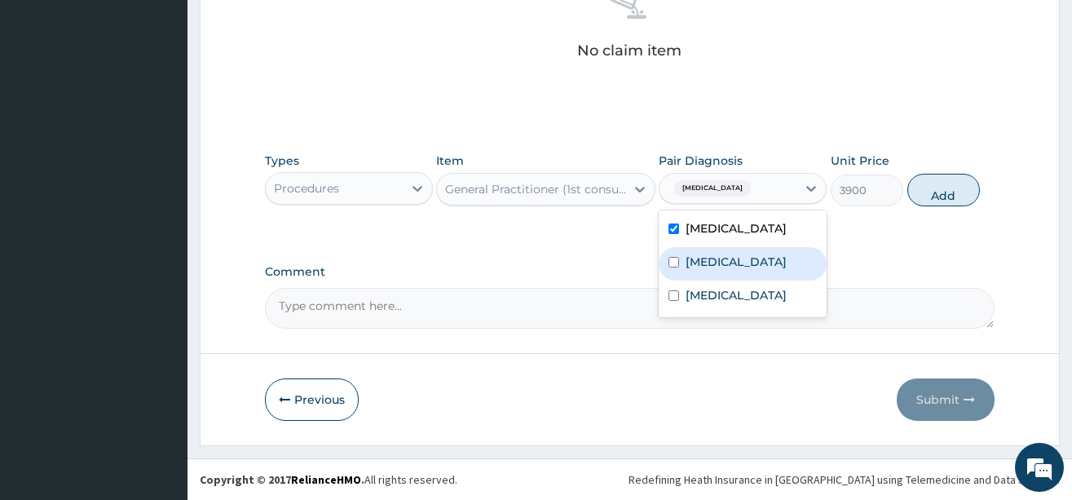
click at [736, 249] on div "[MEDICAL_DATA]" at bounding box center [743, 263] width 168 height 33
checkbox input "true"
click at [736, 299] on div "[MEDICAL_DATA]" at bounding box center [743, 297] width 168 height 33
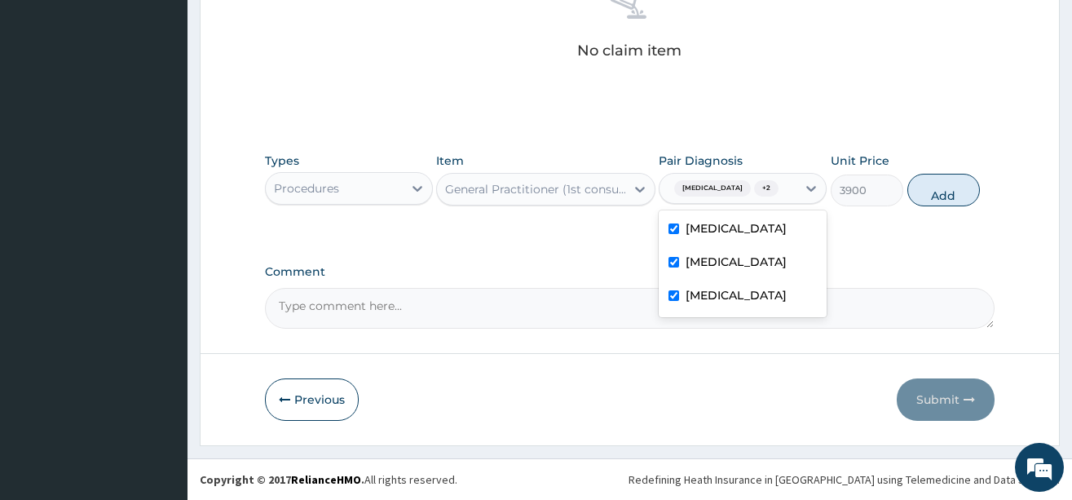
checkbox input "true"
click at [942, 199] on button "Add" at bounding box center [944, 190] width 73 height 33
type input "0"
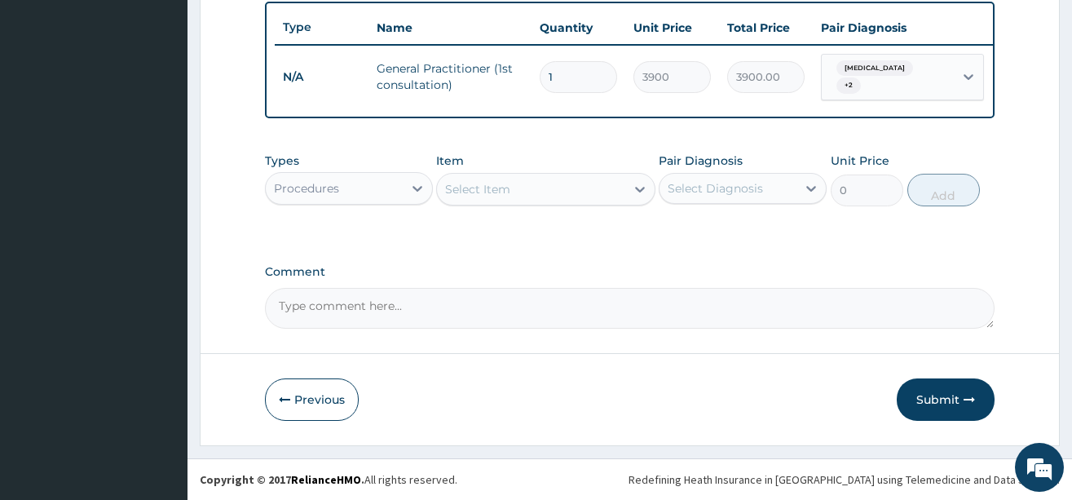
scroll to position [617, 0]
click at [351, 193] on div "Procedures" at bounding box center [334, 188] width 137 height 26
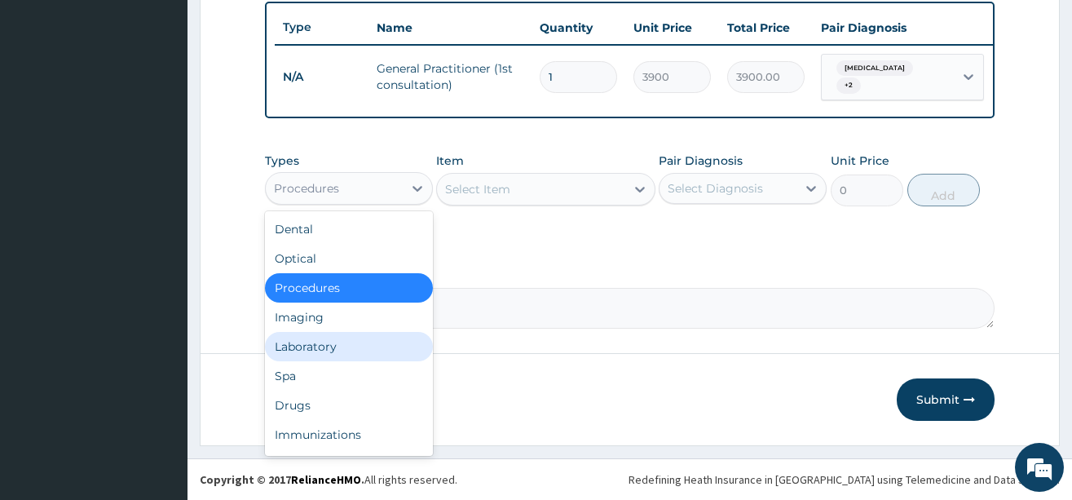
click at [329, 351] on div "Laboratory" at bounding box center [349, 346] width 168 height 29
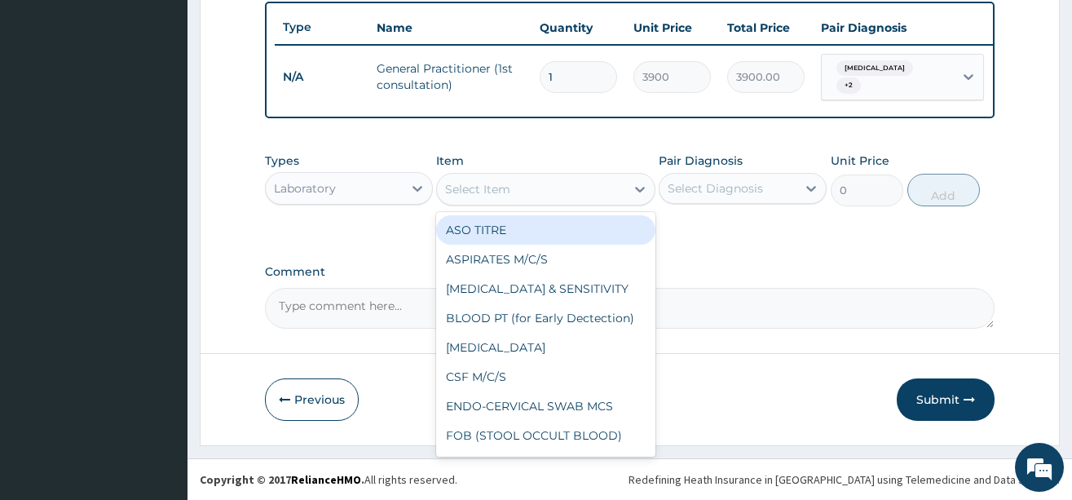
click at [552, 190] on div "Select Item" at bounding box center [531, 189] width 188 height 26
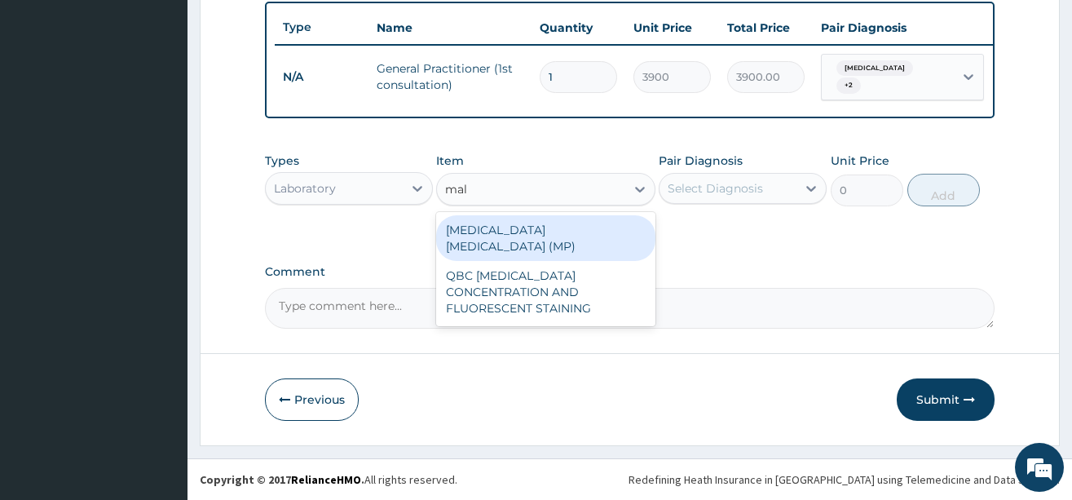
type input "mala"
click at [574, 227] on div "[MEDICAL_DATA] [MEDICAL_DATA] (MP)" at bounding box center [545, 238] width 219 height 46
type input "1820"
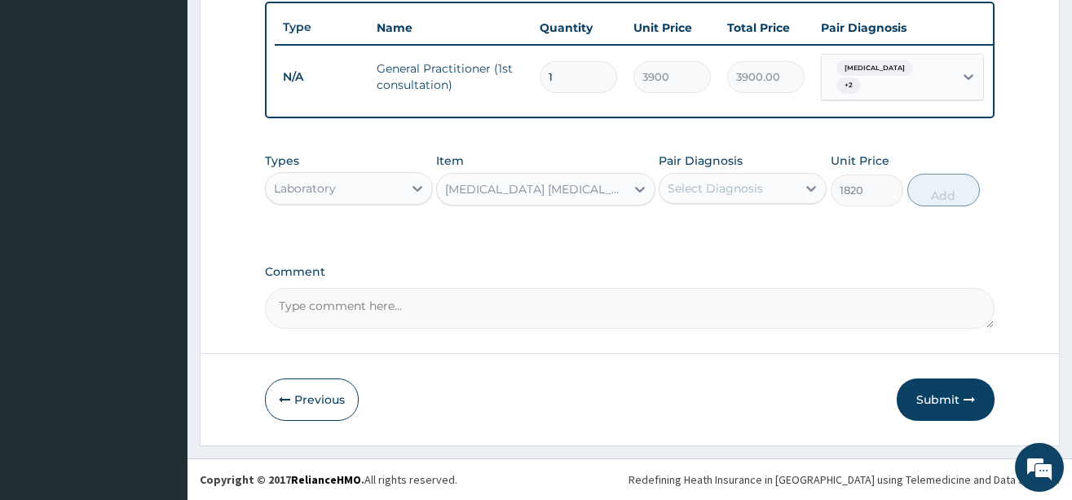
click at [769, 193] on div "Select Diagnosis" at bounding box center [728, 188] width 137 height 26
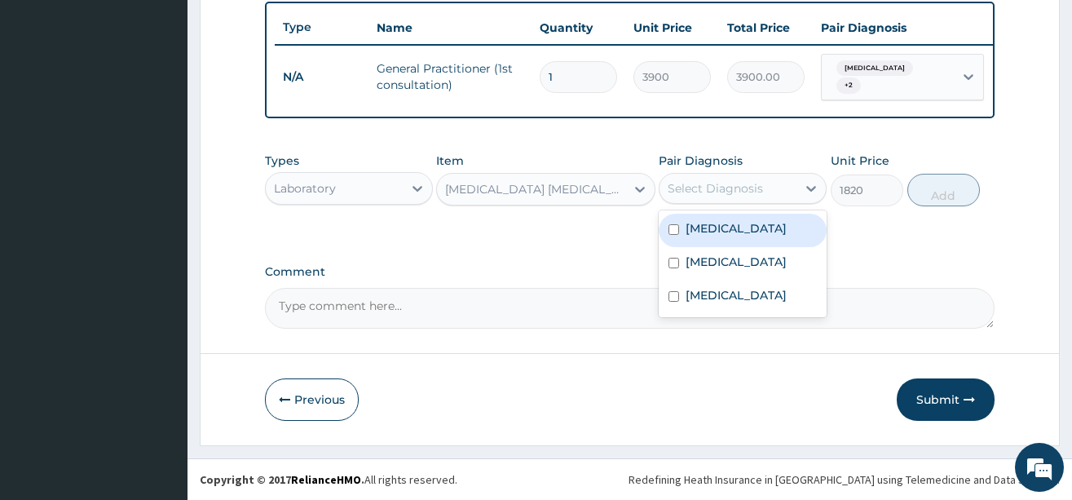
click at [753, 228] on label "[MEDICAL_DATA]" at bounding box center [736, 228] width 101 height 16
checkbox input "true"
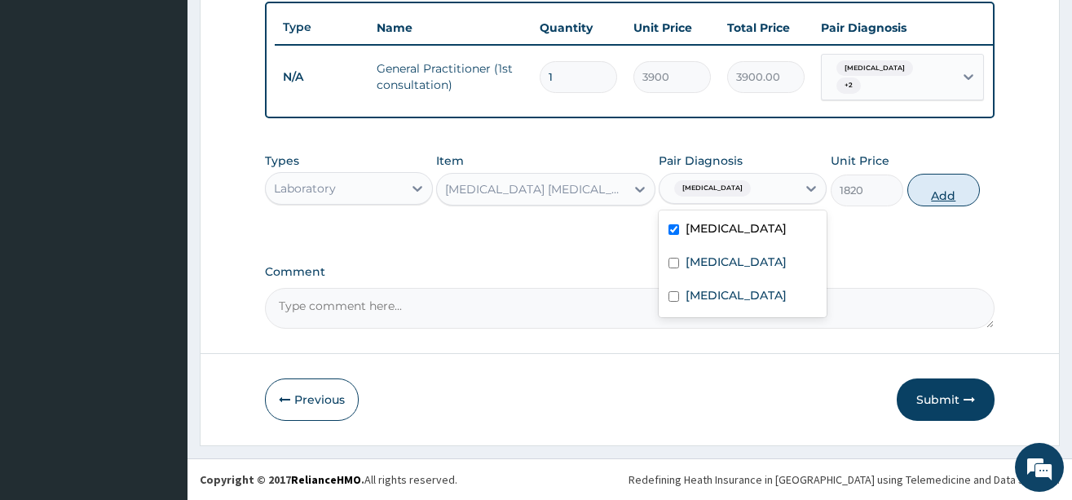
click at [950, 197] on button "Add" at bounding box center [944, 190] width 73 height 33
type input "0"
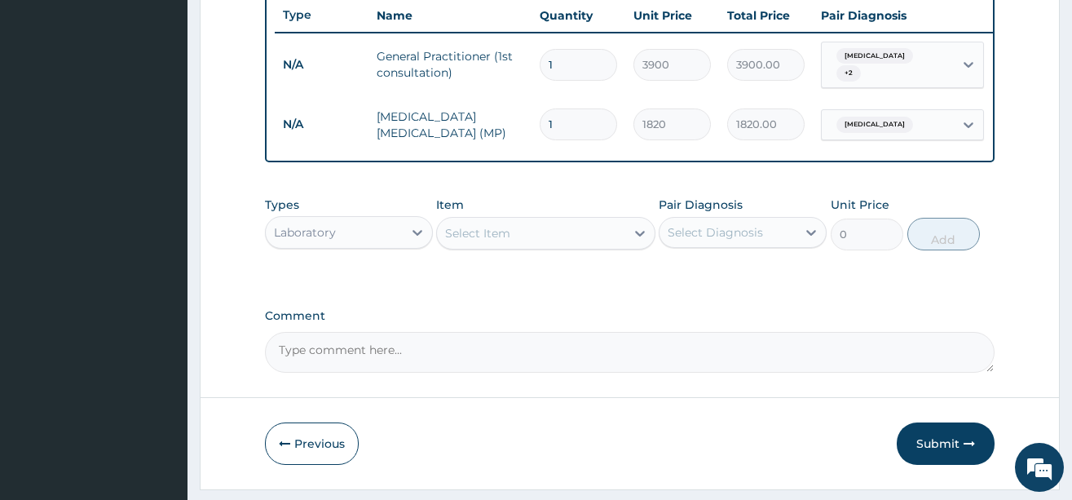
click at [400, 245] on div "Laboratory" at bounding box center [334, 232] width 137 height 26
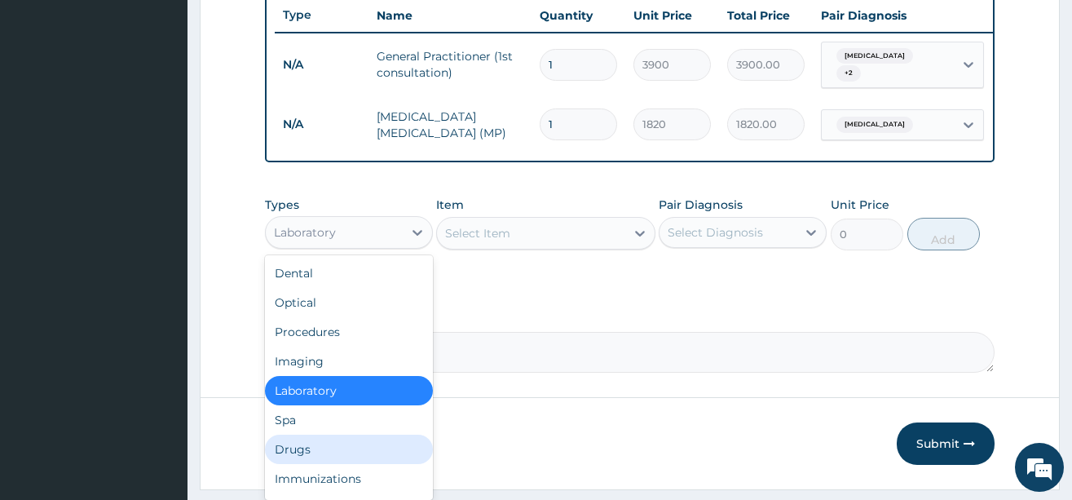
click at [330, 459] on div "Drugs" at bounding box center [349, 449] width 168 height 29
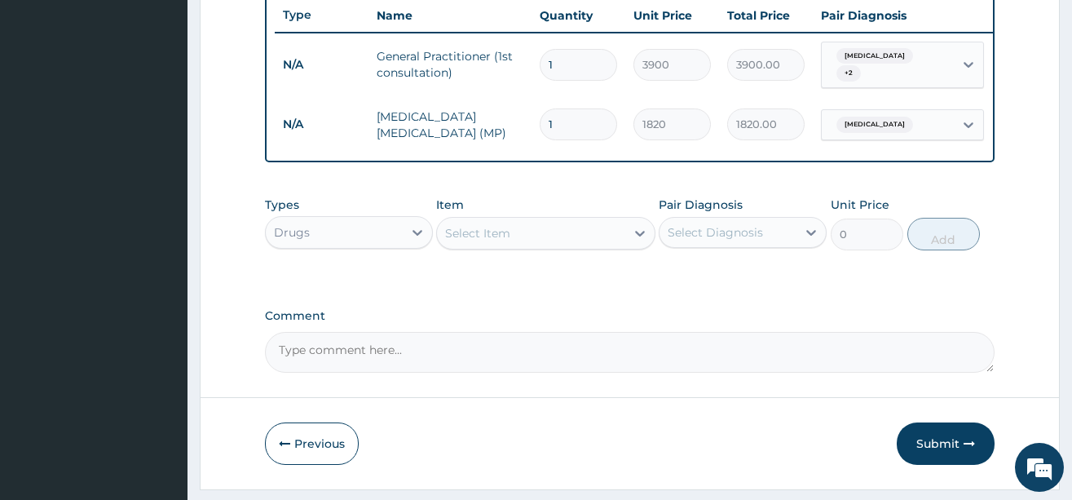
click at [544, 239] on div "Select Item" at bounding box center [531, 233] width 188 height 26
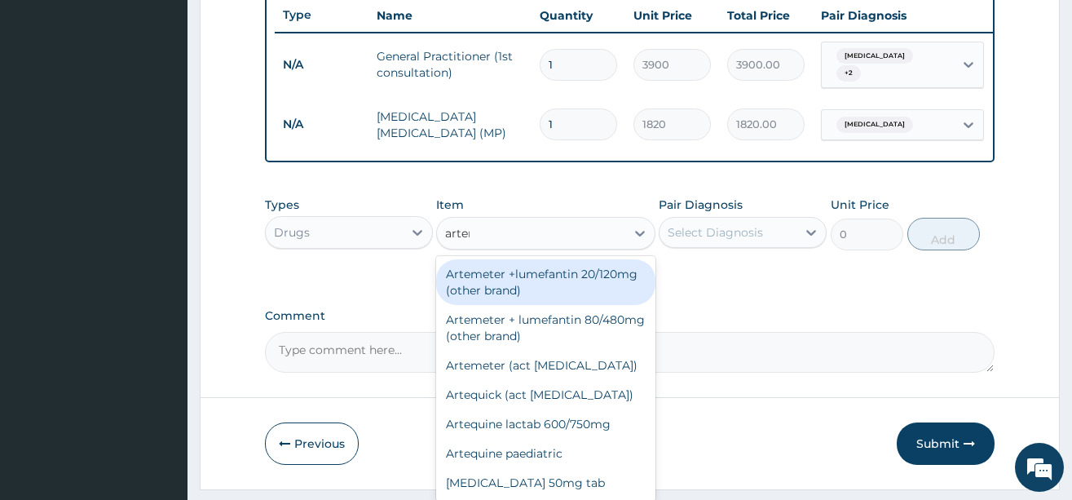
type input "arteme"
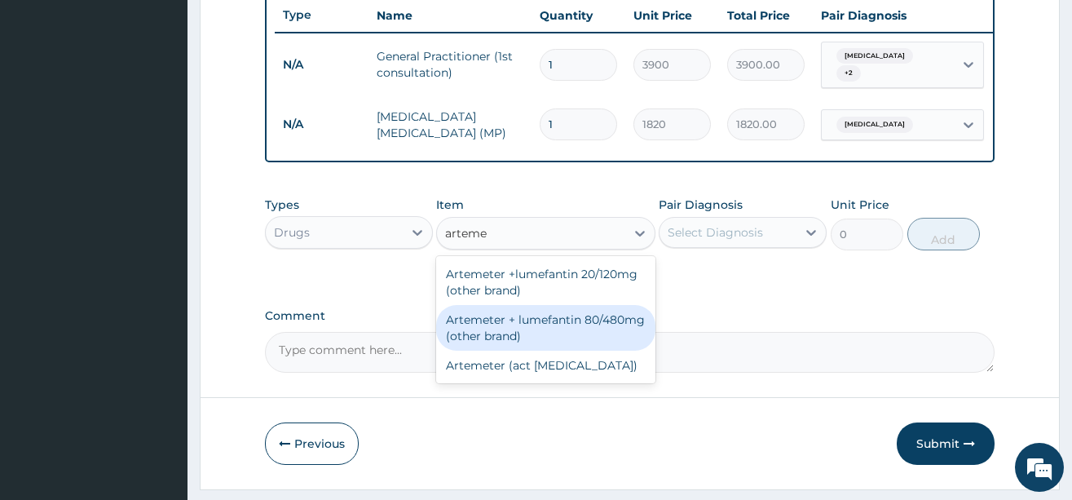
click at [543, 345] on div "Artemeter + lumefantin 80/480mg (other brand)" at bounding box center [545, 328] width 219 height 46
type input "230.4"
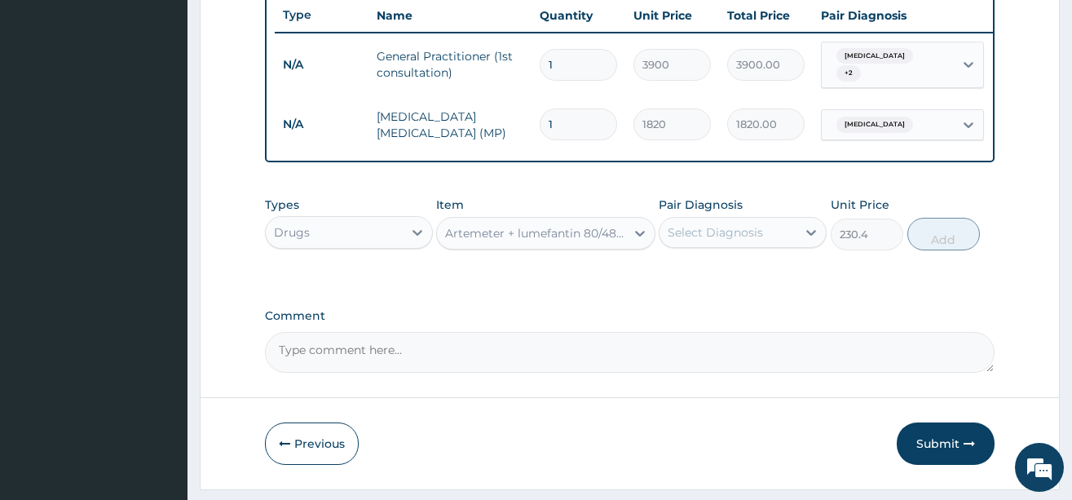
click at [718, 241] on div "Select Diagnosis" at bounding box center [715, 232] width 95 height 16
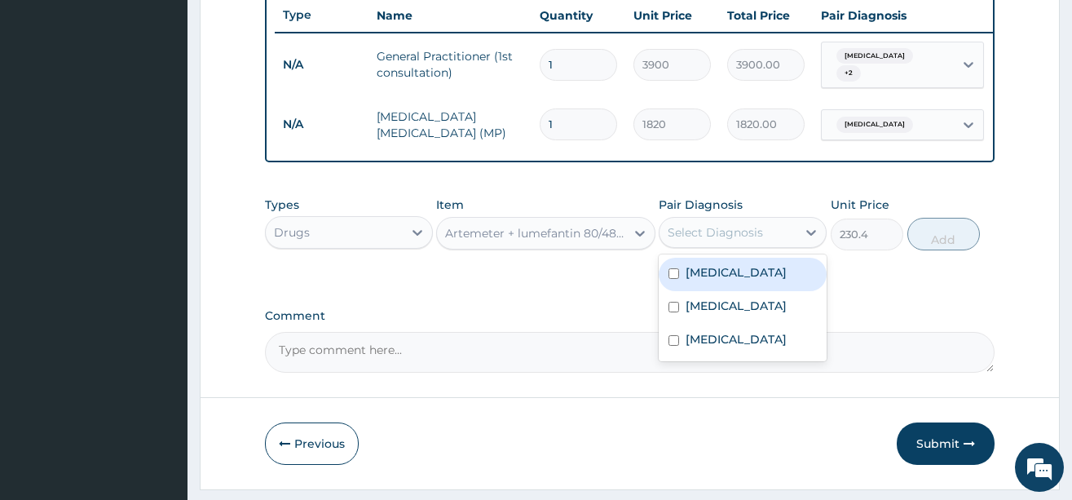
click at [714, 281] on label "Falciparum malaria" at bounding box center [736, 272] width 101 height 16
checkbox input "true"
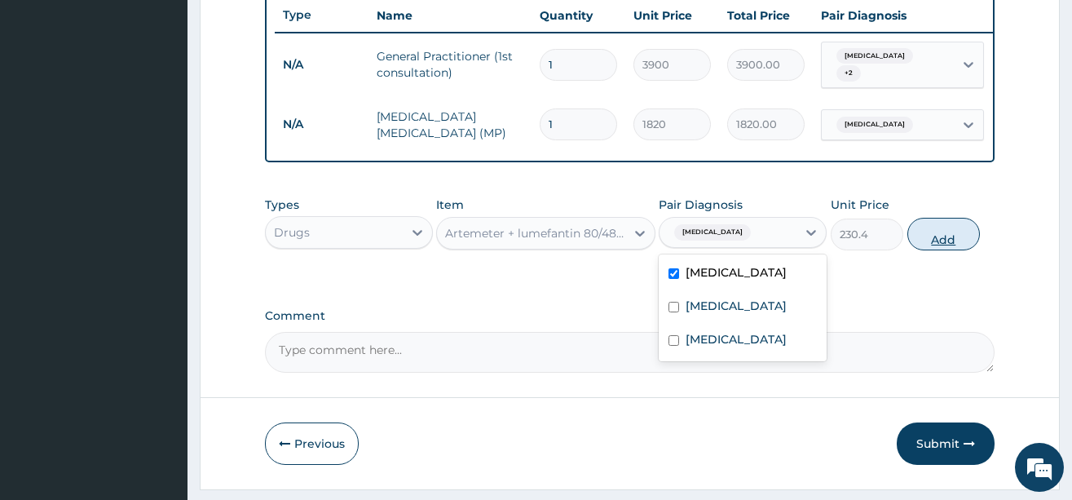
click at [953, 250] on button "Add" at bounding box center [944, 234] width 73 height 33
type input "0"
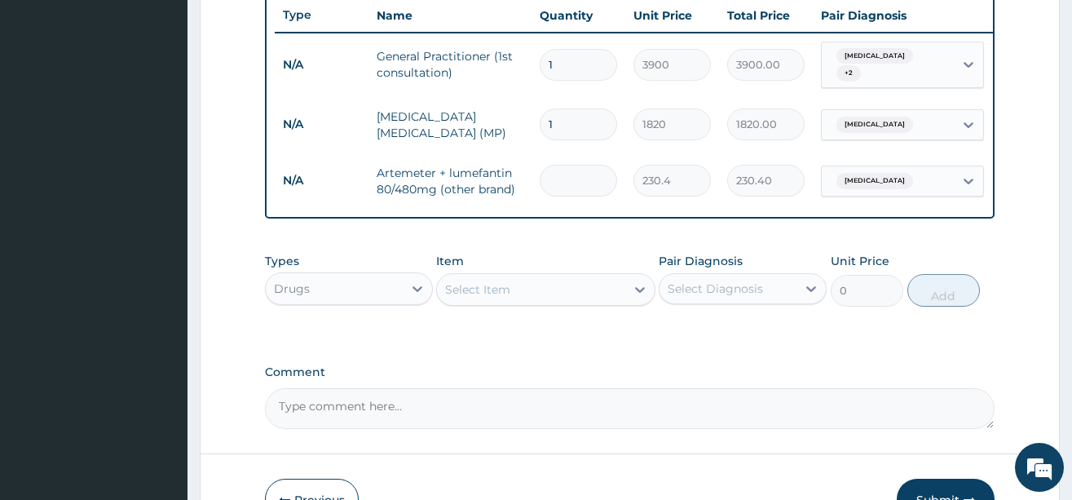
type input "0.00"
type input "6"
type input "1382.40"
type input "6"
click at [504, 298] on div "Select Item" at bounding box center [477, 289] width 65 height 16
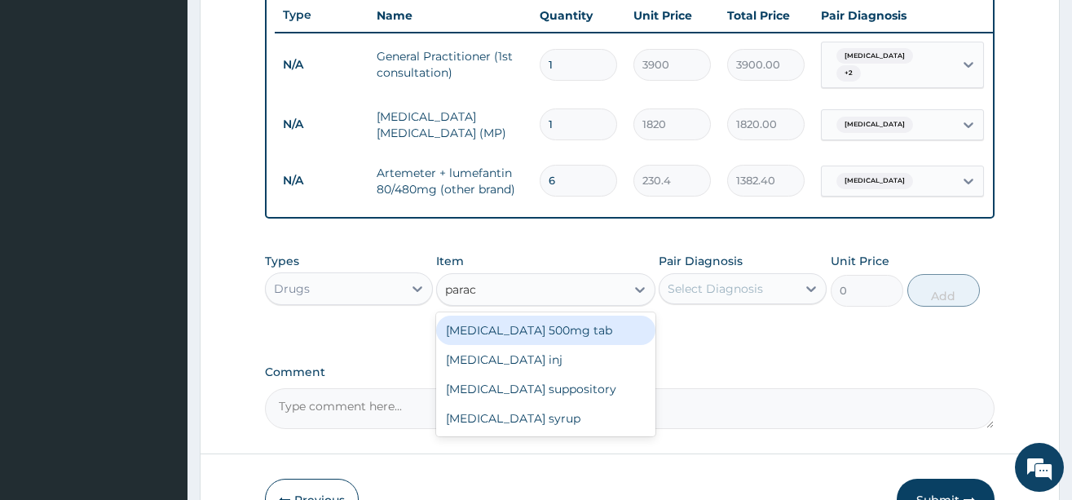
type input "parace"
click at [518, 345] on div "Paracetamol 500mg tab" at bounding box center [545, 330] width 219 height 29
type input "12"
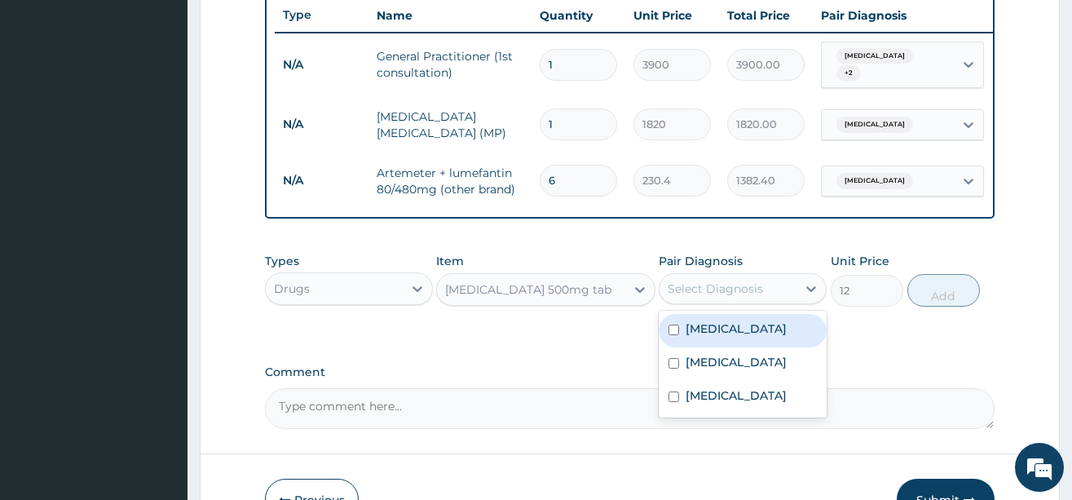
click at [747, 297] on div "Select Diagnosis" at bounding box center [715, 289] width 95 height 16
click at [729, 347] on div "Falciparum malaria" at bounding box center [743, 330] width 168 height 33
checkbox input "true"
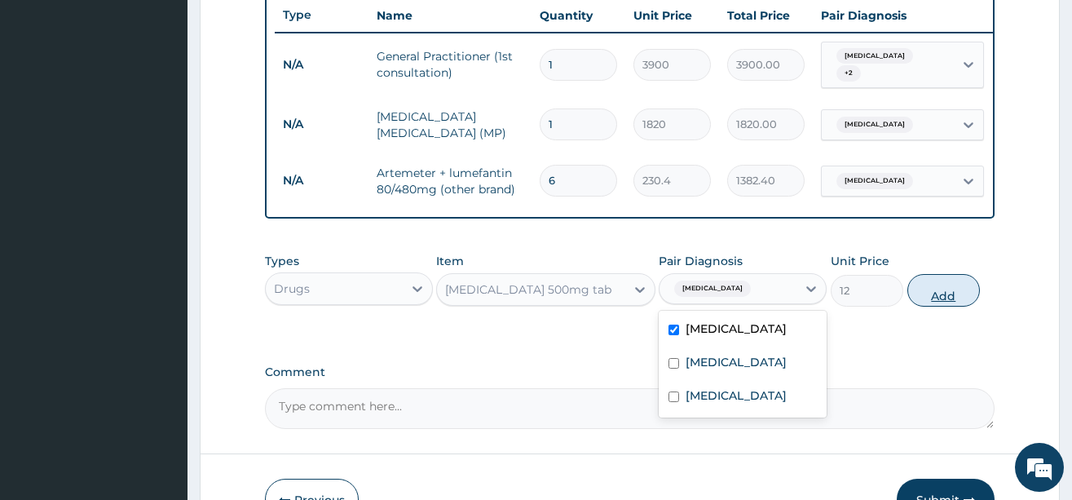
click at [939, 307] on button "Add" at bounding box center [944, 290] width 73 height 33
type input "0"
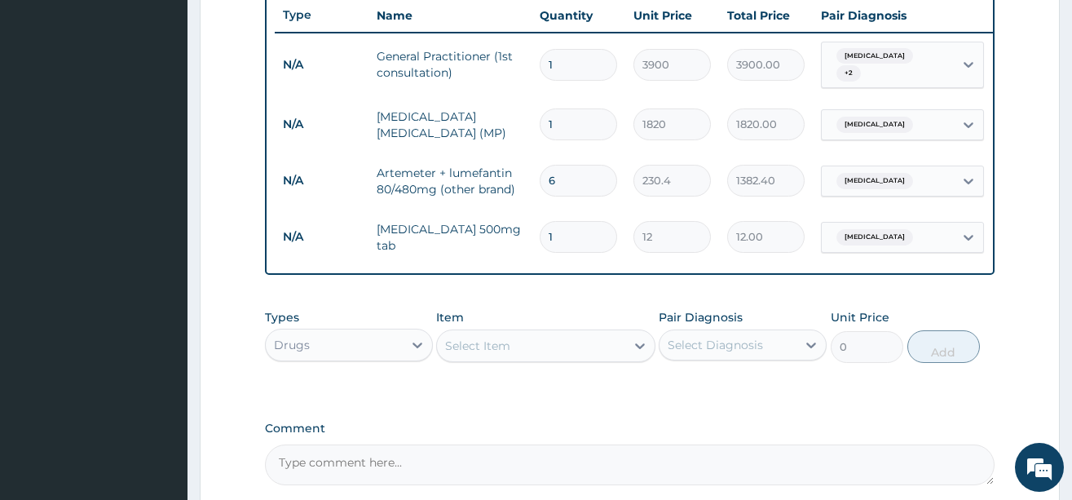
type input "18"
type input "216.00"
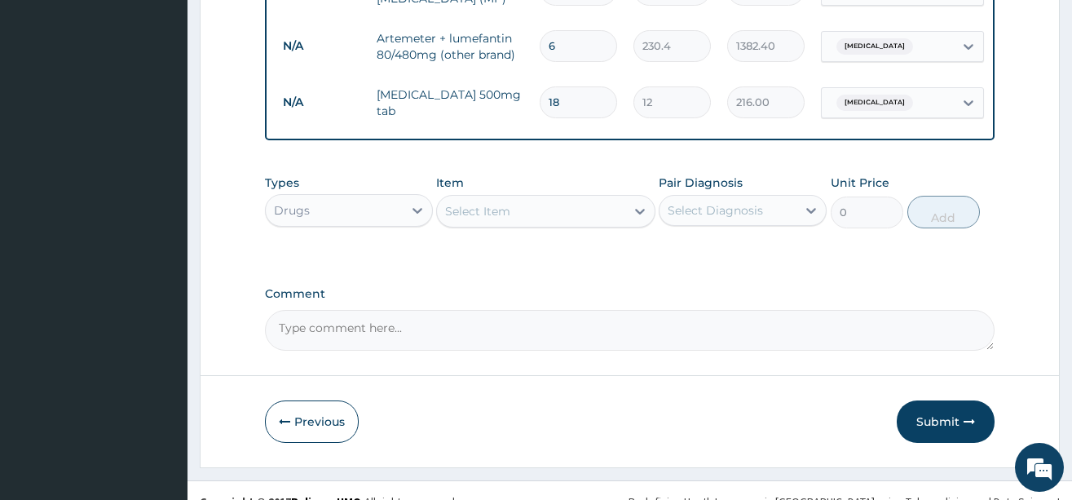
scroll to position [786, 0]
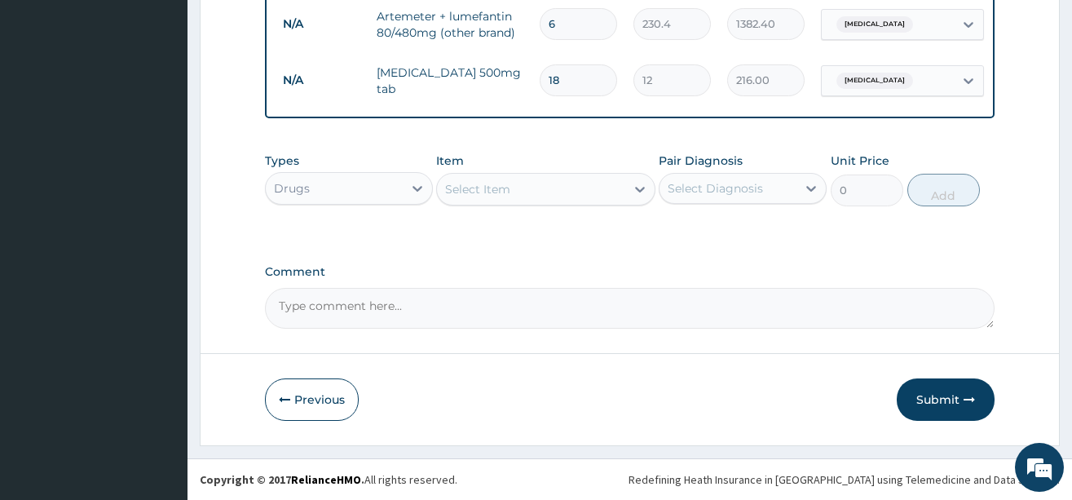
type input "18"
click at [546, 188] on div "Select Item" at bounding box center [531, 189] width 188 height 26
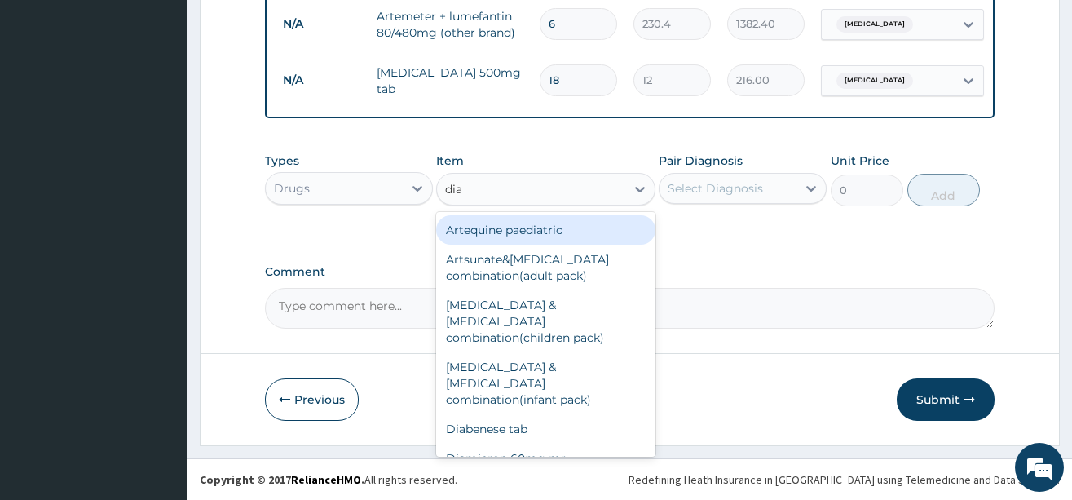
type input "diaz"
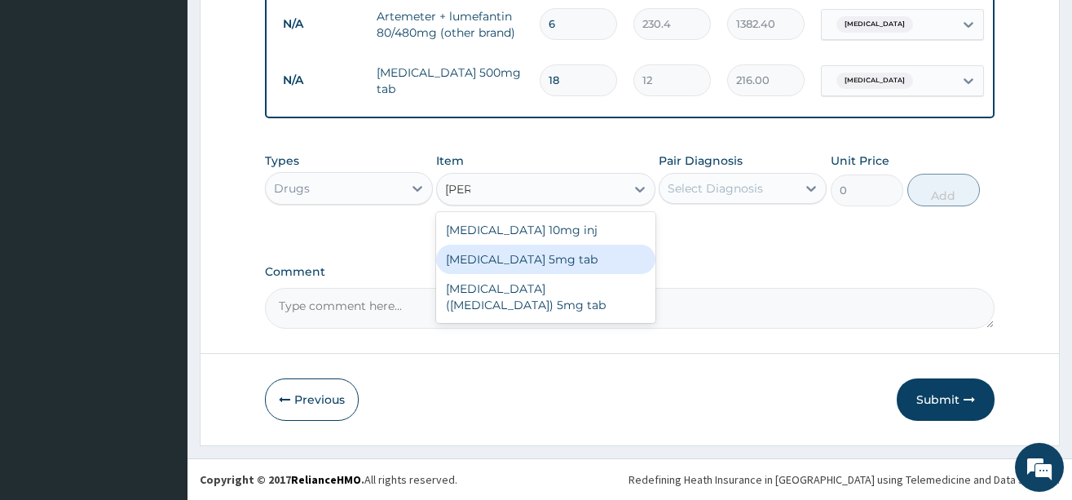
click at [526, 261] on div "Diazepam 5mg tab" at bounding box center [545, 259] width 219 height 29
type input "64.8"
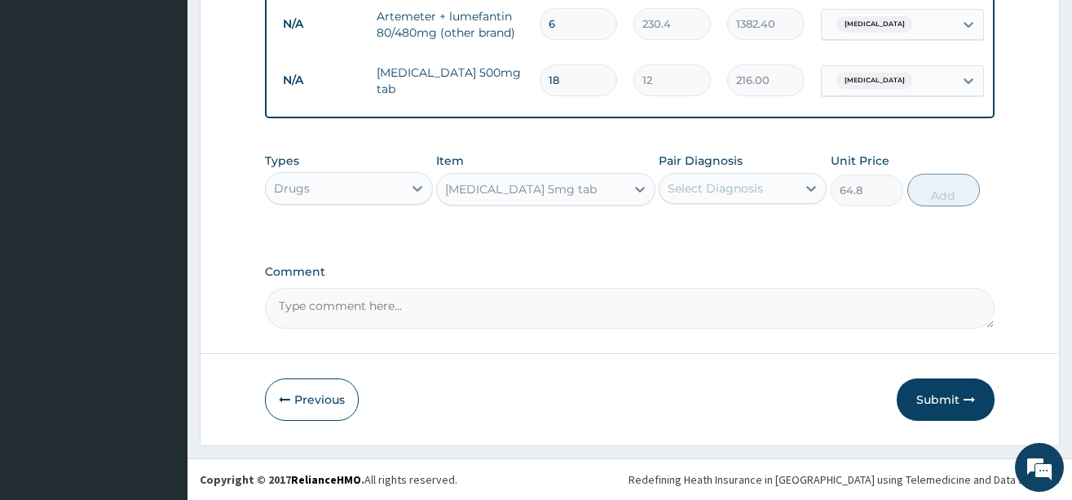
click at [696, 191] on div "Select Diagnosis" at bounding box center [715, 188] width 95 height 16
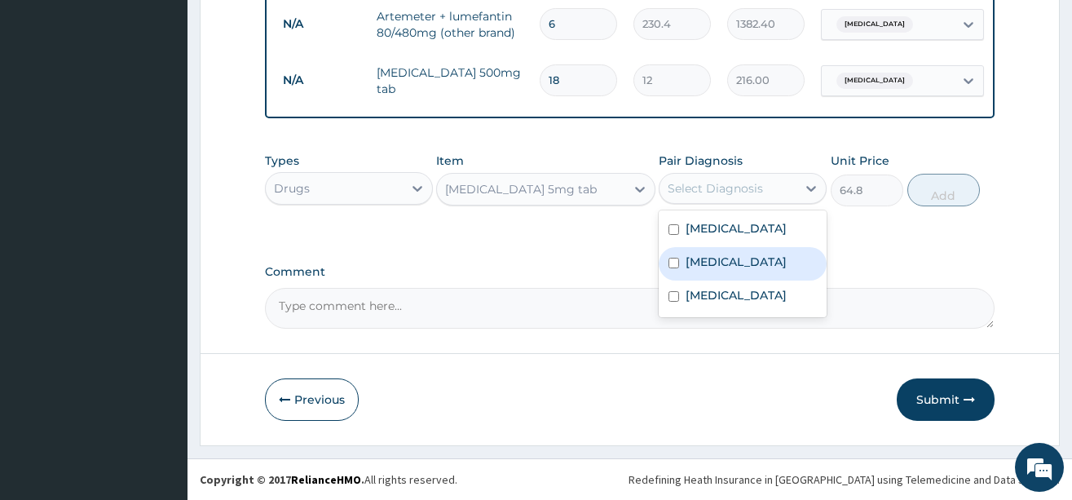
click at [690, 253] on div "Insomnia" at bounding box center [743, 263] width 168 height 33
checkbox input "true"
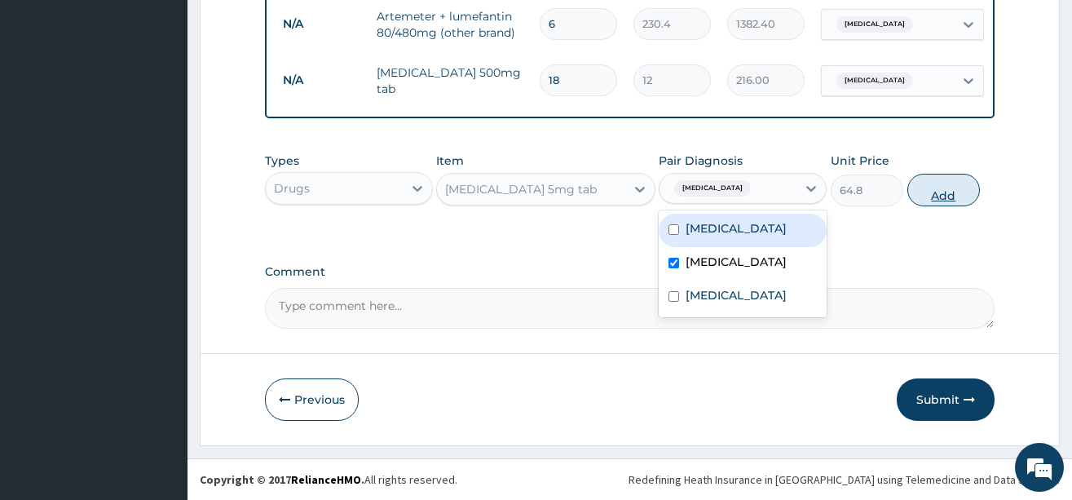
click at [926, 197] on button "Add" at bounding box center [944, 190] width 73 height 33
type input "0"
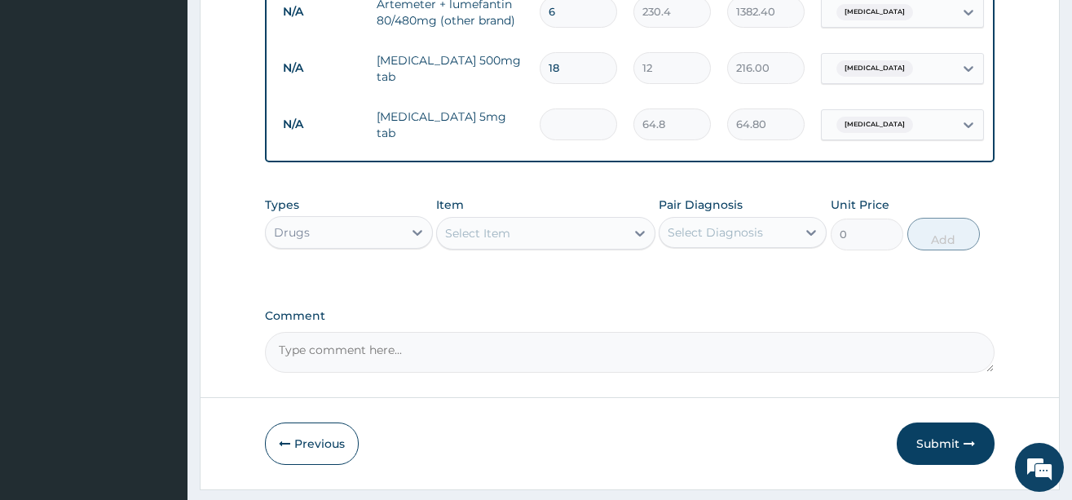
type input "0.00"
type input "3"
type input "194.40"
type input "3"
click at [535, 246] on div "Select Item" at bounding box center [531, 233] width 188 height 26
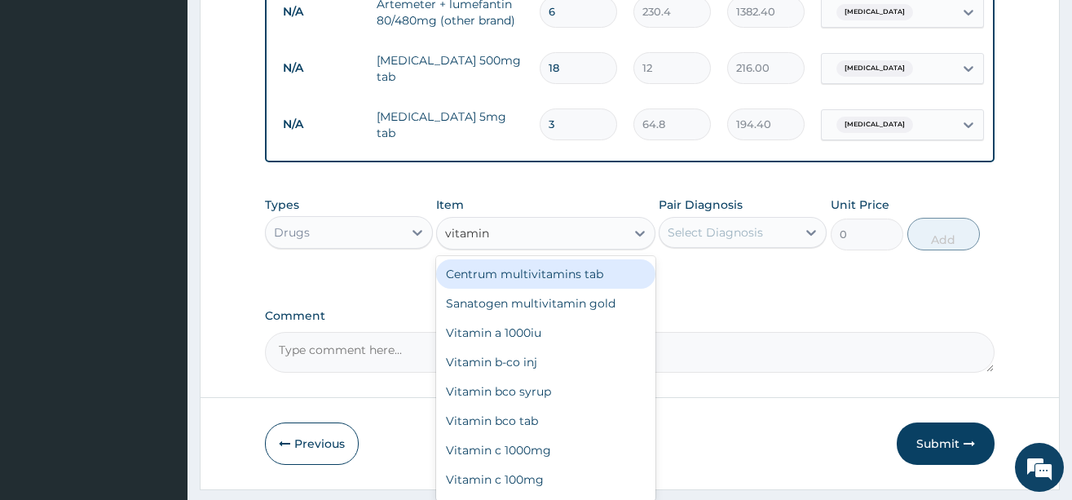
type input "vitamin c"
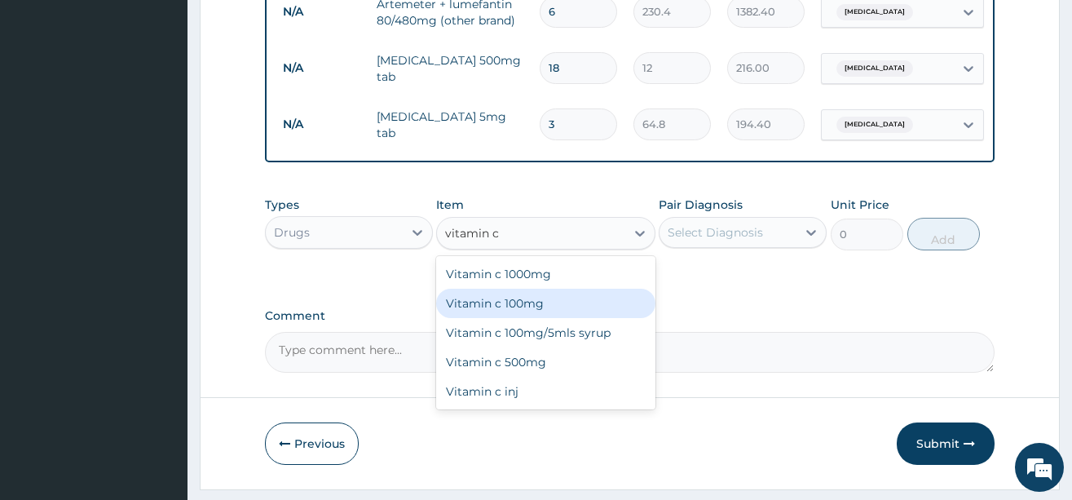
click at [510, 316] on div "Vitamin c 100mg" at bounding box center [545, 303] width 219 height 29
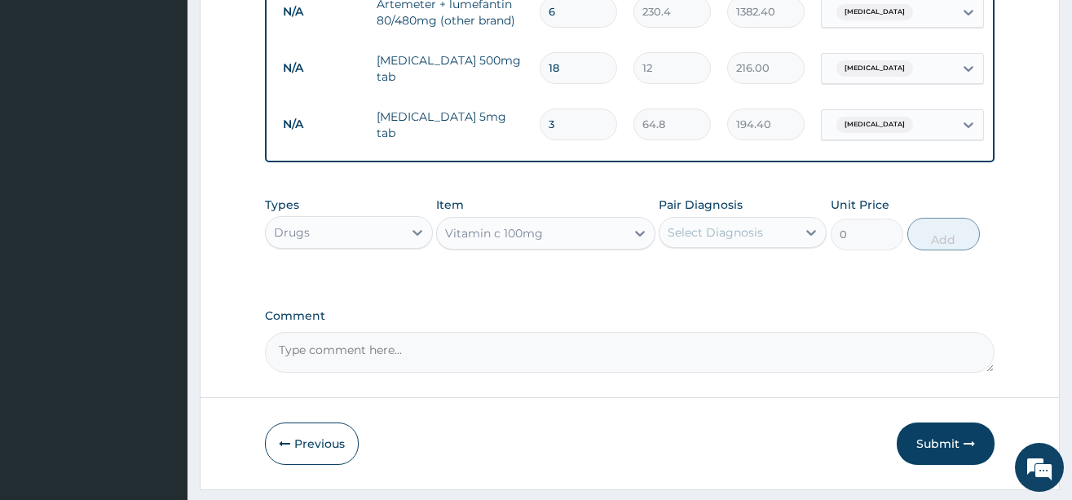
type input "12"
click at [708, 241] on div "Select Diagnosis" at bounding box center [715, 232] width 95 height 16
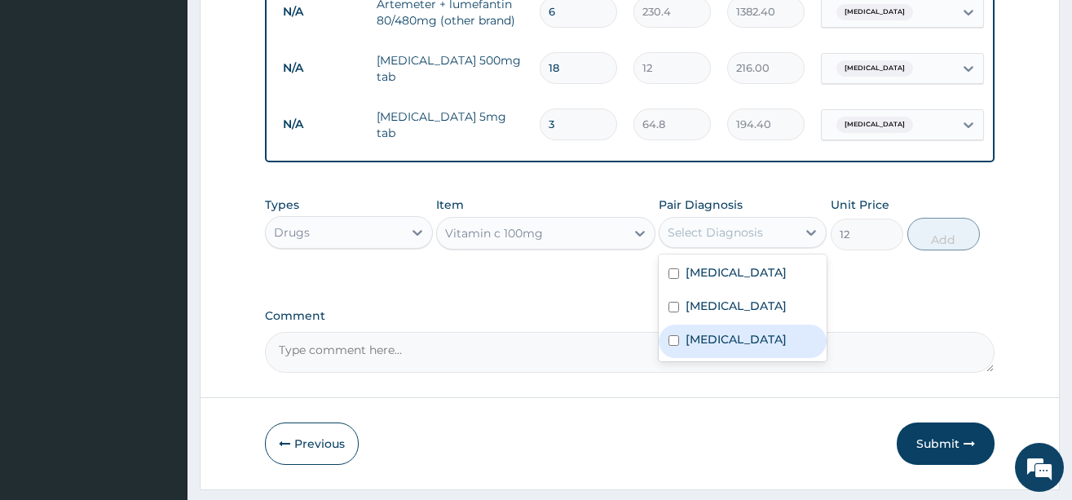
click at [727, 346] on label "Common cold" at bounding box center [736, 339] width 101 height 16
checkbox input "true"
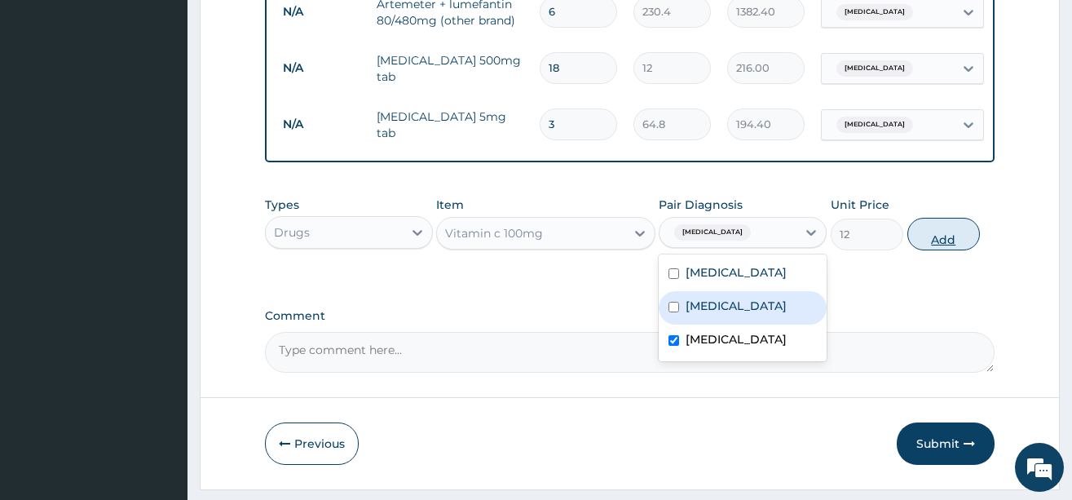
click at [936, 245] on button "Add" at bounding box center [944, 234] width 73 height 33
type input "0"
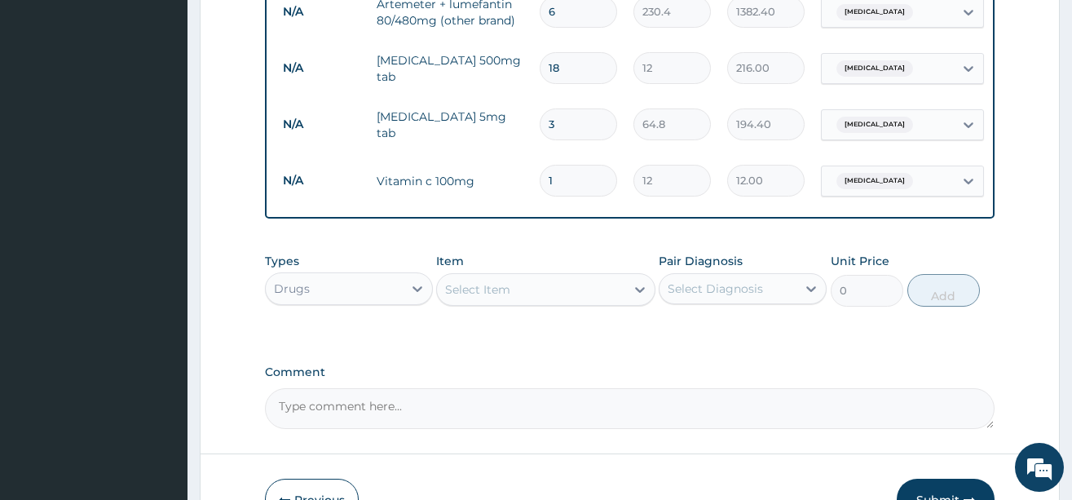
type input "10"
type input "120.00"
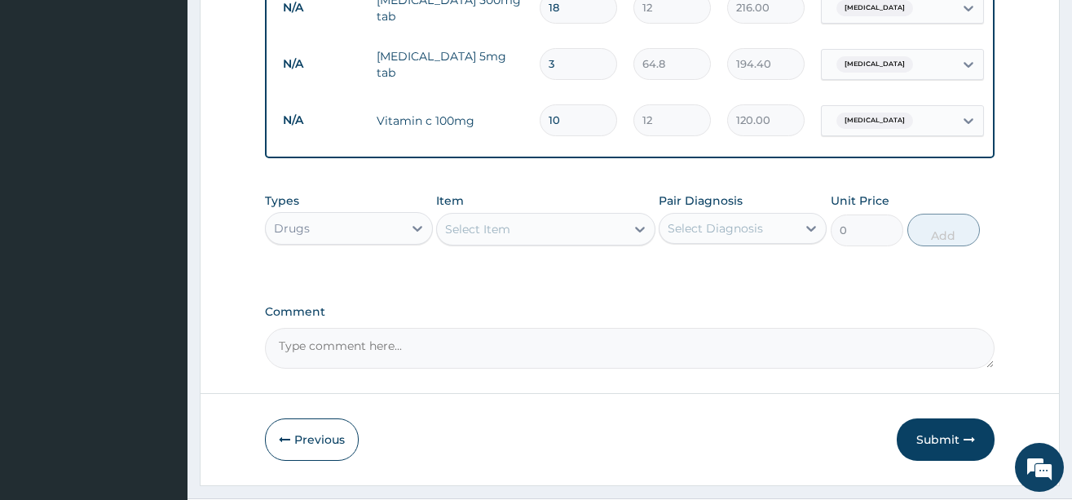
scroll to position [899, 0]
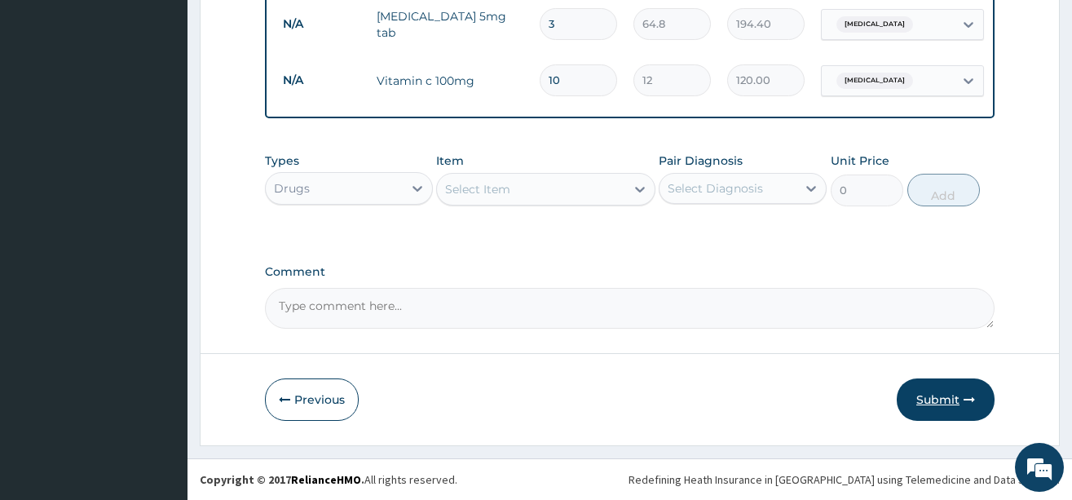
type input "10"
click at [931, 392] on button "Submit" at bounding box center [946, 399] width 98 height 42
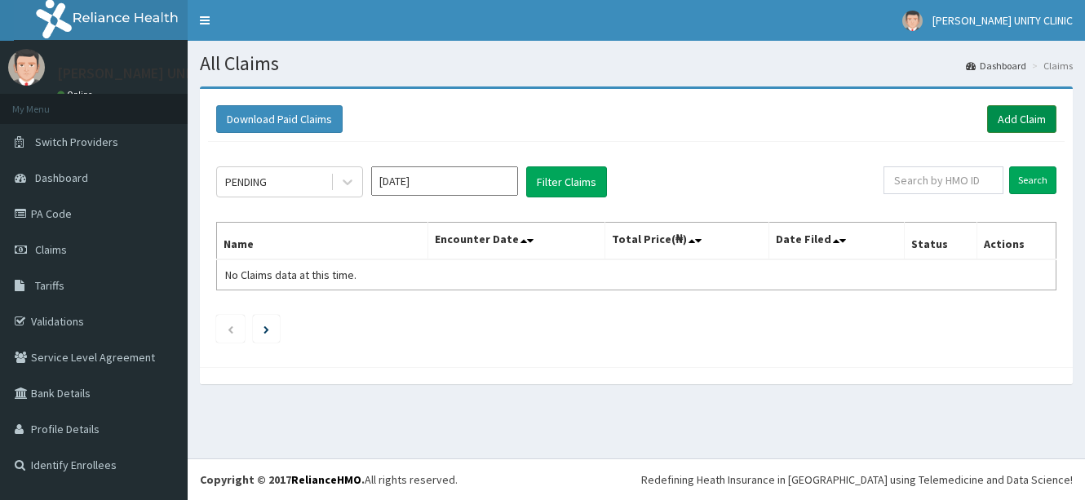
click at [1017, 123] on link "Add Claim" at bounding box center [1021, 119] width 69 height 28
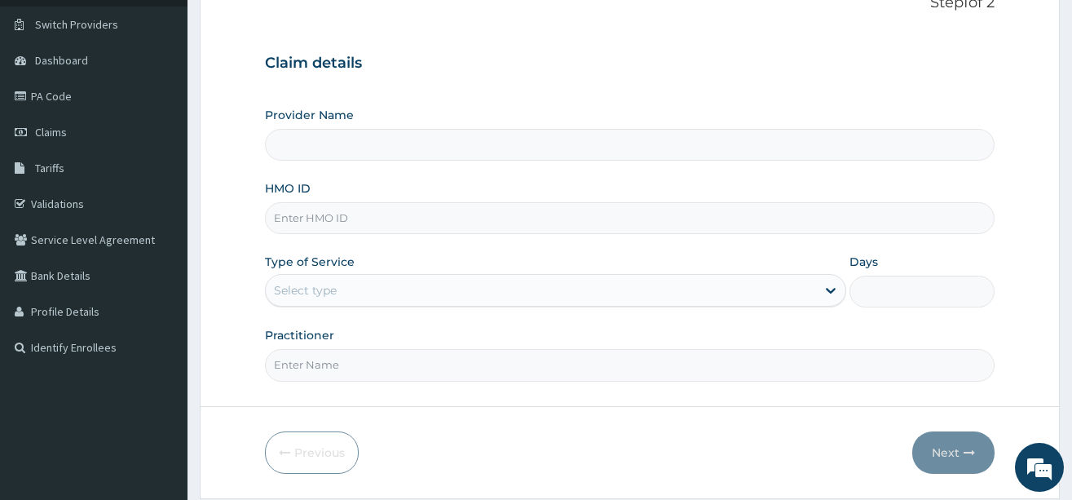
scroll to position [163, 0]
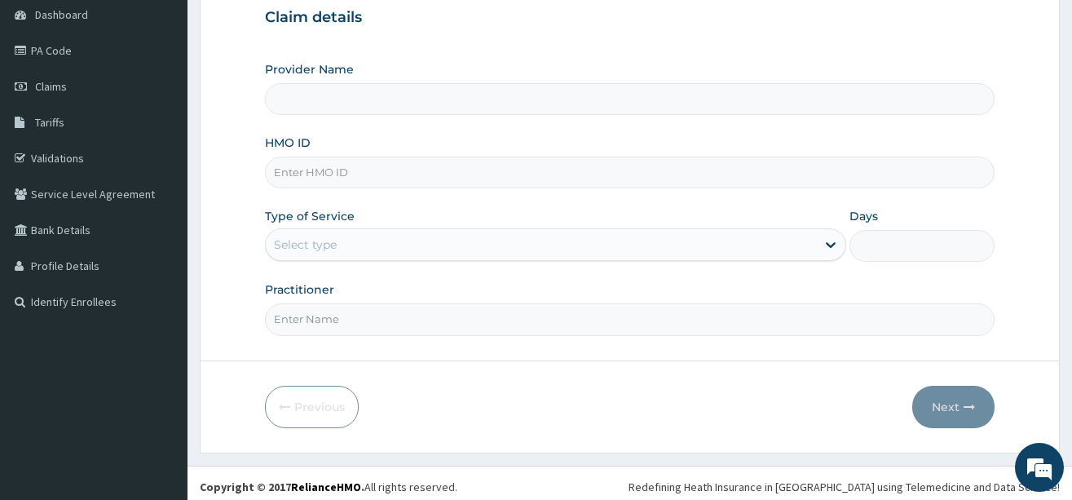
click at [325, 172] on input "HMO ID" at bounding box center [630, 173] width 730 height 32
type input "nbc"
type input "Unity Clinics and Maternity"
type input "nbc/11412/e"
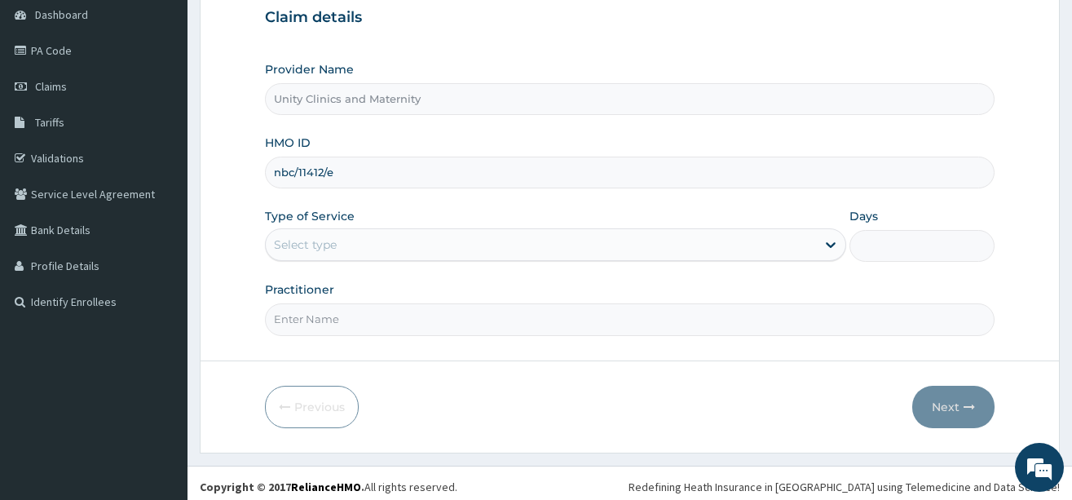
drag, startPoint x: 365, startPoint y: 248, endPoint x: 368, endPoint y: 265, distance: 17.4
click at [365, 250] on div "Select type" at bounding box center [541, 245] width 550 height 26
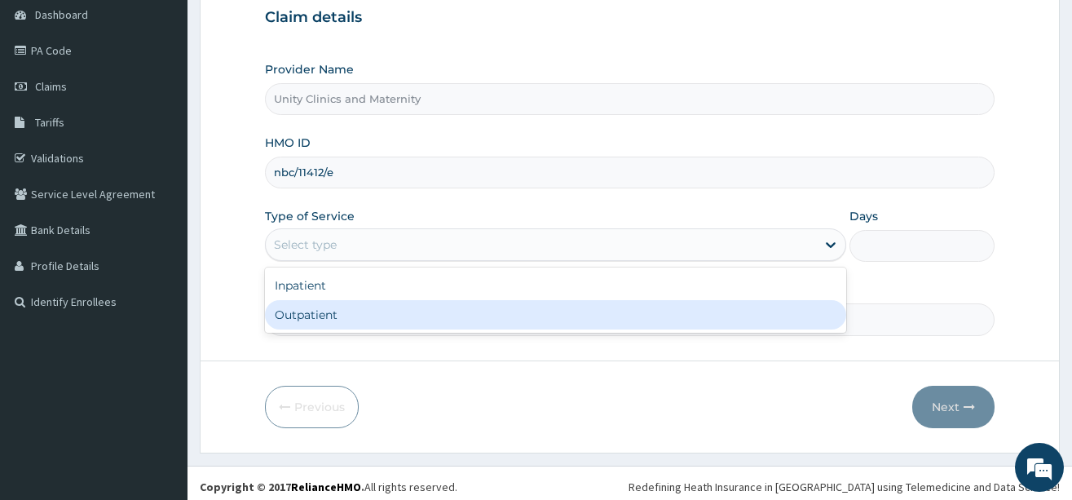
click at [378, 312] on div "Outpatient" at bounding box center [555, 314] width 581 height 29
type input "1"
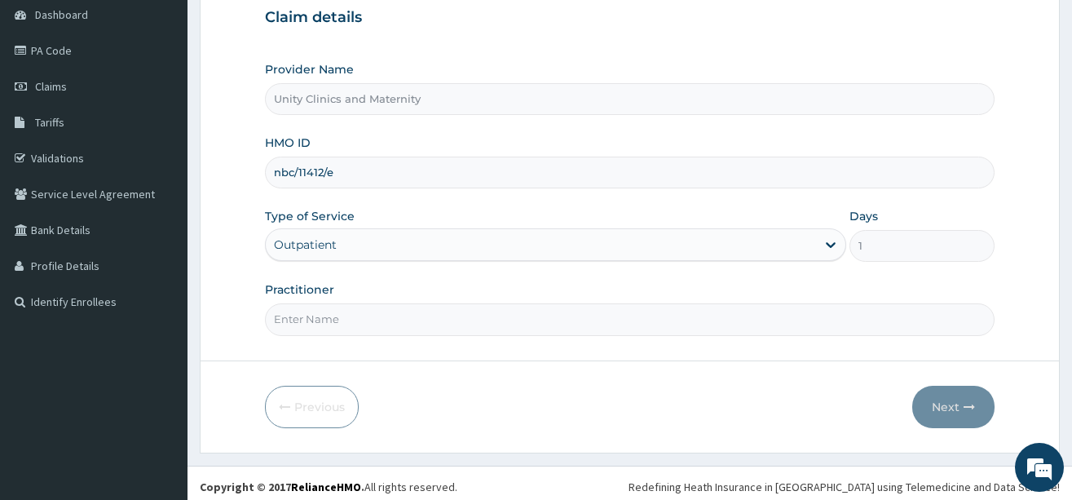
drag, startPoint x: 356, startPoint y: 326, endPoint x: 357, endPoint y: 336, distance: 9.8
click at [356, 326] on input "Practitioner" at bounding box center [630, 319] width 730 height 32
type input "Dr [PERSON_NAME]"
click at [944, 409] on button "Next" at bounding box center [954, 407] width 82 height 42
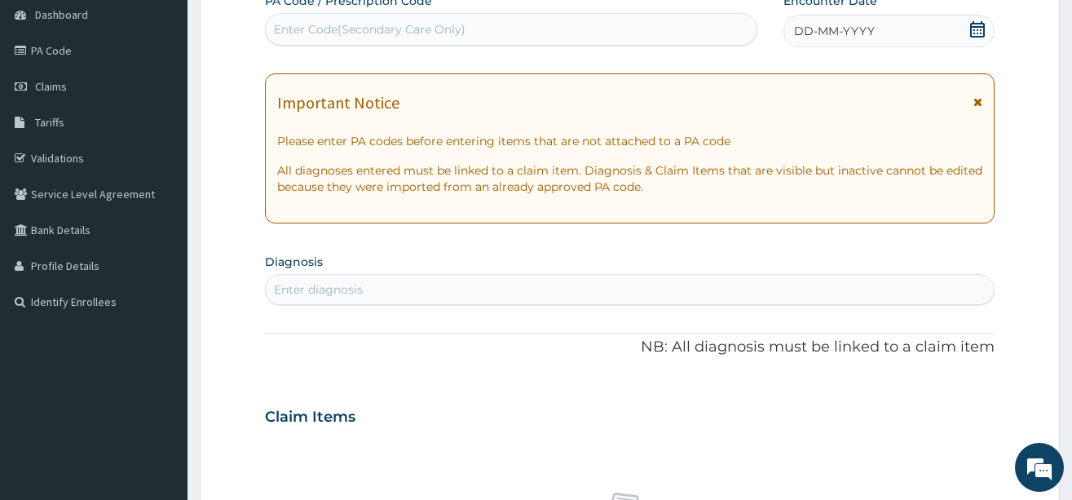
click at [796, 26] on span "DD-MM-YYYY" at bounding box center [834, 31] width 81 height 16
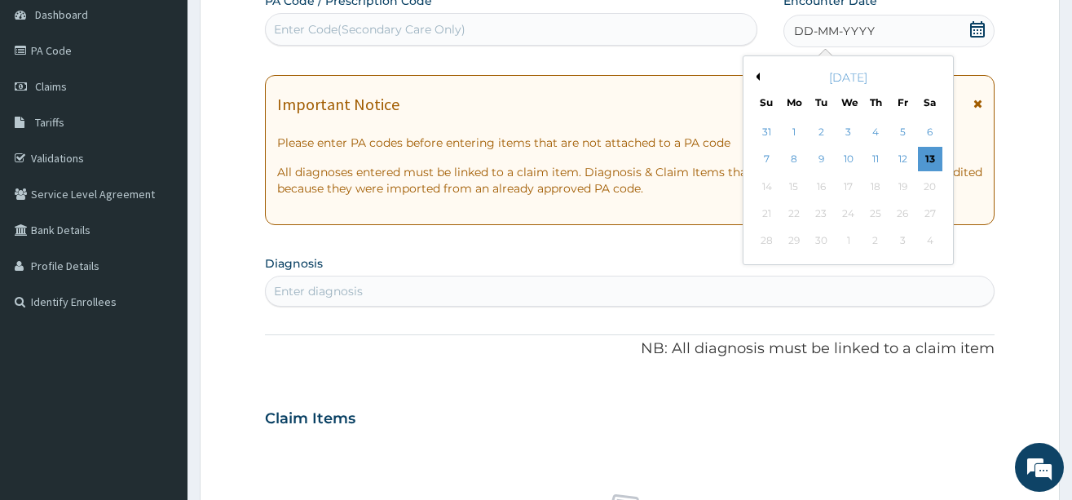
click at [758, 76] on button "Previous Month" at bounding box center [756, 77] width 8 height 8
click at [906, 182] on div "15" at bounding box center [902, 187] width 24 height 24
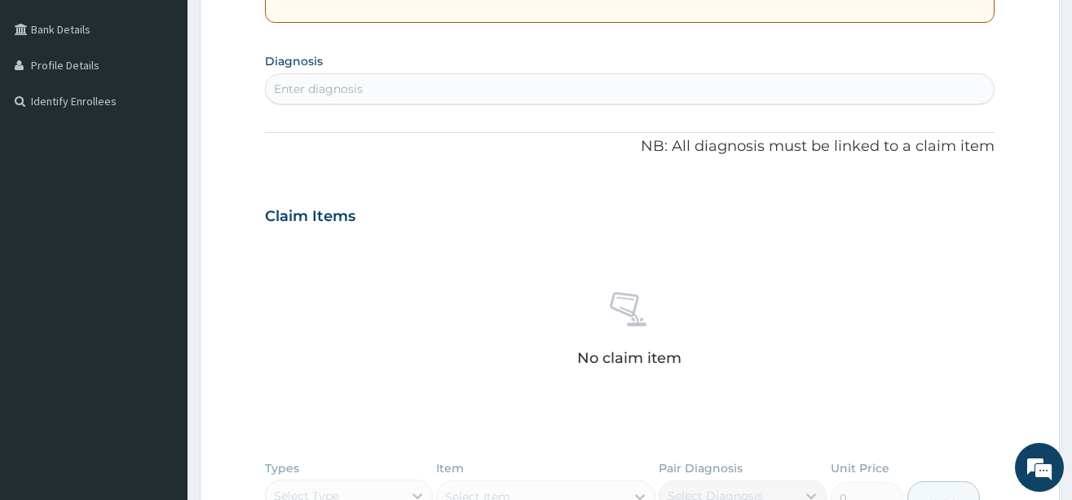
scroll to position [408, 0]
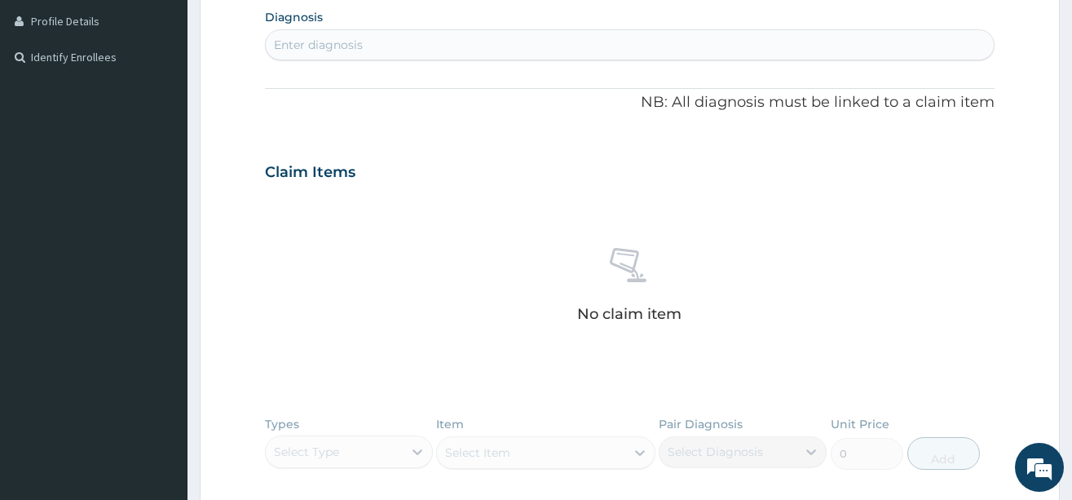
click at [307, 46] on div "Enter diagnosis" at bounding box center [318, 45] width 89 height 16
type input "[MEDICAL_DATA]"
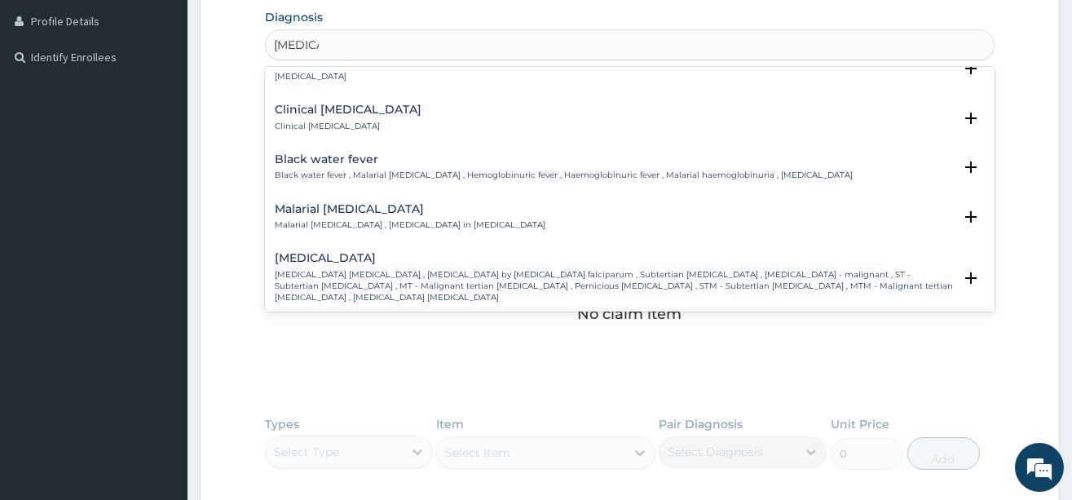
scroll to position [571, 0]
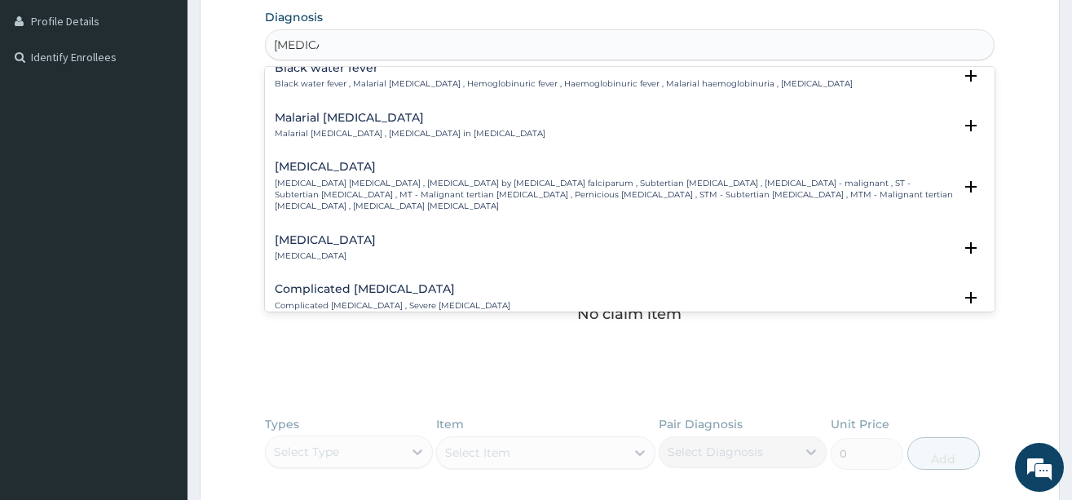
click at [313, 178] on p "[MEDICAL_DATA] [MEDICAL_DATA] , [MEDICAL_DATA] by [MEDICAL_DATA] falciparum , S…" at bounding box center [614, 195] width 678 height 35
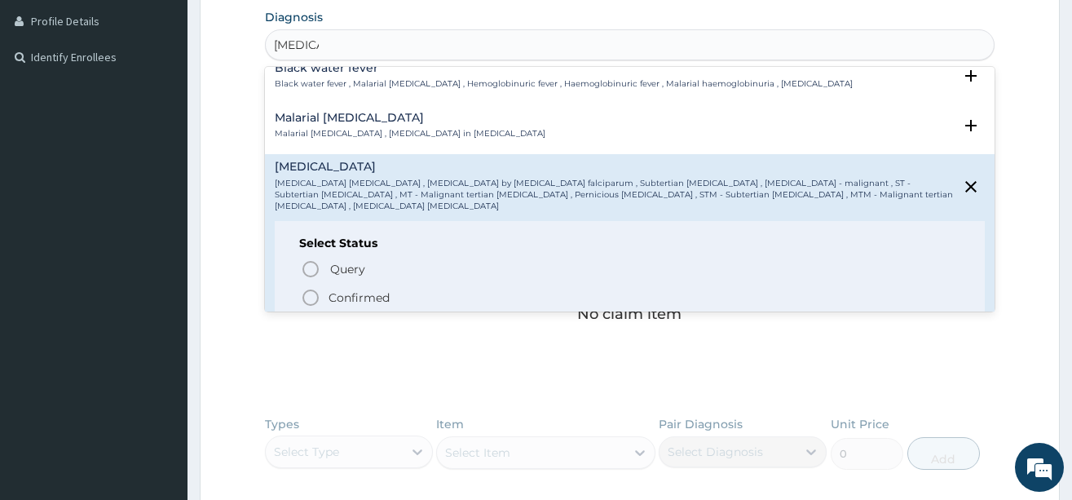
click at [308, 288] on icon "status option filled" at bounding box center [311, 298] width 20 height 20
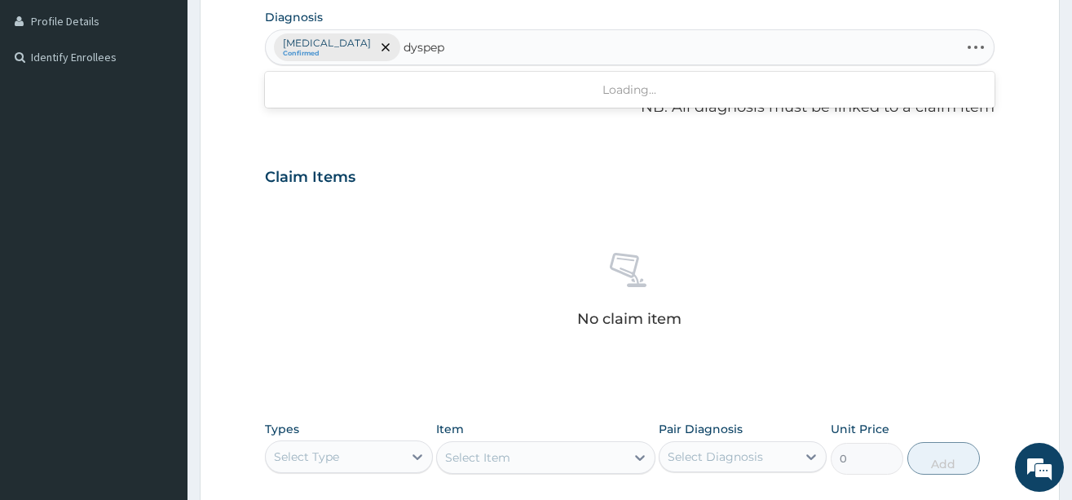
type input "dyspeps"
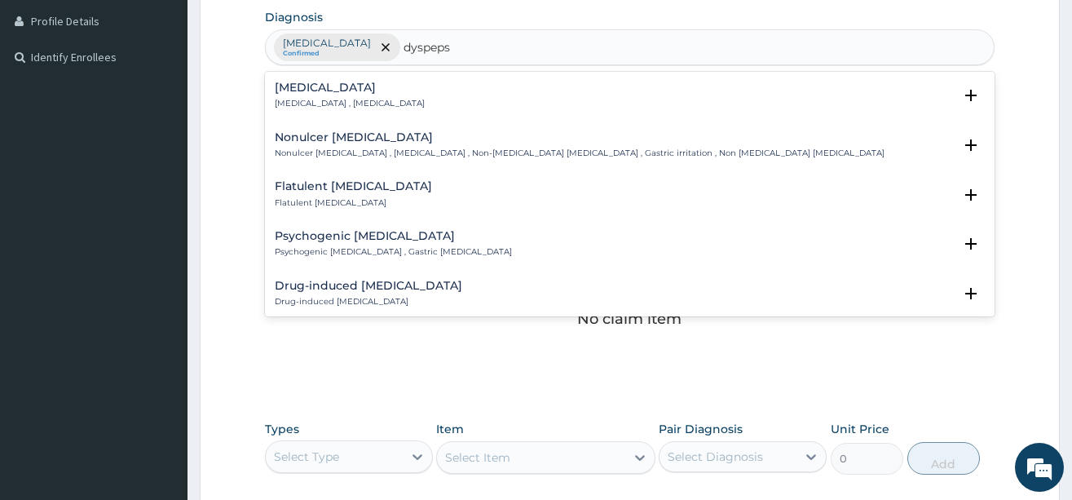
click at [327, 83] on h4 "[MEDICAL_DATA]" at bounding box center [350, 88] width 150 height 12
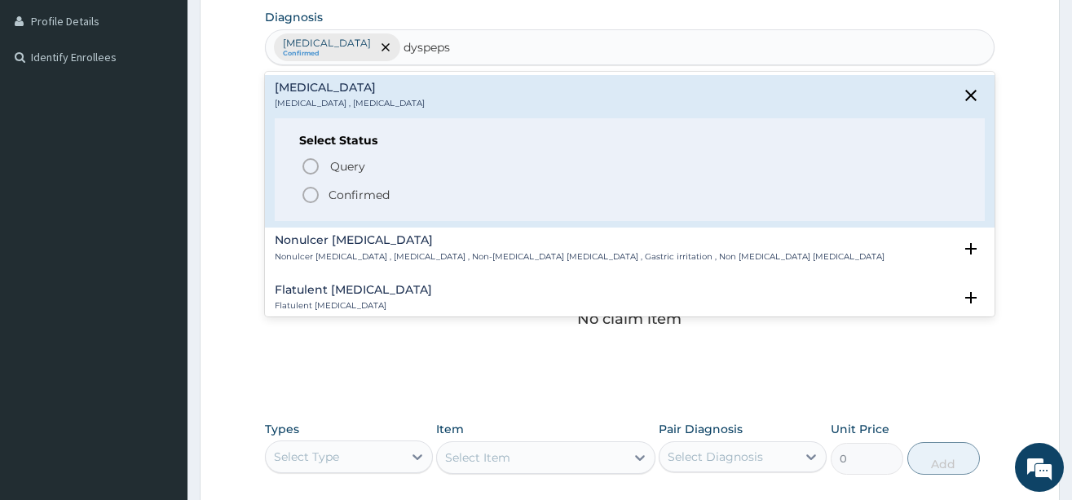
click at [309, 192] on icon "status option filled" at bounding box center [311, 195] width 20 height 20
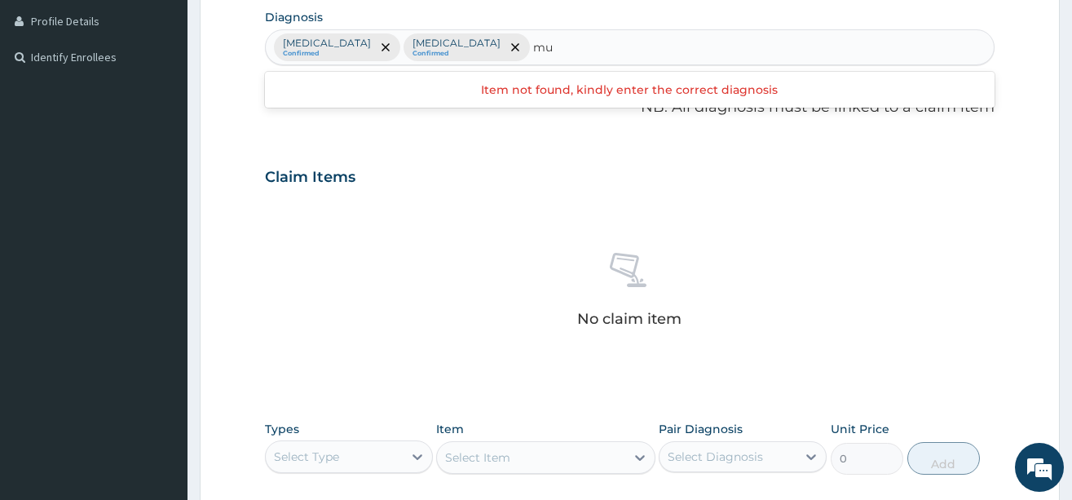
type input "m"
type input "anore"
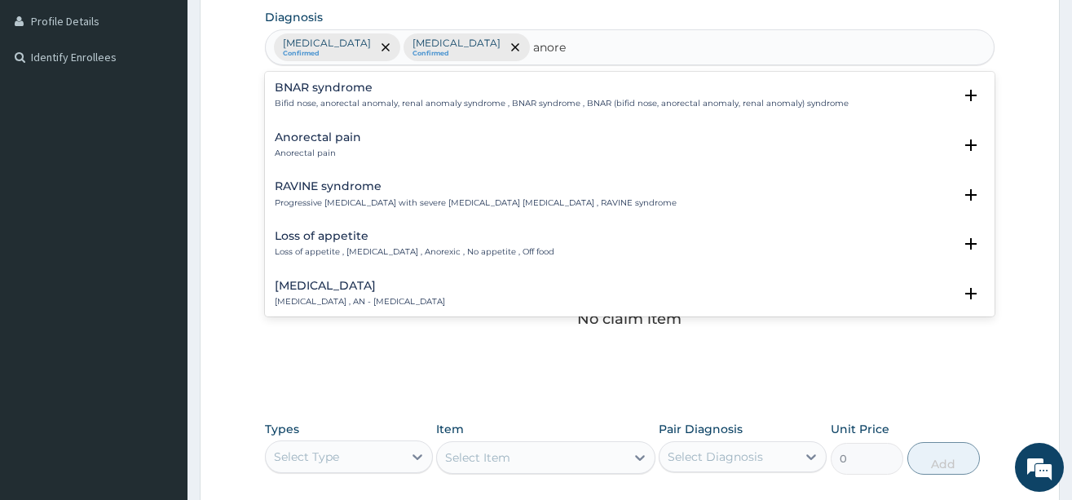
click at [311, 236] on h4 "Loss of appetite" at bounding box center [415, 236] width 280 height 12
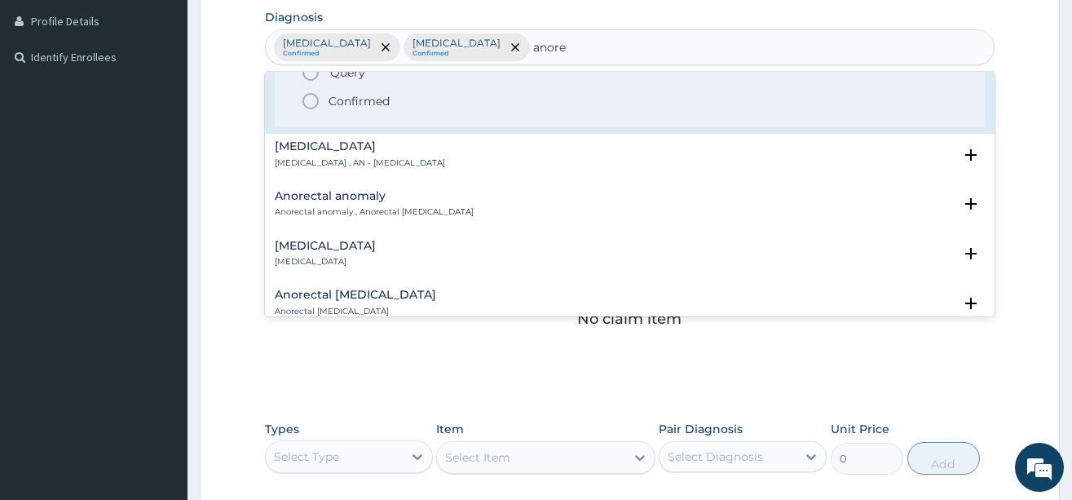
scroll to position [245, 0]
click at [316, 97] on icon "status option filled" at bounding box center [311, 99] width 20 height 20
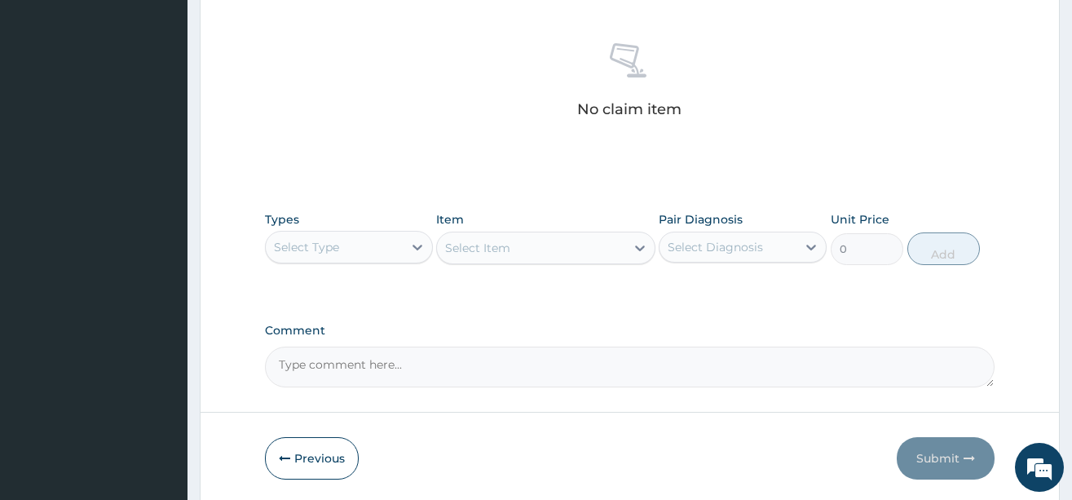
scroll to position [676, 0]
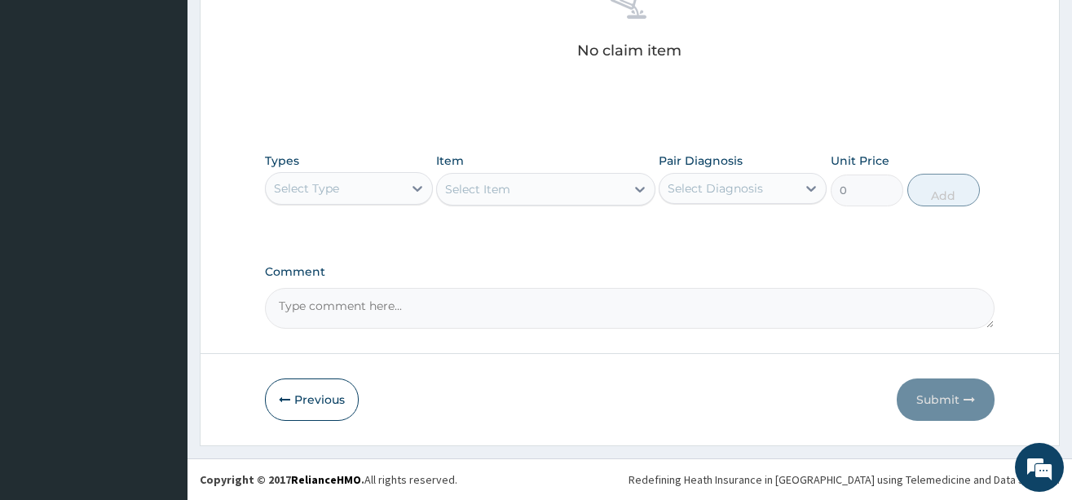
click at [358, 198] on div "Select Type" at bounding box center [334, 188] width 137 height 26
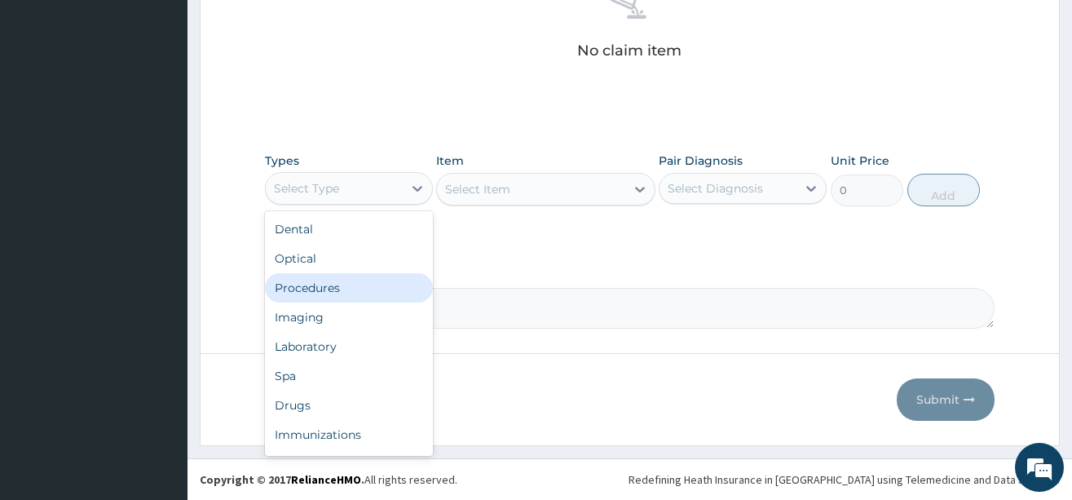
click at [336, 298] on div "Procedures" at bounding box center [349, 287] width 168 height 29
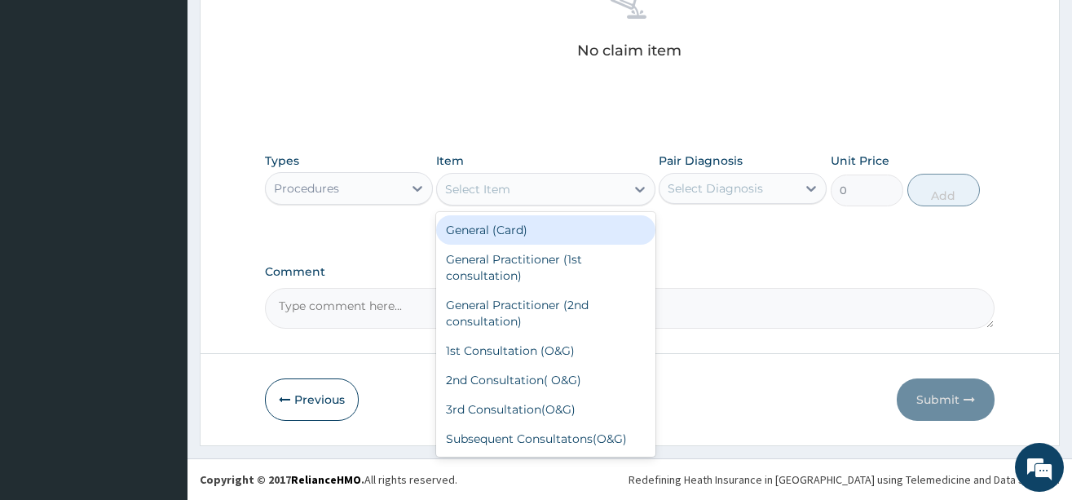
click at [566, 190] on div "Select Item" at bounding box center [531, 189] width 188 height 26
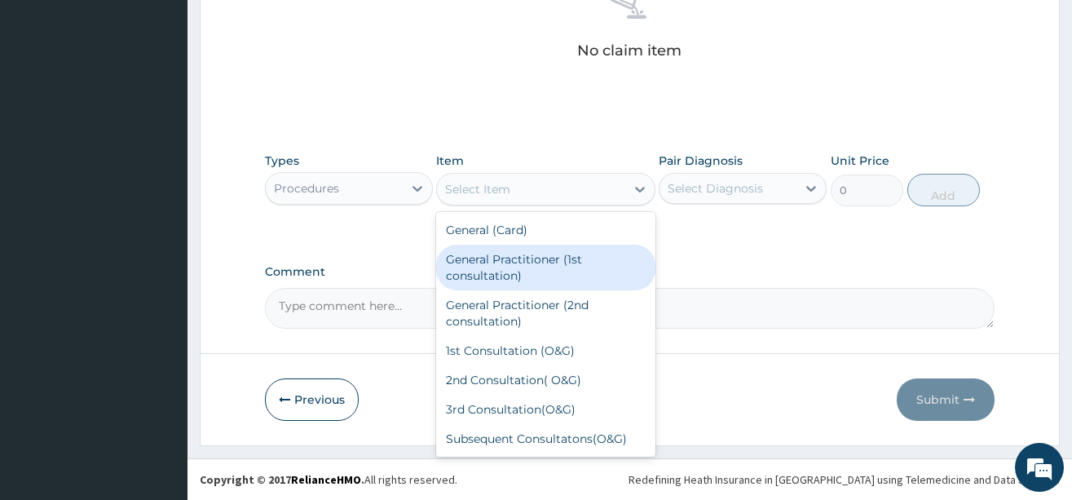
click at [546, 274] on div "General Practitioner (1st consultation)" at bounding box center [545, 268] width 219 height 46
type input "3900"
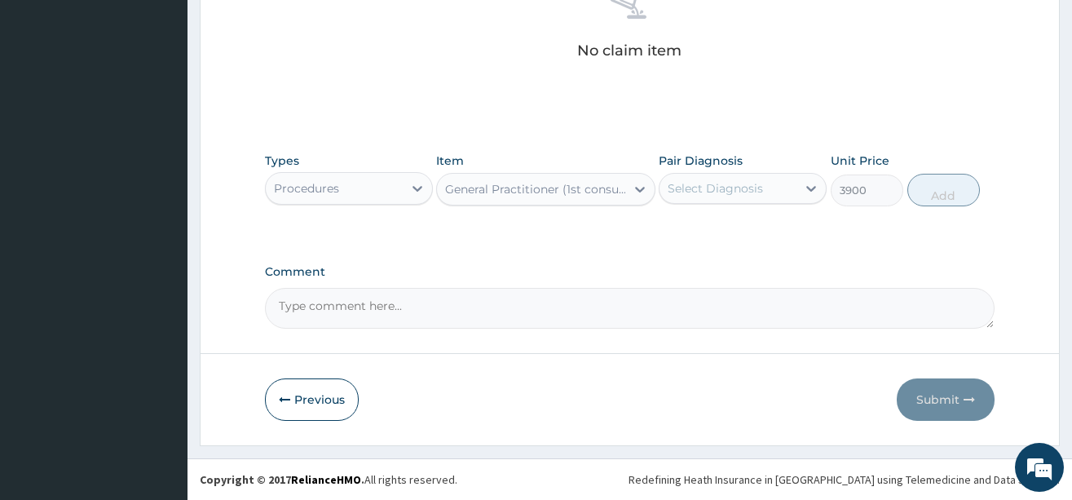
click at [749, 189] on div "Select Diagnosis" at bounding box center [715, 188] width 95 height 16
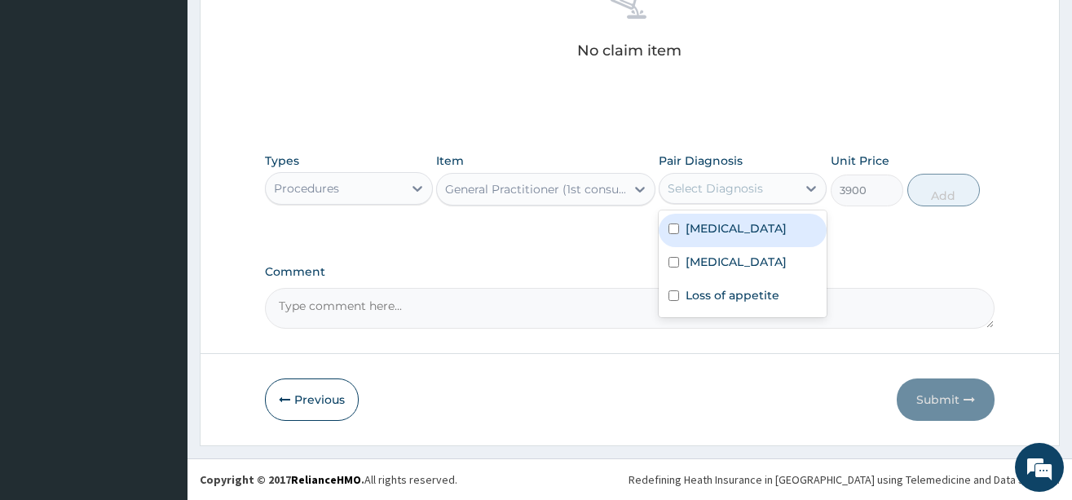
drag, startPoint x: 734, startPoint y: 232, endPoint x: 727, endPoint y: 242, distance: 11.8
click at [733, 236] on label "[MEDICAL_DATA]" at bounding box center [736, 228] width 101 height 16
checkbox input "true"
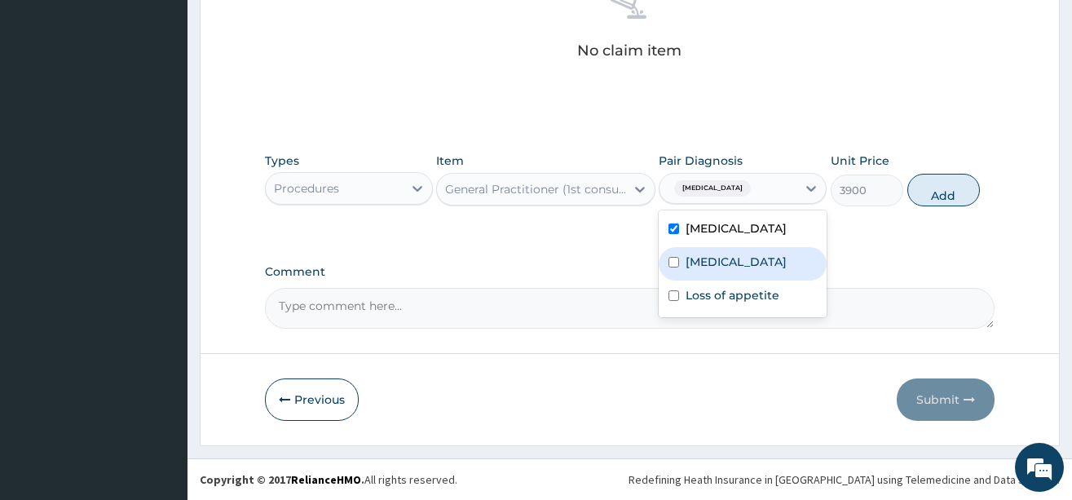
click at [723, 254] on label "[MEDICAL_DATA]" at bounding box center [736, 262] width 101 height 16
checkbox input "true"
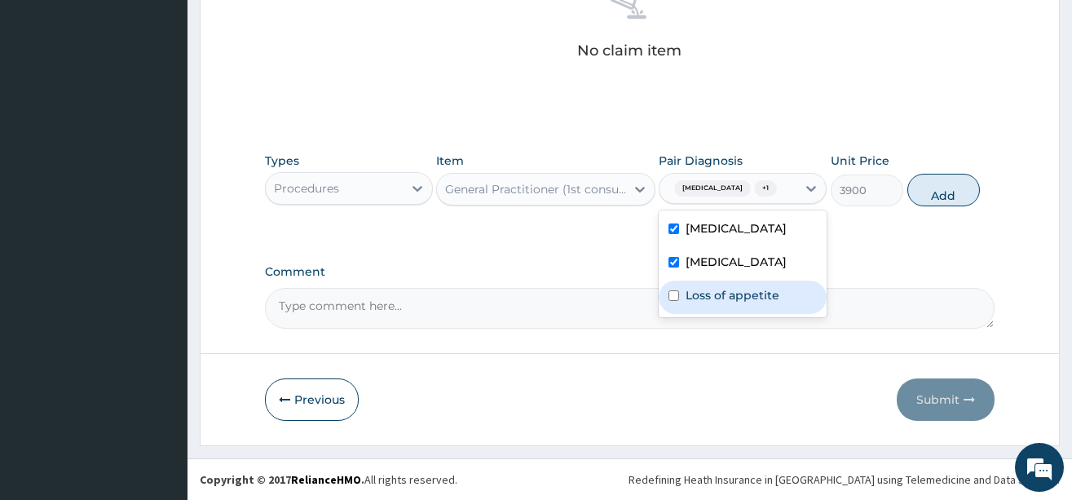
click at [719, 298] on div "Loss of appetite" at bounding box center [743, 297] width 168 height 33
checkbox input "true"
click at [946, 206] on button "Add" at bounding box center [944, 190] width 73 height 33
type input "0"
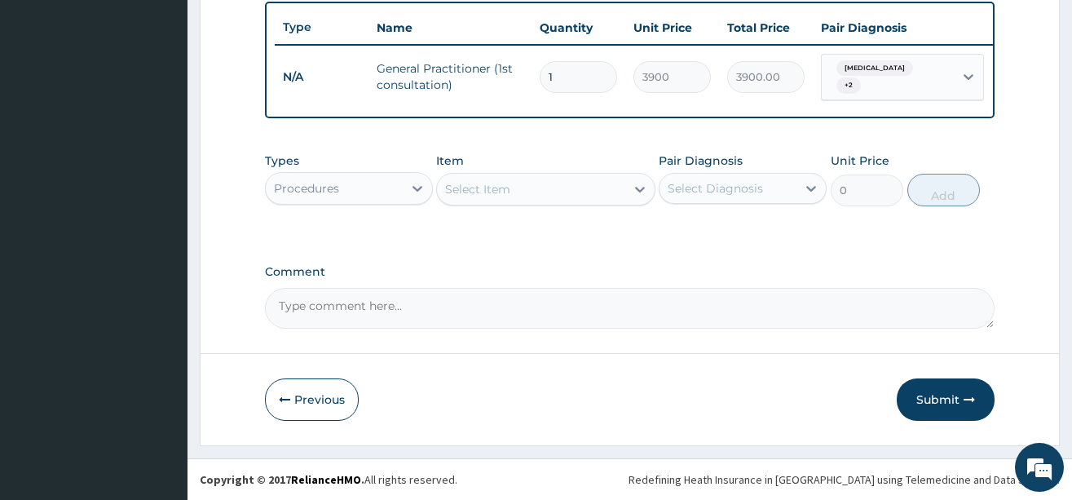
scroll to position [617, 0]
click at [408, 197] on div at bounding box center [417, 188] width 29 height 29
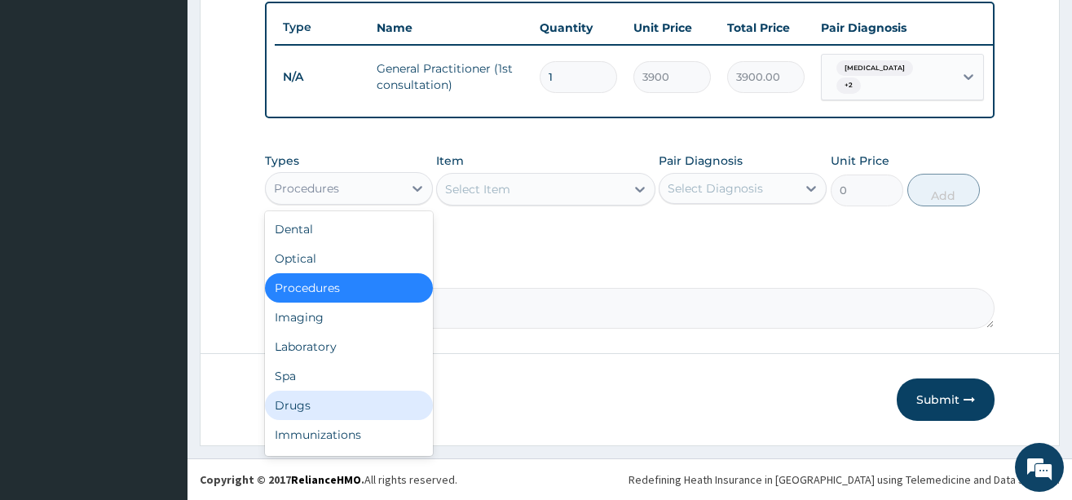
click at [292, 403] on div "Drugs" at bounding box center [349, 405] width 168 height 29
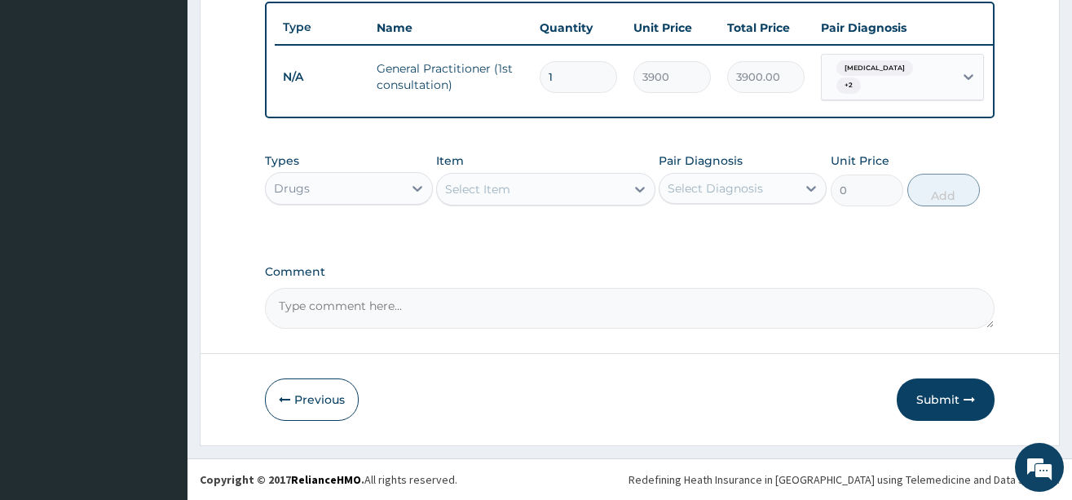
click at [566, 185] on div "Select Item" at bounding box center [531, 189] width 188 height 26
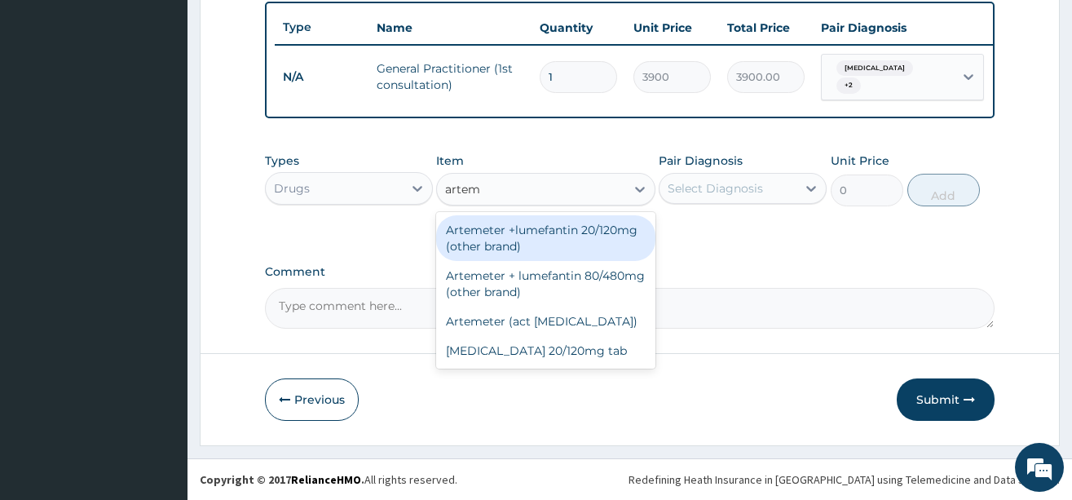
type input "arteme"
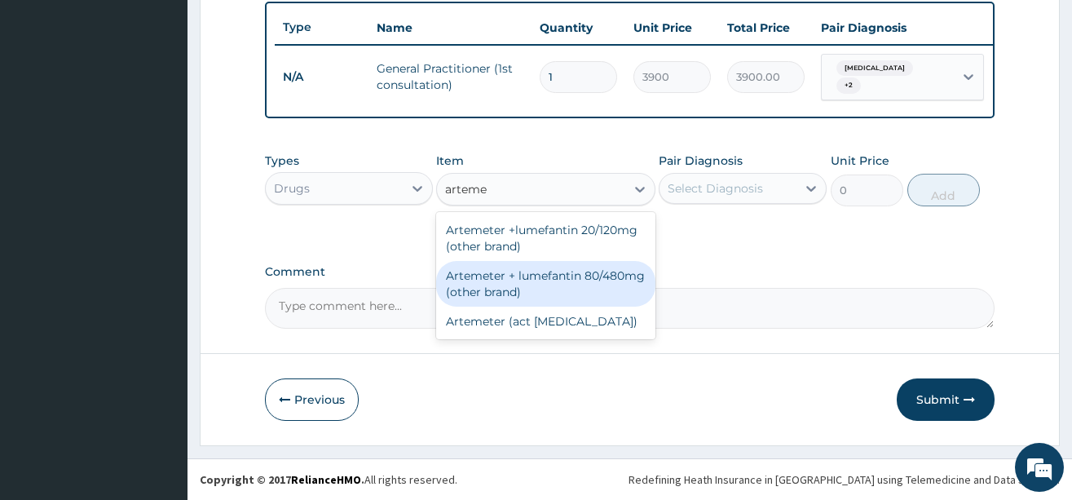
click at [579, 294] on div "Artemeter + lumefantin 80/480mg (other brand)" at bounding box center [545, 284] width 219 height 46
type input "230.4"
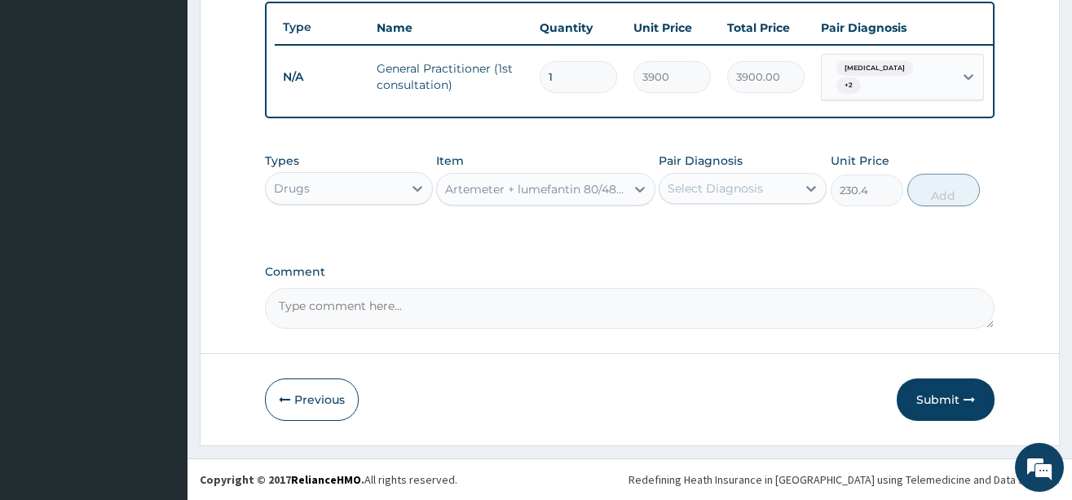
click at [740, 189] on div "Select Diagnosis" at bounding box center [715, 188] width 95 height 16
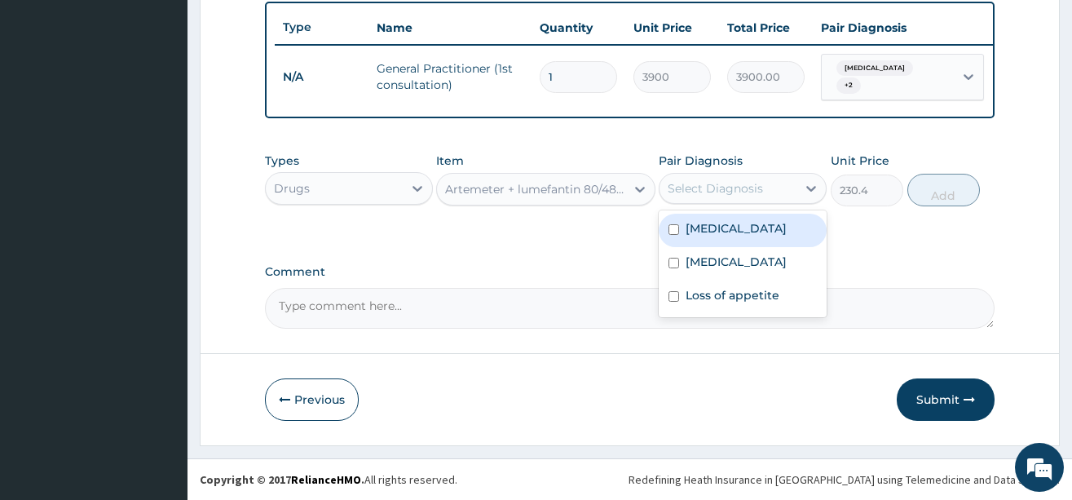
click at [718, 232] on label "[MEDICAL_DATA]" at bounding box center [736, 228] width 101 height 16
checkbox input "true"
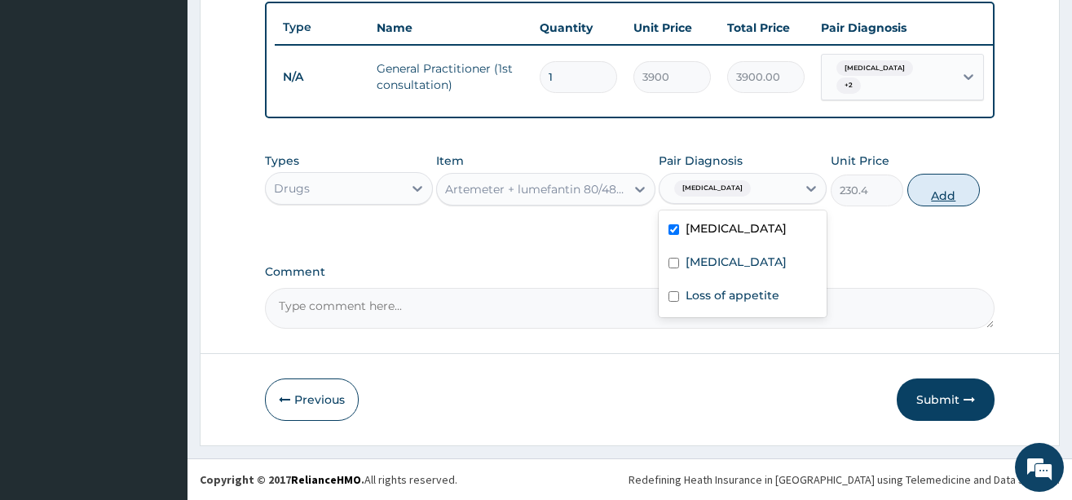
click at [926, 193] on button "Add" at bounding box center [944, 190] width 73 height 33
type input "0"
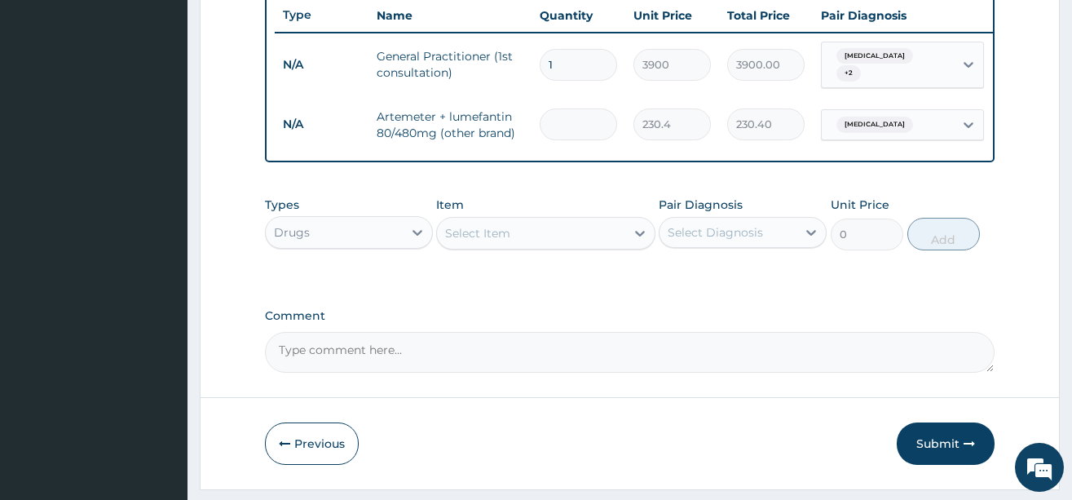
type input "0.00"
type input "6"
type input "1382.40"
type input "6"
click at [474, 241] on div "Select Item" at bounding box center [477, 233] width 65 height 16
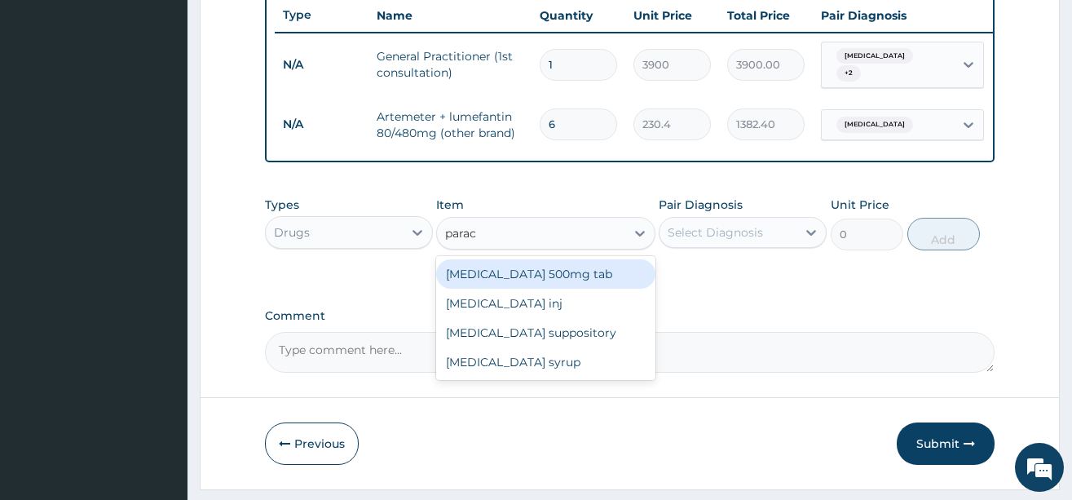
type input "parace"
click at [502, 282] on div "Paracetamol 500mg tab" at bounding box center [545, 273] width 219 height 29
type input "12"
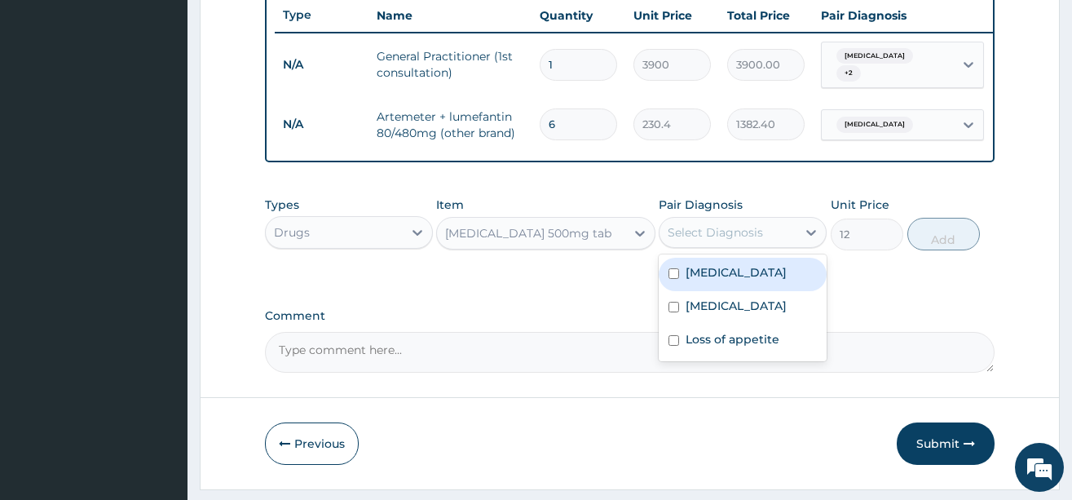
click at [724, 241] on div "Select Diagnosis" at bounding box center [715, 232] width 95 height 16
click at [718, 281] on label "Falciparum malaria" at bounding box center [736, 272] width 101 height 16
checkbox input "true"
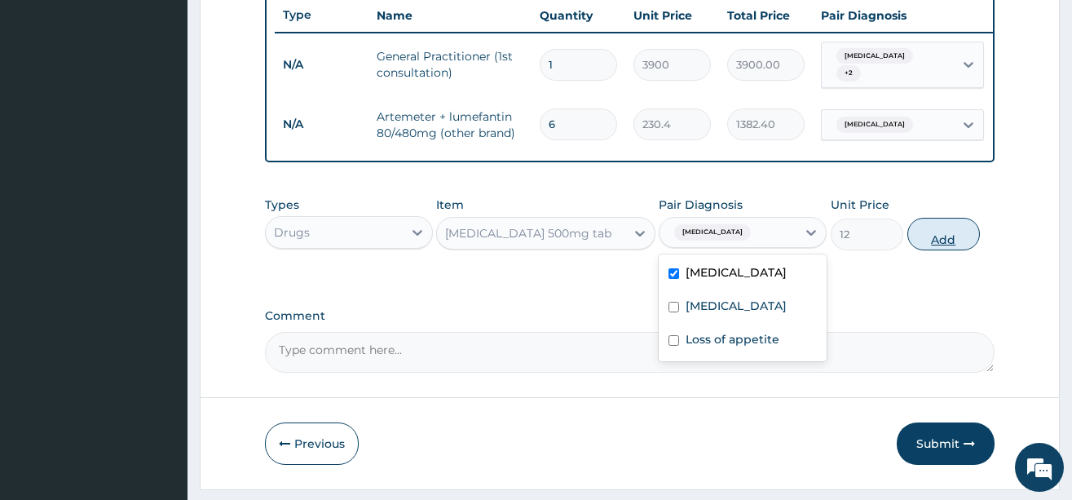
click at [949, 250] on button "Add" at bounding box center [944, 234] width 73 height 33
type input "0"
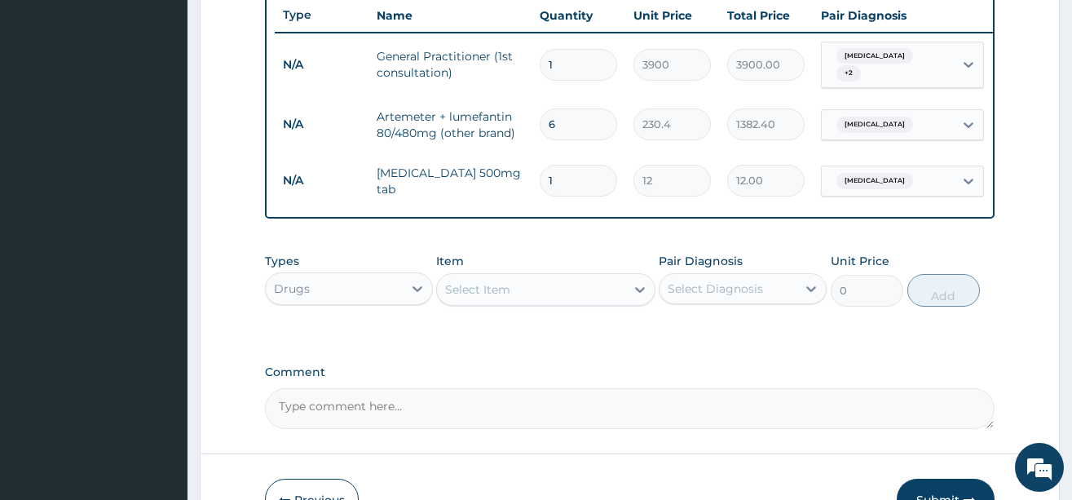
type input "18"
type input "216.00"
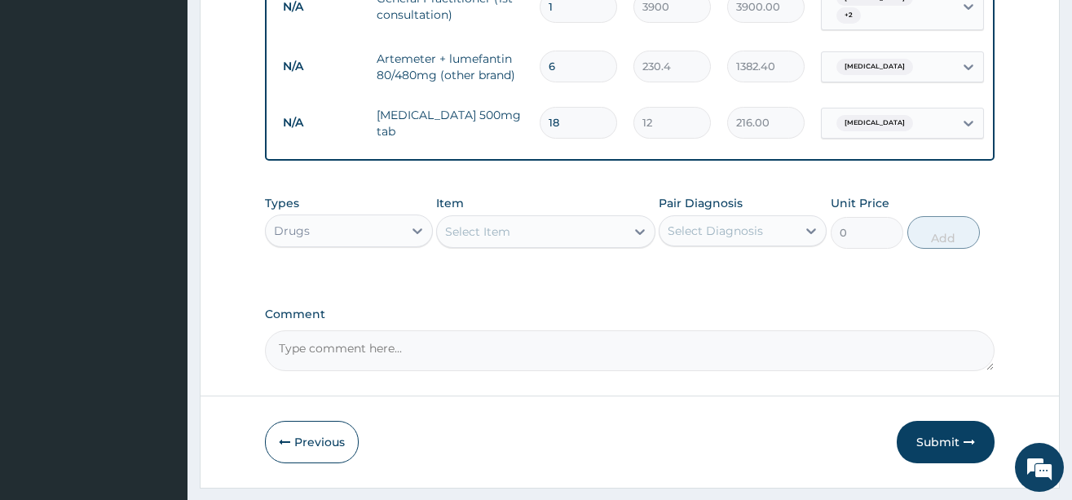
scroll to position [730, 0]
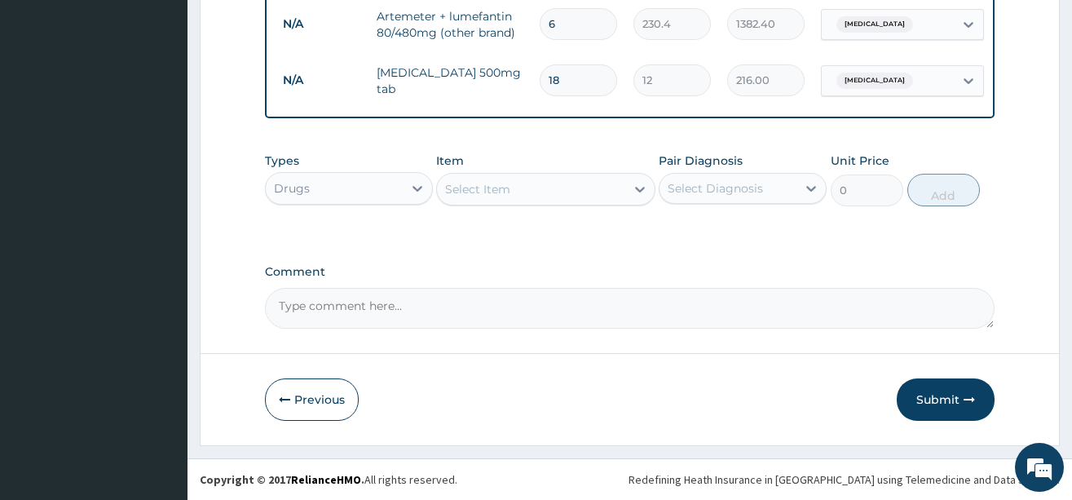
type input "18"
click at [528, 173] on div "Select Item" at bounding box center [545, 189] width 219 height 33
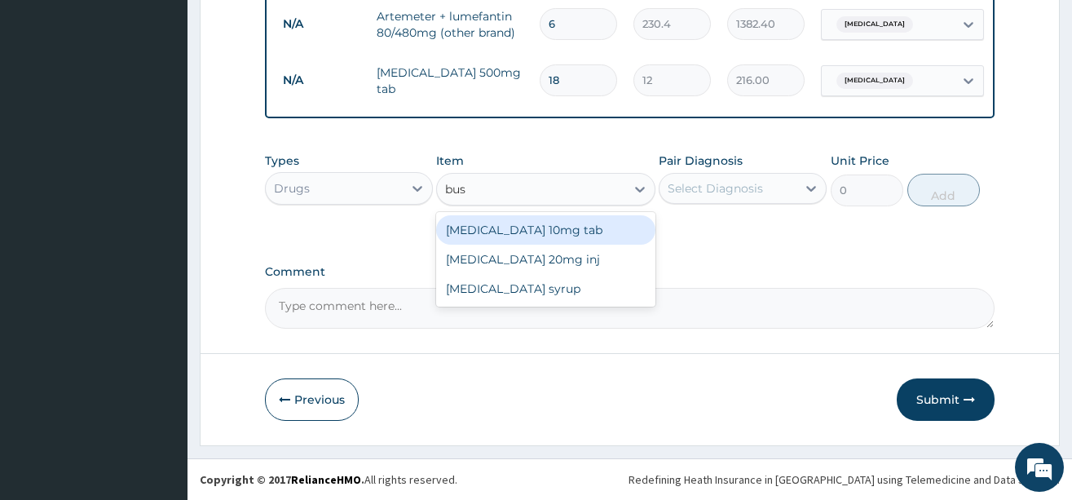
type input "busc"
click at [515, 220] on div "Buscopan 10mg tab" at bounding box center [545, 229] width 219 height 29
type input "18"
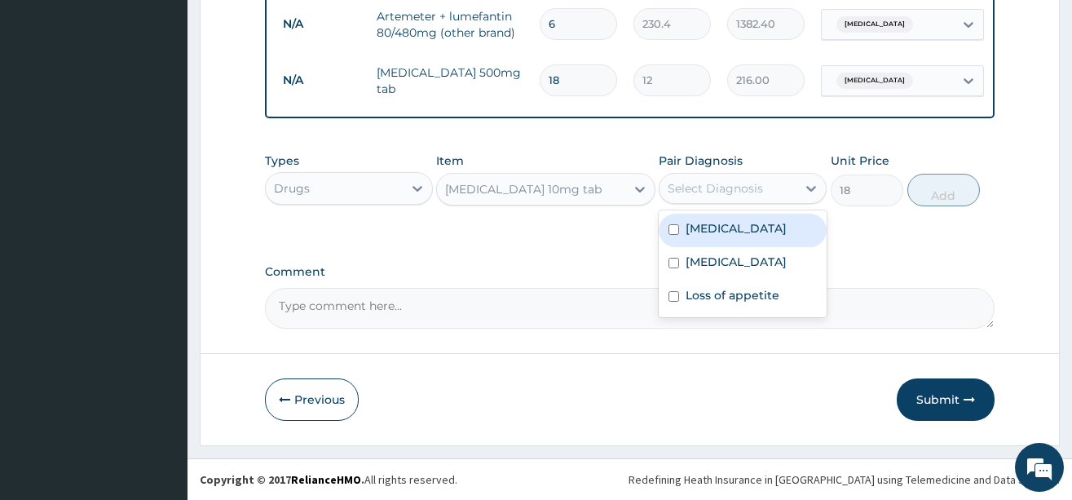
click at [730, 183] on div "Select Diagnosis" at bounding box center [715, 188] width 95 height 16
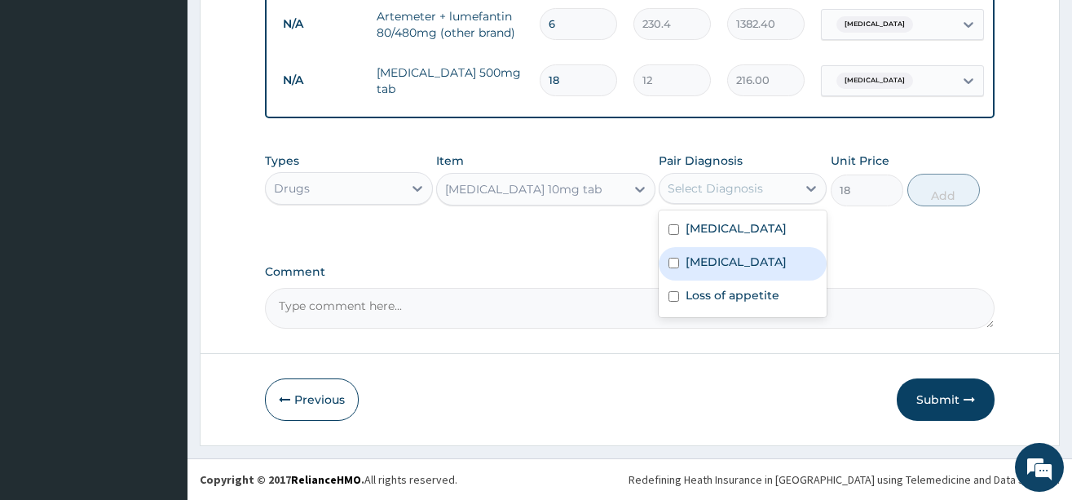
click at [734, 256] on label "Indigestion" at bounding box center [736, 262] width 101 height 16
checkbox input "true"
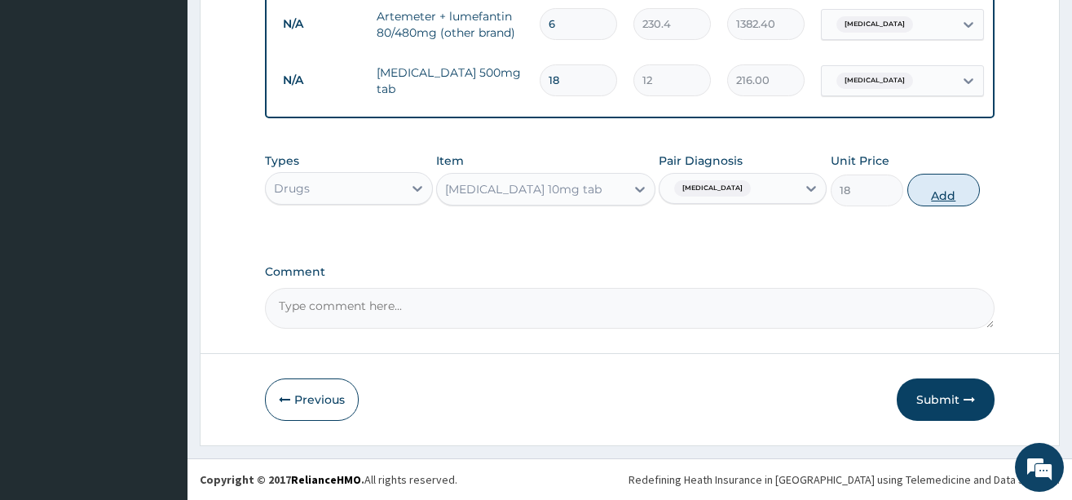
click at [942, 195] on button "Add" at bounding box center [944, 190] width 73 height 33
type input "0"
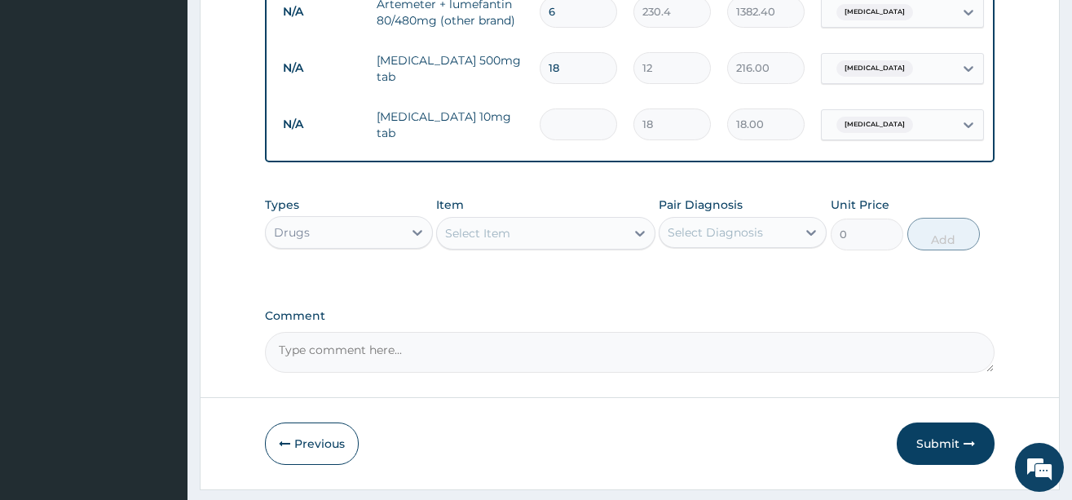
type input "0.00"
type input "9"
type input "162.00"
type input "9"
click at [529, 236] on div "Select Item" at bounding box center [531, 233] width 188 height 26
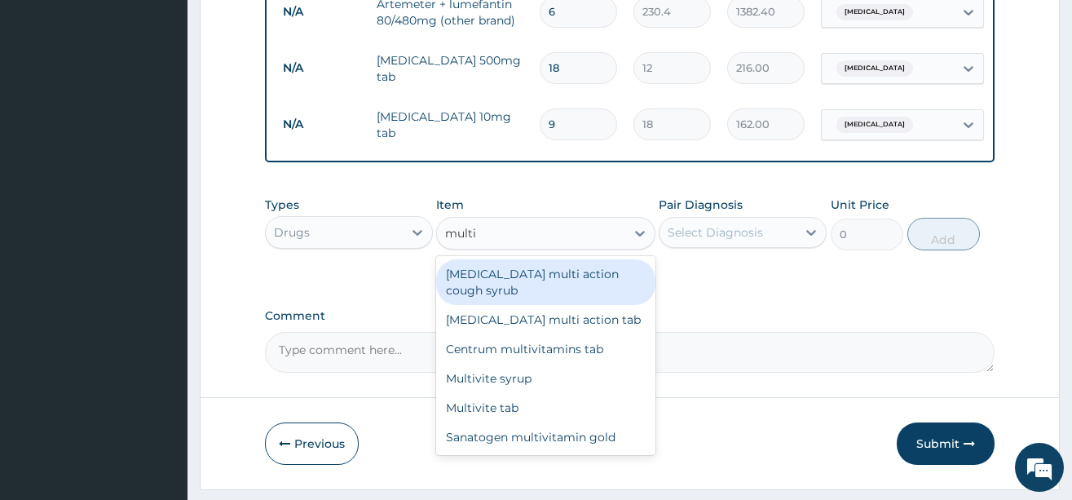
type input "multiv"
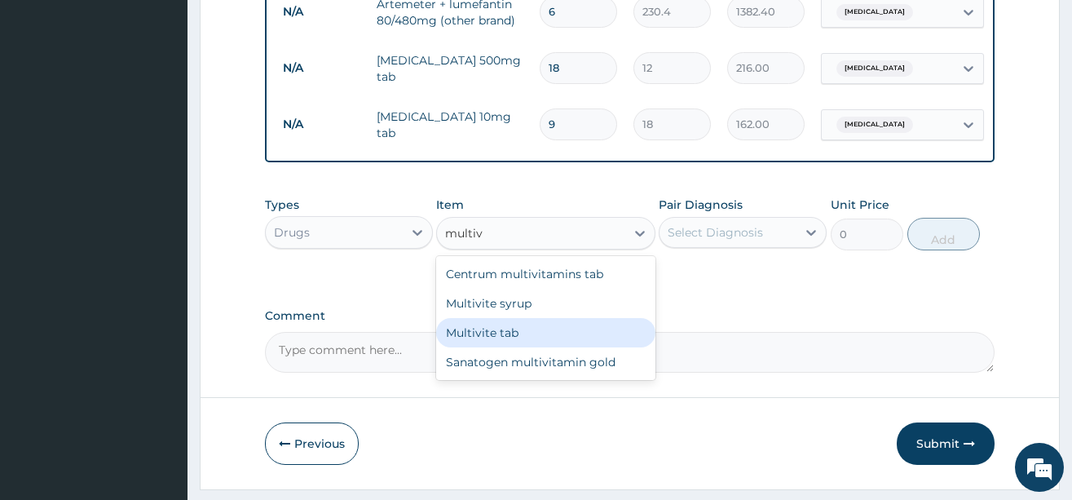
click at [520, 343] on div "Multivite tab" at bounding box center [545, 332] width 219 height 29
type input "21.6"
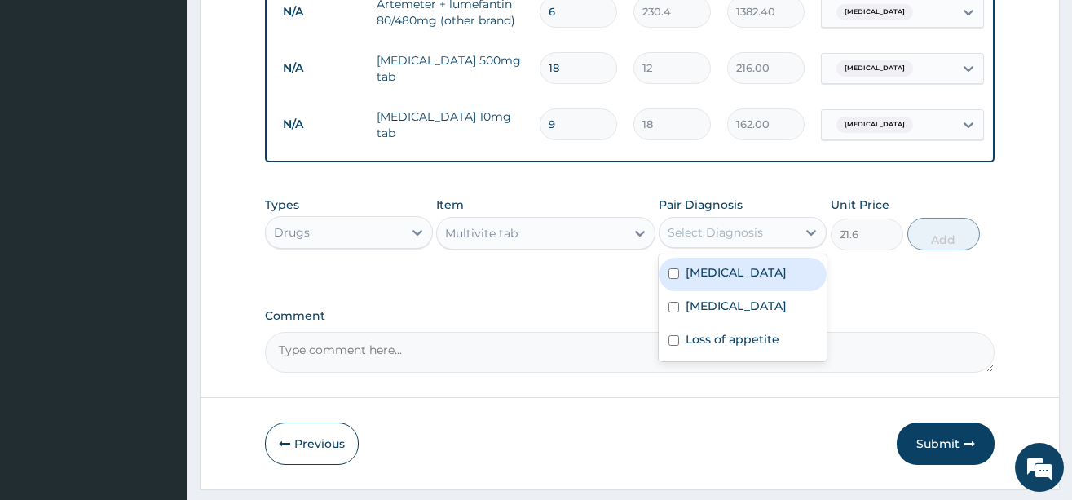
click at [740, 239] on div "Select Diagnosis" at bounding box center [715, 232] width 95 height 16
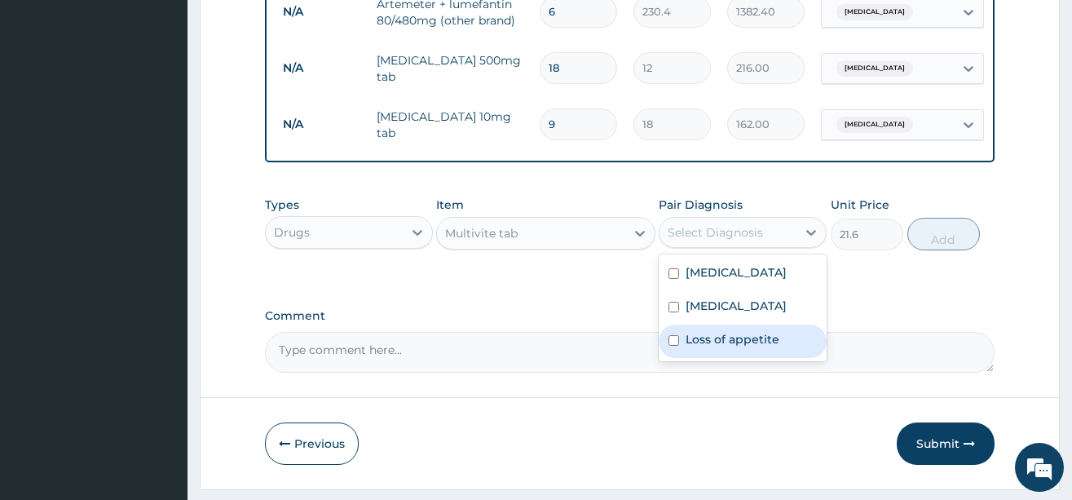
click at [738, 343] on label "Loss of appetite" at bounding box center [733, 339] width 94 height 16
checkbox input "true"
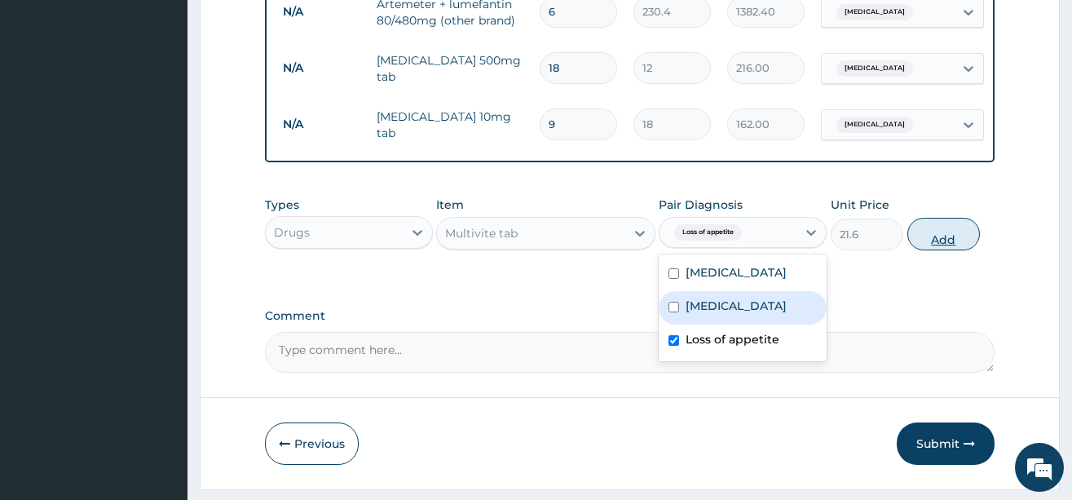
click at [927, 250] on button "Add" at bounding box center [944, 234] width 73 height 33
type input "0"
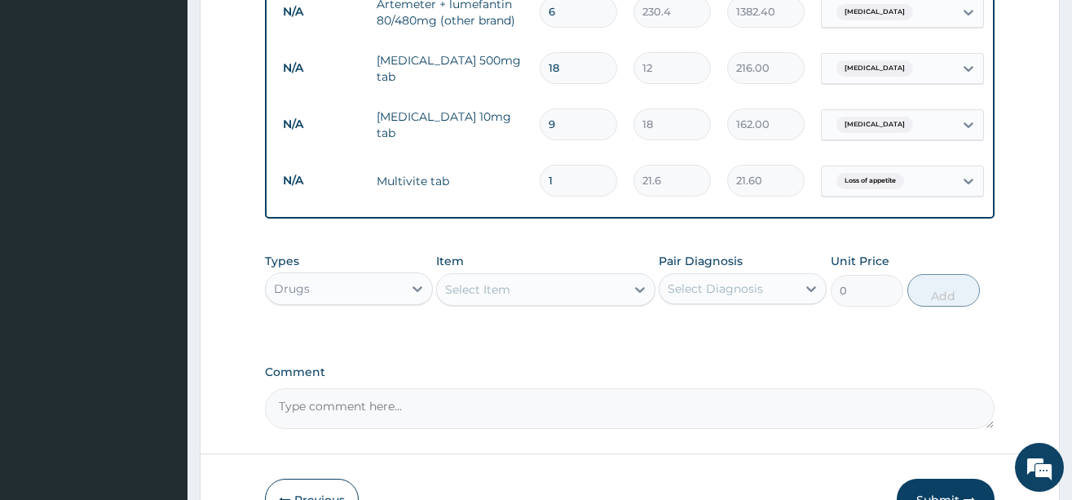
type input "0.00"
type input "6"
type input "129.60"
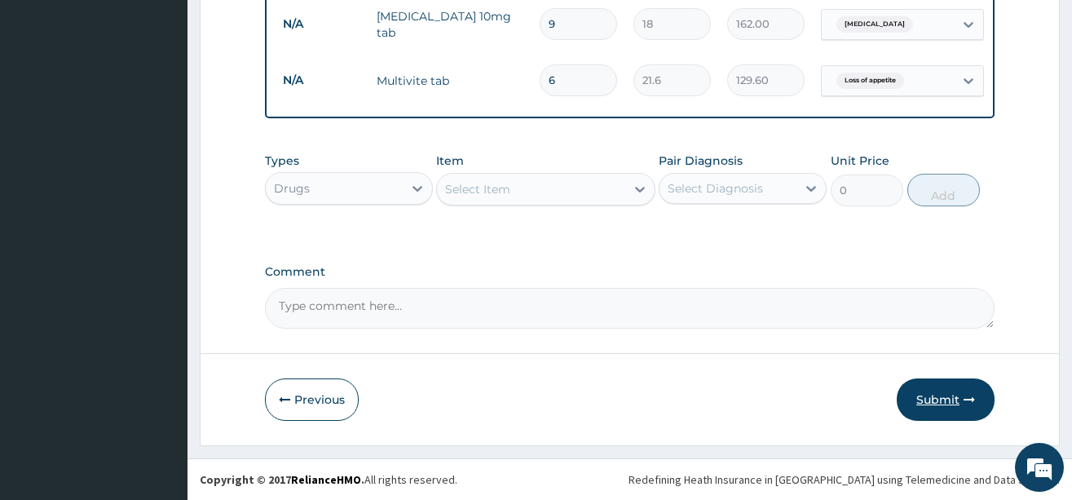
type input "6"
click at [961, 393] on button "Submit" at bounding box center [946, 399] width 98 height 42
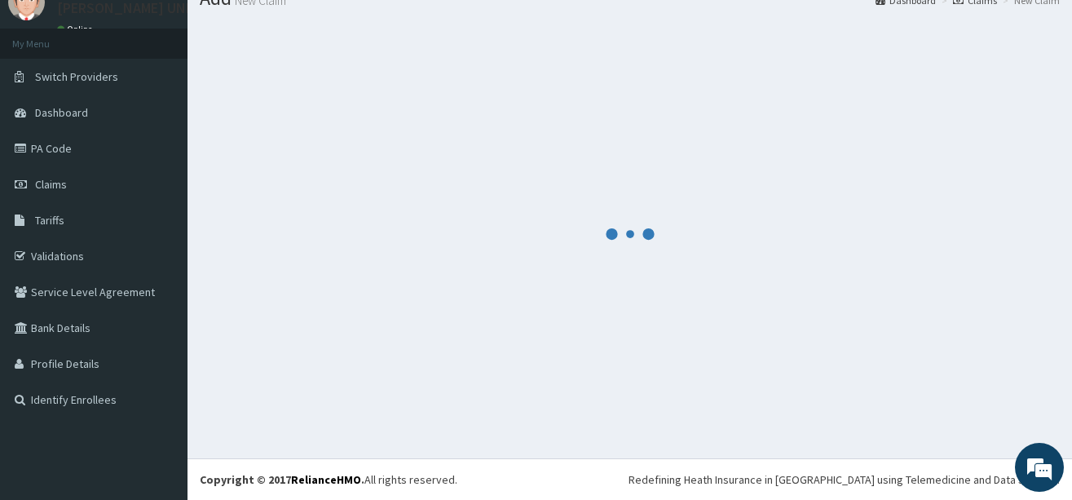
scroll to position [842, 0]
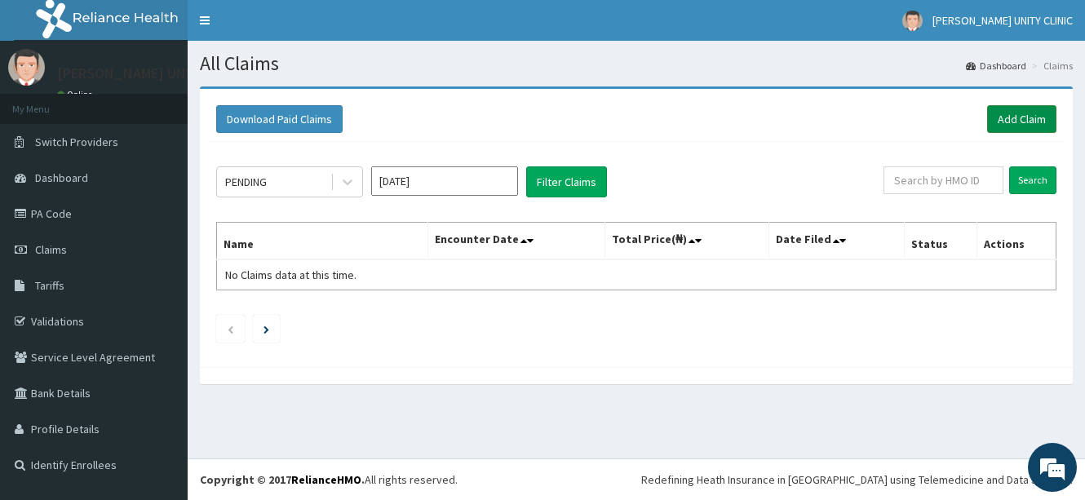
click at [1010, 117] on link "Add Claim" at bounding box center [1021, 119] width 69 height 28
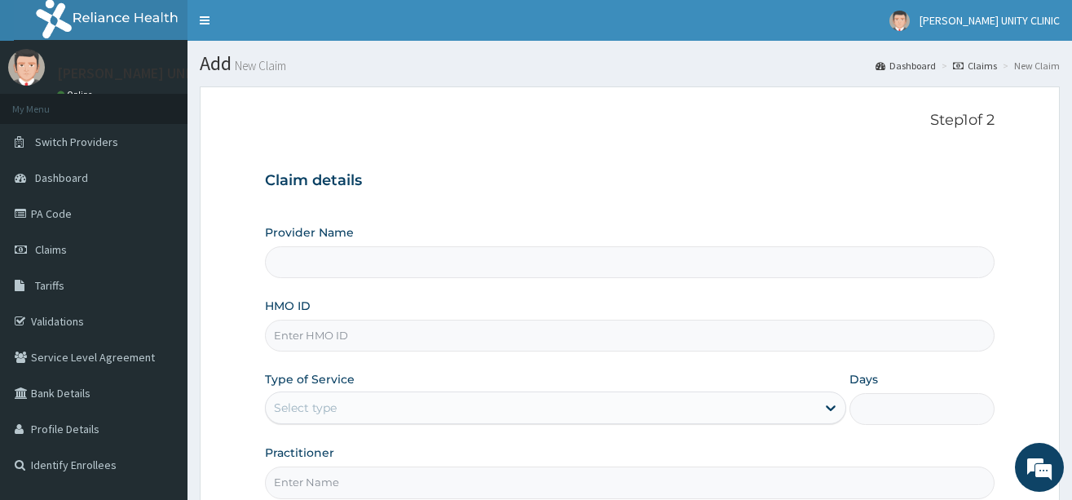
type input "Unity Clinics and Maternity"
click at [299, 345] on input "HMO ID" at bounding box center [630, 336] width 730 height 32
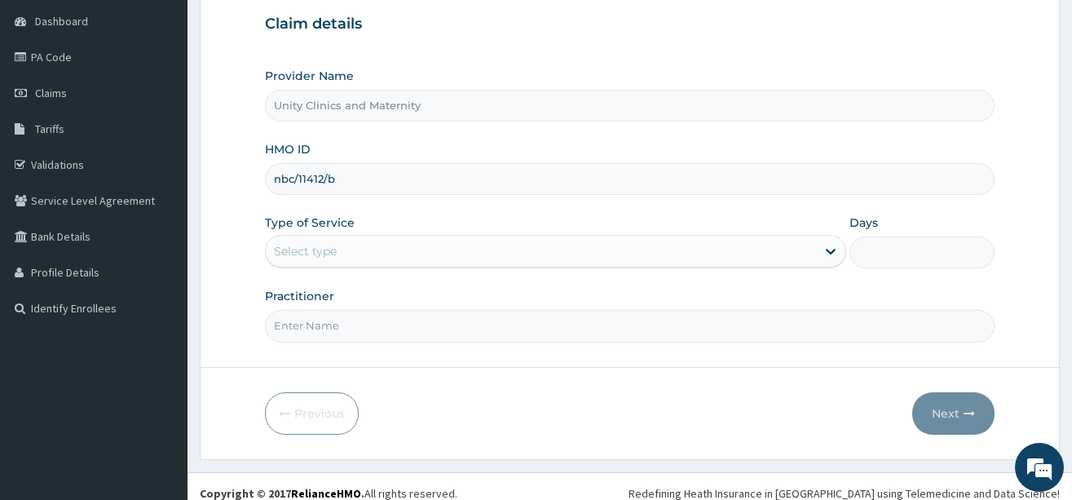
scroll to position [163, 0]
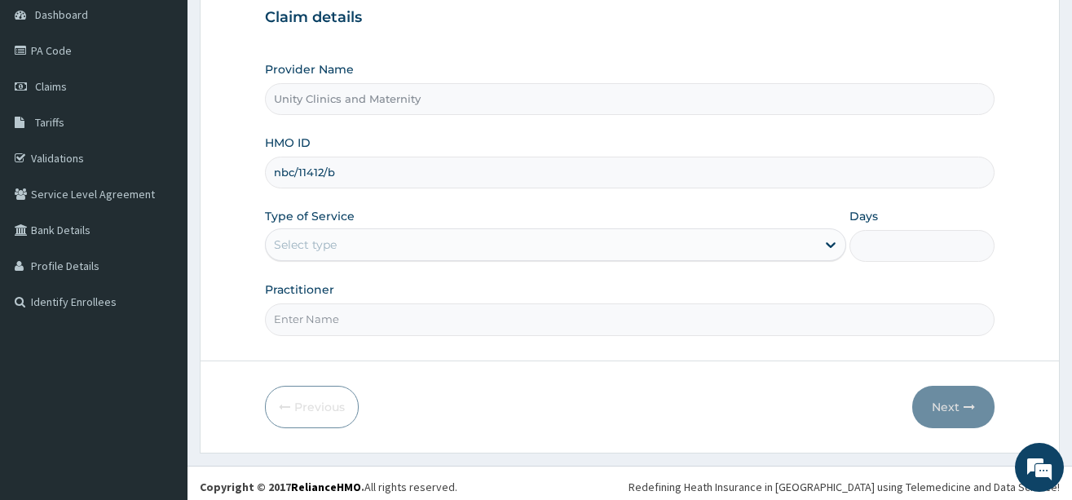
type input "nbc/11412/b"
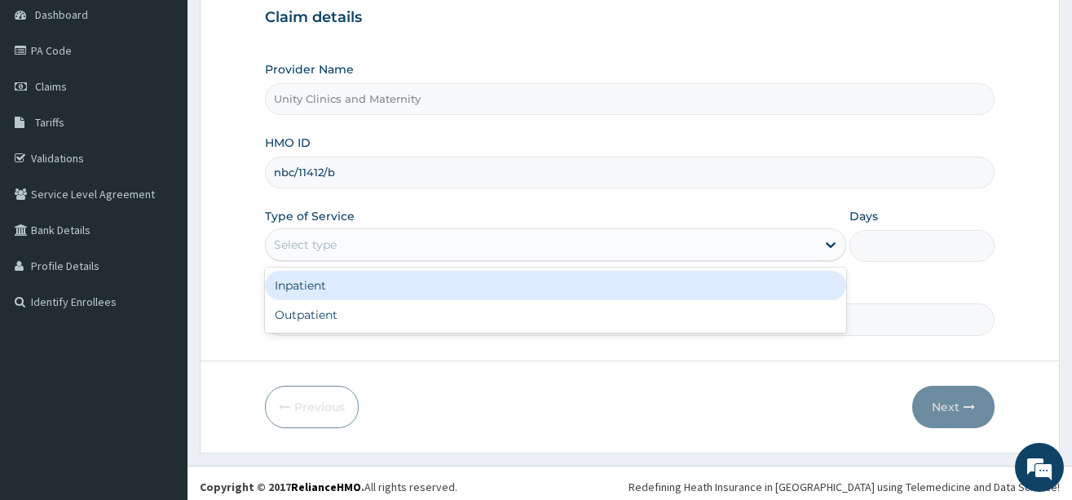
click at [437, 247] on div "Select type" at bounding box center [541, 245] width 550 height 26
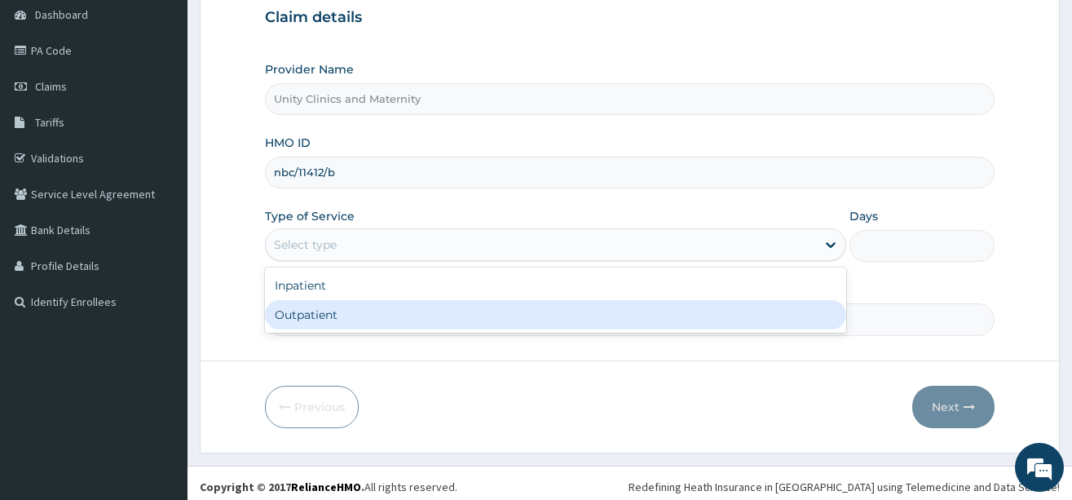
click at [404, 316] on div "Outpatient" at bounding box center [555, 314] width 581 height 29
type input "1"
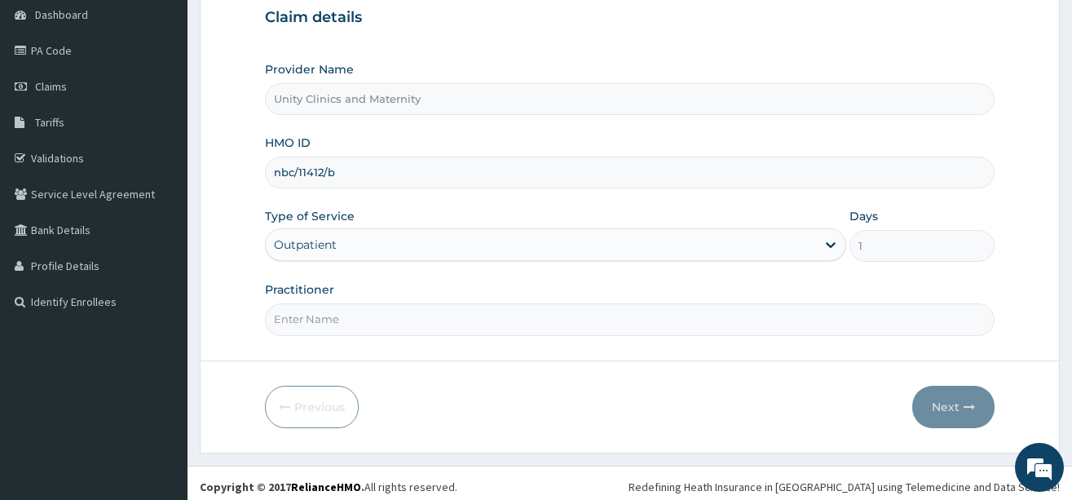
drag, startPoint x: 404, startPoint y: 313, endPoint x: 404, endPoint y: 324, distance: 10.6
click at [404, 314] on input "Practitioner" at bounding box center [630, 319] width 730 height 32
type input "Dr [PERSON_NAME]"
click at [943, 410] on button "Next" at bounding box center [954, 407] width 82 height 42
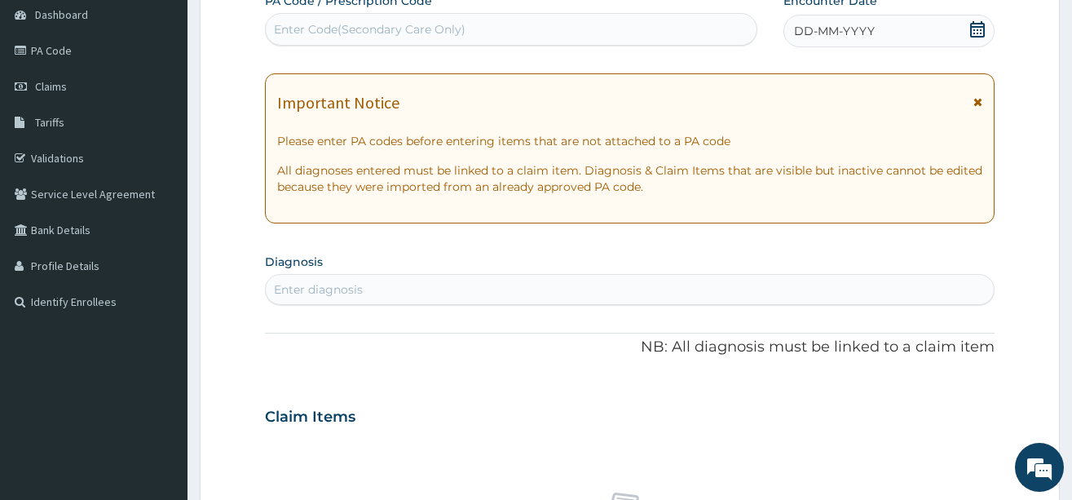
click at [798, 20] on div "DD-MM-YYYY" at bounding box center [889, 31] width 211 height 33
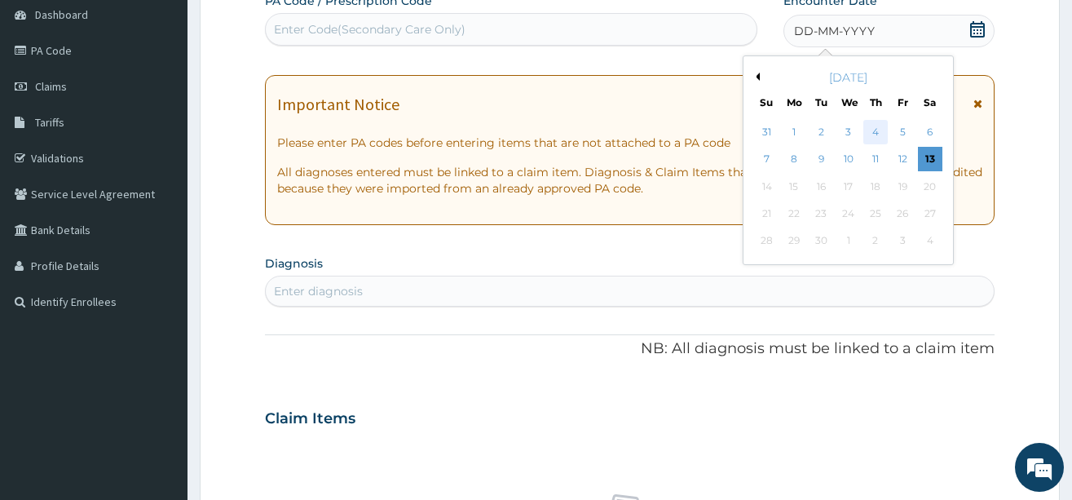
click at [880, 128] on div "4" at bounding box center [876, 132] width 24 height 24
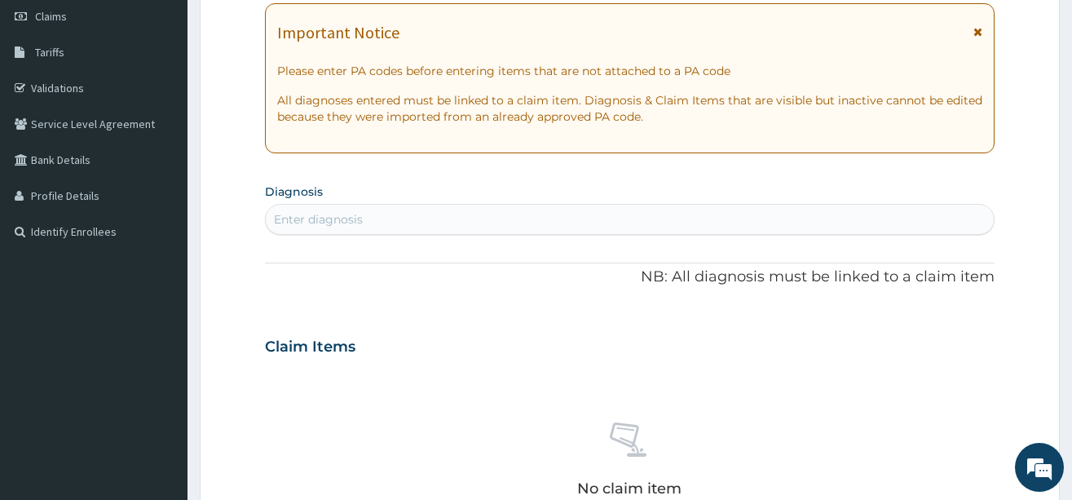
scroll to position [326, 0]
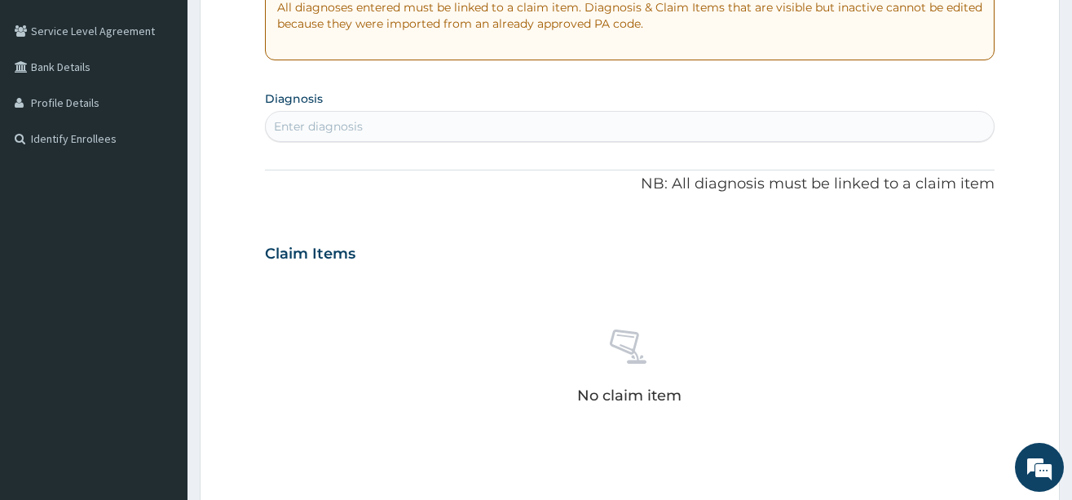
click at [327, 127] on div "Enter diagnosis" at bounding box center [318, 126] width 89 height 16
type input "[MEDICAL_DATA]"
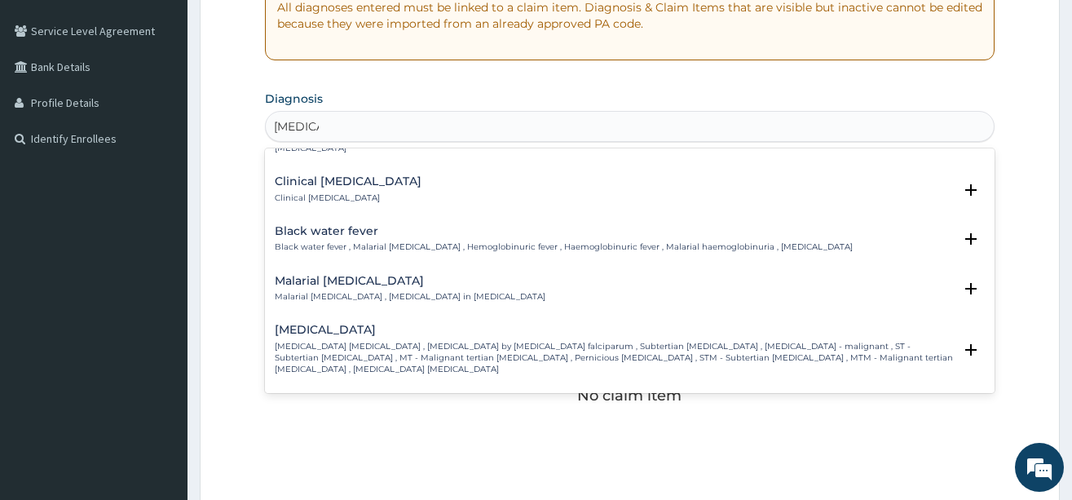
scroll to position [571, 0]
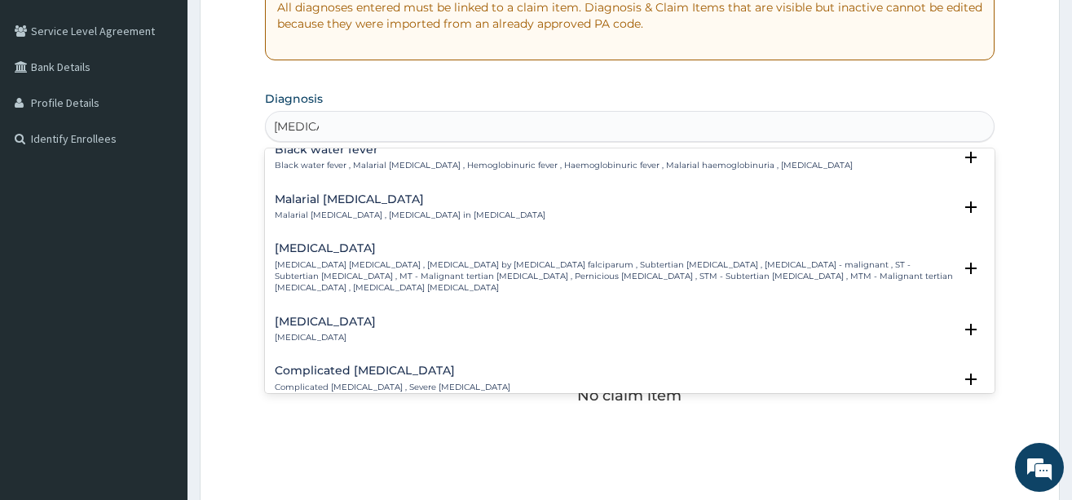
click at [337, 245] on div "[MEDICAL_DATA] [MEDICAL_DATA] [MEDICAL_DATA] , [MEDICAL_DATA] by [MEDICAL_DATA]…" at bounding box center [614, 267] width 678 height 51
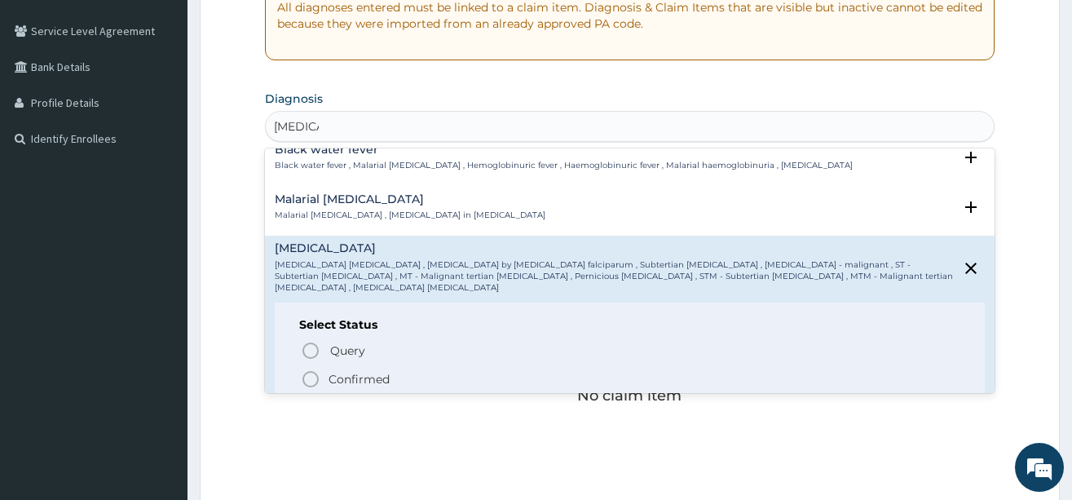
click at [314, 369] on icon "status option filled" at bounding box center [311, 379] width 20 height 20
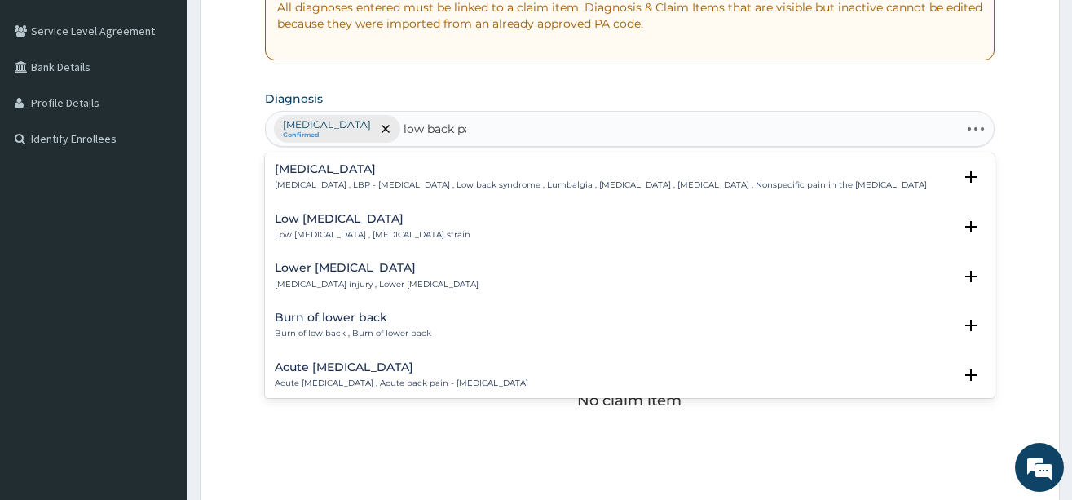
type input "low back pai"
click at [303, 181] on p "[MEDICAL_DATA] , LBP - [MEDICAL_DATA] , Low back syndrome , Lumbalgia , [MEDICA…" at bounding box center [601, 184] width 652 height 11
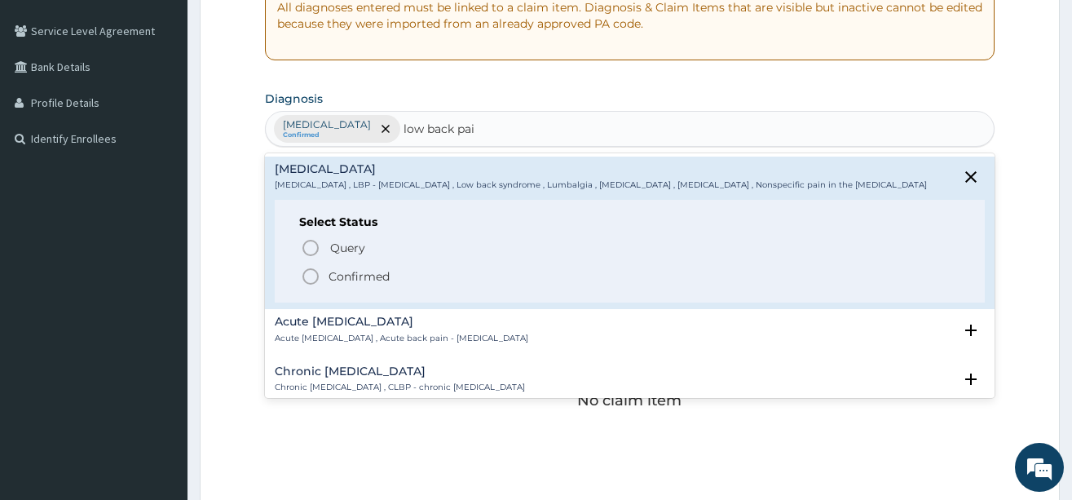
click at [309, 272] on icon "status option filled" at bounding box center [311, 277] width 20 height 20
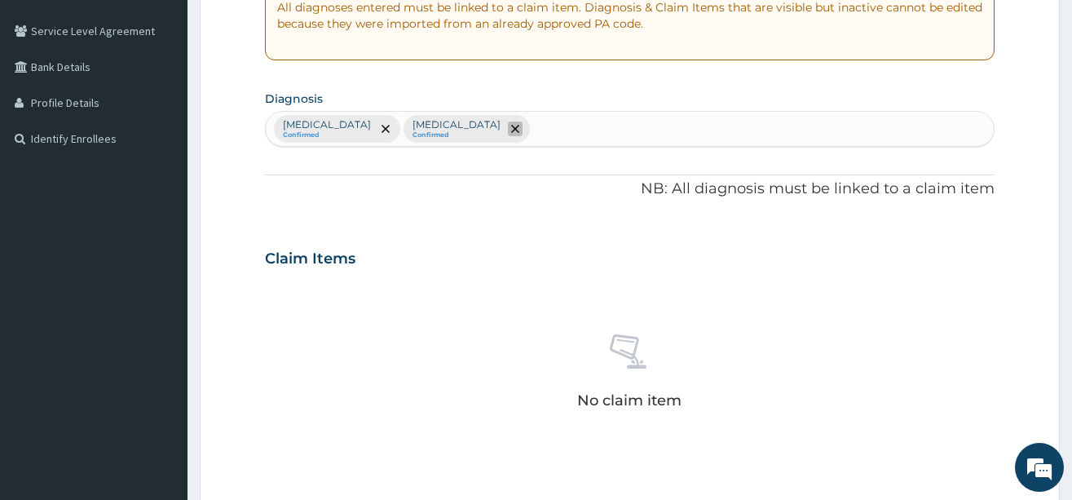
click at [508, 130] on span "remove selection option" at bounding box center [515, 129] width 15 height 15
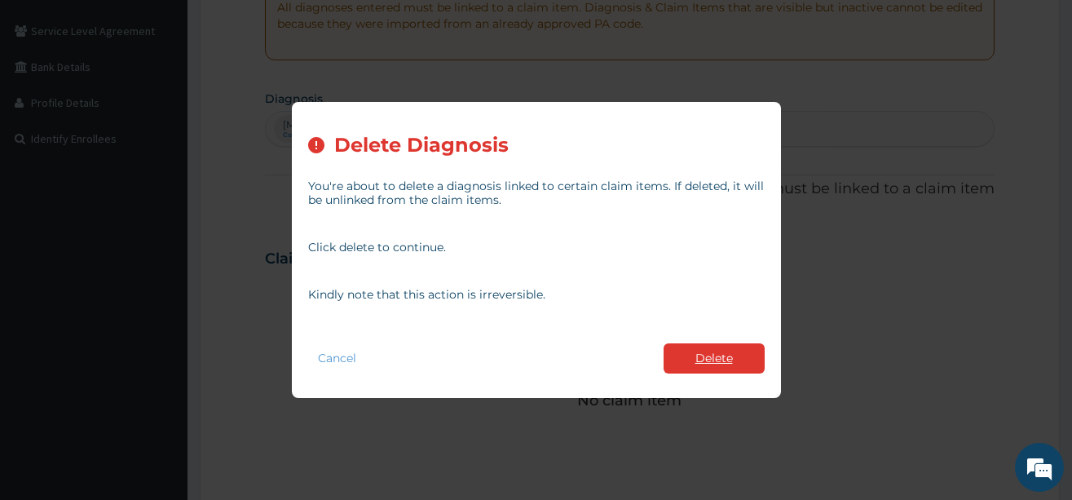
click at [692, 354] on button "Delete" at bounding box center [714, 358] width 101 height 30
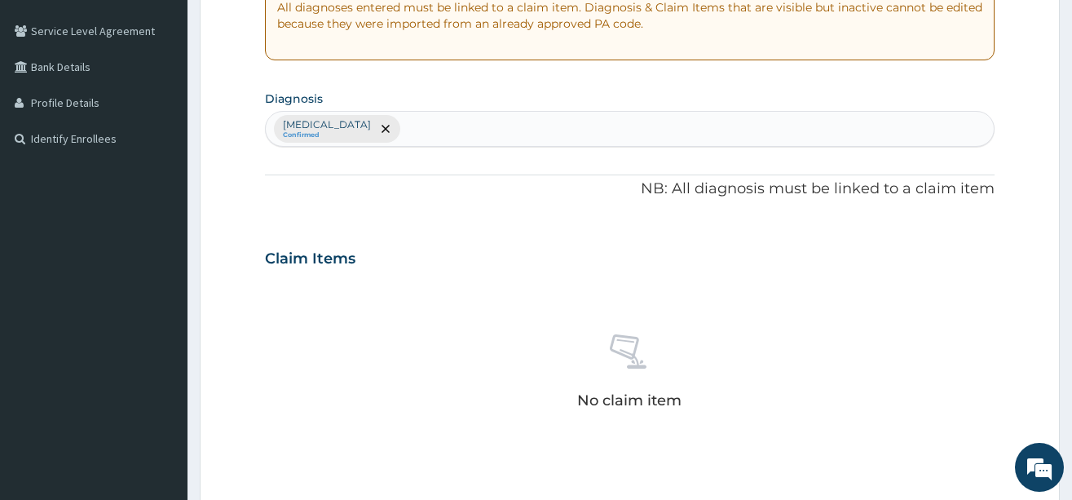
click at [467, 130] on div "[MEDICAL_DATA] Confirmed" at bounding box center [630, 129] width 728 height 34
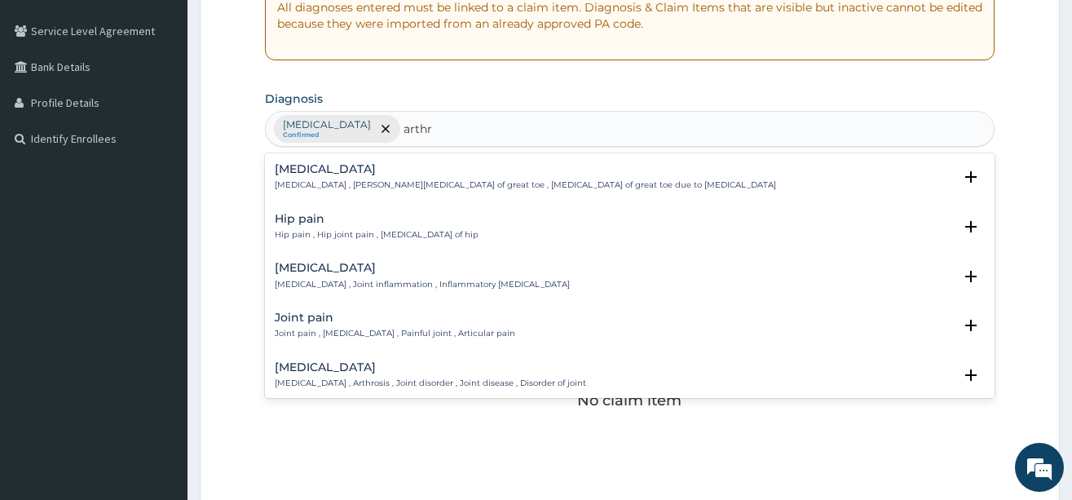
type input "arthri"
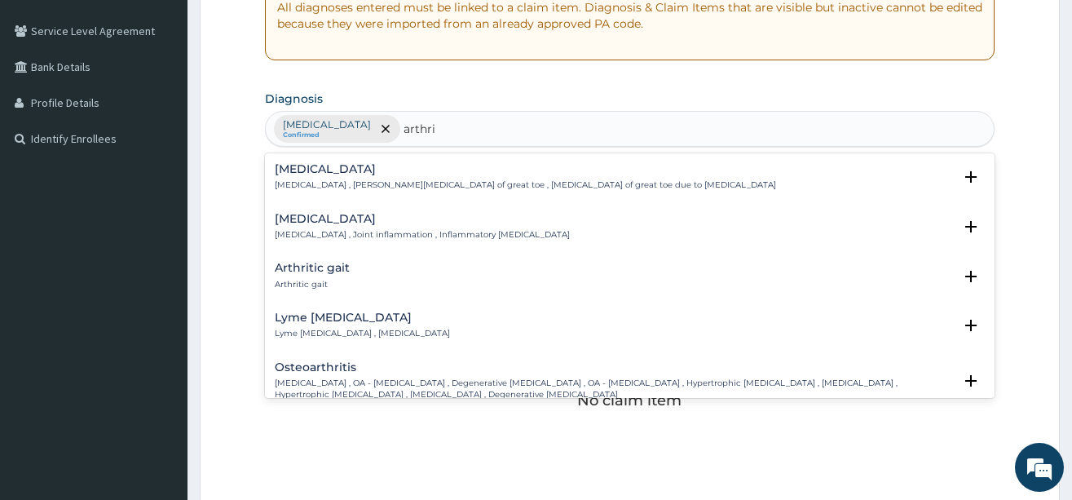
click at [324, 221] on h4 "[MEDICAL_DATA]" at bounding box center [422, 219] width 295 height 12
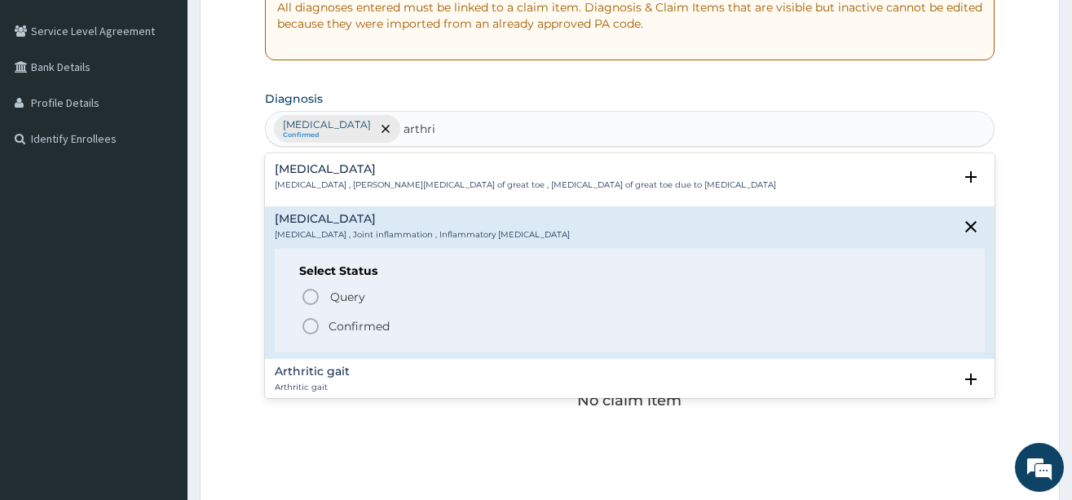
click at [312, 329] on icon "status option filled" at bounding box center [311, 326] width 20 height 20
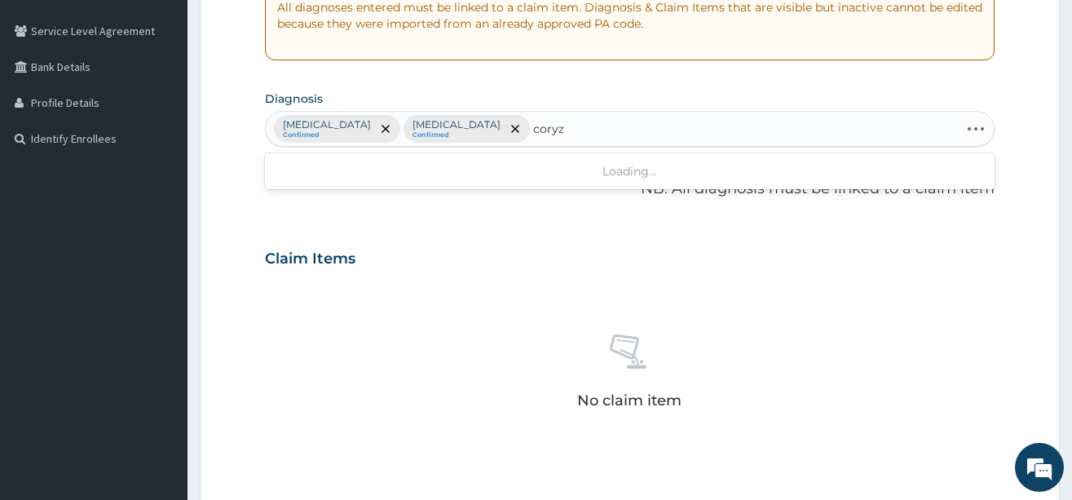
type input "[MEDICAL_DATA]"
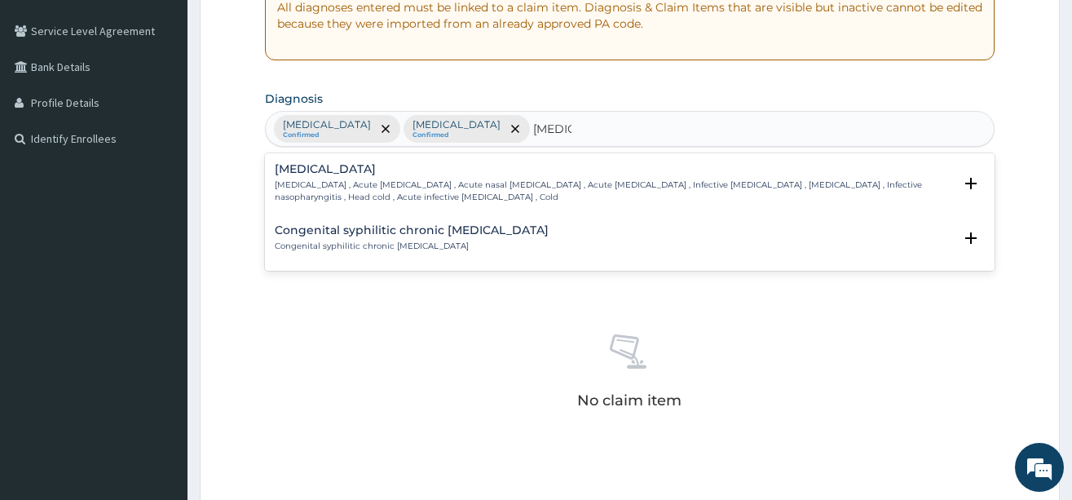
click at [320, 182] on p "[MEDICAL_DATA] , Acute [MEDICAL_DATA] , Acute nasal [MEDICAL_DATA] , Acute [MED…" at bounding box center [614, 191] width 678 height 24
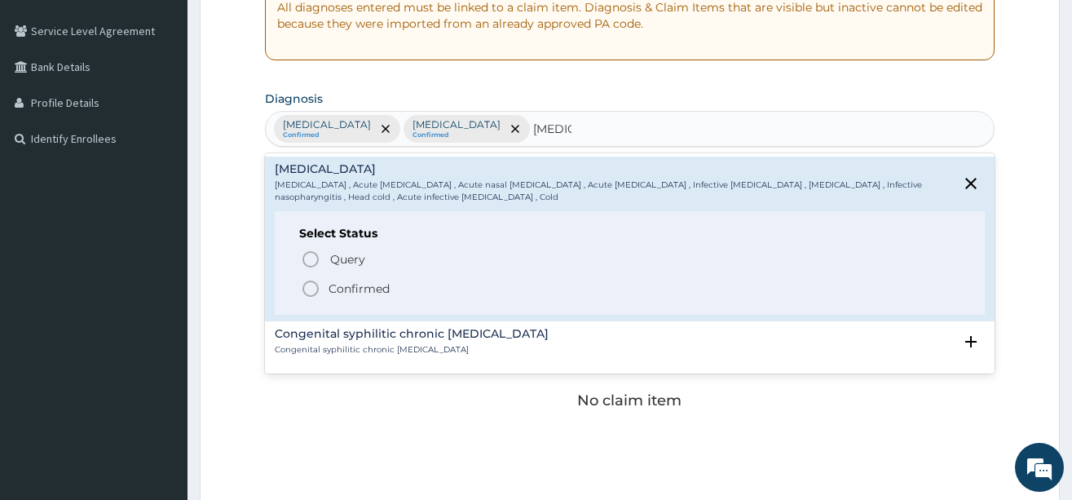
click at [308, 285] on icon "status option filled" at bounding box center [311, 289] width 20 height 20
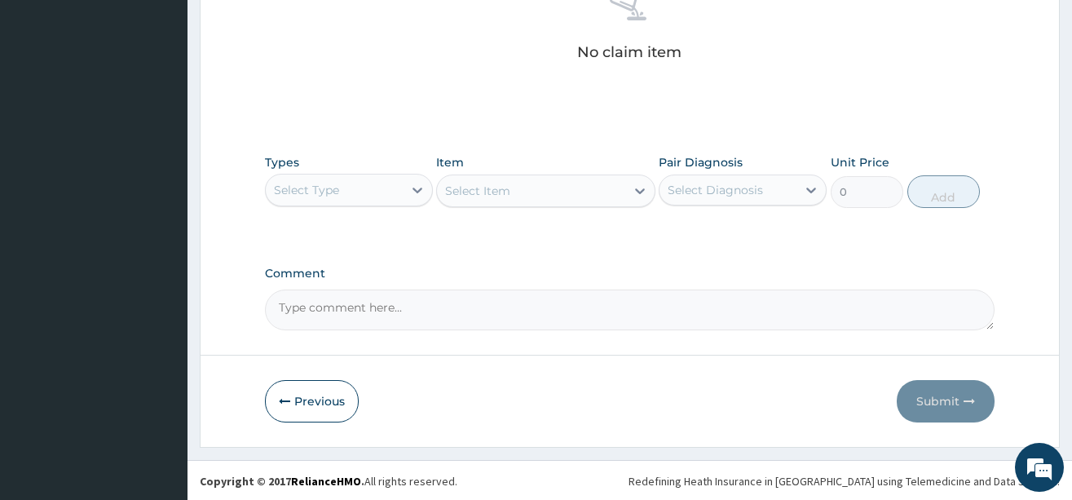
scroll to position [676, 0]
click at [354, 183] on div "Select Type" at bounding box center [334, 188] width 137 height 26
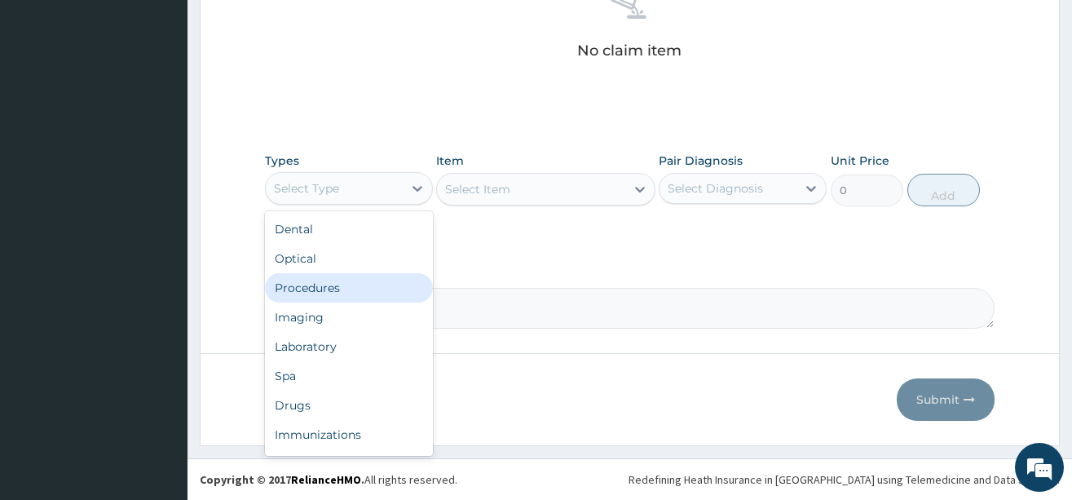
click at [344, 282] on div "Procedures" at bounding box center [349, 287] width 168 height 29
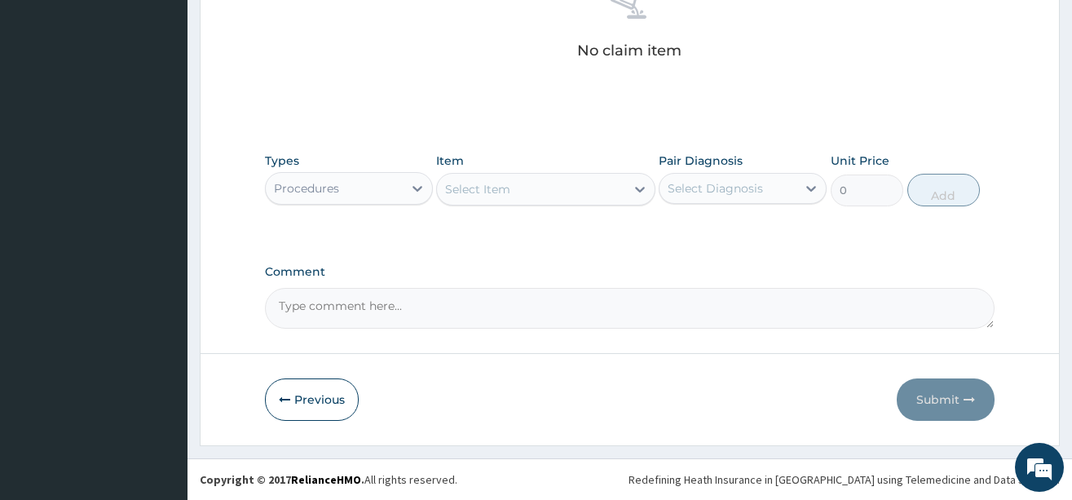
click at [533, 187] on div "Select Item" at bounding box center [531, 189] width 188 height 26
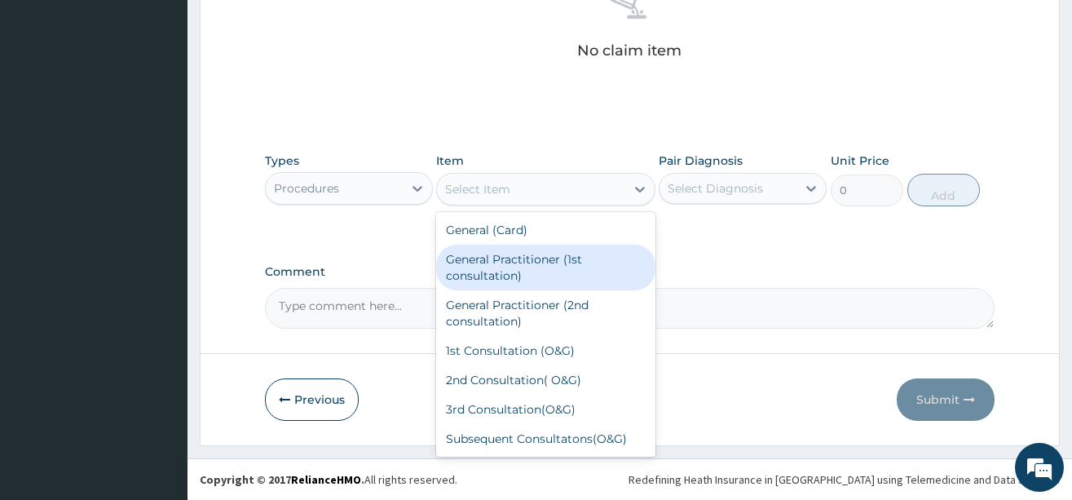
click at [525, 274] on div "General Practitioner (1st consultation)" at bounding box center [545, 268] width 219 height 46
type input "3900"
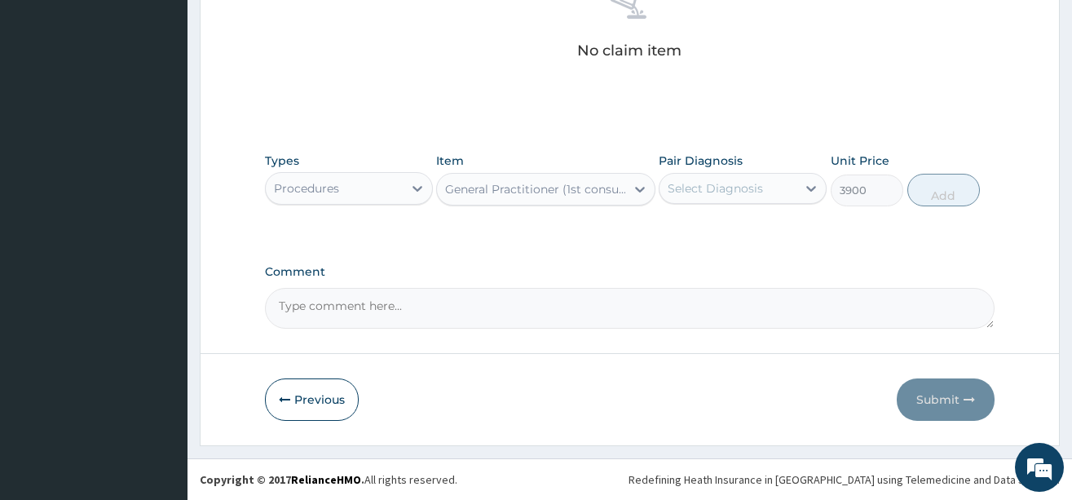
drag, startPoint x: 762, startPoint y: 179, endPoint x: 747, endPoint y: 207, distance: 32.5
click at [761, 182] on div "Select Diagnosis" at bounding box center [728, 188] width 137 height 26
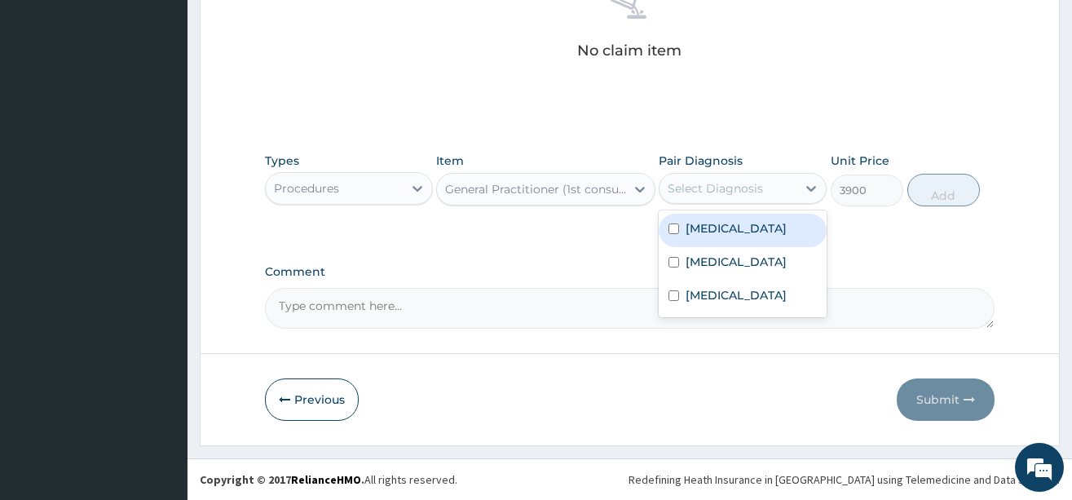
click at [731, 225] on label "[MEDICAL_DATA]" at bounding box center [736, 228] width 101 height 16
checkbox input "true"
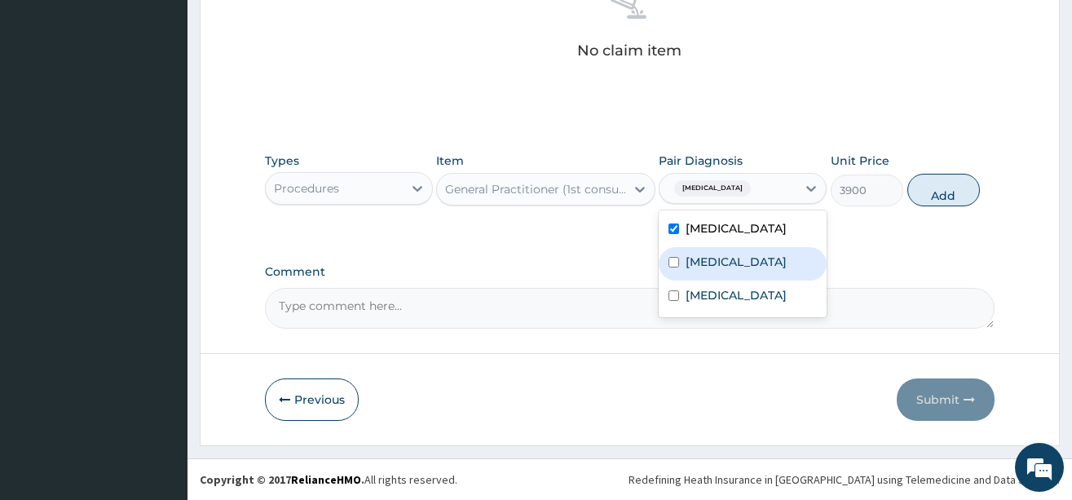
click at [716, 262] on label "[MEDICAL_DATA]" at bounding box center [736, 262] width 101 height 16
checkbox input "true"
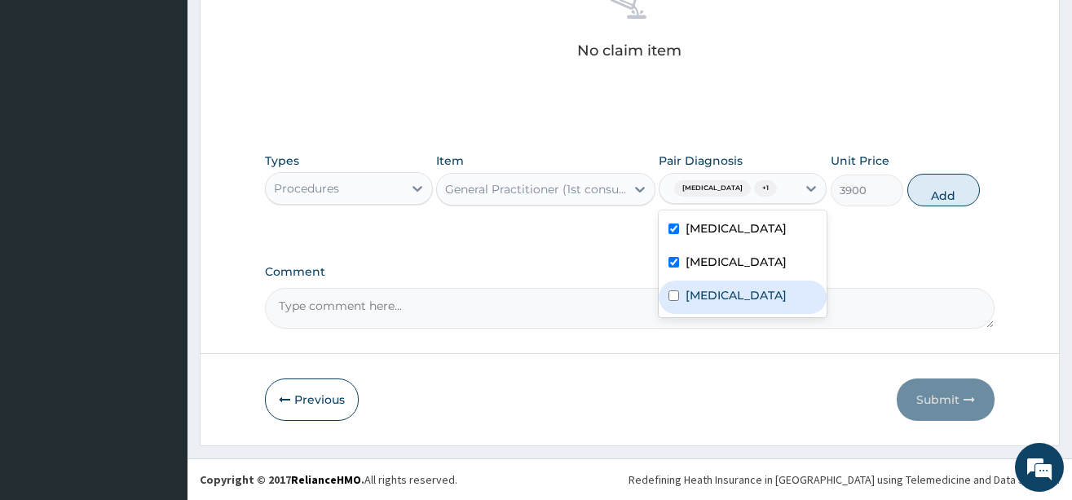
click at [725, 303] on label "[MEDICAL_DATA]" at bounding box center [736, 295] width 101 height 16
checkbox input "true"
click at [939, 206] on button "Add" at bounding box center [944, 190] width 73 height 33
type input "0"
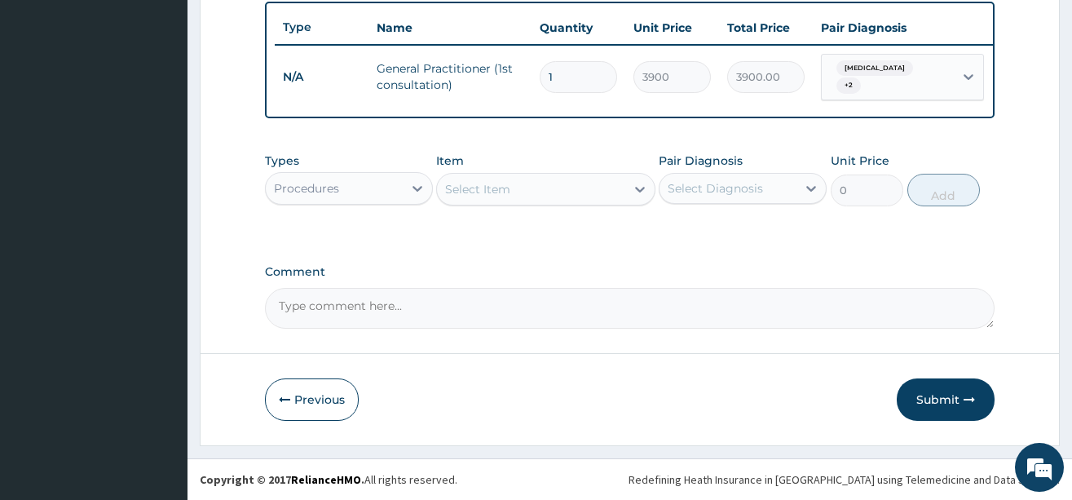
scroll to position [617, 0]
click at [373, 187] on div "Procedures" at bounding box center [334, 188] width 137 height 26
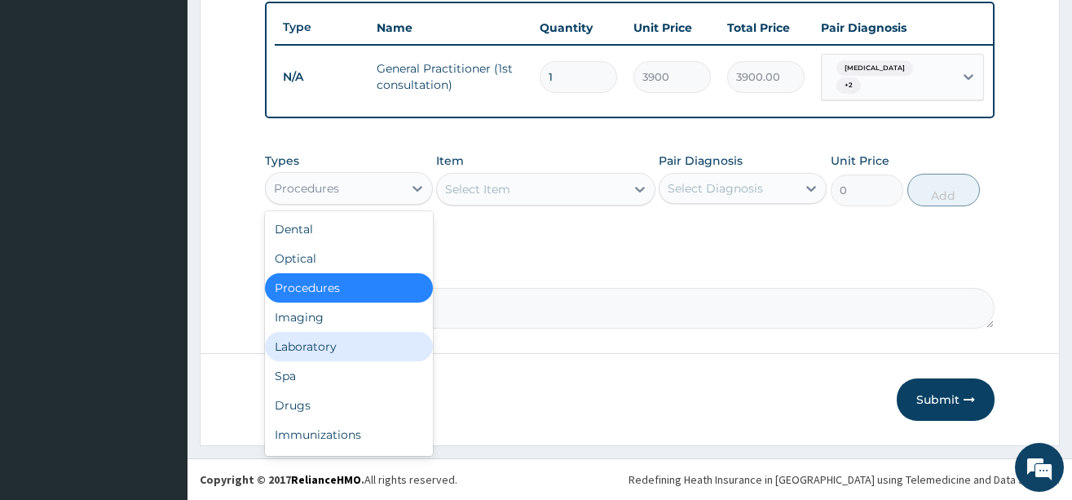
click at [321, 342] on div "Laboratory" at bounding box center [349, 346] width 168 height 29
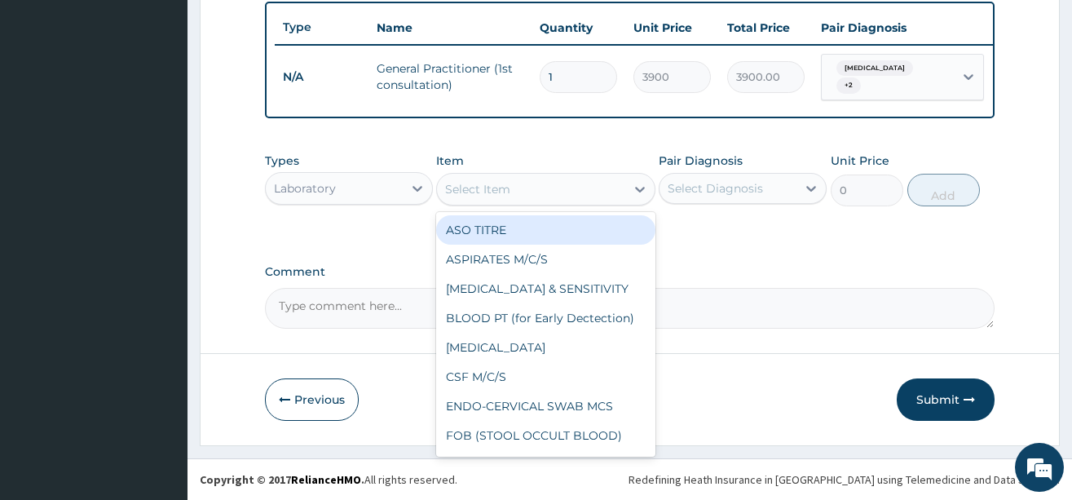
click at [559, 191] on div "Select Item" at bounding box center [531, 189] width 188 height 26
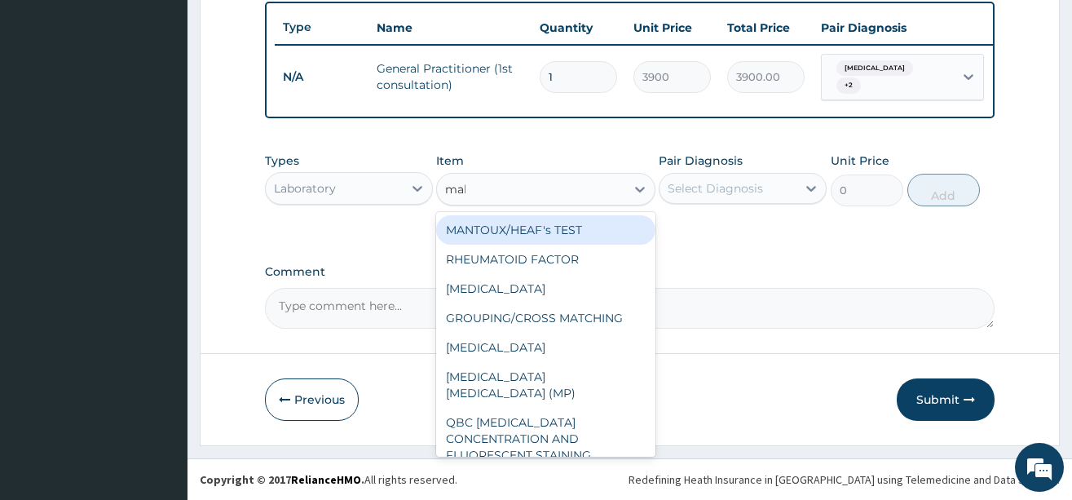
type input "mala"
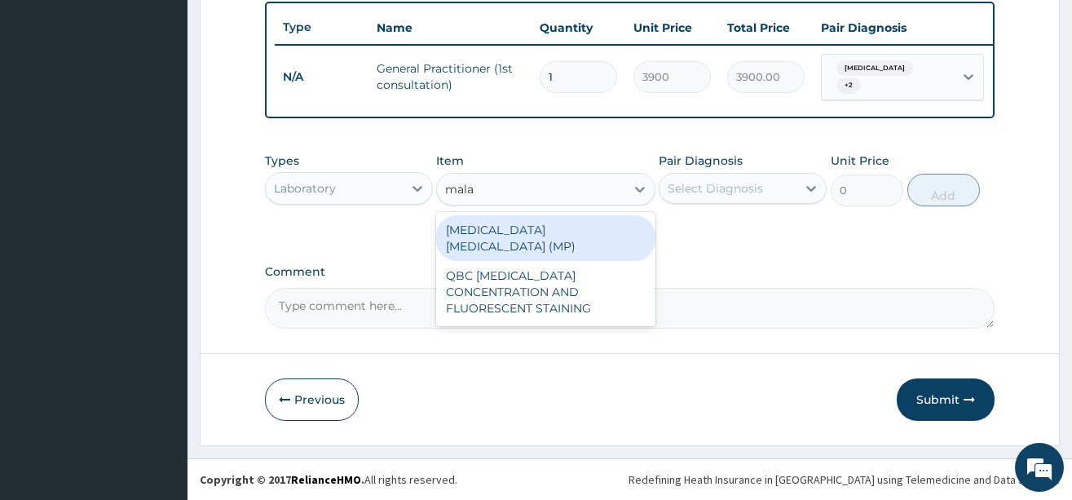
click at [566, 220] on div "[MEDICAL_DATA] [MEDICAL_DATA] (MP)" at bounding box center [545, 238] width 219 height 46
type input "1820"
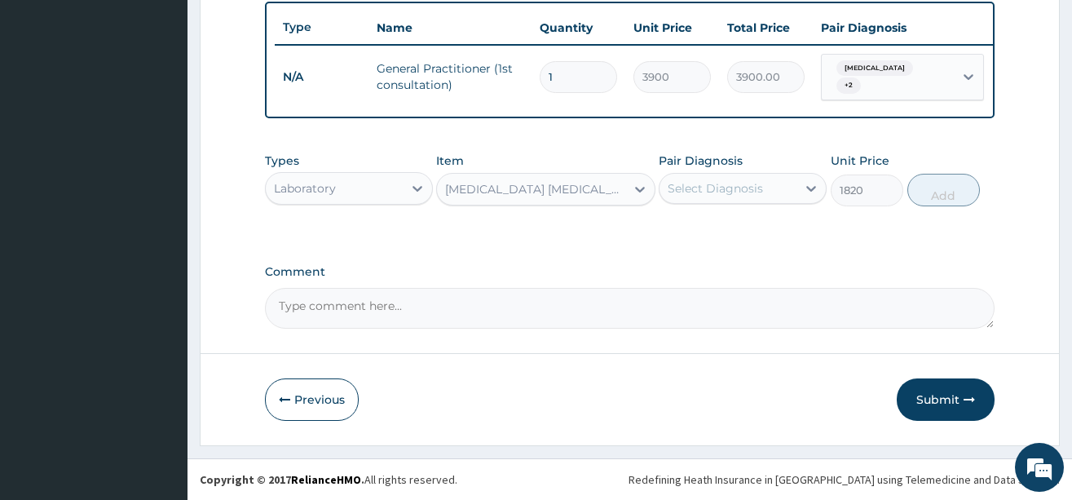
click at [731, 175] on div "Select Diagnosis" at bounding box center [743, 188] width 168 height 31
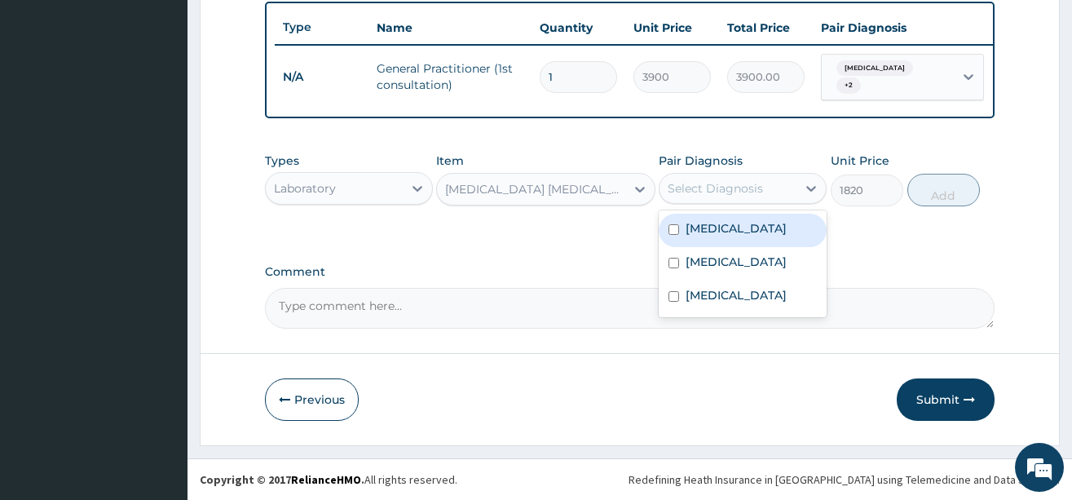
click at [746, 235] on label "[MEDICAL_DATA]" at bounding box center [736, 228] width 101 height 16
checkbox input "true"
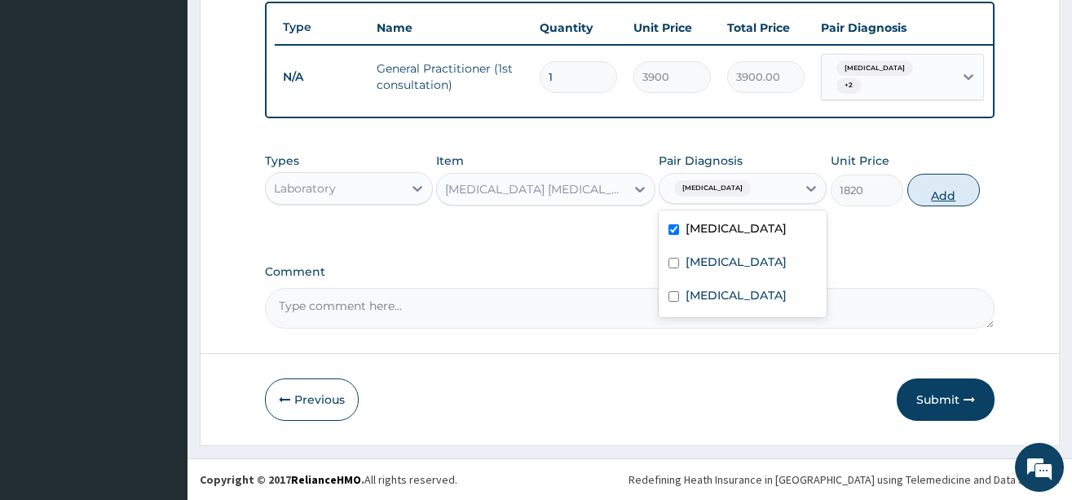
click at [929, 201] on button "Add" at bounding box center [944, 190] width 73 height 33
type input "0"
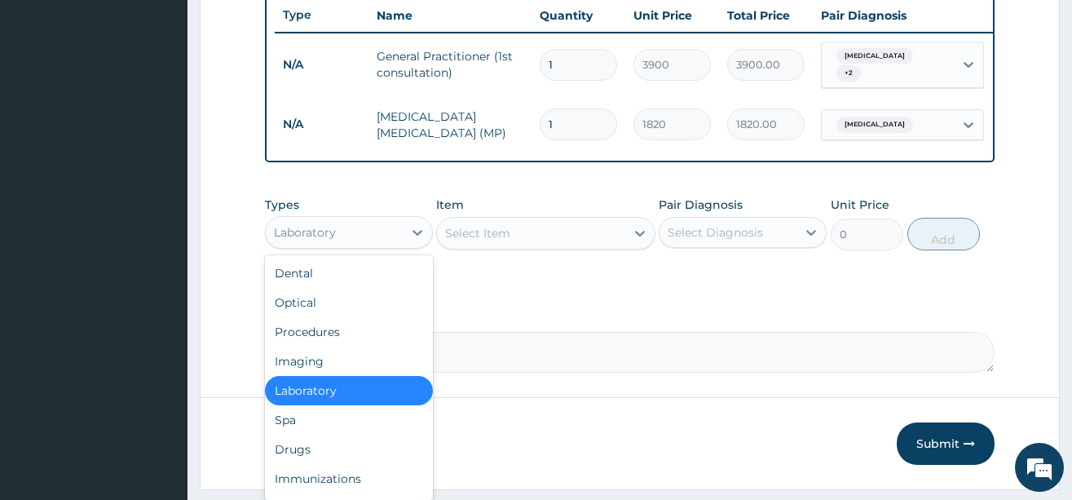
click at [362, 245] on div "Laboratory" at bounding box center [334, 232] width 137 height 26
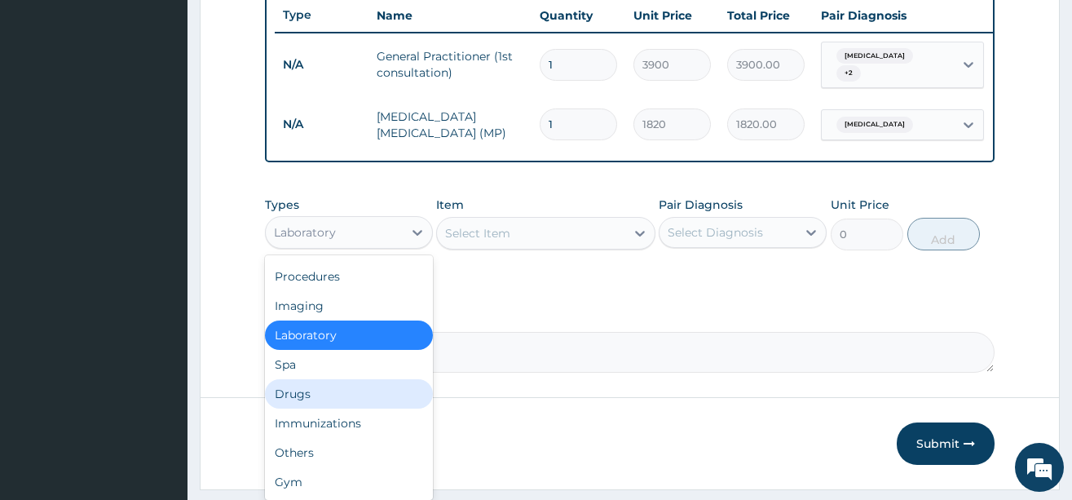
click at [320, 403] on div "Drugs" at bounding box center [349, 393] width 168 height 29
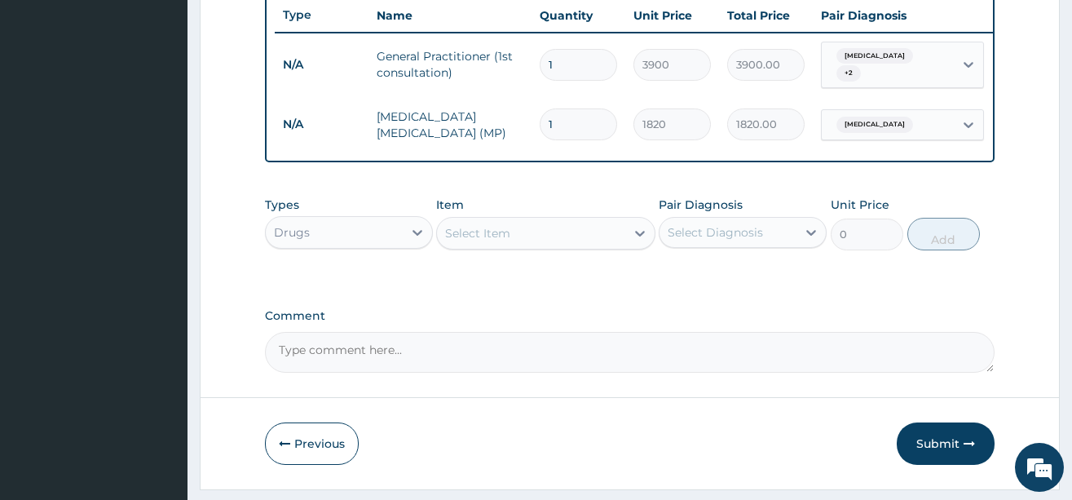
click at [560, 246] on div "Select Item" at bounding box center [531, 233] width 188 height 26
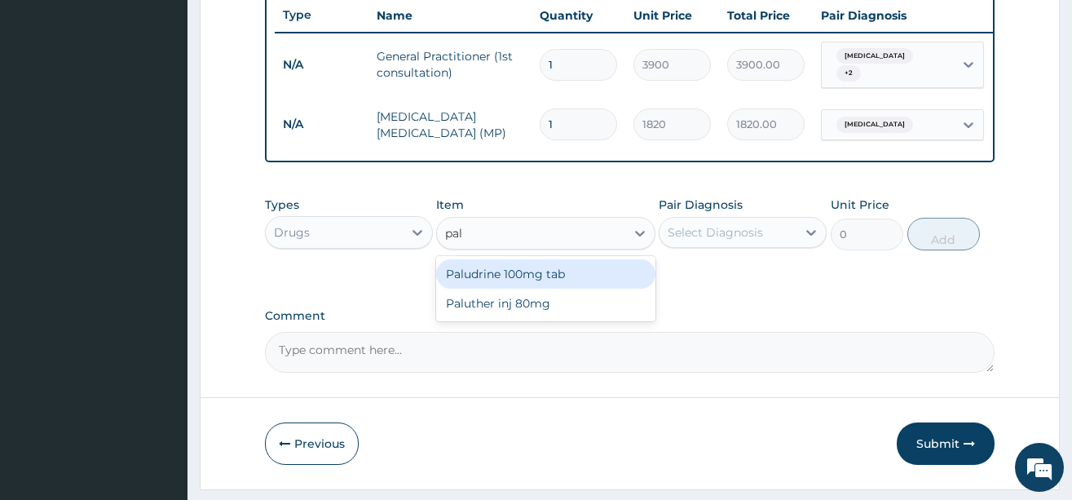
type input "palu"
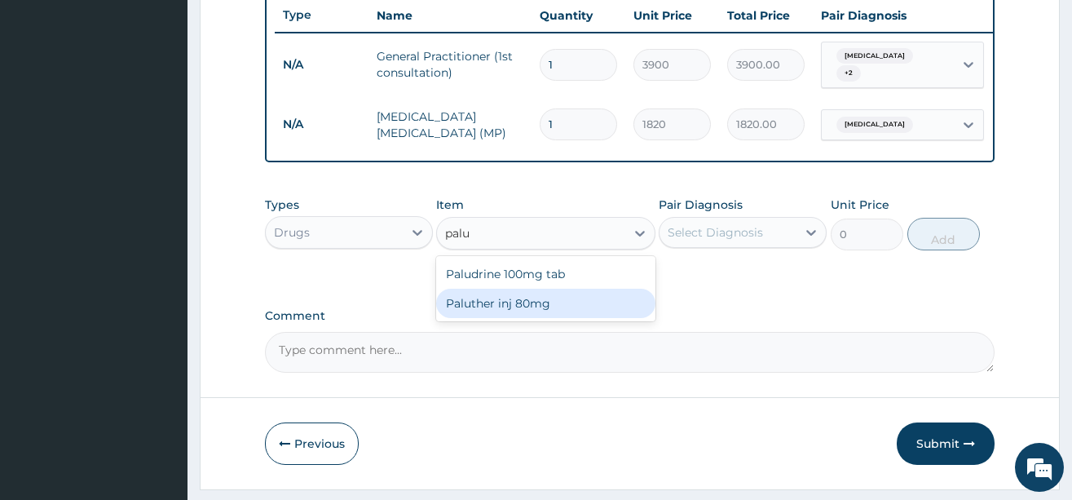
click at [584, 318] on div "Paluther inj 80mg" at bounding box center [545, 303] width 219 height 29
type input "780"
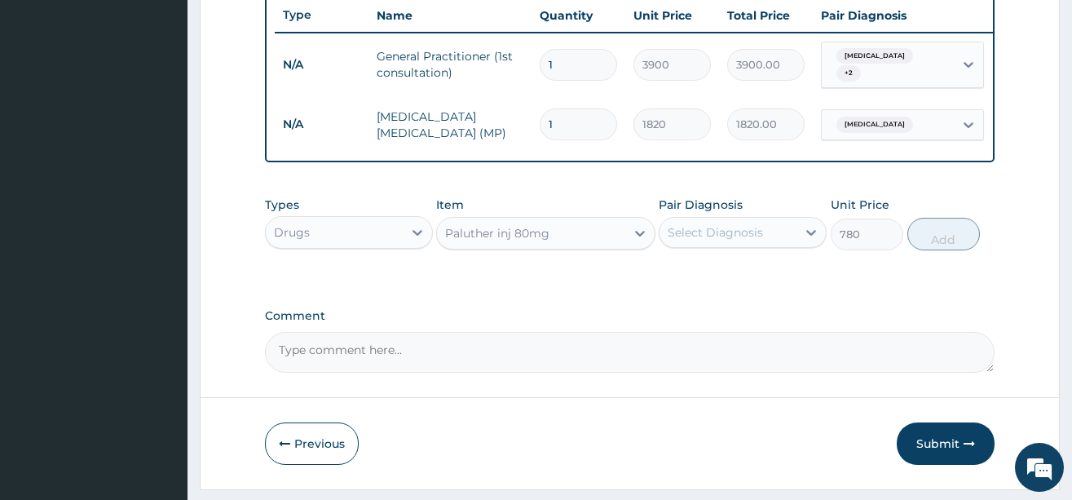
click at [733, 241] on div "Select Diagnosis" at bounding box center [715, 232] width 95 height 16
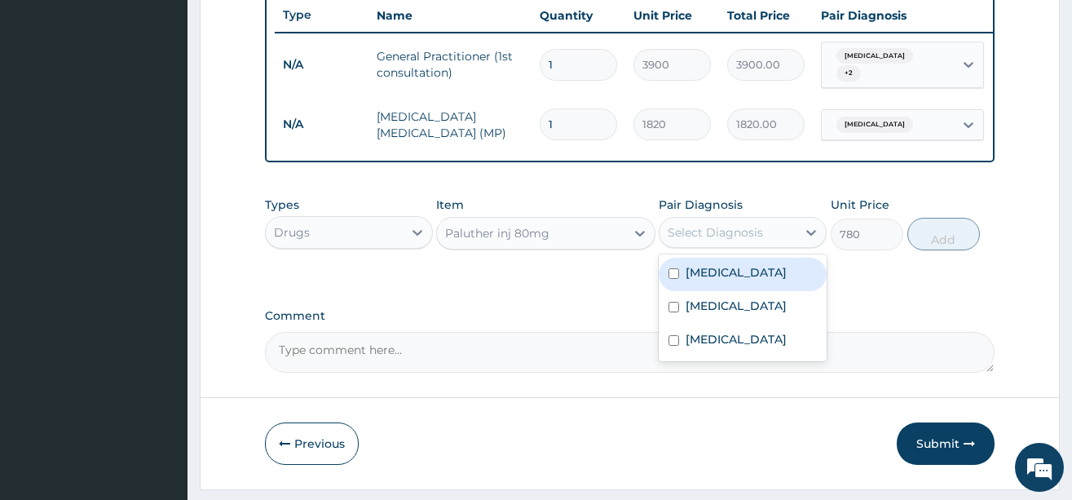
click at [722, 281] on label "[MEDICAL_DATA]" at bounding box center [736, 272] width 101 height 16
checkbox input "true"
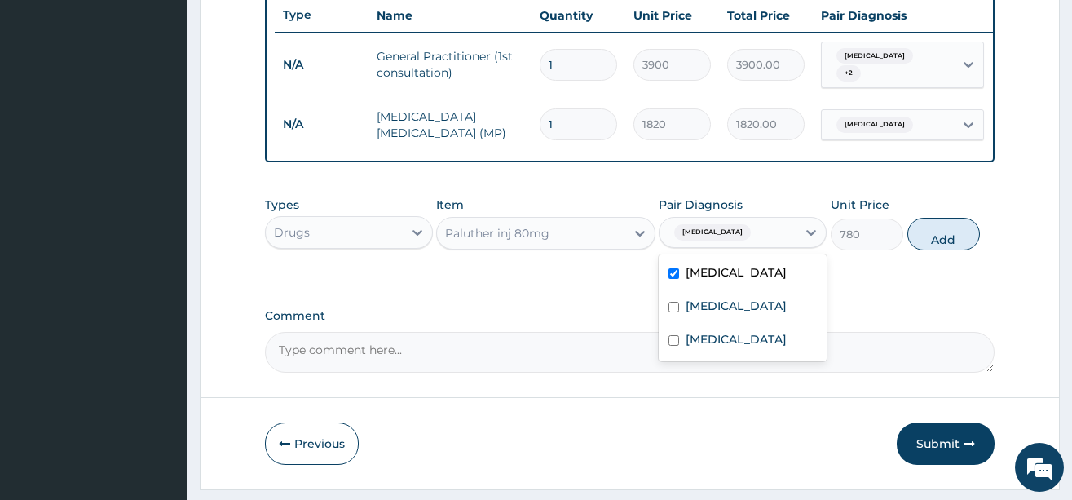
drag, startPoint x: 947, startPoint y: 250, endPoint x: 816, endPoint y: 236, distance: 131.2
click at [947, 249] on button "Add" at bounding box center [944, 234] width 73 height 33
type input "0"
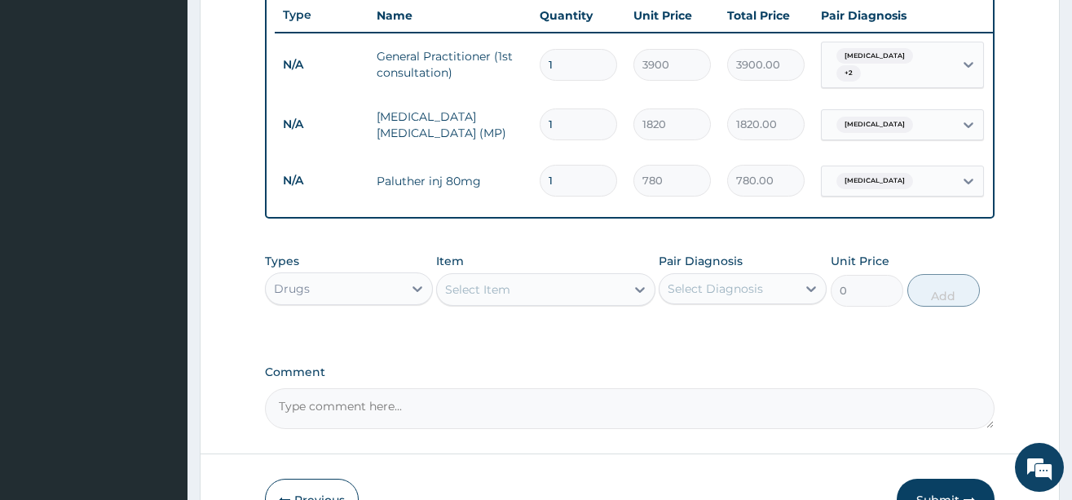
type input "0.00"
type input "6"
type input "4680.00"
type input "6"
click at [516, 295] on div "Select Item" at bounding box center [531, 289] width 188 height 26
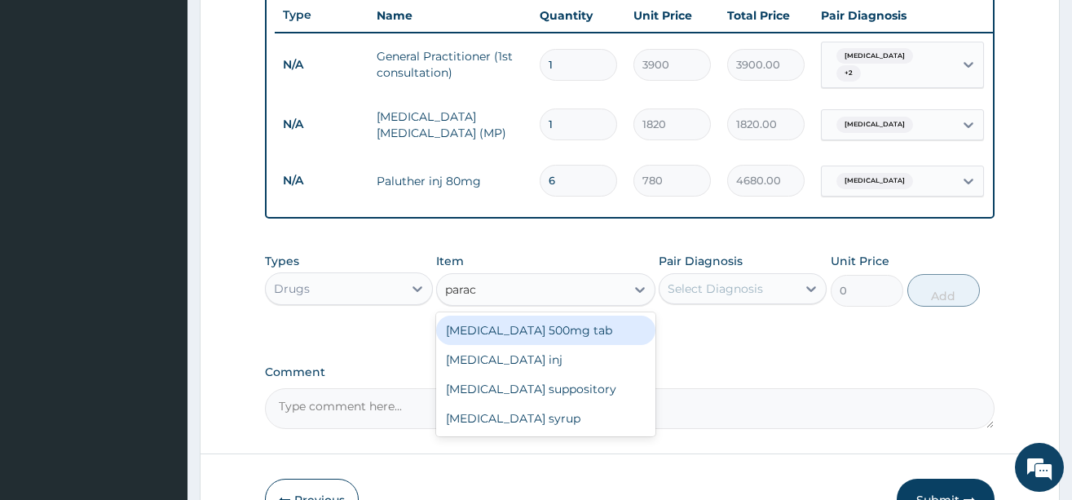
type input "parace"
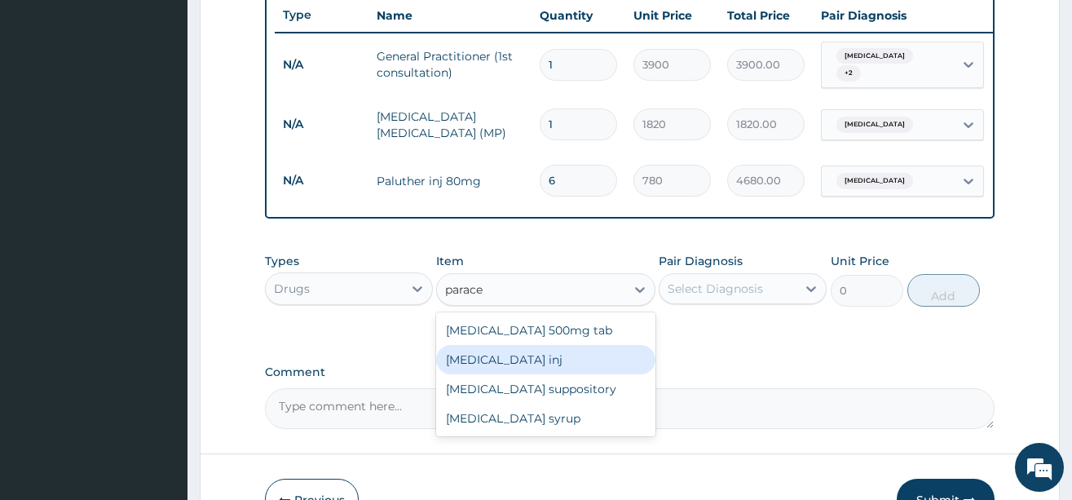
click at [538, 374] on div "[MEDICAL_DATA] inj" at bounding box center [545, 359] width 219 height 29
type input "180"
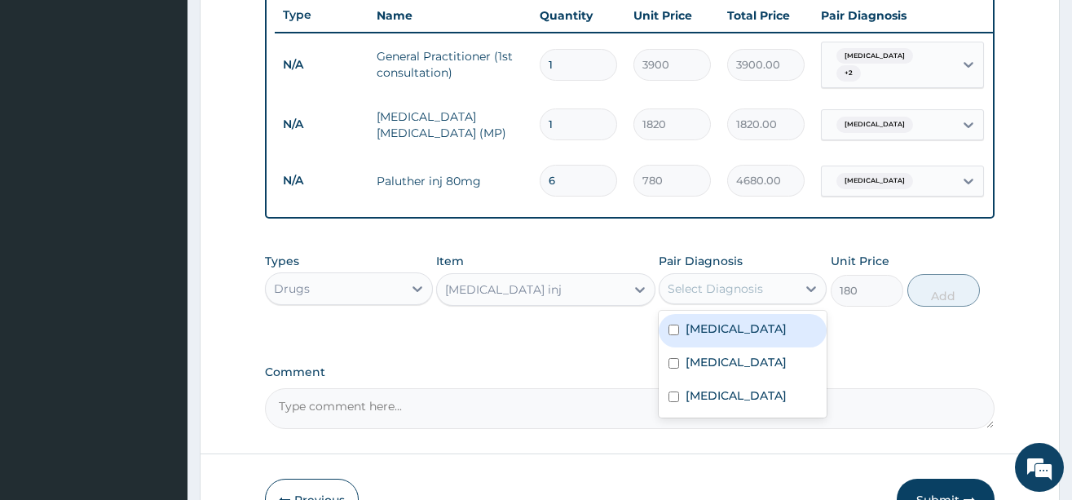
click at [721, 302] on div "Select Diagnosis" at bounding box center [728, 289] width 137 height 26
click at [721, 337] on label "[MEDICAL_DATA]" at bounding box center [736, 328] width 101 height 16
checkbox input "true"
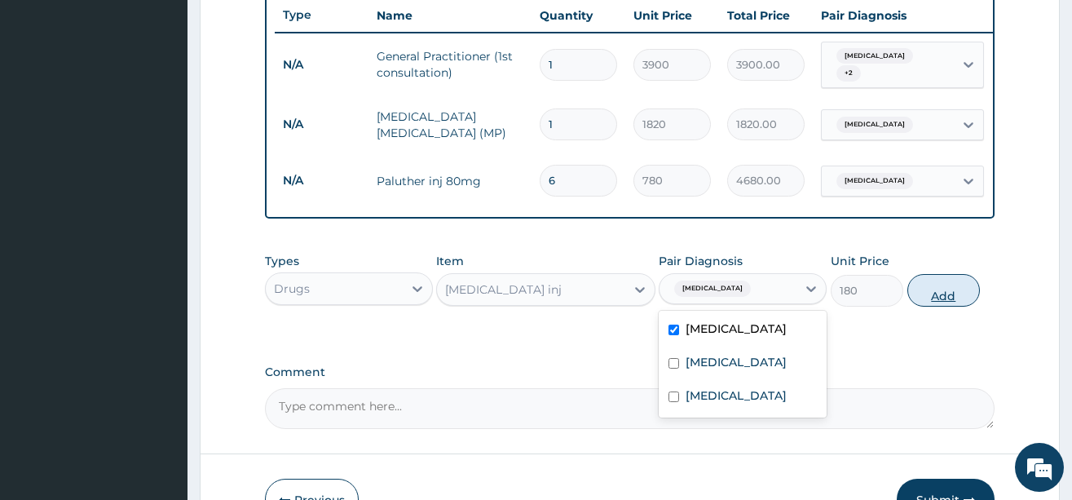
click at [959, 307] on button "Add" at bounding box center [944, 290] width 73 height 33
type input "0"
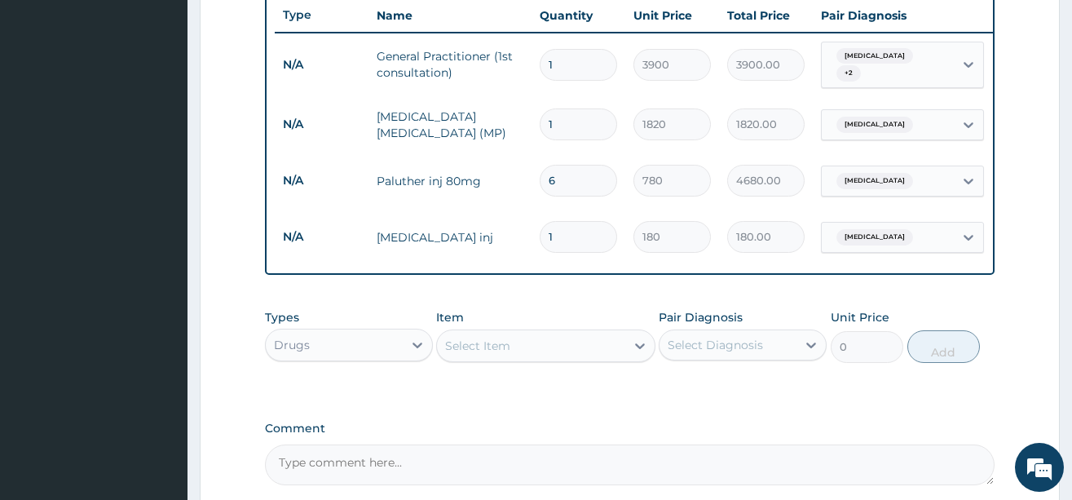
type input "0.00"
type input "2"
type input "360.00"
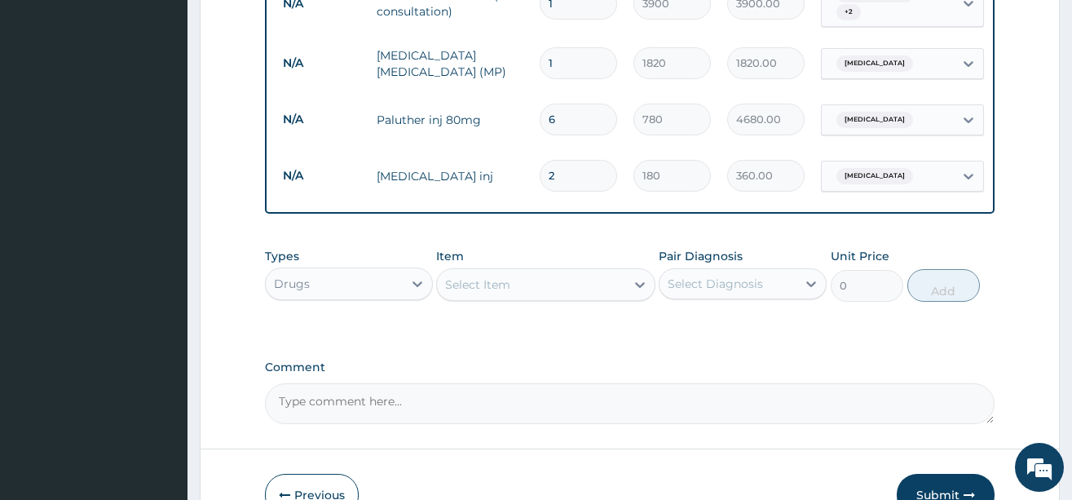
scroll to position [699, 0]
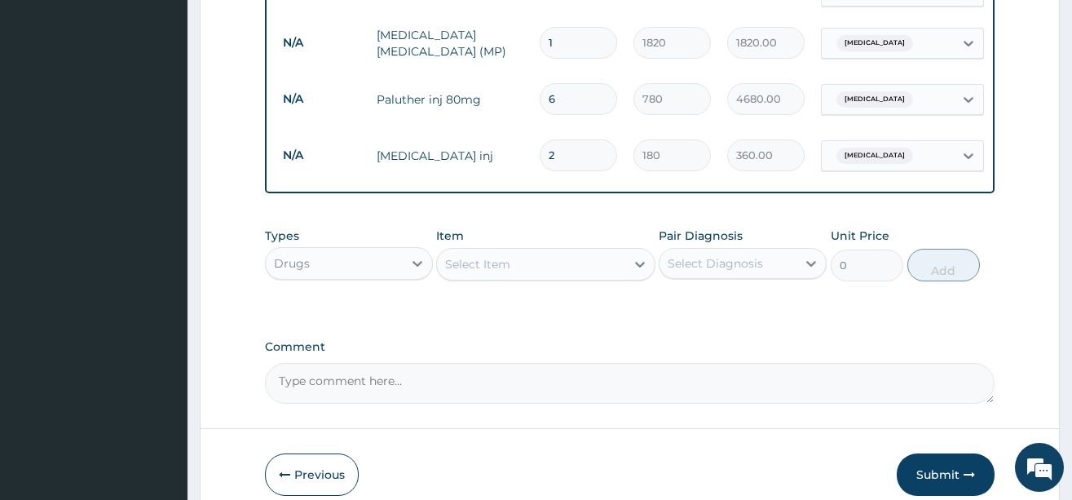
type input "2"
click at [503, 272] on div "Select Item" at bounding box center [477, 264] width 65 height 16
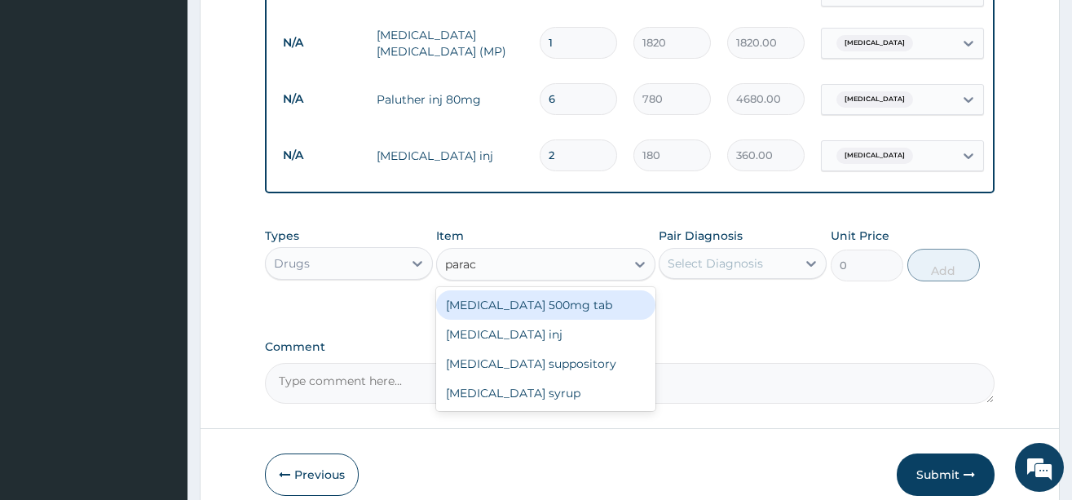
type input "parace"
click at [500, 307] on div "[MEDICAL_DATA] 500mg tab" at bounding box center [545, 304] width 219 height 29
type input "12"
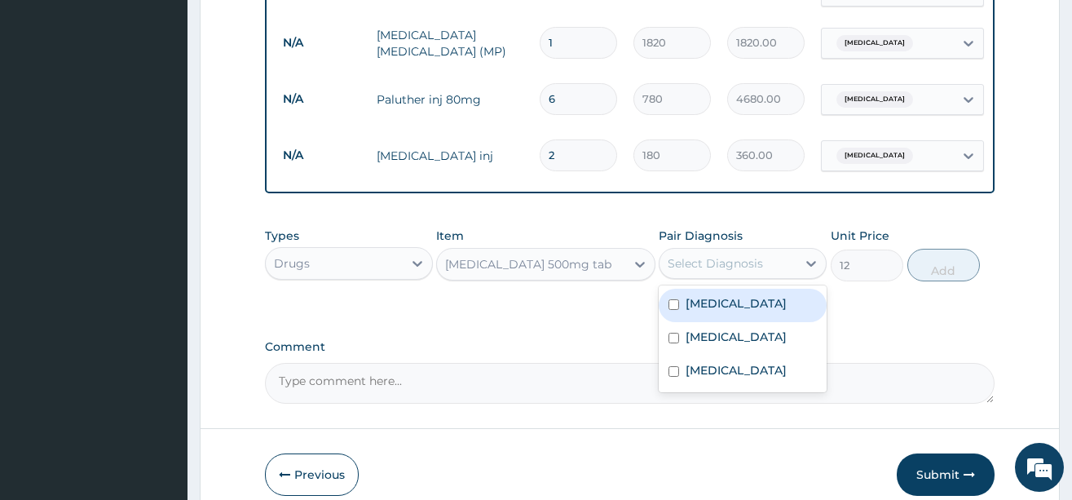
drag, startPoint x: 729, startPoint y: 276, endPoint x: 713, endPoint y: 326, distance: 52.3
click at [727, 276] on div "Select Diagnosis" at bounding box center [728, 263] width 137 height 26
click at [713, 322] on div "[MEDICAL_DATA]" at bounding box center [743, 305] width 168 height 33
checkbox input "true"
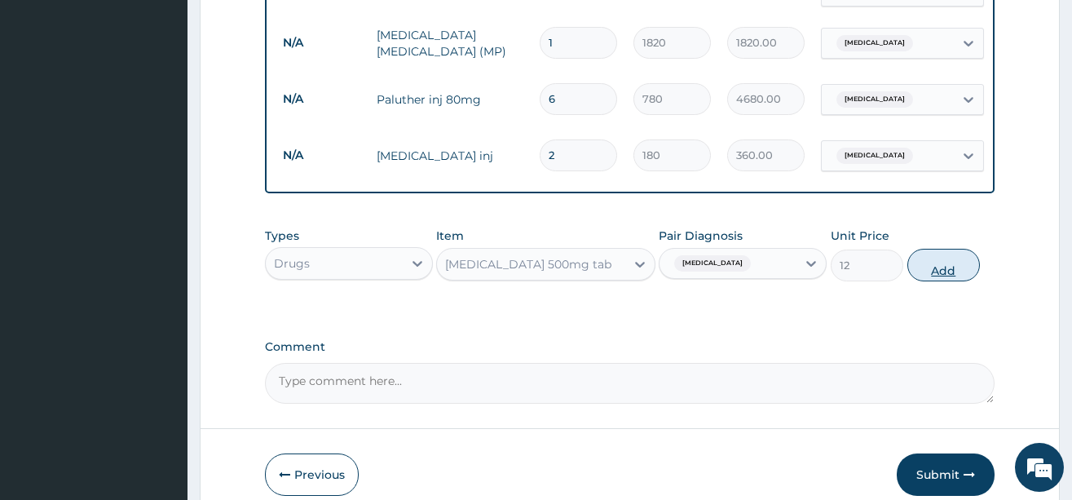
click at [949, 281] on button "Add" at bounding box center [944, 265] width 73 height 33
type input "0"
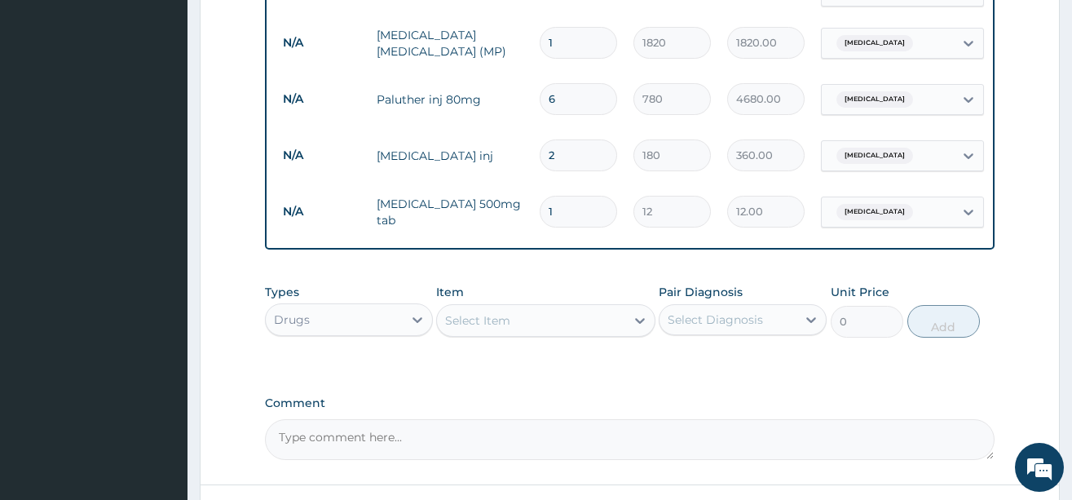
type input "18"
type input "216.00"
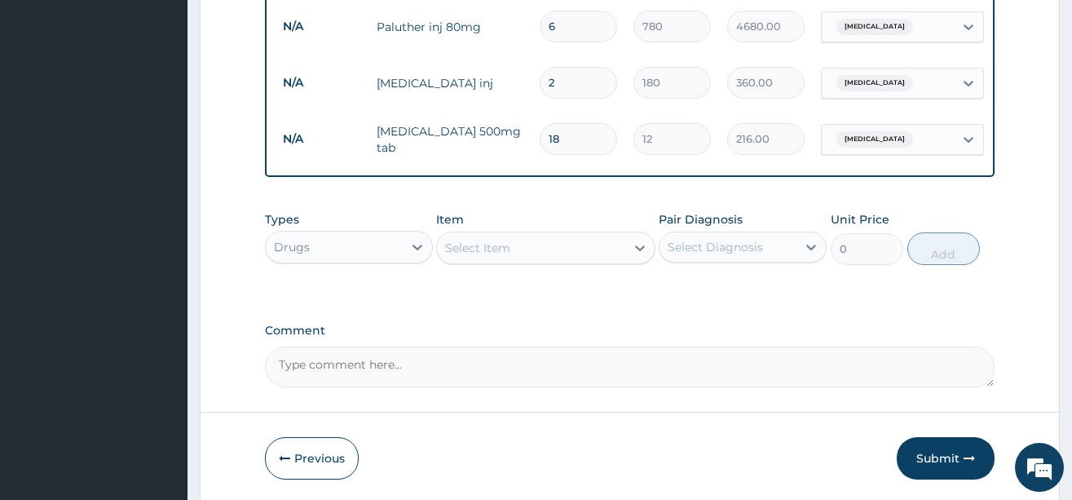
scroll to position [842, 0]
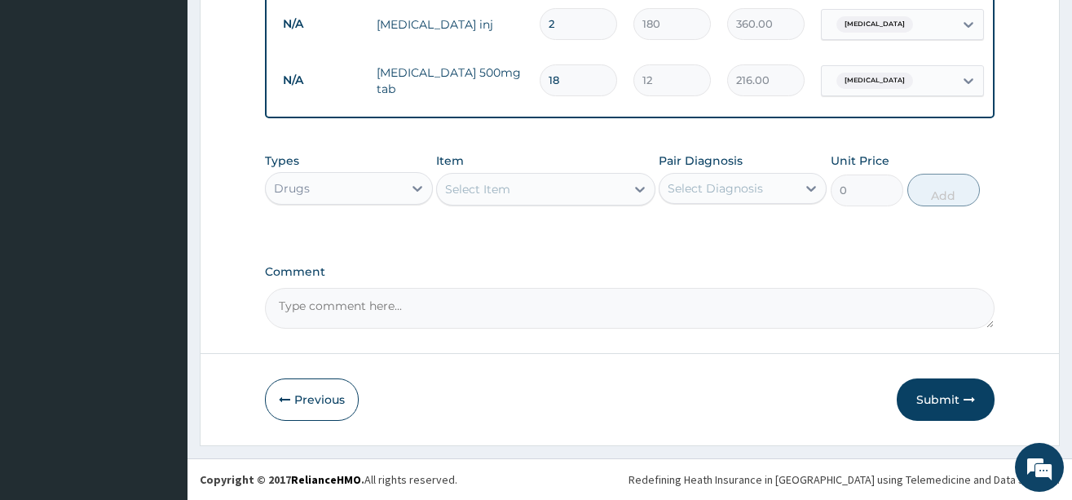
type input "18"
click at [511, 195] on div "Select Item" at bounding box center [531, 189] width 188 height 26
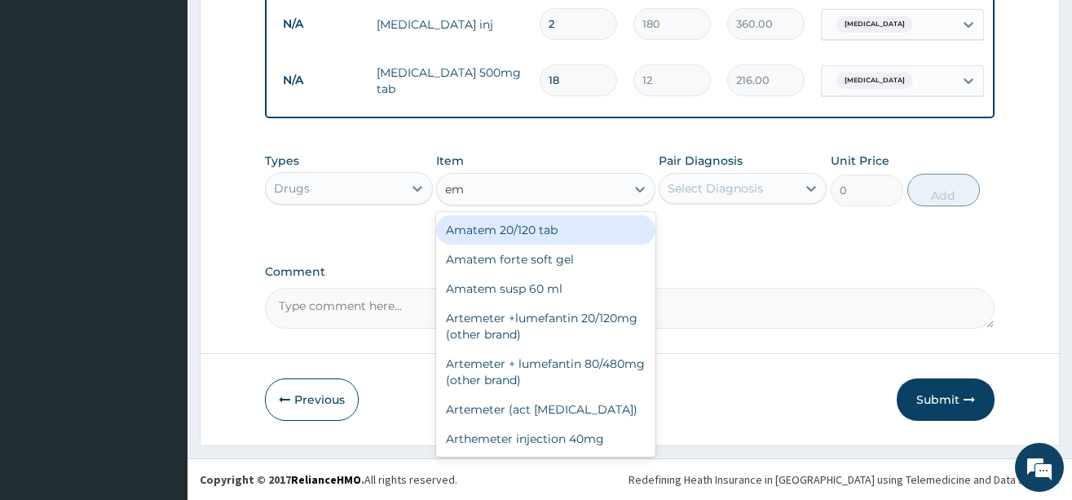
type input "emz"
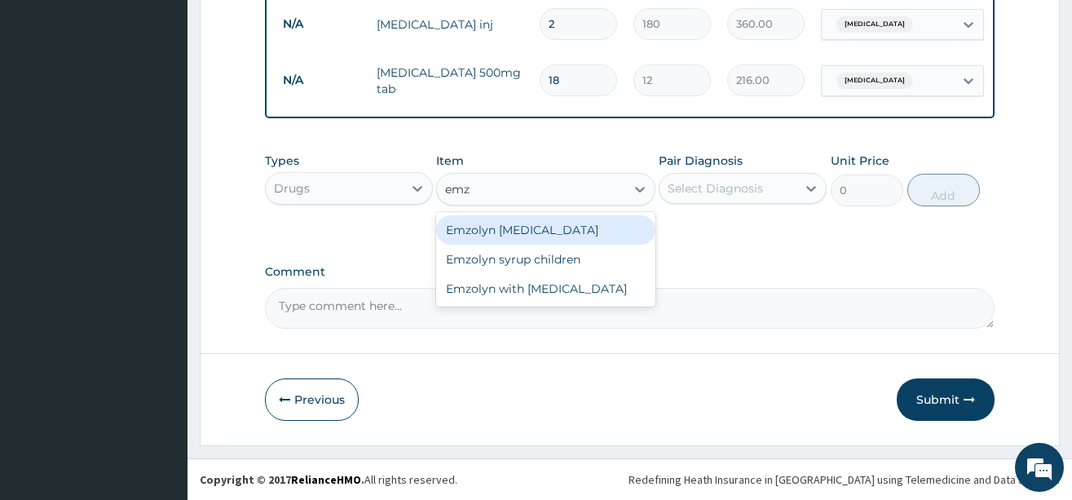
click at [523, 226] on div "Emzolyn [MEDICAL_DATA]" at bounding box center [545, 229] width 219 height 29
type input "840"
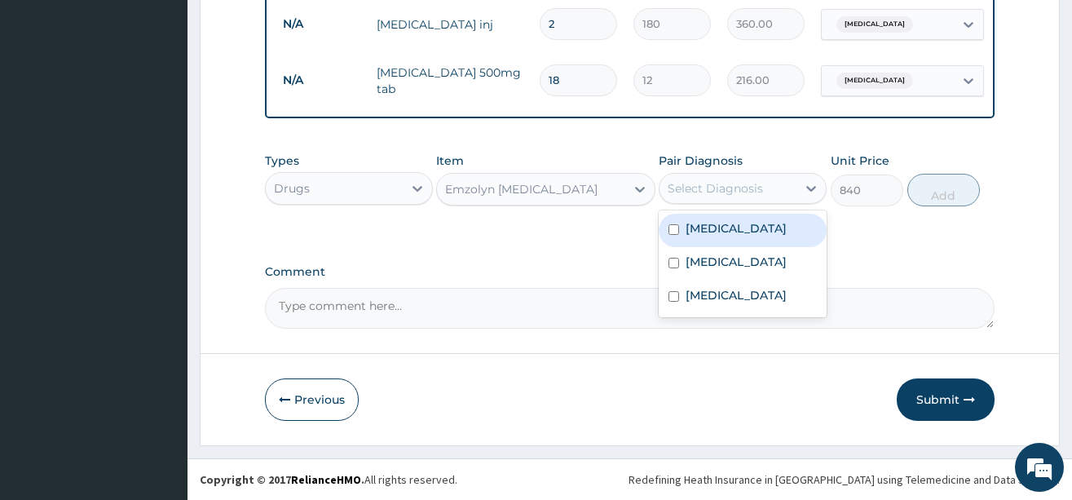
click at [753, 189] on div "Select Diagnosis" at bounding box center [715, 188] width 95 height 16
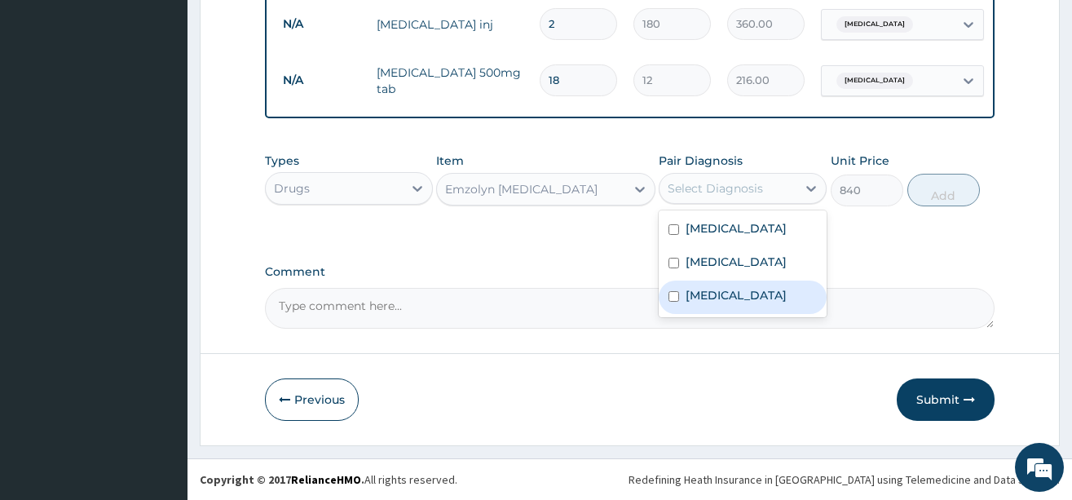
drag, startPoint x: 719, startPoint y: 296, endPoint x: 743, endPoint y: 285, distance: 26.3
click at [720, 296] on label "[MEDICAL_DATA]" at bounding box center [736, 295] width 101 height 16
checkbox input "true"
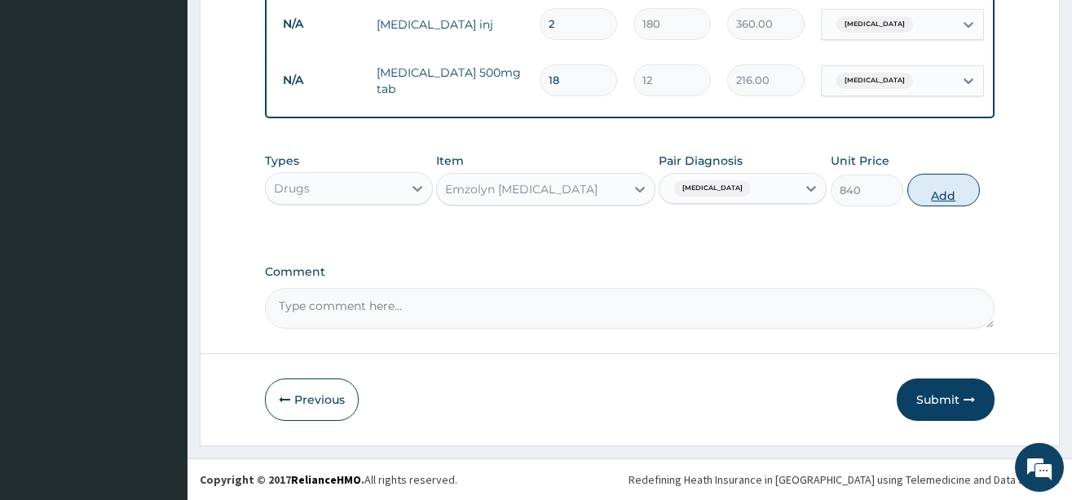
click at [943, 201] on button "Add" at bounding box center [944, 190] width 73 height 33
type input "0"
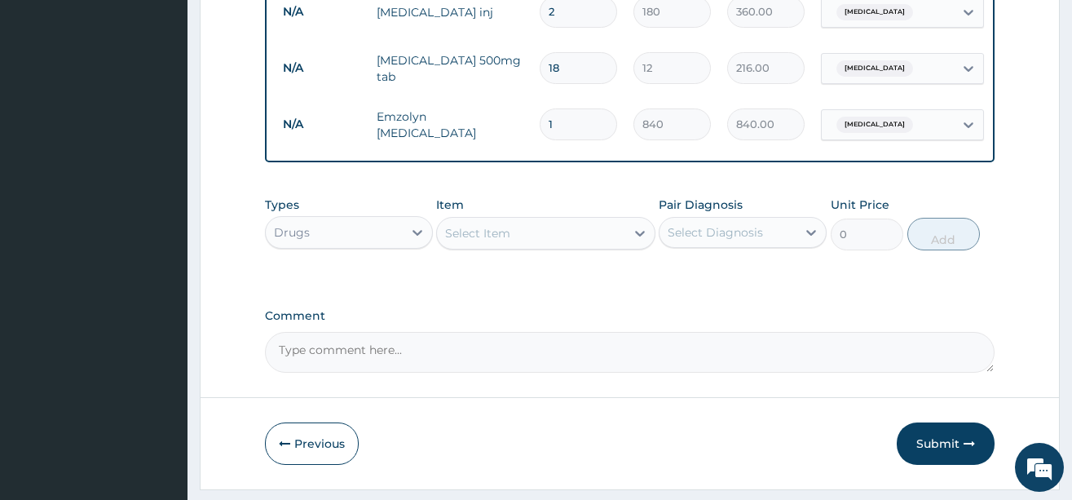
click at [496, 240] on div "Select Item" at bounding box center [477, 233] width 65 height 16
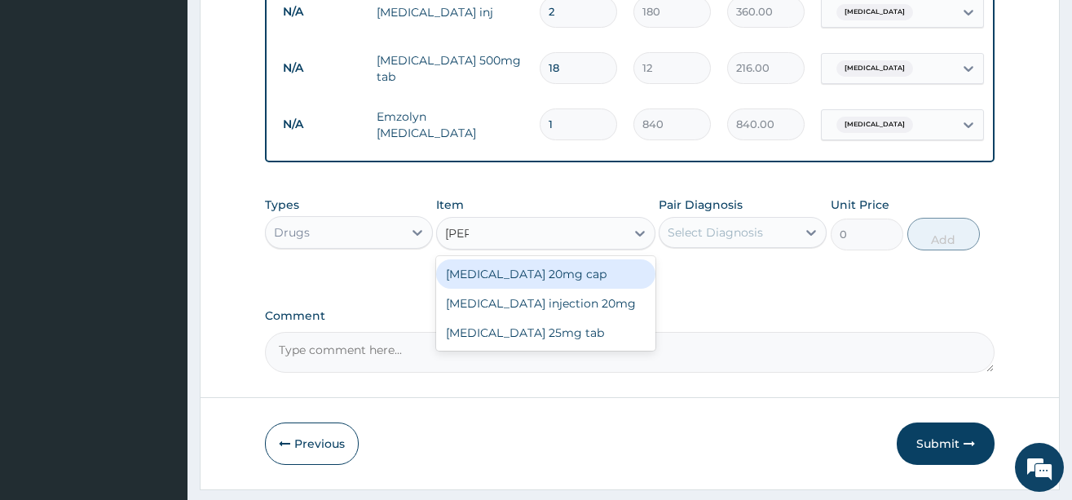
type input "pirox"
drag, startPoint x: 517, startPoint y: 281, endPoint x: 524, endPoint y: 287, distance: 9.8
click at [517, 281] on div "[MEDICAL_DATA] 20mg cap" at bounding box center [545, 273] width 219 height 29
type input "24"
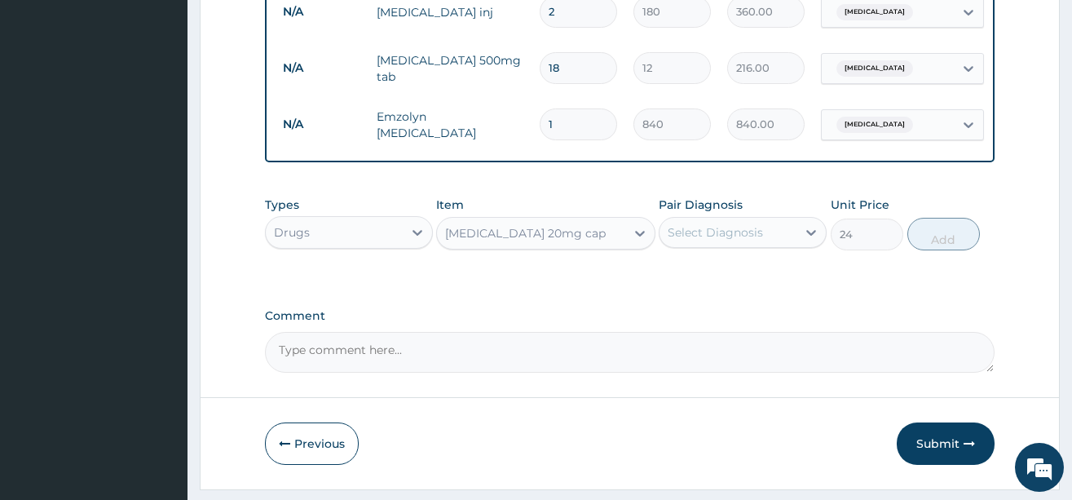
click at [723, 241] on div "Select Diagnosis" at bounding box center [715, 232] width 95 height 16
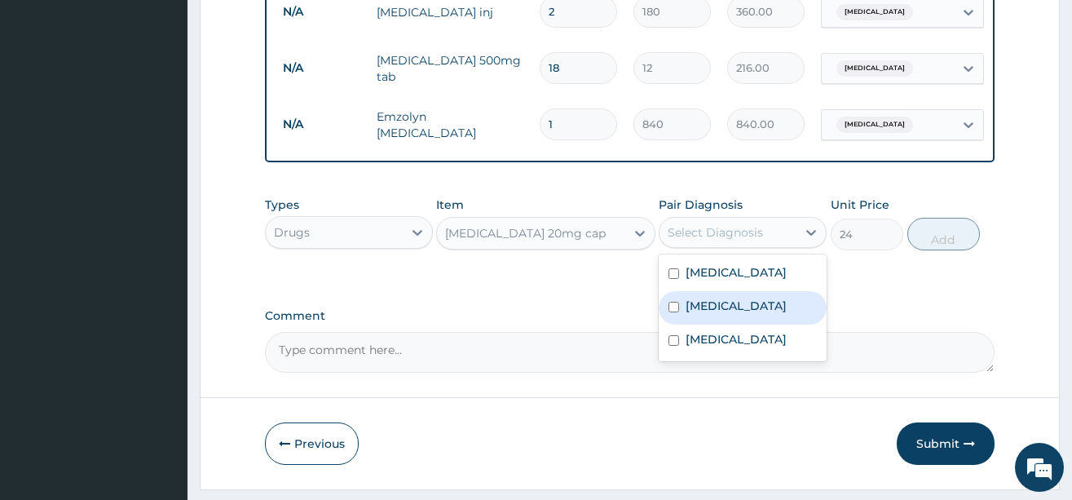
click at [709, 314] on label "[MEDICAL_DATA]" at bounding box center [736, 306] width 101 height 16
checkbox input "true"
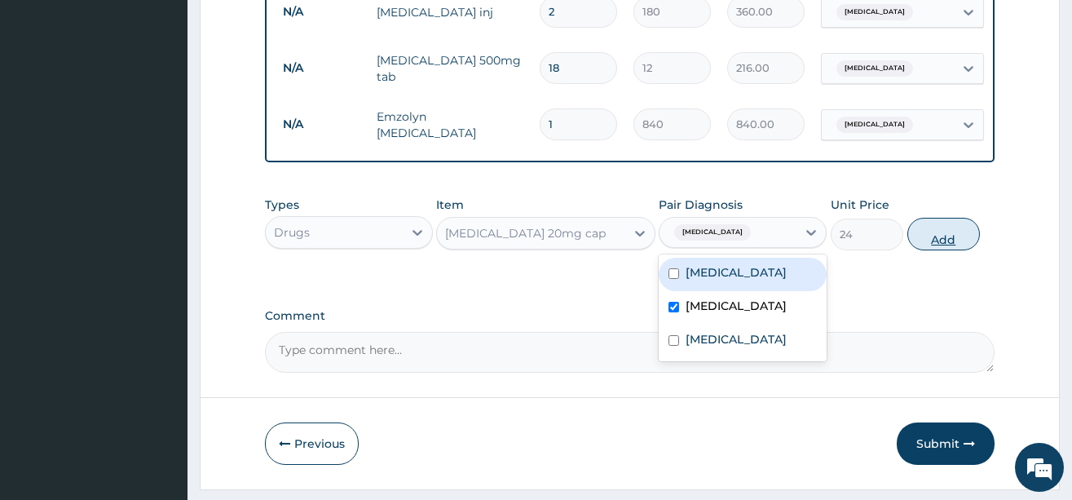
click at [950, 250] on button "Add" at bounding box center [944, 234] width 73 height 33
type input "0"
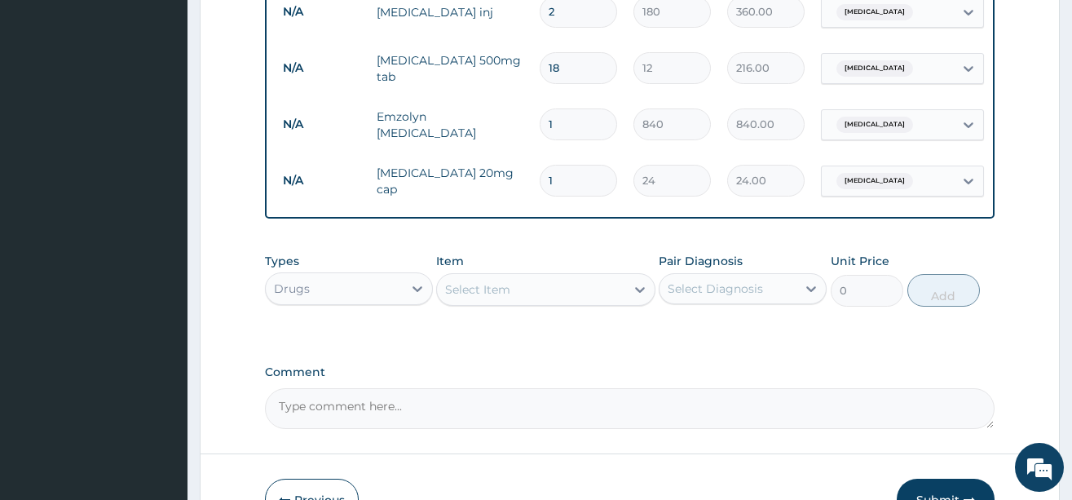
type input "0.00"
type input "6"
type input "144.00"
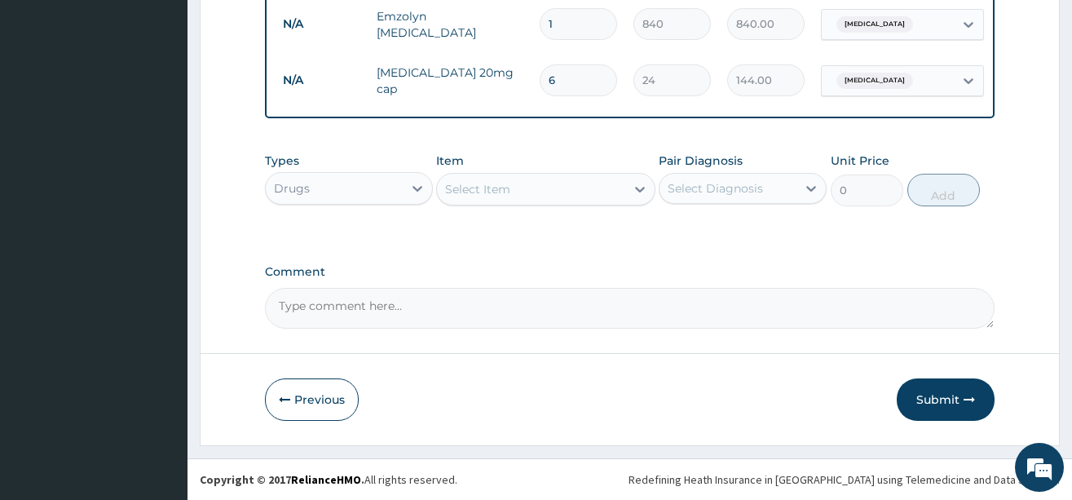
scroll to position [955, 0]
type input "6"
click at [530, 184] on div "Select Item" at bounding box center [531, 189] width 188 height 26
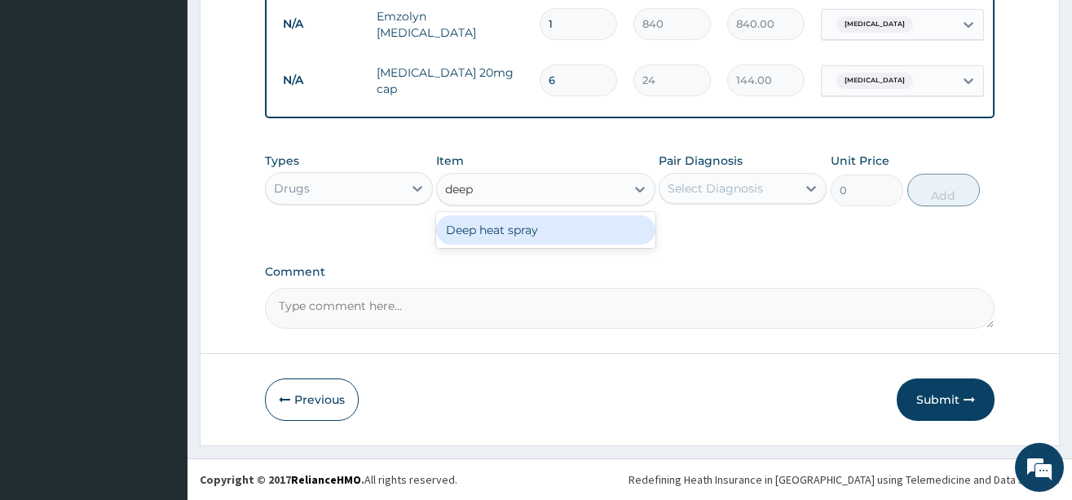
type input "deep"
click at [528, 219] on div "Deep heat spray" at bounding box center [545, 229] width 219 height 29
type input "2520"
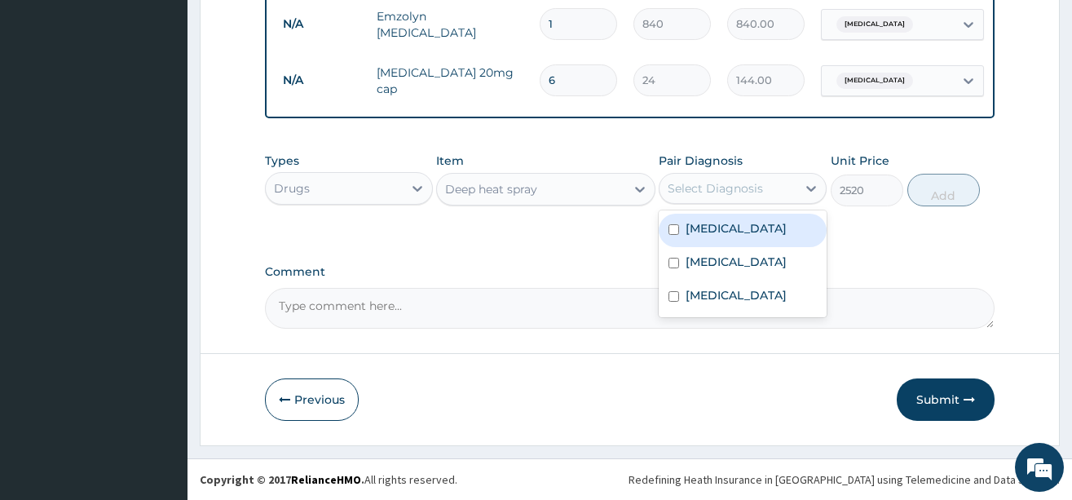
click at [742, 193] on div "Select Diagnosis" at bounding box center [715, 188] width 95 height 16
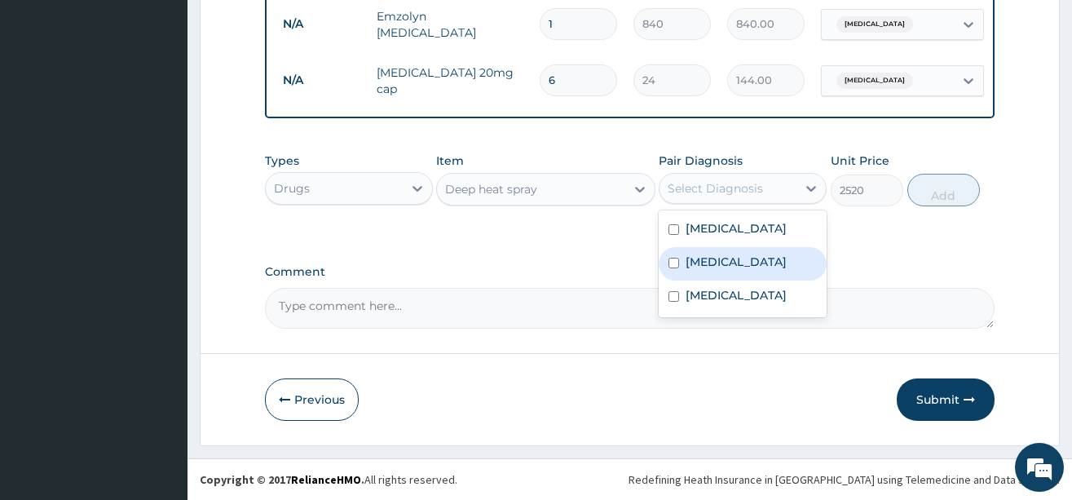
click at [722, 261] on label "[MEDICAL_DATA]" at bounding box center [736, 262] width 101 height 16
checkbox input "true"
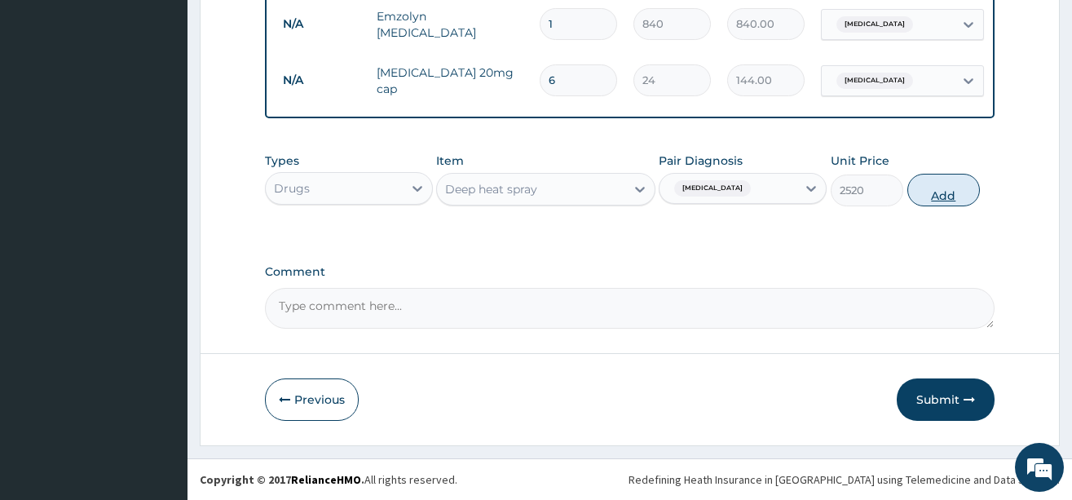
click at [938, 197] on button "Add" at bounding box center [944, 190] width 73 height 33
type input "0"
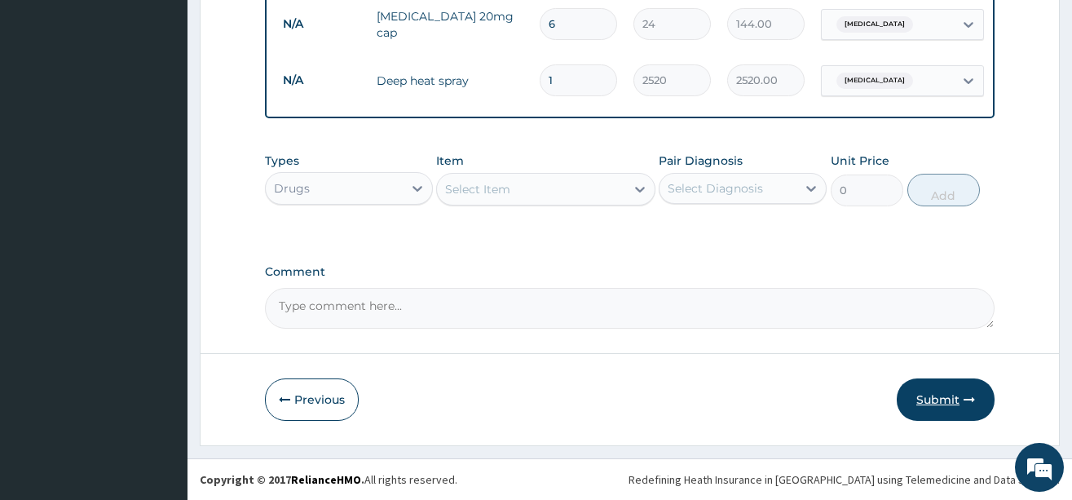
click at [949, 400] on button "Submit" at bounding box center [946, 399] width 98 height 42
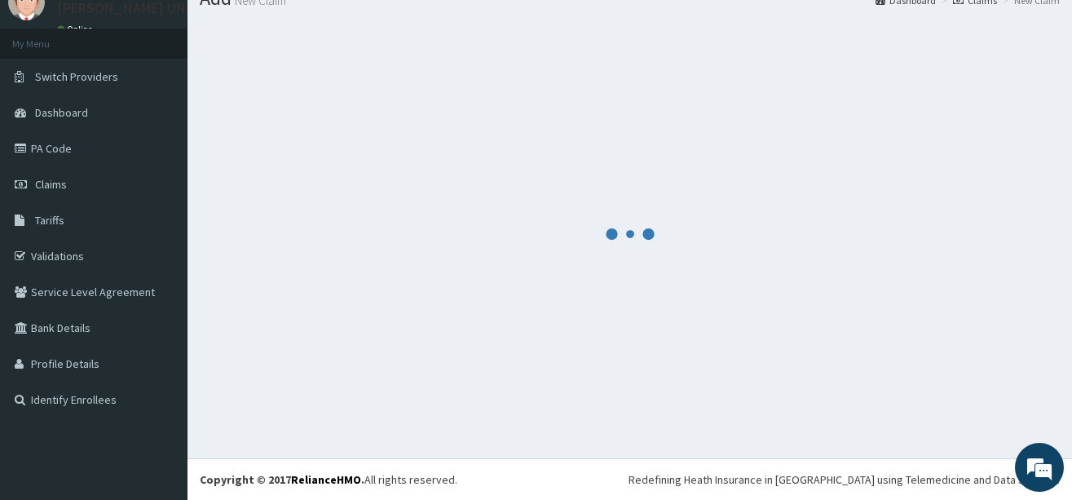
scroll to position [1011, 0]
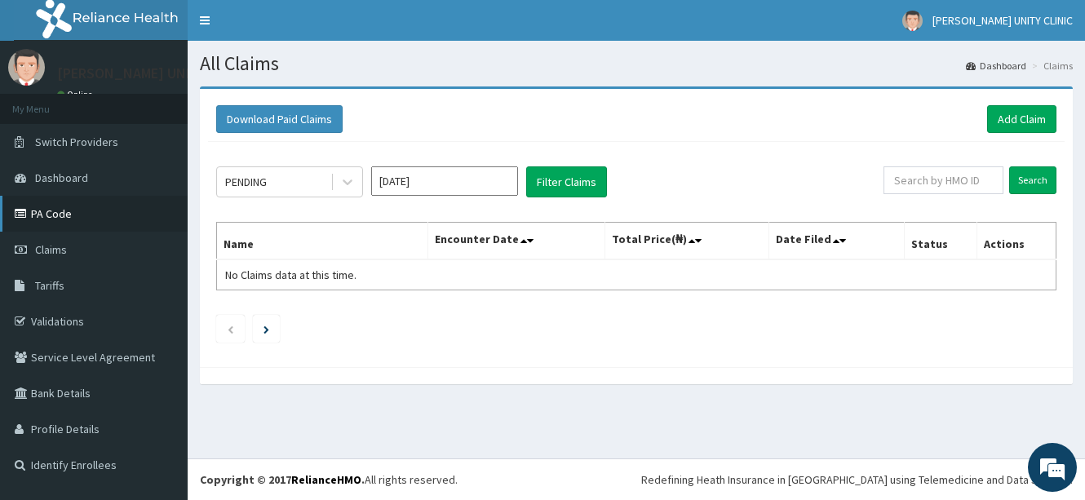
click at [73, 219] on link "PA Code" at bounding box center [94, 214] width 188 height 36
